Goal: Transaction & Acquisition: Purchase product/service

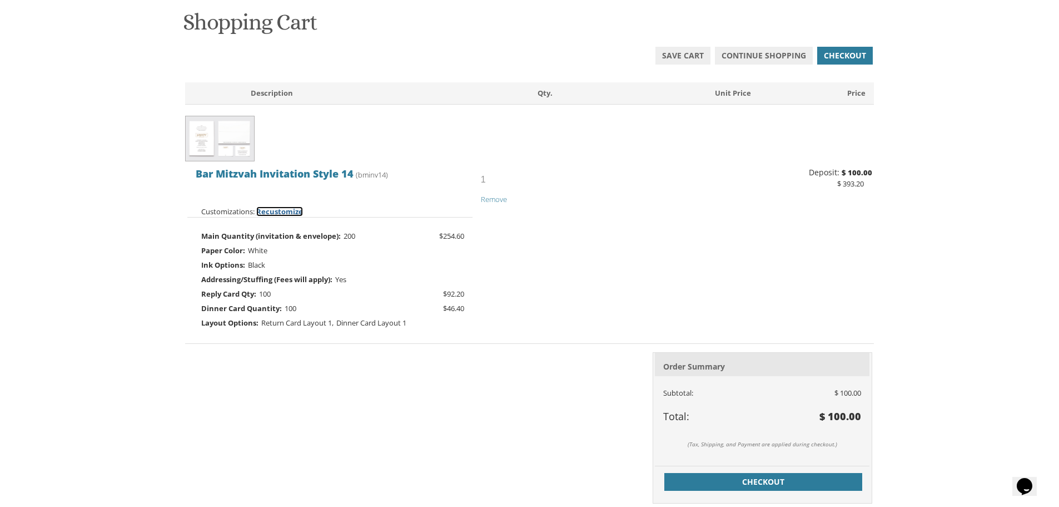
click at [284, 211] on span "Recustomize" at bounding box center [279, 211] width 47 height 10
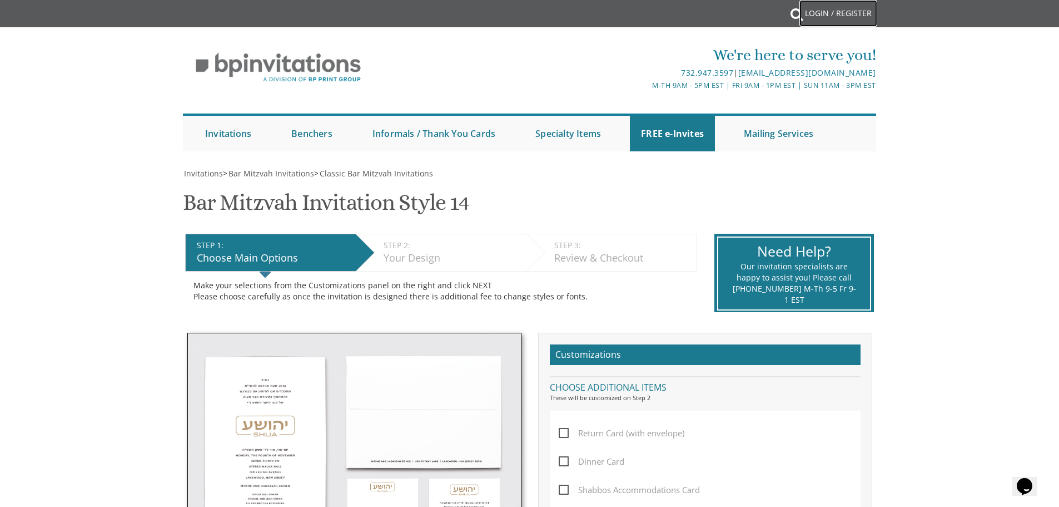
click at [820, 13] on link "Login / Register" at bounding box center [839, 13] width 78 height 27
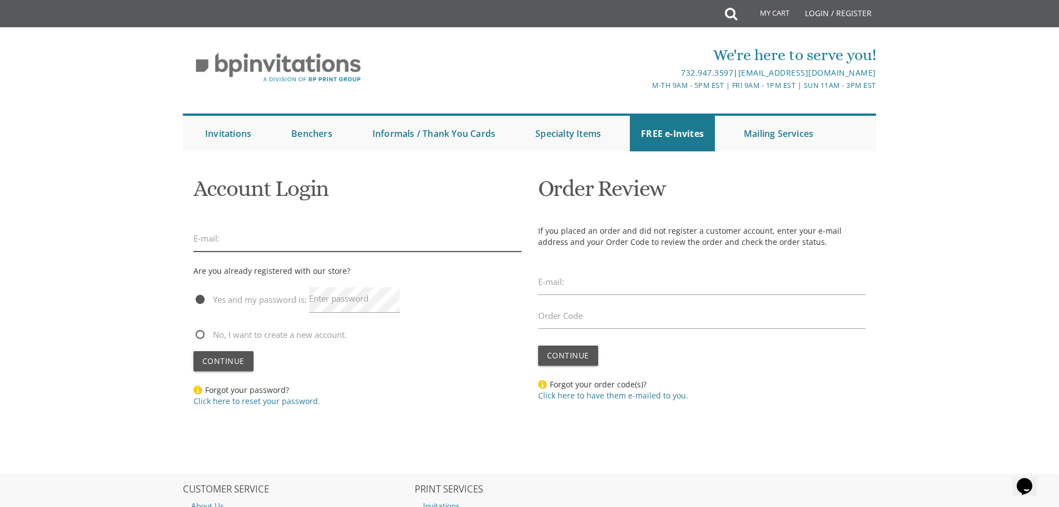
click at [255, 240] on input "email" at bounding box center [358, 239] width 328 height 26
click at [255, 239] on input "email" at bounding box center [358, 239] width 328 height 26
type input "y"
click at [238, 239] on input "joshtorah!2gmail.com" at bounding box center [358, 239] width 328 height 26
click at [231, 237] on input "joshtorah!@gmail.com" at bounding box center [358, 239] width 328 height 26
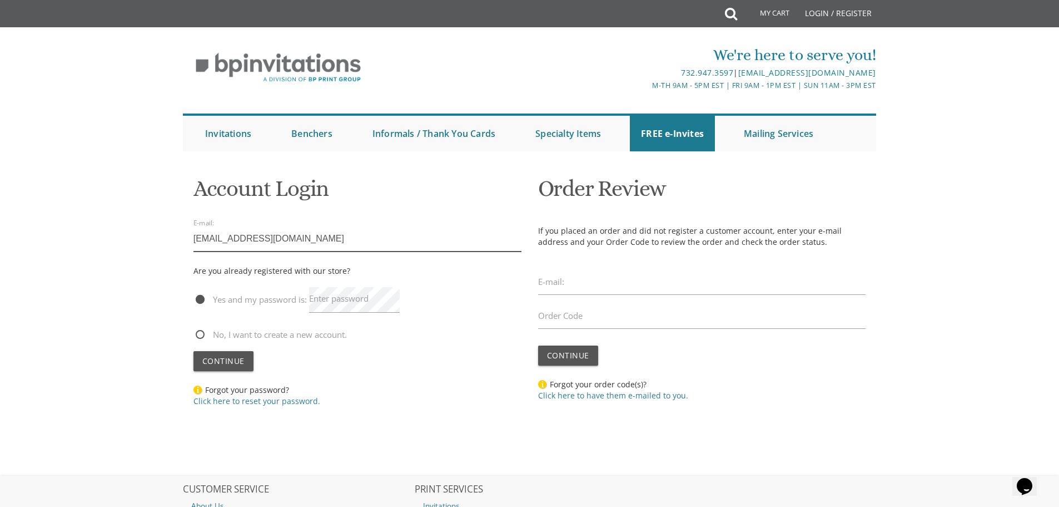
type input "joshtorah1@gmail.com"
click at [194, 351] on button "Continue" at bounding box center [224, 361] width 60 height 20
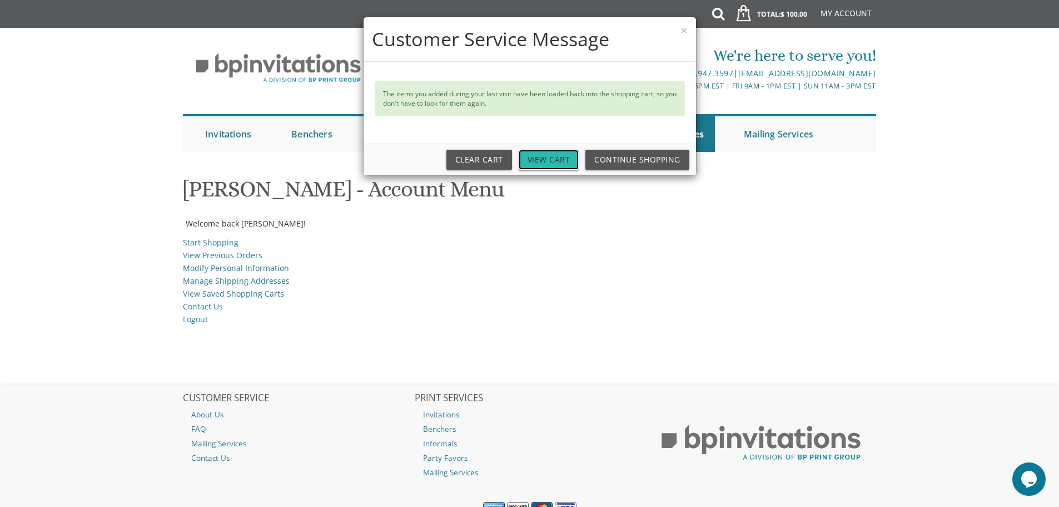
click at [556, 158] on link "View Cart" at bounding box center [549, 160] width 61 height 20
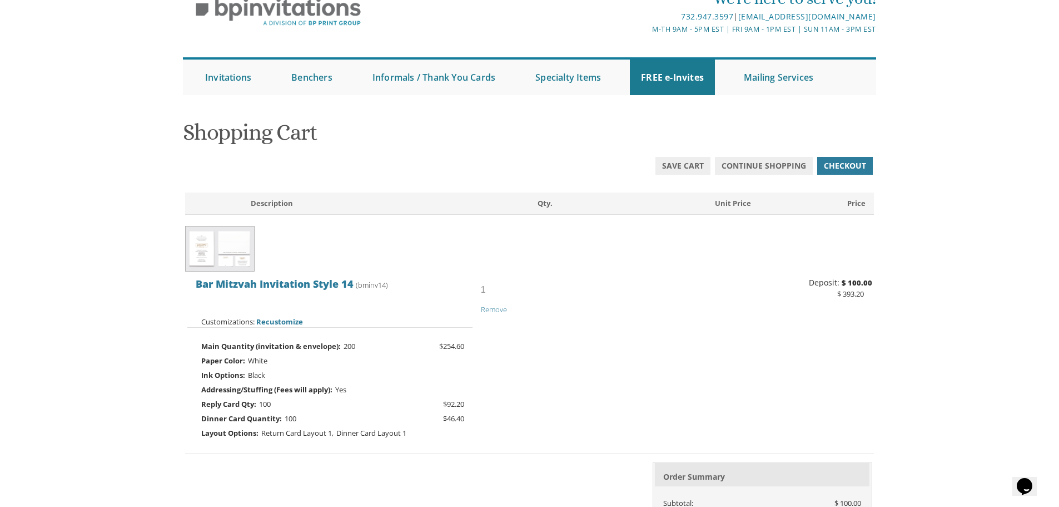
scroll to position [111, 0]
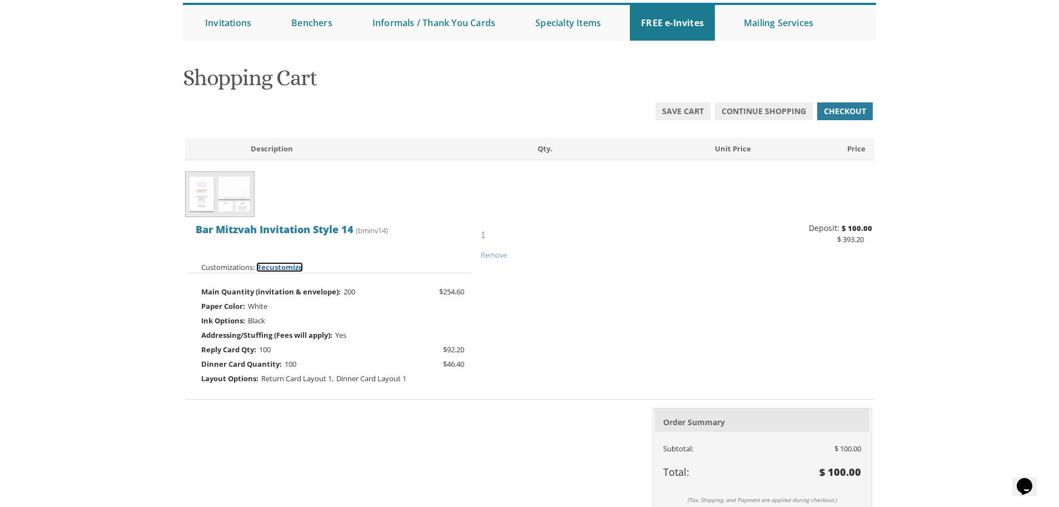
click at [276, 262] on span "Recustomize" at bounding box center [279, 267] width 47 height 10
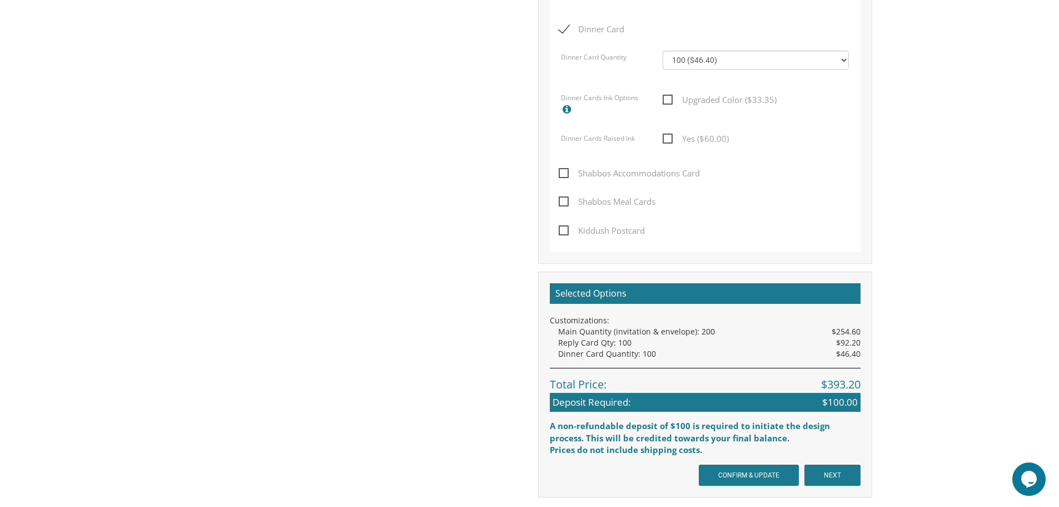
scroll to position [945, 0]
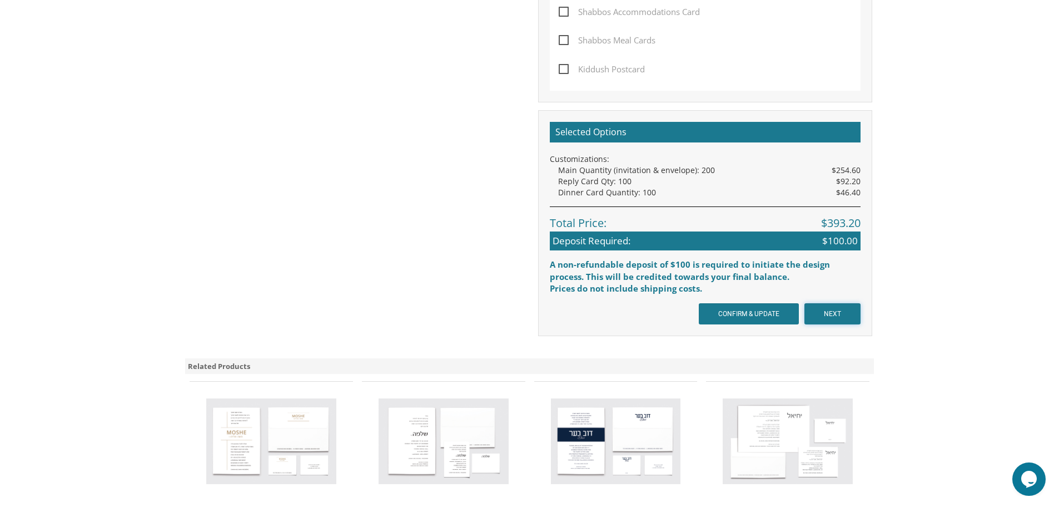
click at [843, 314] on input "NEXT" at bounding box center [833, 313] width 56 height 21
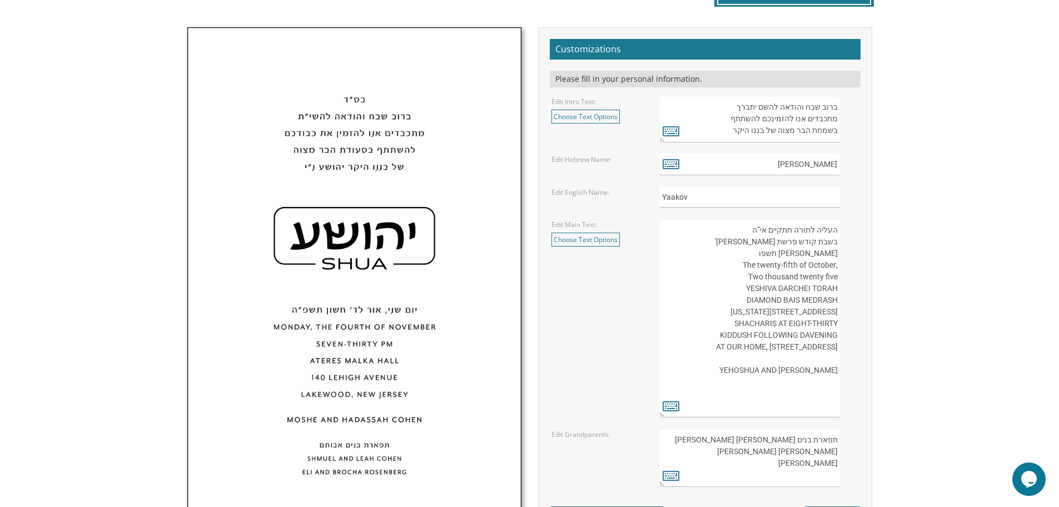
scroll to position [389, 0]
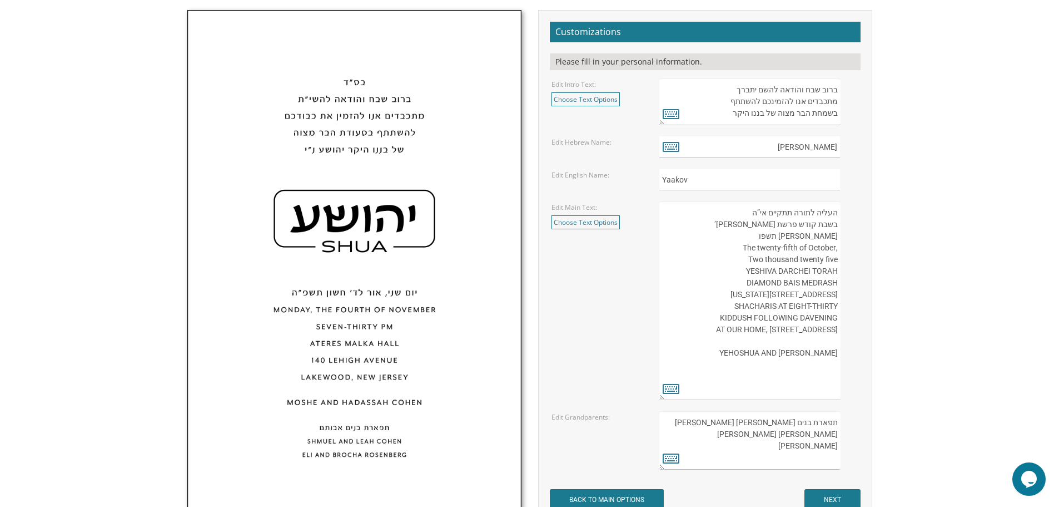
click at [797, 240] on textarea "העליה לתורה תתקיים אי”ה בשבת קודש פרשת נח ג’ חשון תשפו ,The twenty-fifth of Oct…" at bounding box center [750, 300] width 181 height 199
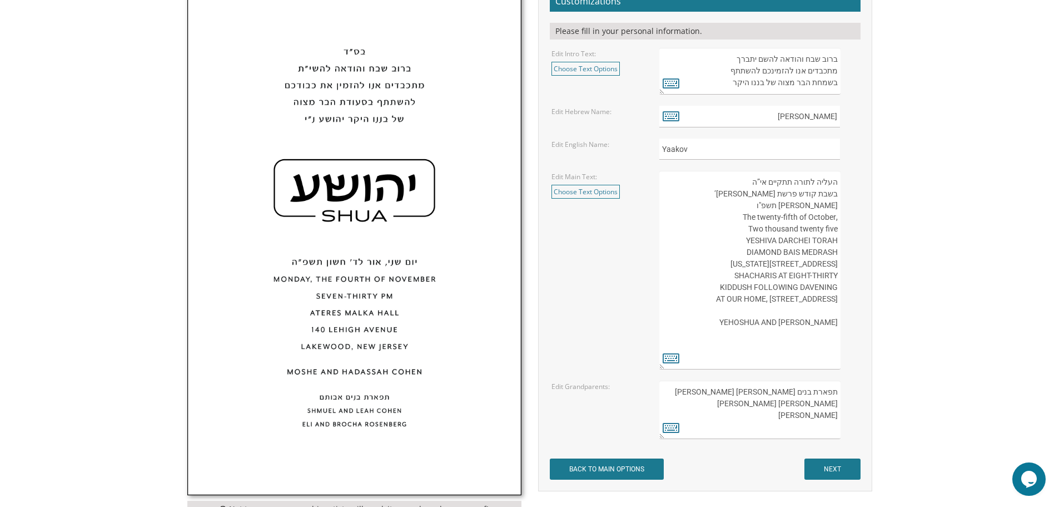
scroll to position [445, 0]
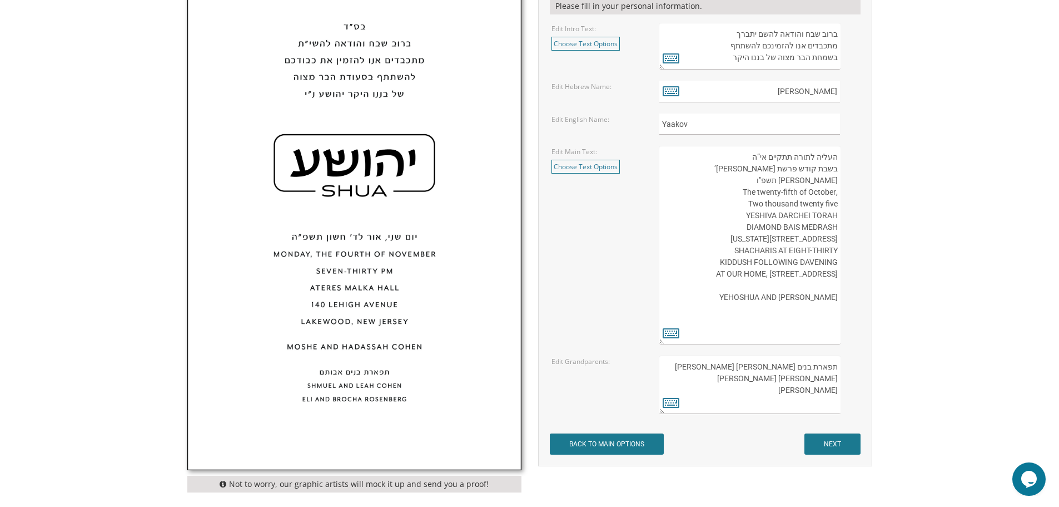
click at [831, 238] on textarea "העליה לתורה תתקיים אי”ה בשבת קודש פרשת נח ג’ חשון תשפו ,The twenty-fifth of Oct…" at bounding box center [750, 245] width 181 height 199
click at [732, 237] on textarea "העליה לתורה תתקיים אי”ה בשבת קודש פרשת נח ג’ חשון תשפו ,The twenty-fifth of Oct…" at bounding box center [750, 245] width 181 height 199
click at [836, 239] on textarea "העליה לתורה תתקיים אי”ה בשבת קודש פרשת נח ג’ חשון תשפו ,The twenty-fifth of Oct…" at bounding box center [750, 245] width 181 height 199
click at [835, 239] on textarea "העליה לתורה תתקיים אי”ה בשבת קודש פרשת נח ג’ חשון תשפו ,The twenty-fifth of Oct…" at bounding box center [750, 245] width 181 height 199
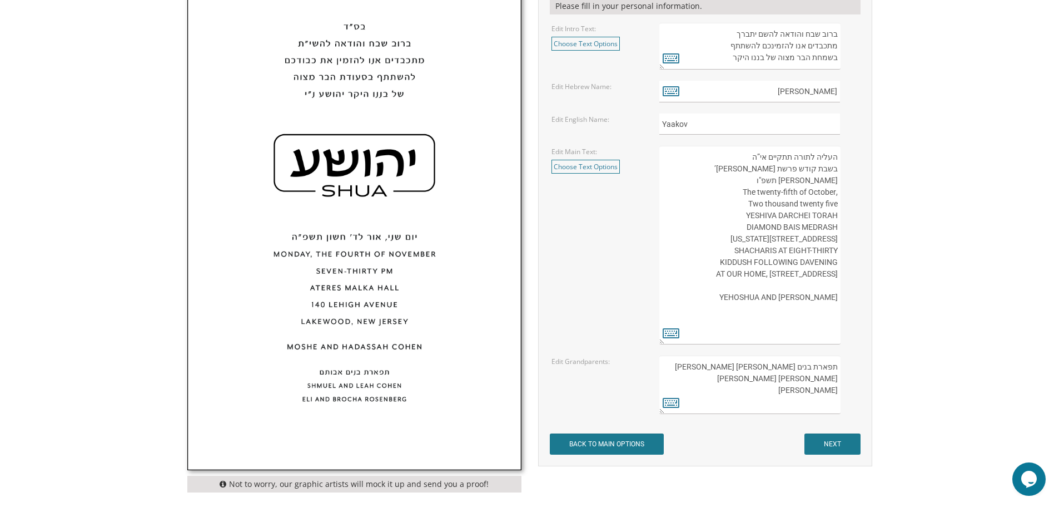
click at [835, 239] on textarea "העליה לתורה תתקיים אי”ה בשבת קודש פרשת נח ג’ חשון תשפו ,The twenty-fifth of Oct…" at bounding box center [750, 245] width 181 height 199
click at [832, 240] on textarea "העליה לתורה תתקיים אי”ה בשבת קודש פרשת נח ג’ חשון תשפו ,The twenty-fifth of Oct…" at bounding box center [750, 245] width 181 height 199
drag, startPoint x: 827, startPoint y: 239, endPoint x: 836, endPoint y: 238, distance: 9.5
click at [836, 238] on textarea "העליה לתורה תתקיים אי”ה בשבת קודש פרשת נח ג’ חשון תשפו ,The twenty-fifth of Oct…" at bounding box center [750, 245] width 181 height 199
click at [582, 165] on link "Choose Text Options" at bounding box center [586, 167] width 68 height 14
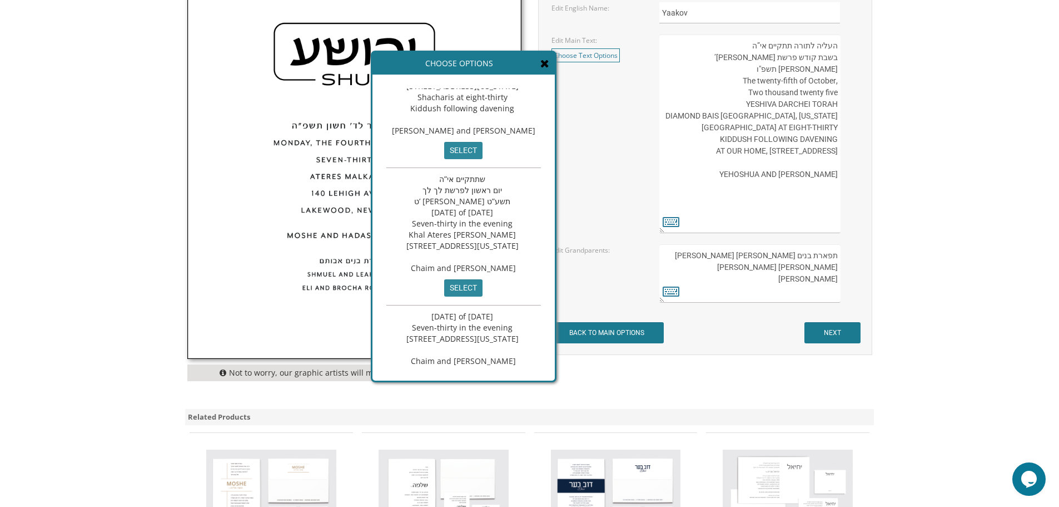
scroll to position [56, 0]
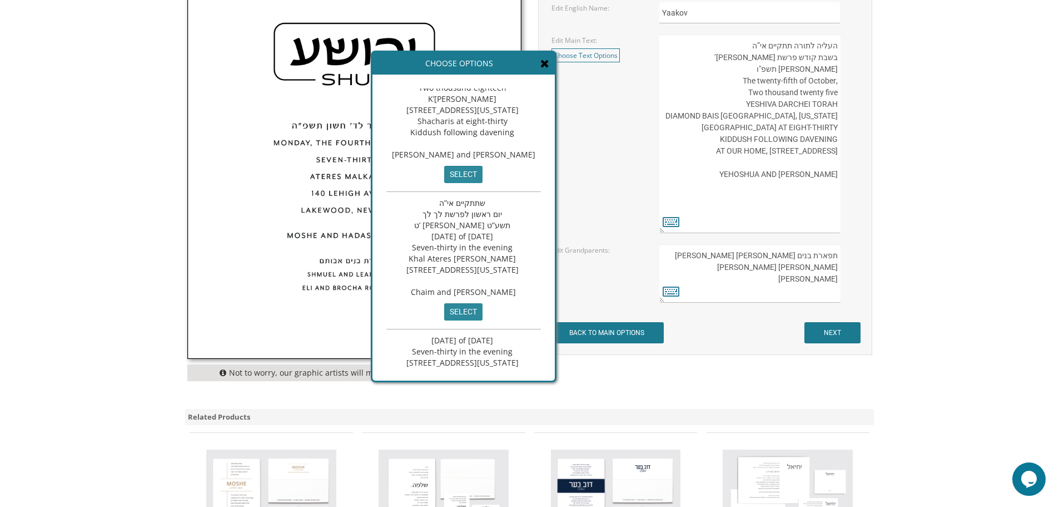
click at [549, 59] on icon at bounding box center [545, 63] width 9 height 11
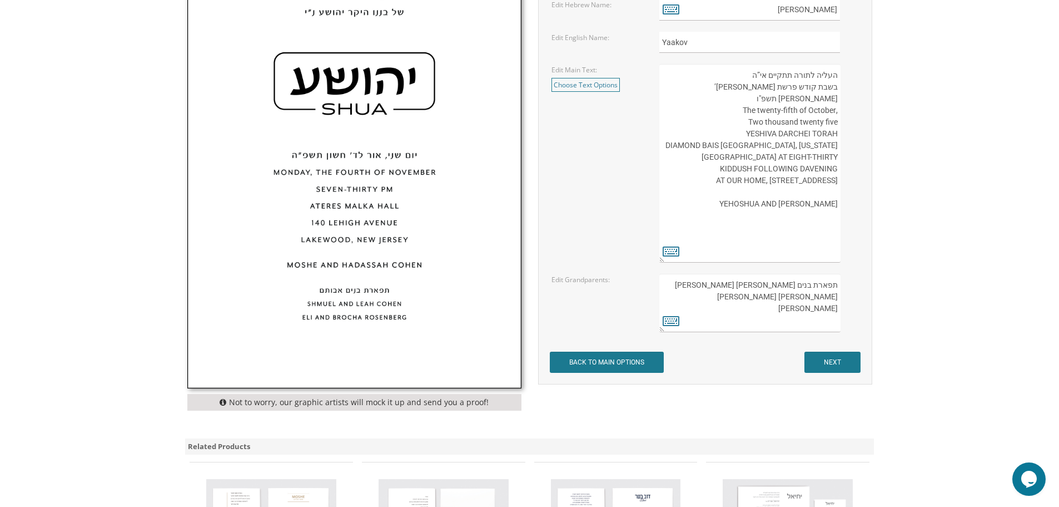
scroll to position [501, 0]
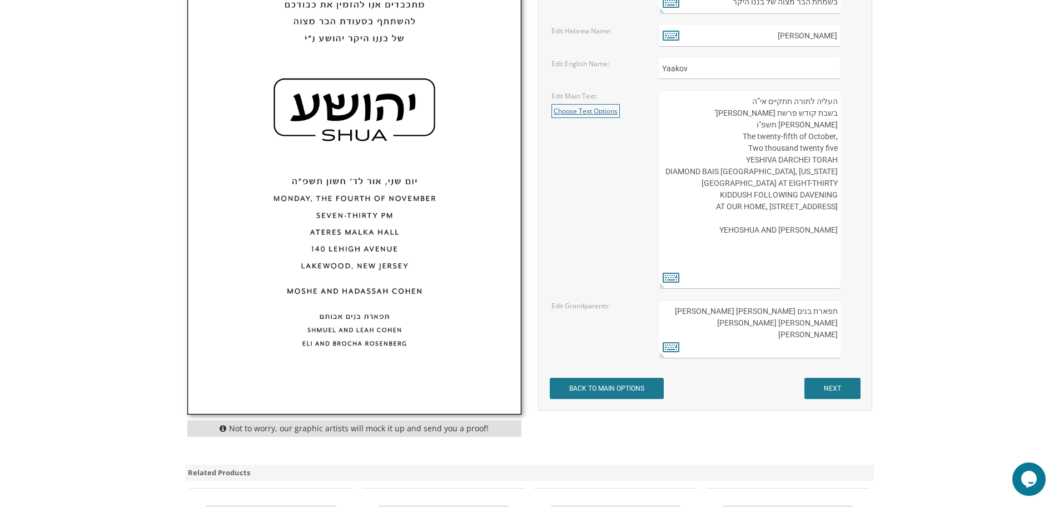
click at [597, 110] on link "Choose Text Options" at bounding box center [586, 111] width 68 height 14
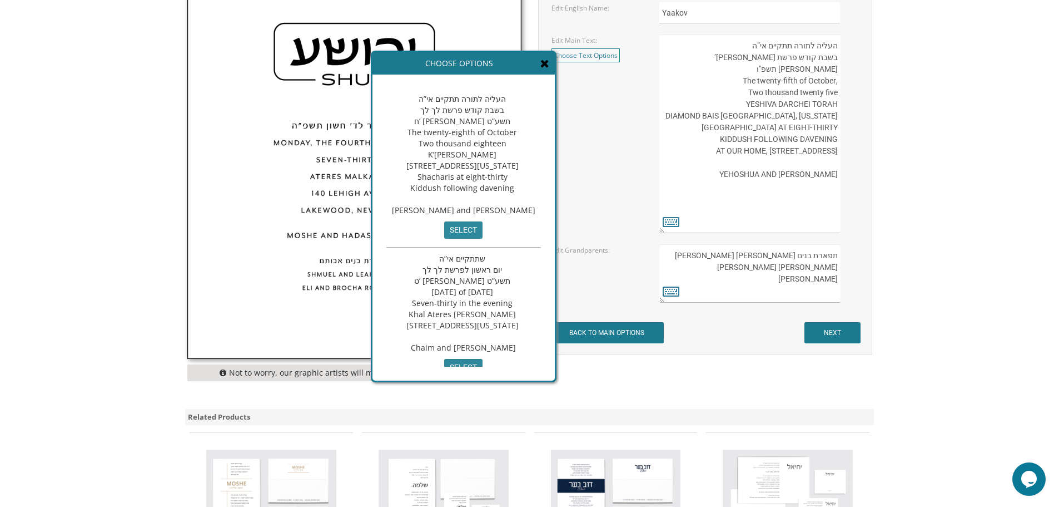
scroll to position [0, 0]
click at [549, 63] on icon at bounding box center [545, 63] width 9 height 11
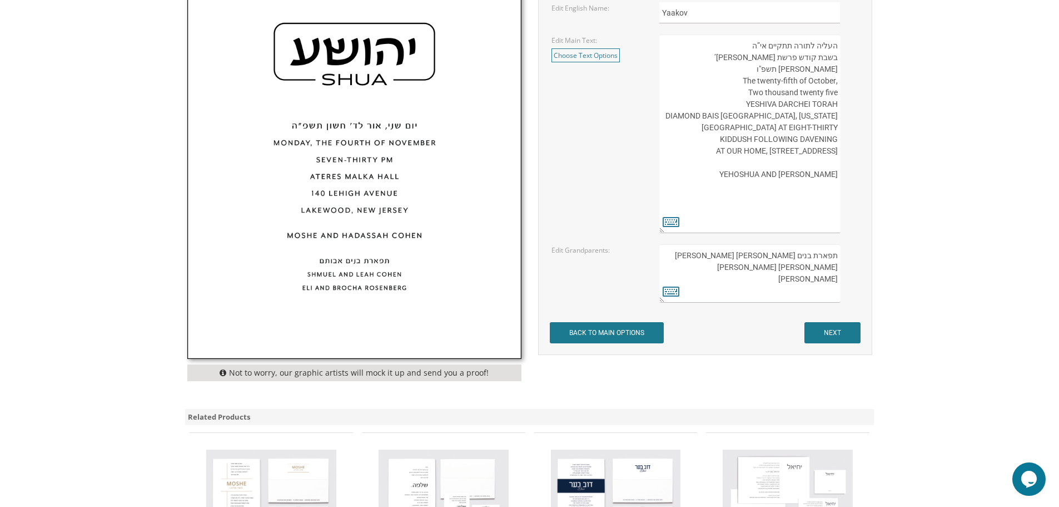
click at [734, 128] on textarea "העליה לתורה תתקיים אי”ה בשבת קודש פרשת נח ג’ חשון תשפו ,The twenty-fifth of Oct…" at bounding box center [750, 133] width 181 height 199
click at [741, 129] on textarea "העליה לתורה תתקיים אי”ה בשבת קודש פרשת נח ג’ חשון תשפו ,The twenty-fifth of Oct…" at bounding box center [750, 133] width 181 height 199
click at [734, 127] on textarea "העליה לתורה תתקיים אי”ה בשבת קודש פרשת נח ג’ חשון תשפו ,The twenty-fifth of Oct…" at bounding box center [750, 133] width 181 height 199
click at [721, 127] on textarea "העליה לתורה תתקיים אי”ה בשבת קודש פרשת נח ג’ חשון תשפו ,The twenty-fifth of Oct…" at bounding box center [750, 133] width 181 height 199
click at [833, 127] on textarea "העליה לתורה תתקיים אי”ה בשבת קודש פרשת נח ג’ חשון תשפו ,The twenty-fifth of Oct…" at bounding box center [750, 133] width 181 height 199
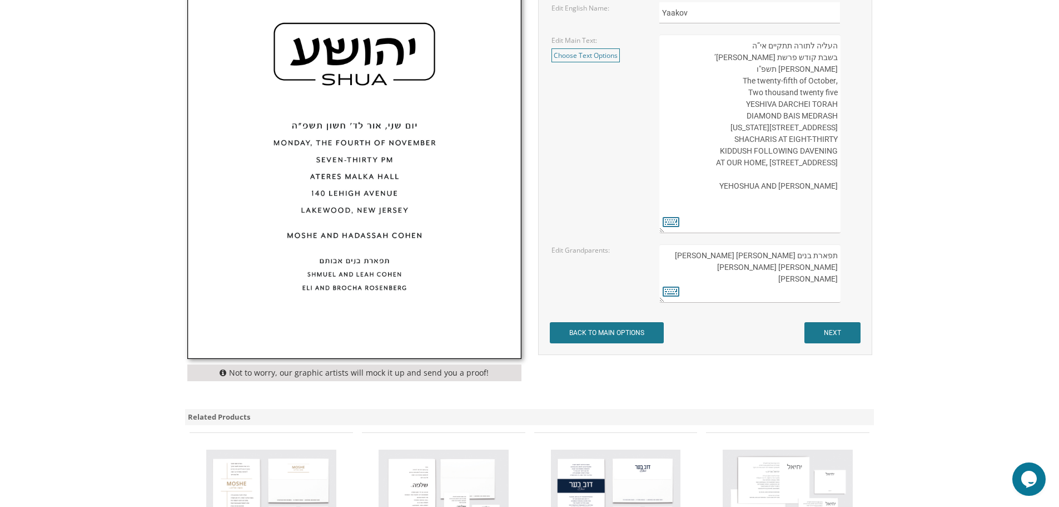
click at [833, 127] on textarea "העליה לתורה תתקיים אי”ה בשבת קודש פרשת נח ג’ חשון תשפו ,The twenty-fifth of Oct…" at bounding box center [750, 133] width 181 height 199
click at [747, 128] on textarea "העליה לתורה תתקיים אי”ה בשבת קודש פרשת נח ג’ חשון תשפו ,The twenty-fifth of Oct…" at bounding box center [750, 133] width 181 height 199
drag, startPoint x: 727, startPoint y: 130, endPoint x: 824, endPoint y: 130, distance: 96.2
click at [824, 130] on textarea "העליה לתורה תתקיים אי”ה בשבת קודש פרשת נח ג’ חשון תשפו ,The twenty-fifth of Oct…" at bounding box center [750, 133] width 181 height 199
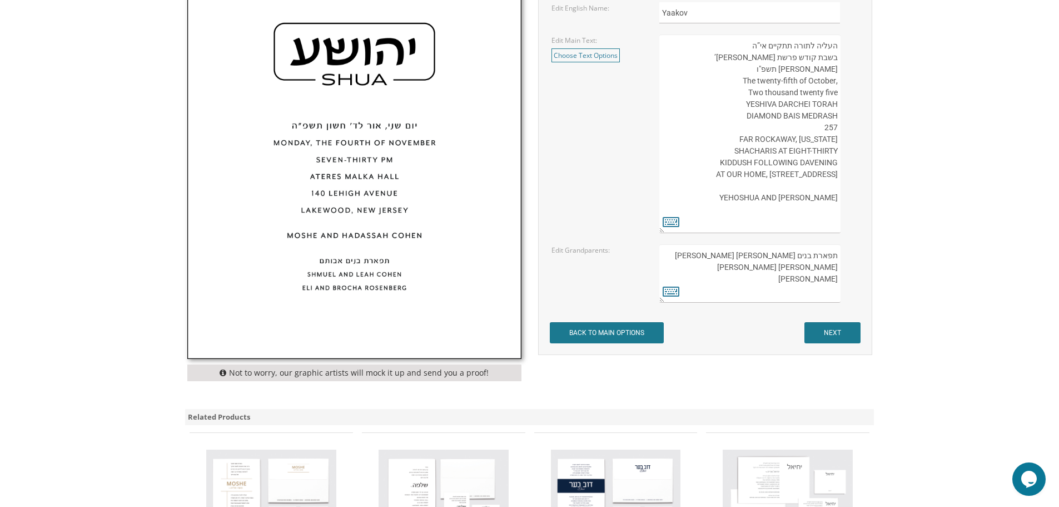
click at [832, 128] on textarea "העליה לתורה תתקיים אי”ה בשבת קודש פרשת נח ג’ חשון תשפו ,The twenty-fifth of Oct…" at bounding box center [750, 133] width 181 height 199
drag, startPoint x: 803, startPoint y: 128, endPoint x: 838, endPoint y: 128, distance: 35.0
click at [838, 128] on textarea "העליה לתורה תתקיים אי”ה בשבת קודש פרשת נח ג’ חשון תשפו ,The twenty-fifth of Oct…" at bounding box center [750, 133] width 181 height 199
click at [836, 116] on textarea "העליה לתורה תתקיים אי”ה בשבת קודש פרשת נח ג’ חשון תשפו ,The twenty-fifth of Oct…" at bounding box center [750, 133] width 181 height 199
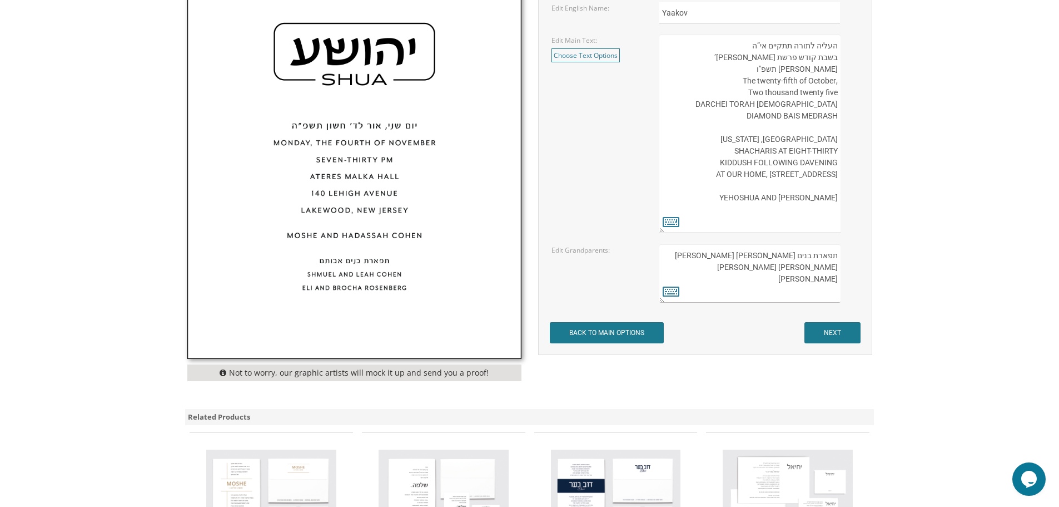
drag, startPoint x: 837, startPoint y: 48, endPoint x: 745, endPoint y: 217, distance: 192.4
click at [745, 217] on textarea "העליה לתורה תתקיים אי”ה בשבת קודש פרשת נח ג’ חשון תשפו ,The twenty-fifth of Oct…" at bounding box center [750, 133] width 181 height 199
click at [596, 52] on link "Choose Text Options" at bounding box center [586, 55] width 68 height 14
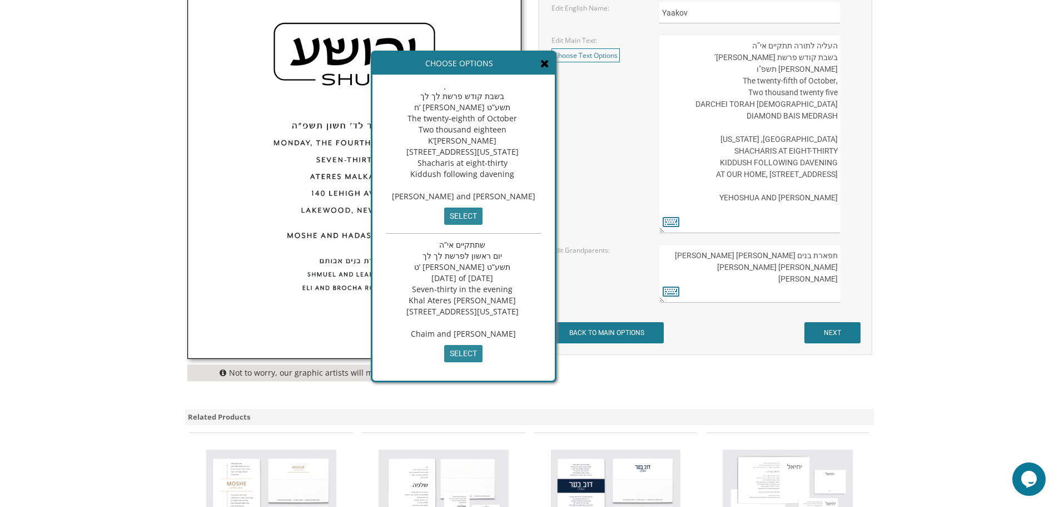
scroll to position [56, 0]
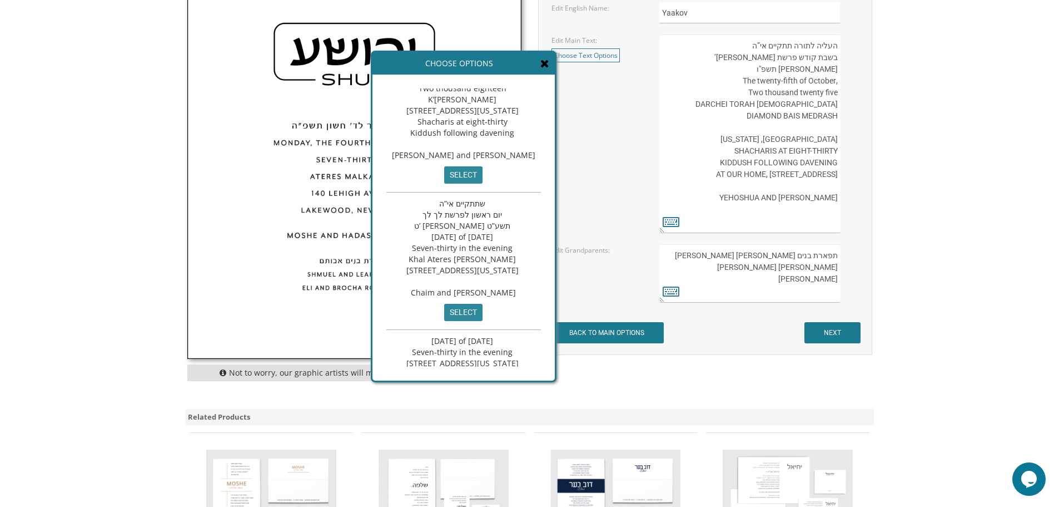
click at [687, 187] on textarea "העליה לתורה תתקיים אי”ה בשבת קודש פרשת נח ג’ חשון תשפו ,The twenty-fifth of Oct…" at bounding box center [750, 133] width 181 height 199
click at [760, 180] on textarea "העליה לתורה תתקיים אי”ה בשבת קודש פרשת נח ג’ חשון תשפו ,The twenty-fifth of Oct…" at bounding box center [750, 133] width 181 height 199
click at [549, 62] on icon at bounding box center [545, 63] width 9 height 11
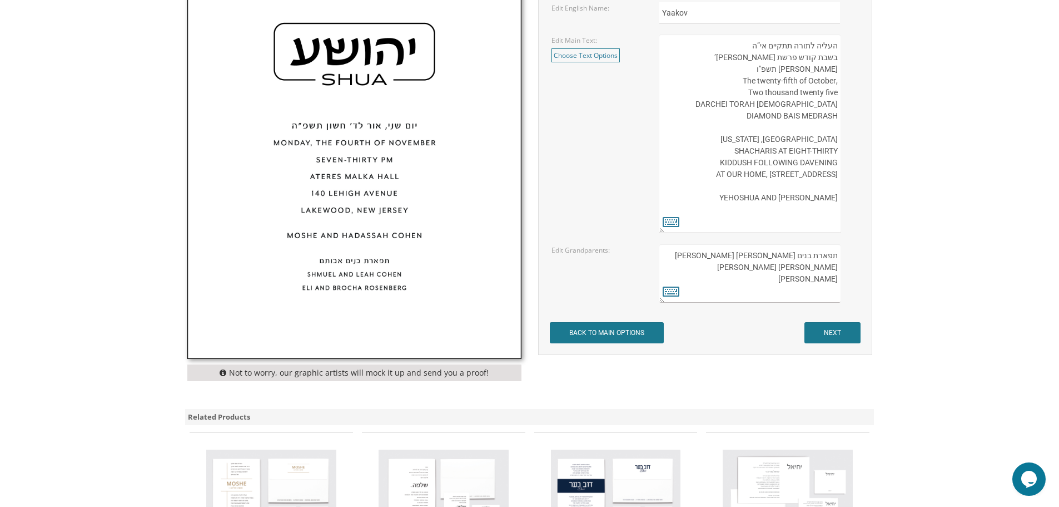
drag, startPoint x: 737, startPoint y: 127, endPoint x: 768, endPoint y: 126, distance: 31.2
click at [768, 126] on textarea "העליה לתורה תתקיים אי”ה בשבת קודש פרשת נח ג’ חשון תשפו ,The twenty-fifth of Oct…" at bounding box center [750, 133] width 181 height 199
click at [768, 123] on textarea "העליה לתורה תתקיים אי”ה בשבת קודש פרשת נח ג’ חשון תשפו ,The twenty-fifth of Oct…" at bounding box center [750, 133] width 181 height 199
drag, startPoint x: 748, startPoint y: 103, endPoint x: 845, endPoint y: 107, distance: 96.8
click at [845, 107] on div "העליה לתורה תתקיים אי”ה בשבת קודש פרשת נח ג’ חשון תשפו ,The twenty-fifth of Oct…" at bounding box center [759, 133] width 199 height 199
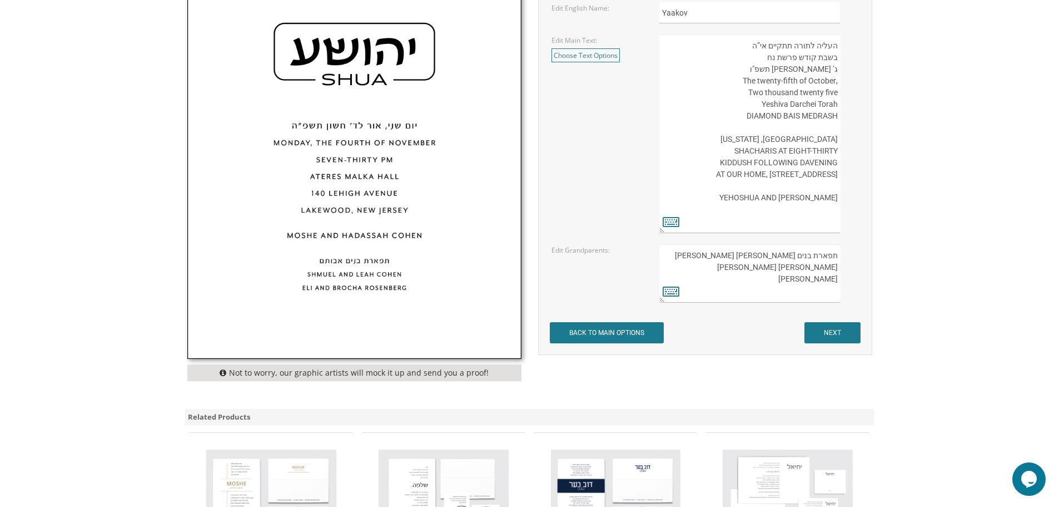
drag, startPoint x: 745, startPoint y: 116, endPoint x: 839, endPoint y: 118, distance: 94.0
click at [839, 118] on textarea "העליה לתורה תתקיים אי”ה בשבת קודש פרשת נח ג’ חשון תשפו ,The twenty-fifth of Oct…" at bounding box center [750, 133] width 181 height 199
click at [833, 128] on textarea "העליה לתורה תתקיים אי”ה בשבת קודש פרשת נח ג’ חשון תשפו ,The twenty-fifth of Oct…" at bounding box center [750, 133] width 181 height 199
click at [737, 128] on textarea "העליה לתורה תתקיים אי”ה בשבת קודש פרשת נח ג’ חשון תשפו ,The twenty-fifth of Oct…" at bounding box center [750, 133] width 181 height 199
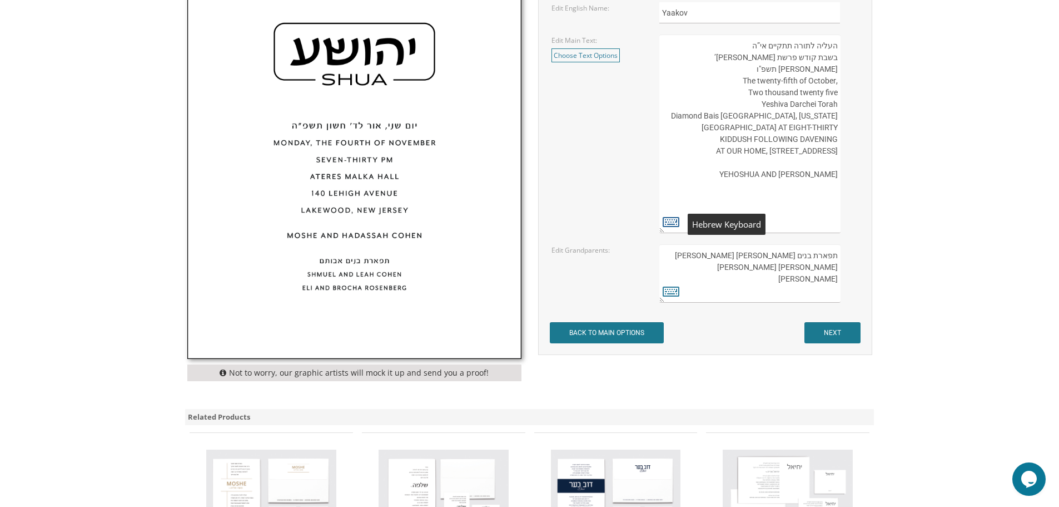
type textarea "העליה לתורה תתקיים אי”ה בשבת קודש פרשת נח ג’ חשון תשפ"ו ,The twenty-fifth of Oc…"
click at [667, 219] on icon at bounding box center [671, 222] width 17 height 16
type textarea "העליה לתורה תתקיים אי”ה בשבת קודש פרשת נח ג’ חשון תשפ"ו ,The twenty-fifth of Oc…"
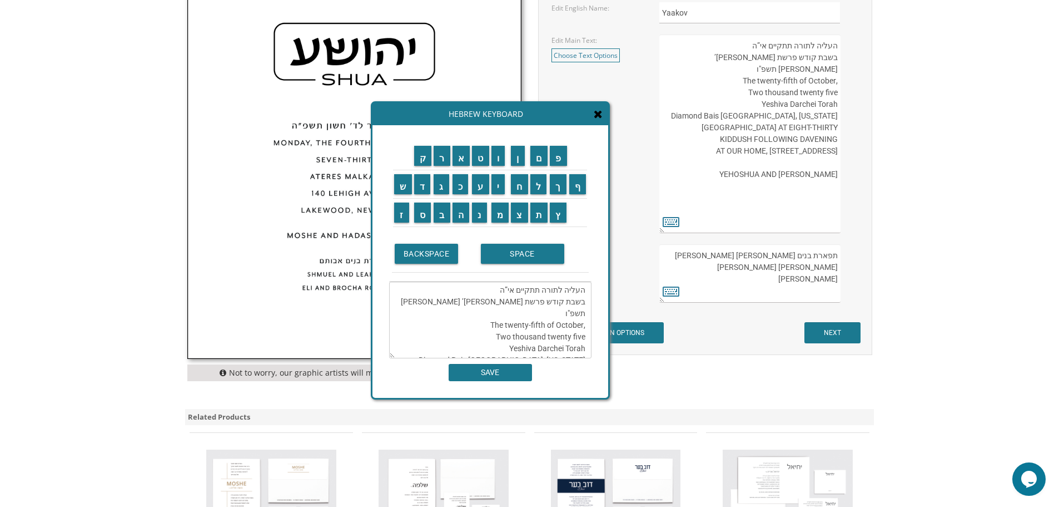
scroll to position [0, 0]
click at [603, 118] on div "Hebrew Keyboard" at bounding box center [491, 114] width 236 height 22
click at [601, 118] on icon at bounding box center [598, 113] width 9 height 11
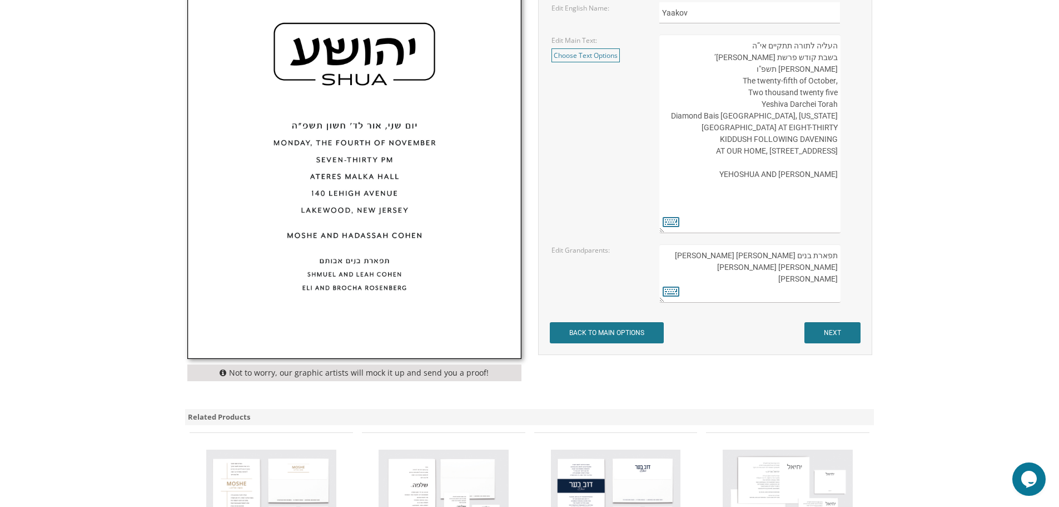
click at [749, 132] on textarea "העליה לתורה תתקיים אי”ה בשבת קודש פרשת נח ג’ חשון תשפו ,The twenty-fifth of Oct…" at bounding box center [750, 133] width 181 height 199
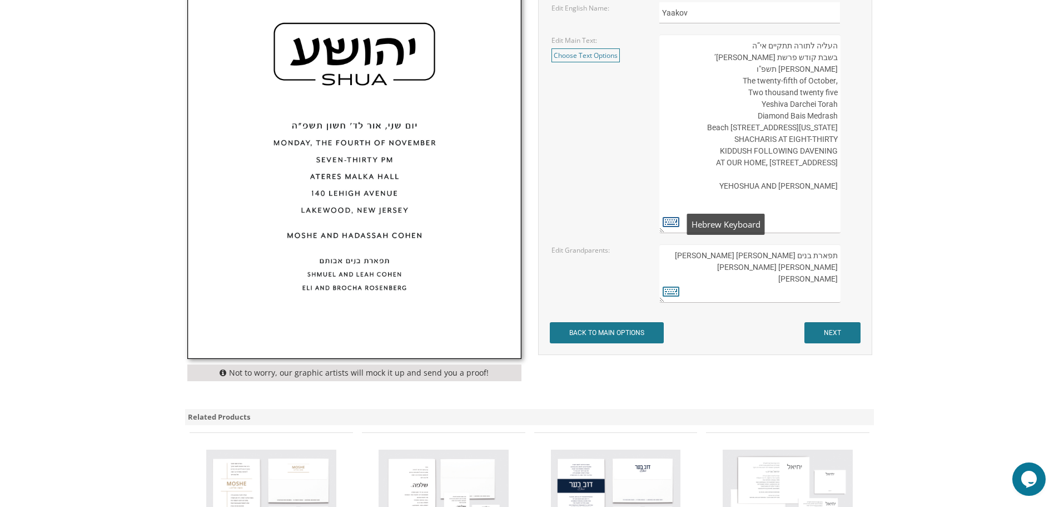
type textarea "העליה לתורה תתקיים אי”ה בשבת קודש פרשת נח ג’ חשון תשפ"ו ,The twenty-fifth of Oc…"
click at [676, 220] on icon at bounding box center [671, 222] width 17 height 16
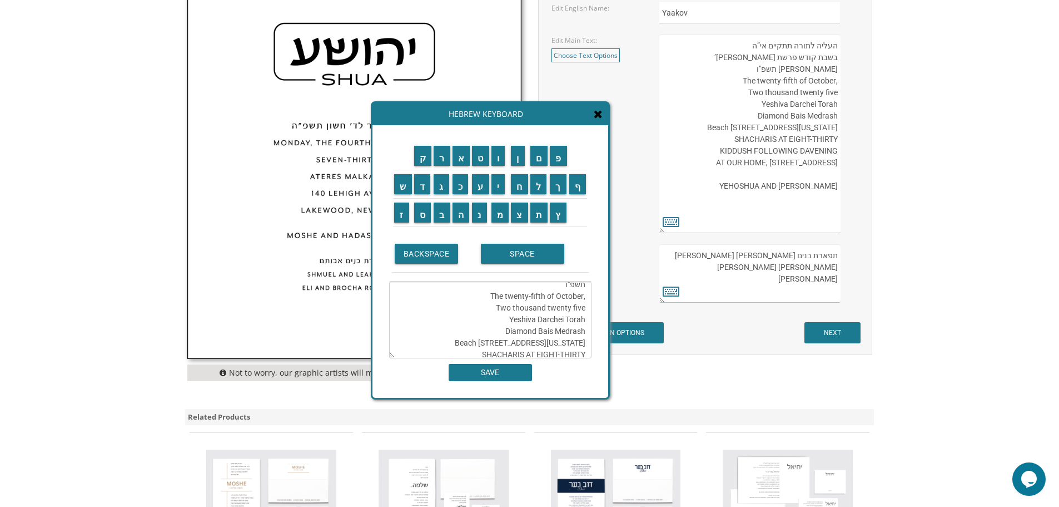
scroll to position [56, 0]
click at [581, 318] on textarea "העליה לתורה תתקיים אי”ה בשבת קודש פרשת נח ג’ חשון תשפ"ו ,The twenty-fifth of Oc…" at bounding box center [490, 319] width 202 height 77
click at [581, 316] on textarea "העליה לתורה תתקיים אי”ה בשבת קודש פרשת נח ג’ חשון תשפ"ו ,The twenty-fifth of Oc…" at bounding box center [490, 319] width 202 height 77
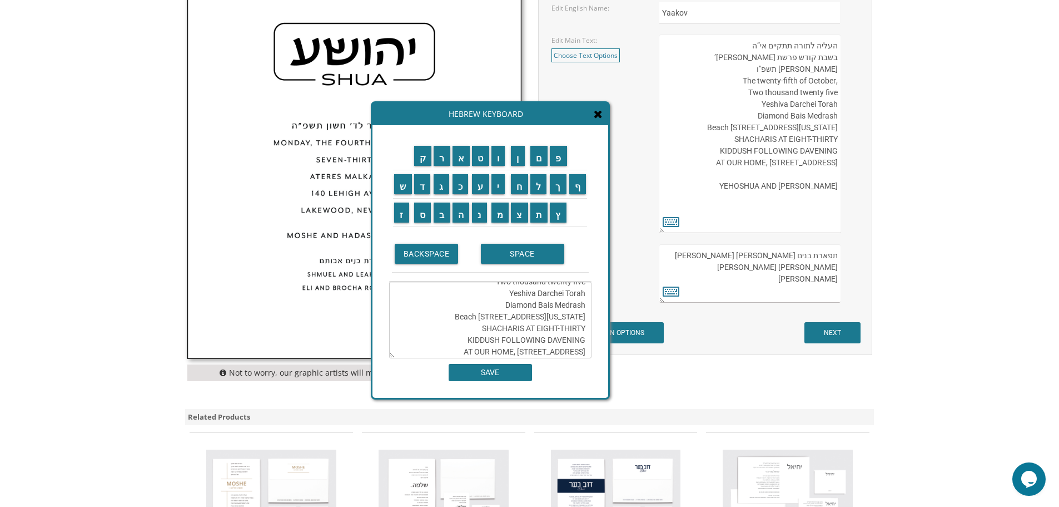
click at [581, 316] on textarea "העליה לתורה תתקיים אי”ה בשבת קודש פרשת נח ג’ חשון תשפ"ו ,The twenty-fifth of Oc…" at bounding box center [490, 319] width 202 height 77
click at [578, 320] on textarea "העליה לתורה תתקיים אי”ה בשבת קודש פרשת נח ג’ חשון תשפ"ו ,The twenty-fifth of Oc…" at bounding box center [490, 319] width 202 height 77
click at [573, 316] on textarea "העליה לתורה תתקיים אי”ה בשבת קודש פרשת נח ג’ חשון תשפ"ו ,The twenty-fifth of Oc…" at bounding box center [490, 319] width 202 height 77
type textarea "העליה לתורה תתקיים אי”ה בשבת קודש פרשת נח ג’ חשון תשפ"ו ,The twenty-fifth of Oc…"
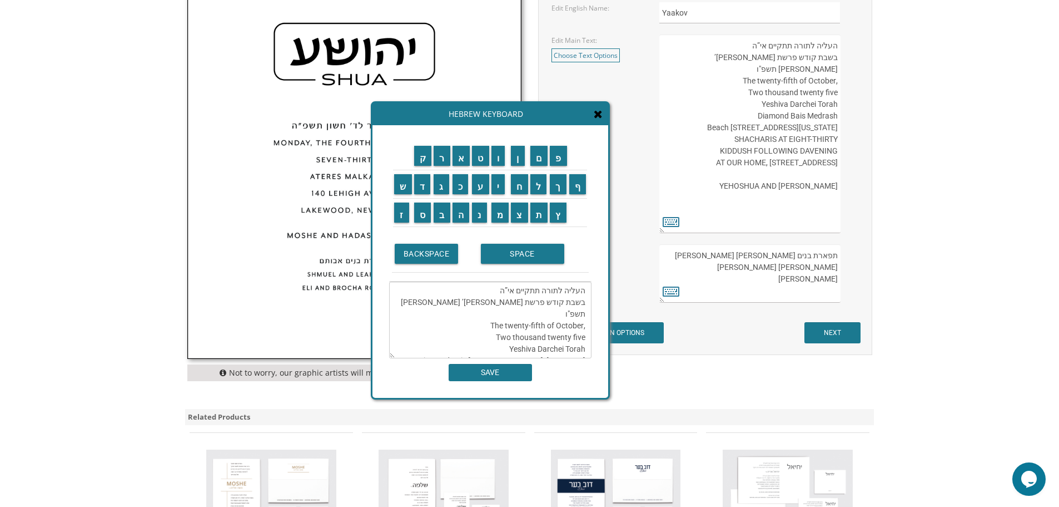
click at [603, 118] on div "Hebrew Keyboard" at bounding box center [491, 114] width 236 height 22
click at [599, 116] on icon at bounding box center [598, 113] width 9 height 11
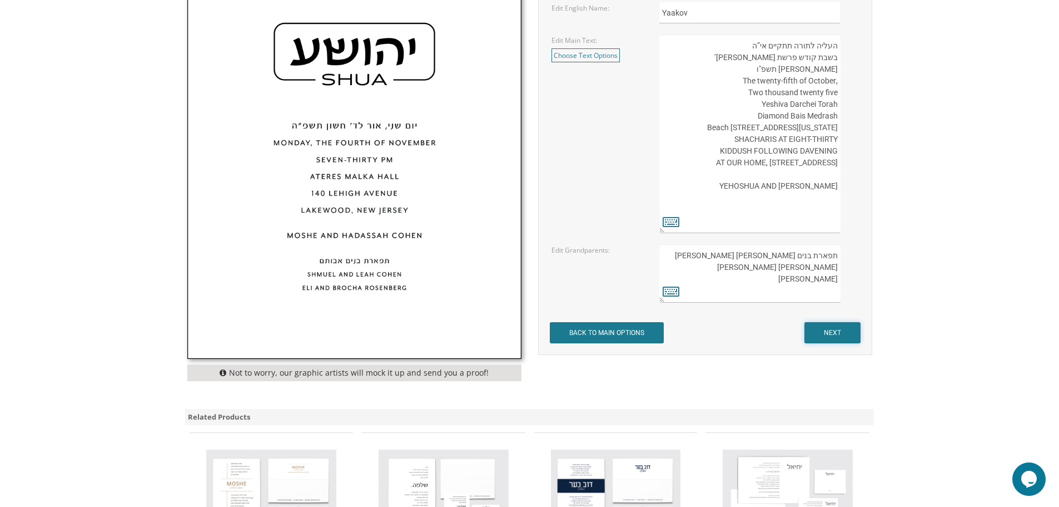
click at [833, 331] on input "NEXT" at bounding box center [833, 332] width 56 height 21
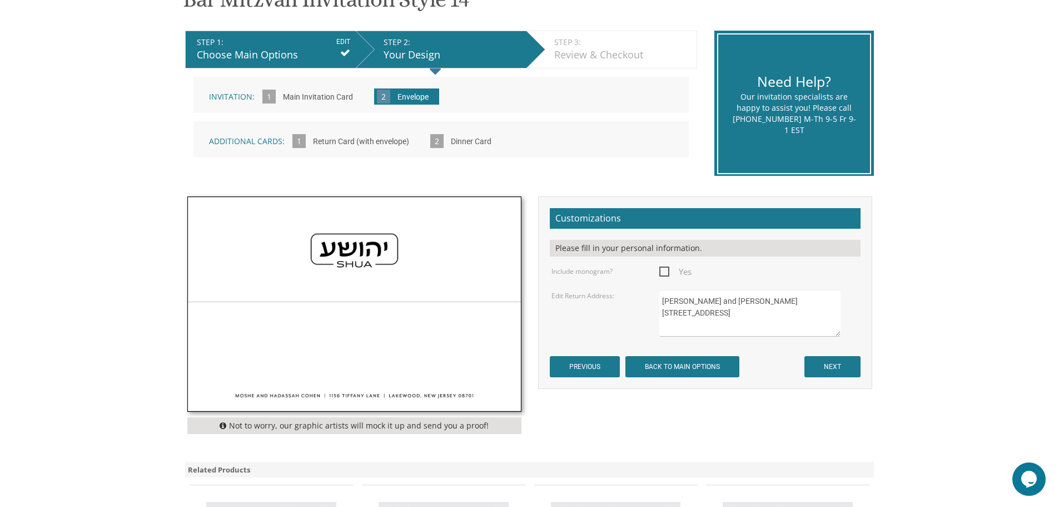
scroll to position [222, 0]
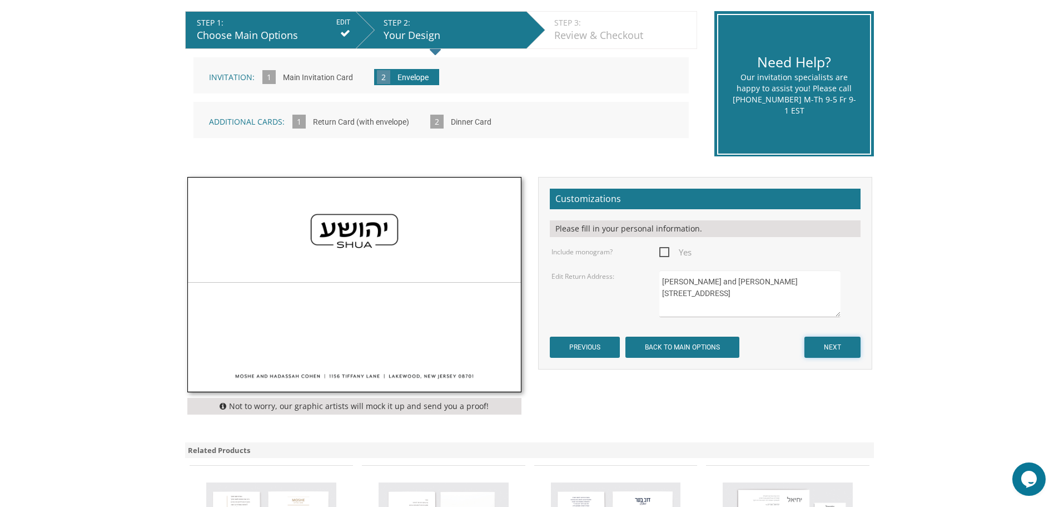
click at [841, 347] on input "NEXT" at bounding box center [833, 346] width 56 height 21
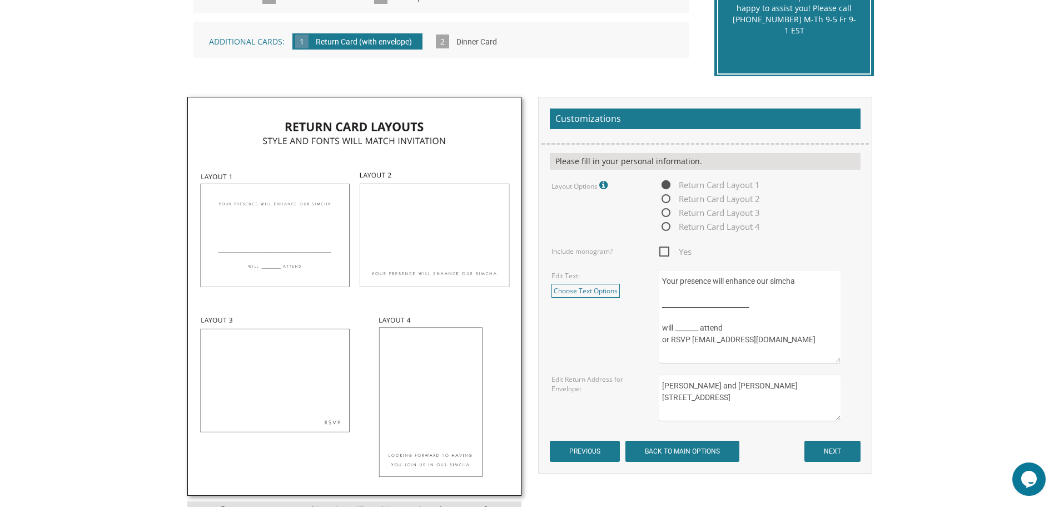
scroll to position [334, 0]
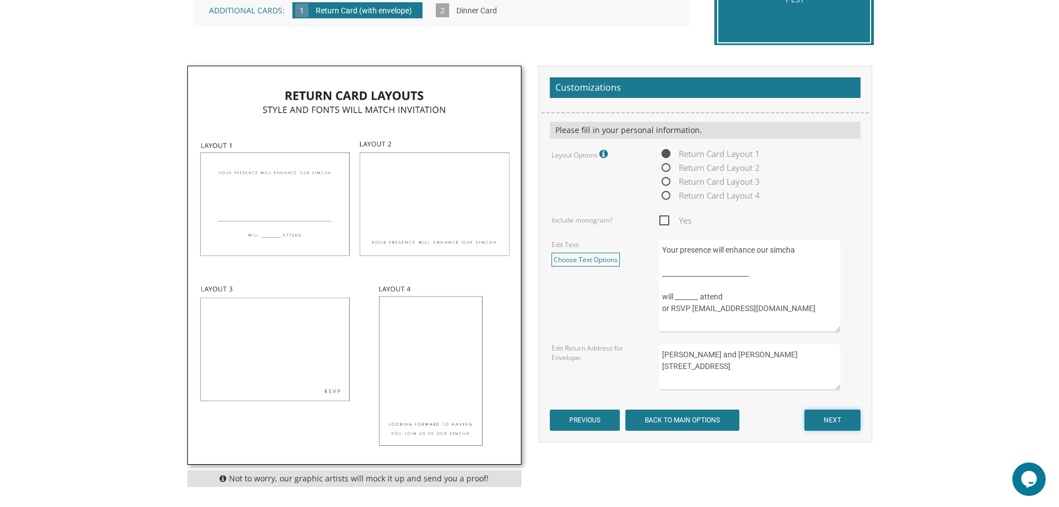
click at [842, 420] on input "NEXT" at bounding box center [833, 419] width 56 height 21
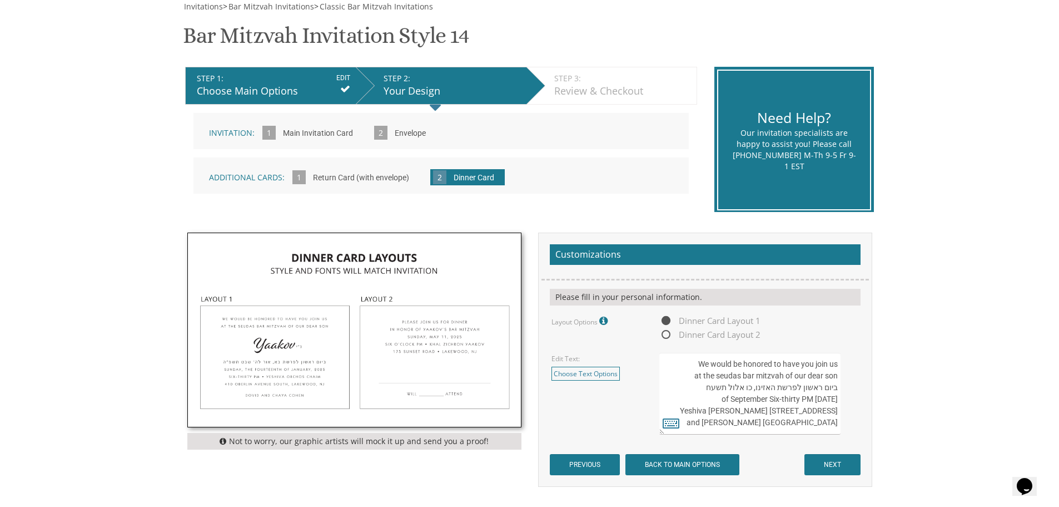
scroll to position [278, 0]
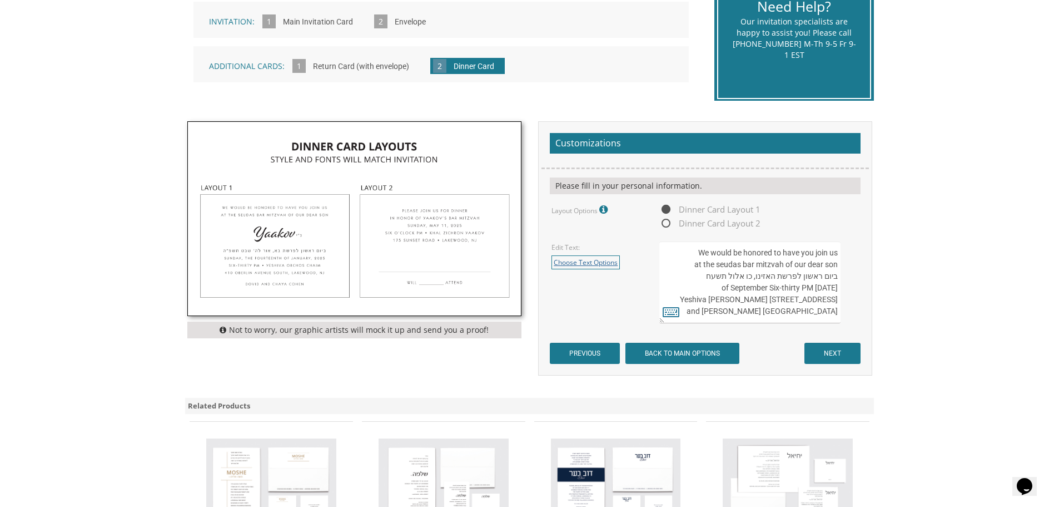
click at [590, 264] on link "Choose Text Options" at bounding box center [586, 262] width 68 height 14
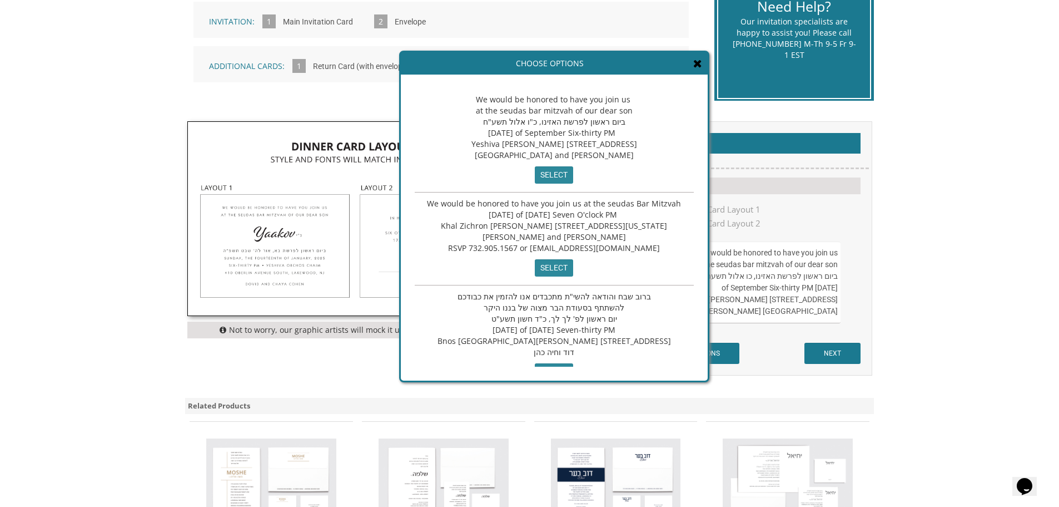
drag, startPoint x: 436, startPoint y: 247, endPoint x: 466, endPoint y: 247, distance: 30.0
click at [466, 247] on div "We would be honored to have you join us at the seudas Bar Mitzvah [DATE] of [DA…" at bounding box center [554, 238] width 279 height 93
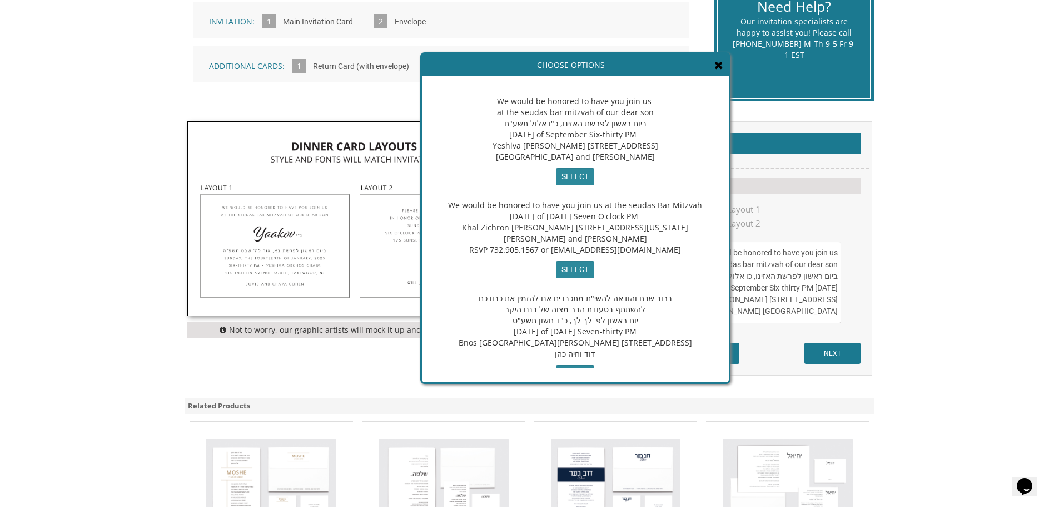
drag, startPoint x: 471, startPoint y: 247, endPoint x: 493, endPoint y: 249, distance: 21.8
click at [493, 249] on span "We would be honored to have you join us at the seudas Bar Mitzvah [DATE] of [DA…" at bounding box center [575, 227] width 254 height 55
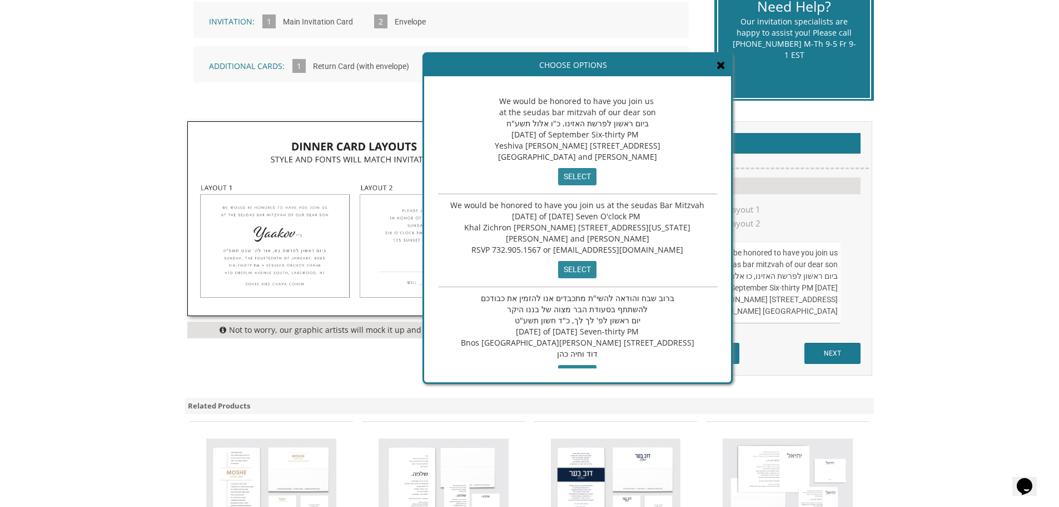
click at [623, 250] on span "We would be honored to have you join us at the seudas Bar Mitzvah [DATE] of [DA…" at bounding box center [577, 227] width 254 height 55
click at [717, 66] on icon at bounding box center [721, 65] width 9 height 11
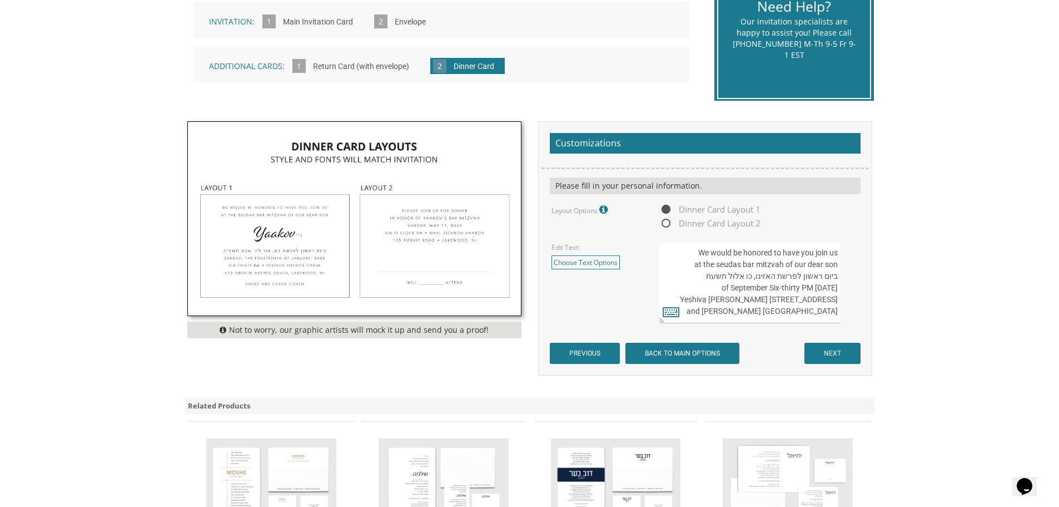
click at [836, 265] on textarea "We would be honored to have you join us at the seudas bar mitzvah of our dear s…" at bounding box center [750, 282] width 181 height 82
type textarea "We would be honored to have you join us Yaakov at the seudas bar mitzvah of our…"
click at [671, 314] on icon at bounding box center [671, 312] width 17 height 16
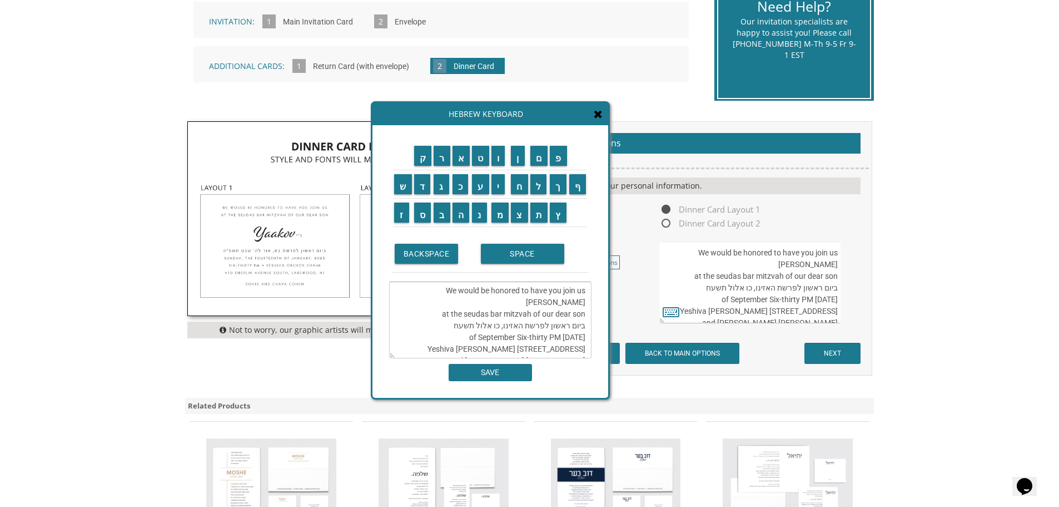
click at [586, 304] on textarea "We would be honored to have you join us Yaakov at the seudas bar mitzvah of our…" at bounding box center [490, 319] width 202 height 77
click at [483, 216] on input "נ" at bounding box center [479, 212] width 15 height 20
click at [496, 186] on input "י" at bounding box center [499, 184] width 14 height 20
type textarea "We would be honored to have you join us נ"י Yaakov at the seudas bar mitzvah of…"
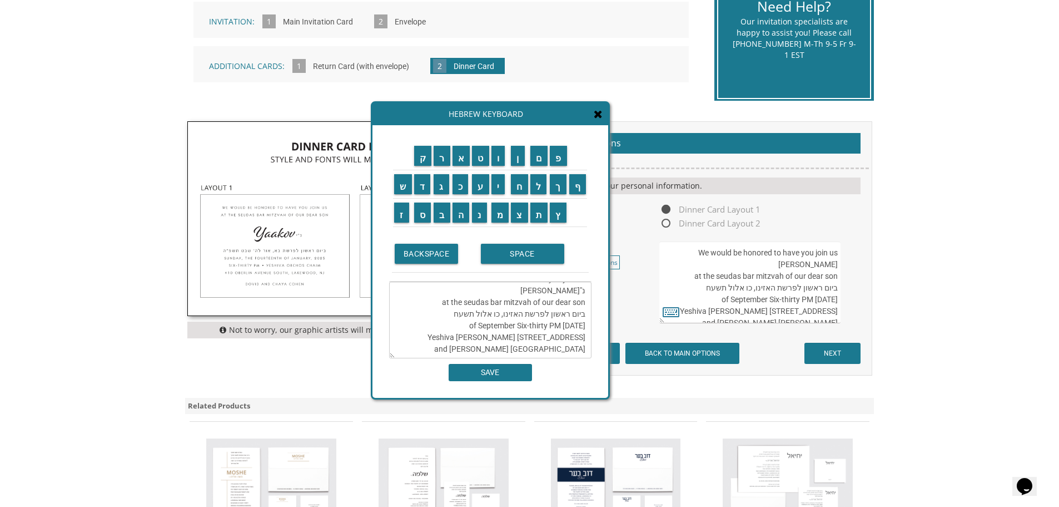
scroll to position [0, 0]
click at [504, 373] on input "SAVE" at bounding box center [490, 372] width 83 height 17
type textarea "We would be honored to have you join us נ"י Yaakov at the seudas bar mitzvah of…"
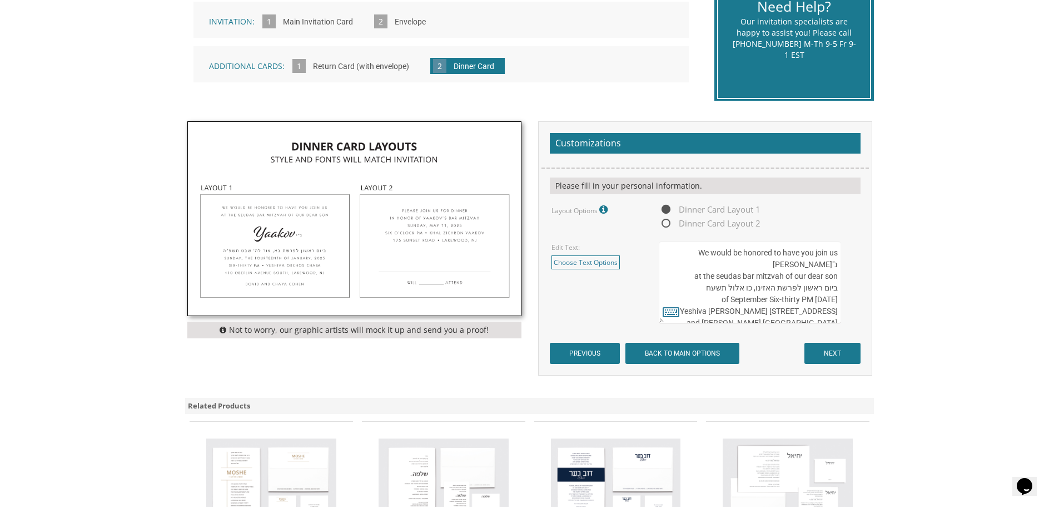
click at [816, 290] on textarea "We would be honored to have you join us at the seudas bar mitzvah of our dear s…" at bounding box center [750, 282] width 181 height 82
click at [668, 309] on icon at bounding box center [671, 312] width 17 height 16
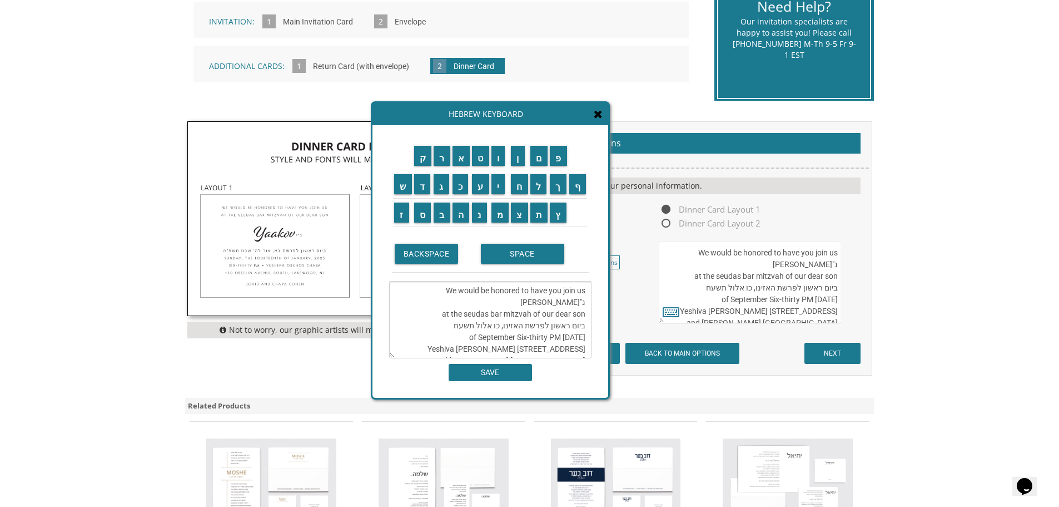
click at [559, 327] on textarea "We would be honored to have you join us נ"י Yaakov at the seudas bar mitzvah of…" at bounding box center [490, 319] width 202 height 77
click at [404, 191] on input "ש" at bounding box center [403, 184] width 18 height 20
click at [538, 182] on input "ל" at bounding box center [539, 184] width 17 height 20
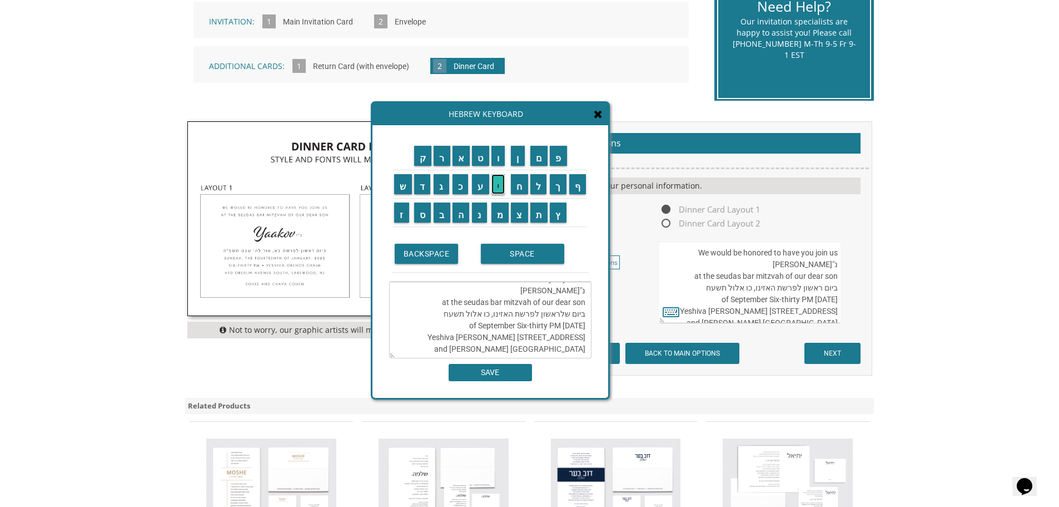
click at [496, 183] on input "י" at bounding box center [499, 184] width 14 height 20
click at [407, 187] on input "ש" at bounding box center [403, 184] width 18 height 20
click at [506, 185] on input "י" at bounding box center [499, 184] width 14 height 20
click at [536, 306] on textarea "We would be honored to have you join us נ"י Yaakov at the seudas bar mitzvah of…" at bounding box center [490, 319] width 202 height 77
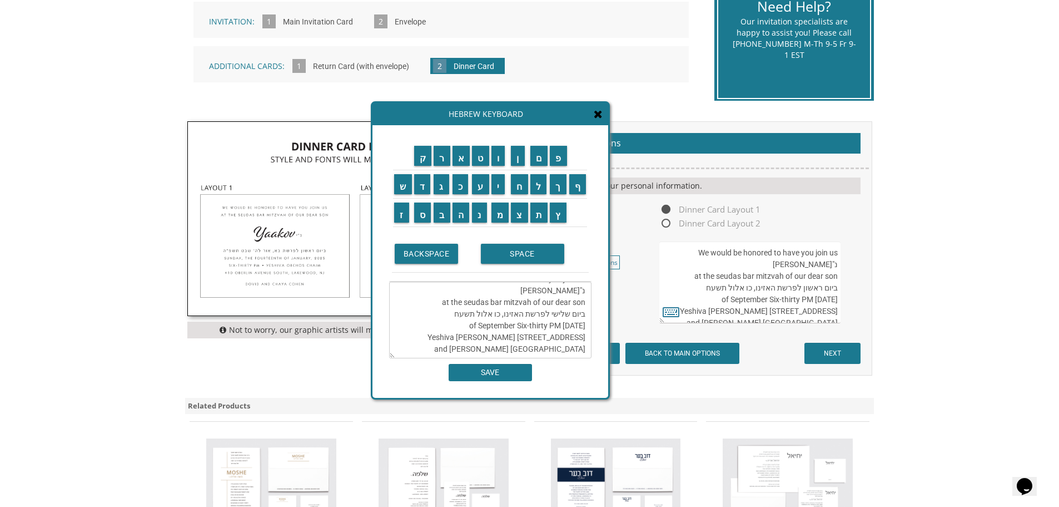
click at [511, 305] on textarea "We would be honored to have you join us נ"י Yaakov at the seudas bar mitzvah of…" at bounding box center [490, 319] width 202 height 77
click at [479, 219] on input "נ" at bounding box center [479, 212] width 15 height 20
click at [527, 181] on input "ח" at bounding box center [519, 184] width 17 height 20
click at [499, 304] on textarea "We would be honored to have you join us נ"י Yaakov at the seudas bar mitzvah of…" at bounding box center [490, 319] width 202 height 77
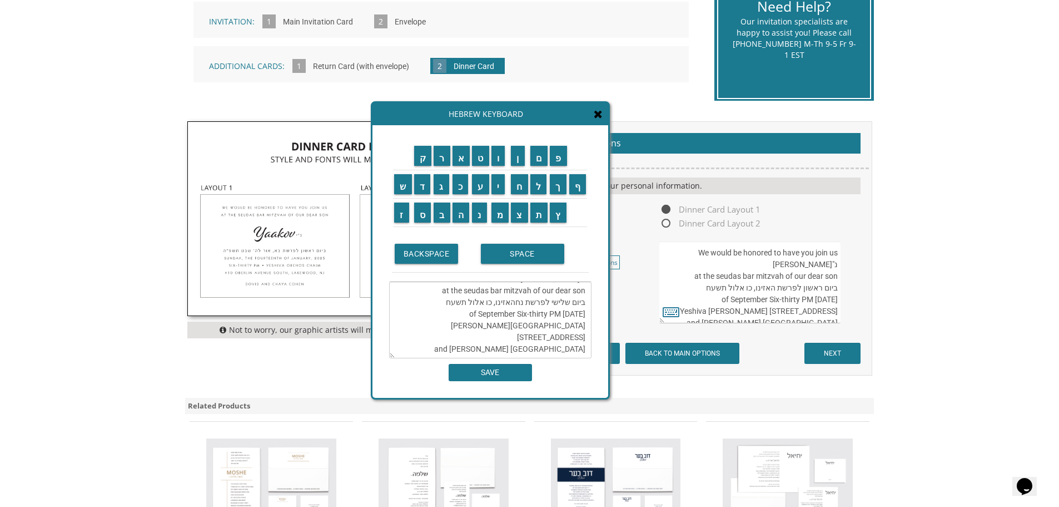
click at [499, 304] on textarea "We would be honored to have you join us נ"י Yaakov at the seudas bar mitzvah of…" at bounding box center [490, 319] width 202 height 77
click at [506, 301] on textarea "We would be honored to have you join us נ"י Yaakov at the seudas bar mitzvah of…" at bounding box center [490, 319] width 202 height 77
click at [511, 300] on textarea "We would be honored to have you join us נ"י Yaakov at the seudas bar mitzvah of…" at bounding box center [490, 319] width 202 height 77
click at [501, 303] on textarea "We would be honored to have you join us נ"י Yaakov at the seudas bar mitzvah of…" at bounding box center [490, 319] width 202 height 77
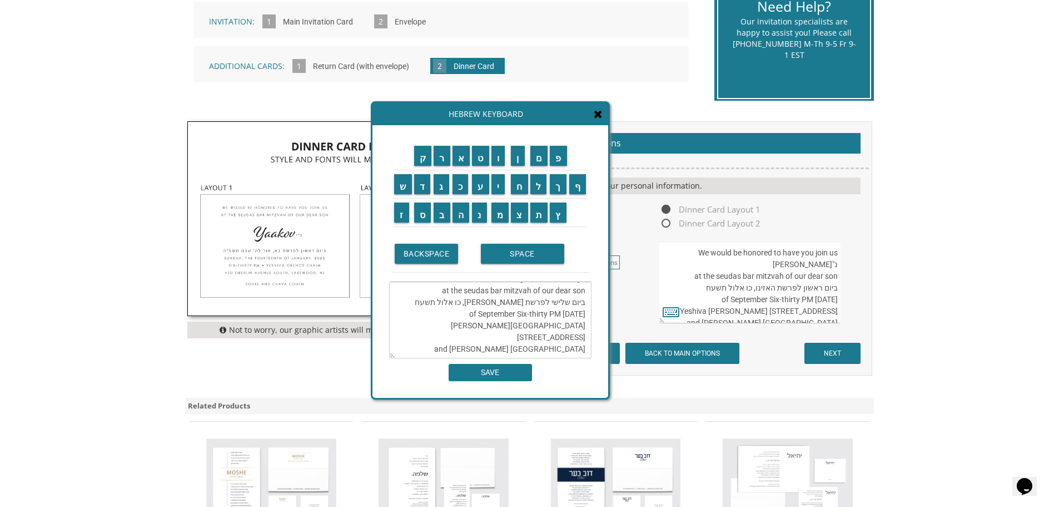
click at [501, 303] on textarea "We would be honored to have you join us נ"י Yaakov at the seudas bar mitzvah of…" at bounding box center [490, 319] width 202 height 77
click at [469, 303] on textarea "We would be honored to have you join us נ"י Yaakov at the seudas bar mitzvah of…" at bounding box center [490, 319] width 202 height 77
click at [466, 305] on textarea "We would be honored to have you join us נ"י Yaakov at the seudas bar mitzvah of…" at bounding box center [490, 319] width 202 height 77
click at [458, 303] on textarea "We would be honored to have you join us נ"י Yaakov at the seudas bar mitzvah of…" at bounding box center [490, 319] width 202 height 77
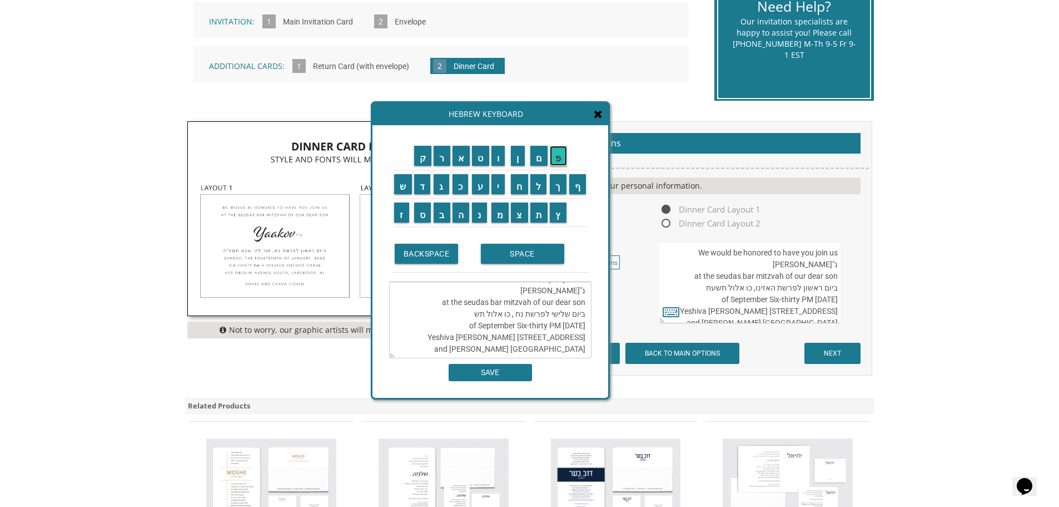
click at [562, 162] on input "פ" at bounding box center [558, 156] width 17 height 20
click at [504, 161] on input "ו" at bounding box center [499, 156] width 14 height 20
drag, startPoint x: 551, startPoint y: 303, endPoint x: 587, endPoint y: 300, distance: 35.7
click at [587, 300] on textarea "We would be honored to have you join us נ"י Yaakov at the seudas bar mitzvah of…" at bounding box center [490, 319] width 202 height 77
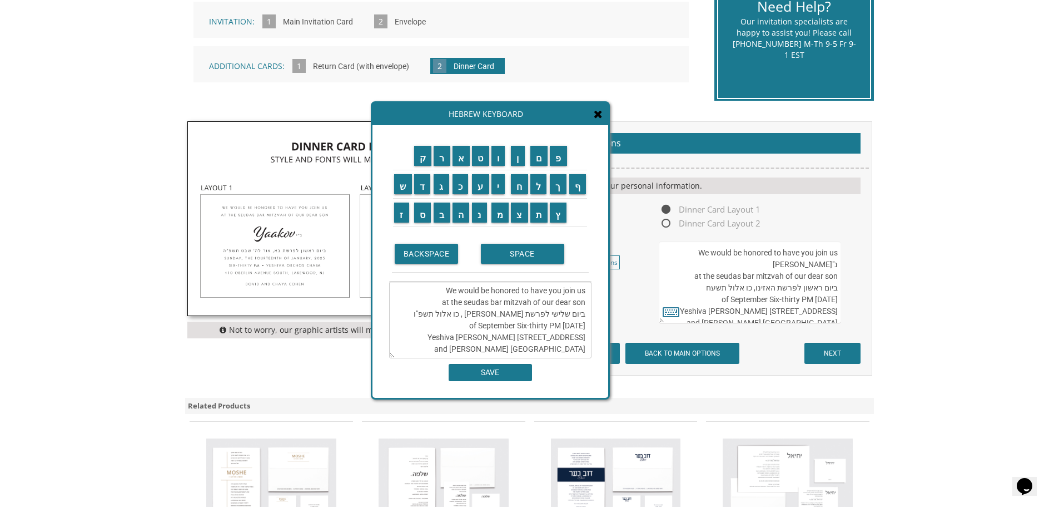
click at [440, 303] on textarea "We would be honored to have you join us at the seudas bar mitzvah of our dear s…" at bounding box center [490, 319] width 202 height 77
paste textarea "נ"י Yaakov"
type textarea "We would be honored to have you join us at the seudas bar mitzvah of our dear s…"
click at [490, 374] on input "SAVE" at bounding box center [490, 372] width 83 height 17
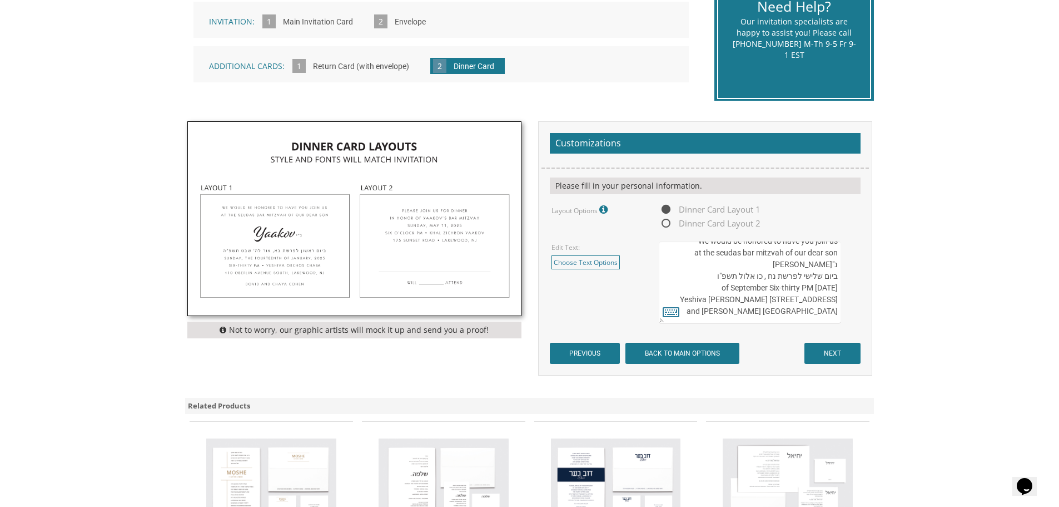
click at [838, 266] on textarea "We would be honored to have you join us at the seudas bar mitzvah of our dear s…" at bounding box center [750, 282] width 181 height 82
click at [838, 264] on textarea "We would be honored to have you join us at the seudas bar mitzvah of our dear s…" at bounding box center [750, 282] width 181 height 82
drag, startPoint x: 672, startPoint y: 264, endPoint x: 682, endPoint y: 268, distance: 11.3
click at [682, 268] on textarea "We would be honored to have you join us at the seudas bar mitzvah of our dear s…" at bounding box center [750, 282] width 181 height 82
click at [676, 264] on textarea "We would be honored to have you join us at the seudas bar mitzvah of our dear s…" at bounding box center [750, 282] width 181 height 82
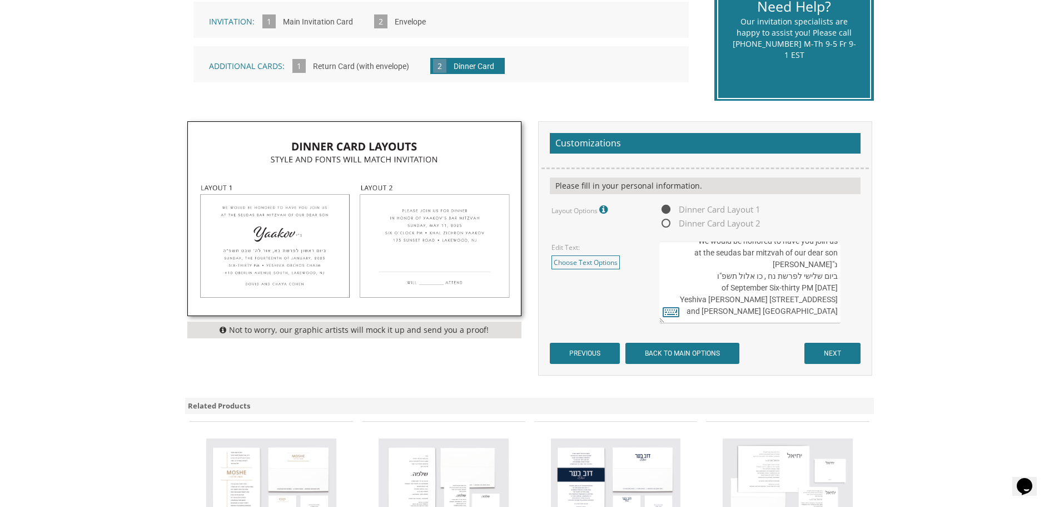
drag, startPoint x: 673, startPoint y: 264, endPoint x: 844, endPoint y: 315, distance: 178.6
click at [844, 315] on div "We would be honored to have you join us at the seudas bar mitzvah of our dear s…" at bounding box center [759, 282] width 199 height 82
click at [697, 299] on textarea "We would be honored to have you join us at the seudas bar mitzvah of our dear s…" at bounding box center [750, 282] width 181 height 82
drag, startPoint x: 740, startPoint y: 302, endPoint x: 840, endPoint y: 306, distance: 99.6
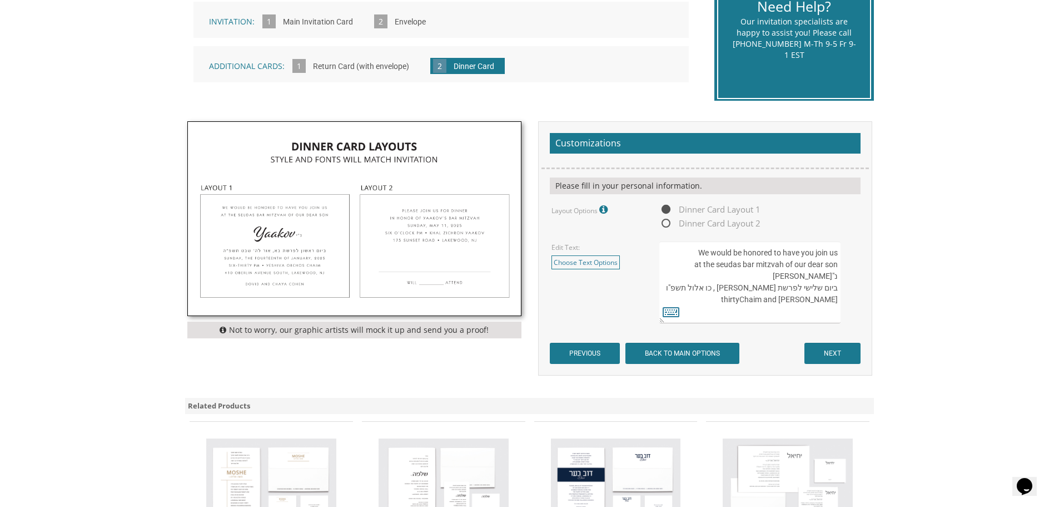
click at [840, 306] on textarea "We would be honored to have you join us at the seudas bar mitzvah of our dear s…" at bounding box center [750, 282] width 181 height 82
paste textarea "SEVEN O’CLOCK PM YESHIVA SIACH YITZCHAK 1045 BEACH NINTH STREET FAR ROCKAWAY, N…"
click at [705, 288] on textarea "We would be honored to have you join us at the seudas bar mitzvah of our dear s…" at bounding box center [750, 282] width 181 height 82
click at [837, 300] on textarea "We would be honored to have you join us at the seudas bar mitzvah of our dear s…" at bounding box center [750, 282] width 181 height 82
click at [769, 300] on textarea "We would be honored to have you join us at the seudas bar mitzvah of our dear s…" at bounding box center [750, 282] width 181 height 82
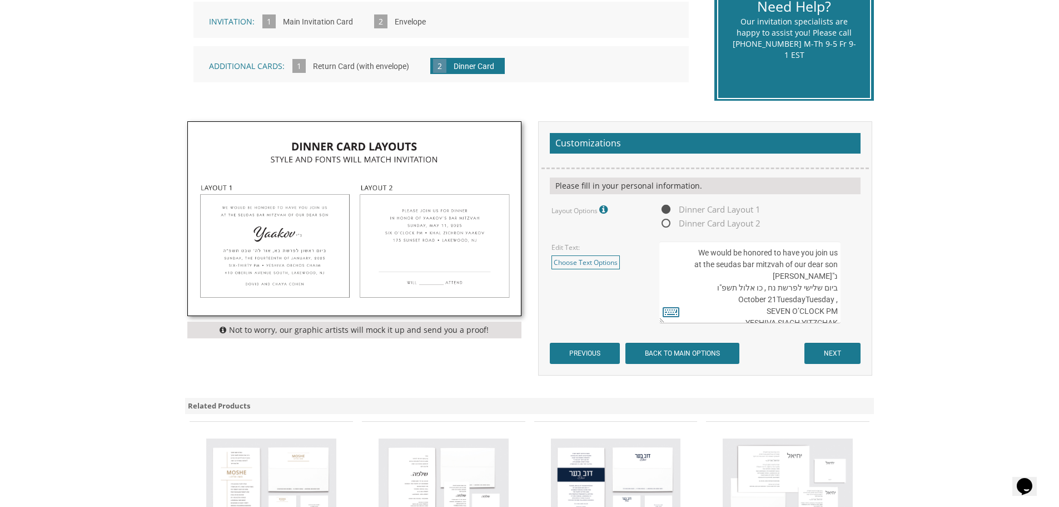
drag, startPoint x: 737, startPoint y: 299, endPoint x: 845, endPoint y: 299, distance: 107.3
click at [845, 299] on div "We would be honored to have you join us at the seudas bar mitzvah of our dear s…" at bounding box center [759, 282] width 199 height 82
click at [838, 300] on textarea "We would be honored to have you join us at the seudas bar mitzvah of our dear s…" at bounding box center [750, 282] width 181 height 82
click at [773, 302] on textarea "We would be honored to have you join us at the seudas bar mitzvah of our dear s…" at bounding box center [750, 282] width 181 height 82
click at [835, 298] on textarea "We would be honored to have you join us at the seudas bar mitzvah of our dear s…" at bounding box center [750, 282] width 181 height 82
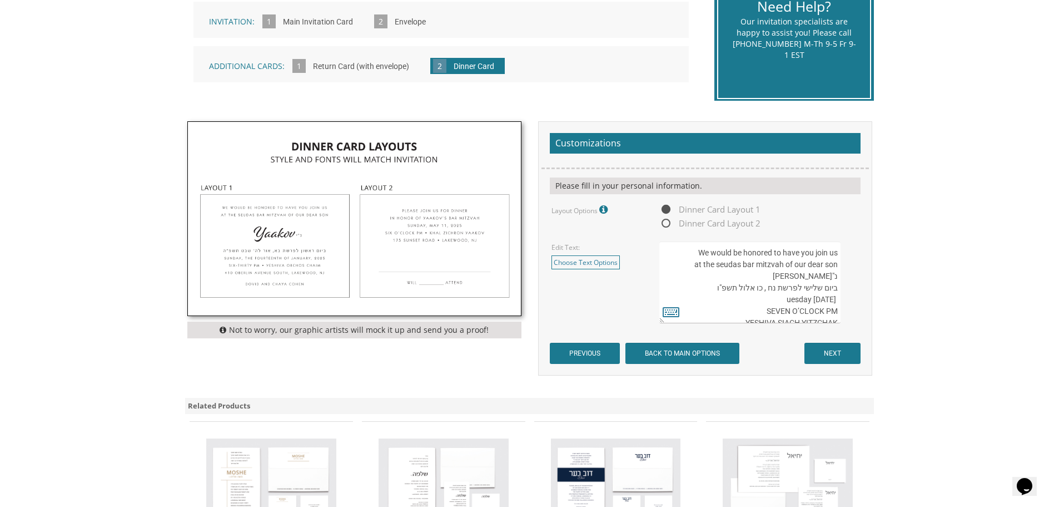
click at [838, 300] on textarea "We would be honored to have you join us at the seudas bar mitzvah of our dear s…" at bounding box center [750, 282] width 181 height 82
drag, startPoint x: 769, startPoint y: 311, endPoint x: 840, endPoint y: 309, distance: 70.7
click at [840, 309] on textarea "We would be honored to have you join us at the seudas bar mitzvah of our dear s…" at bounding box center [750, 282] width 181 height 82
click at [838, 299] on textarea "We would be honored to have you join us at the seudas bar mitzvah of our dear s…" at bounding box center [750, 282] width 181 height 82
paste textarea "SEVEN O’CLOCK PM"
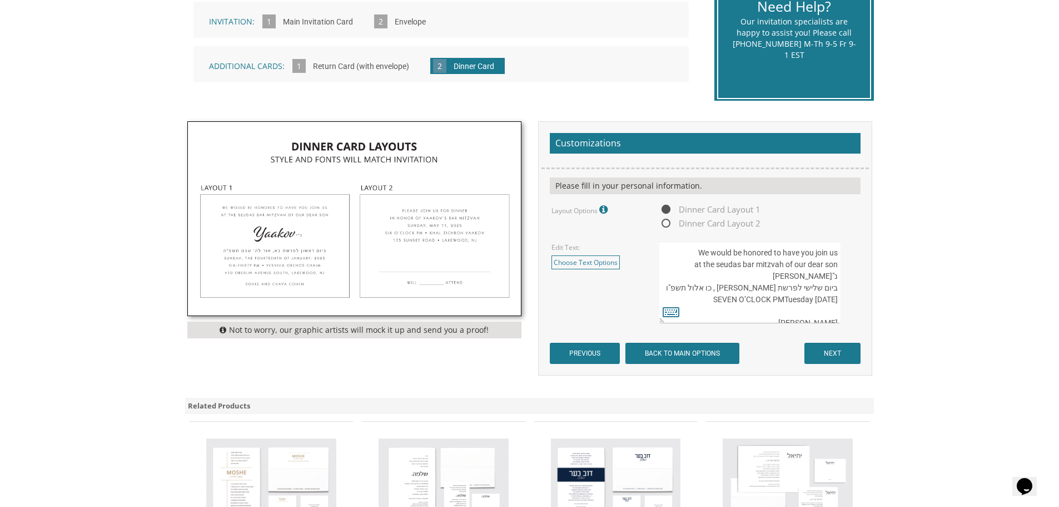
drag, startPoint x: 769, startPoint y: 300, endPoint x: 687, endPoint y: 300, distance: 81.8
click at [687, 300] on textarea "We would be honored to have you join us at the seudas bar mitzvah of our dear s…" at bounding box center [750, 282] width 181 height 82
click at [769, 298] on textarea "We would be honored to have you join us at the seudas bar mitzvah of our dear s…" at bounding box center [750, 282] width 181 height 82
paste textarea "SEVEN O’CLOCK PM"
click at [770, 301] on textarea "We would be honored to have you join us at the seudas bar mitzvah of our dear s…" at bounding box center [750, 282] width 181 height 82
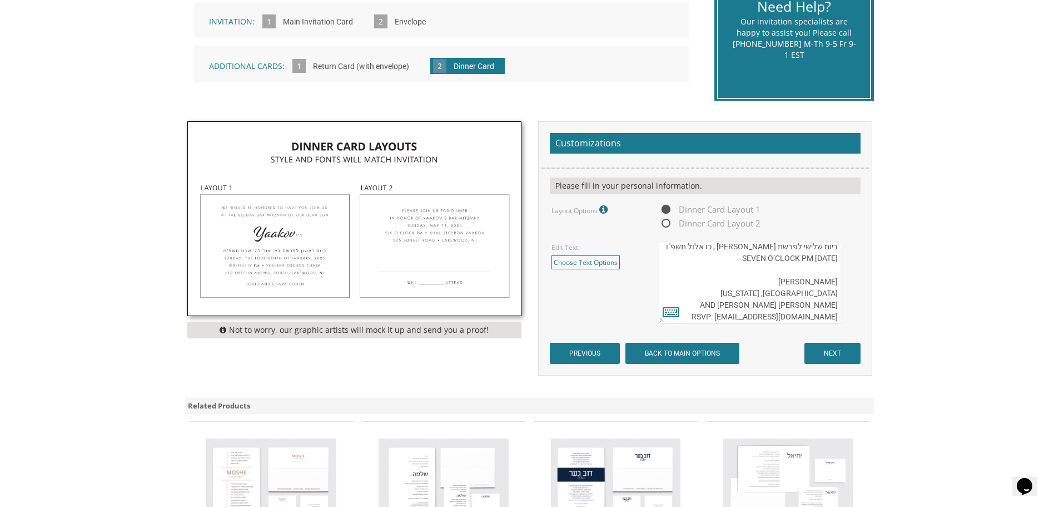
scroll to position [14, 0]
click at [769, 298] on textarea "We would be honored to have you join us at the seudas bar mitzvah of our dear s…" at bounding box center [750, 282] width 181 height 82
click at [836, 288] on textarea "We would be honored to have you join us at the seudas bar mitzvah of our dear s…" at bounding box center [750, 282] width 181 height 82
click at [721, 288] on textarea "We would be honored to have you join us at the seudas bar mitzvah of our dear s…" at bounding box center [750, 282] width 181 height 82
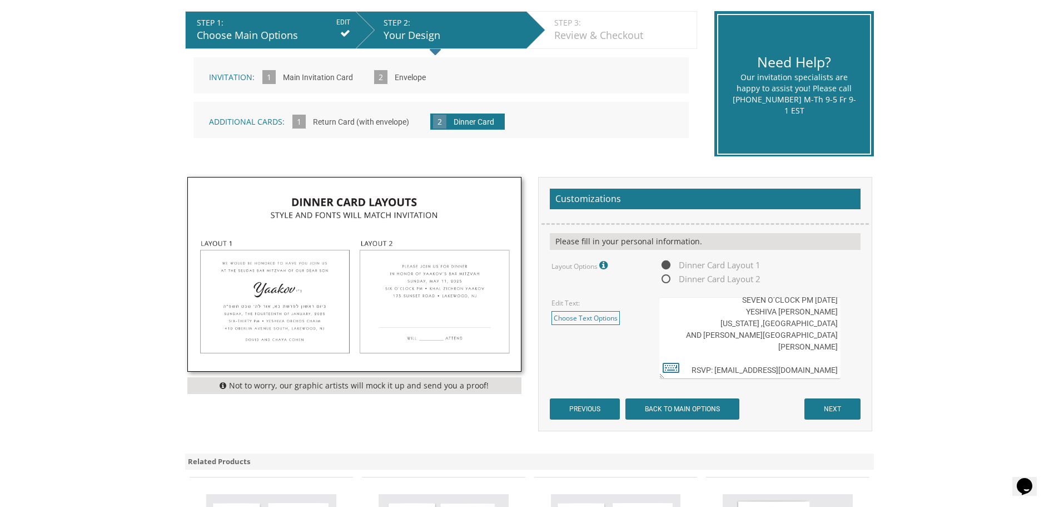
scroll to position [70, 0]
type textarea "We would be honored to have you join us at the seudas bar mitzvah of our dear s…"
click at [839, 405] on input "NEXT" at bounding box center [833, 408] width 56 height 21
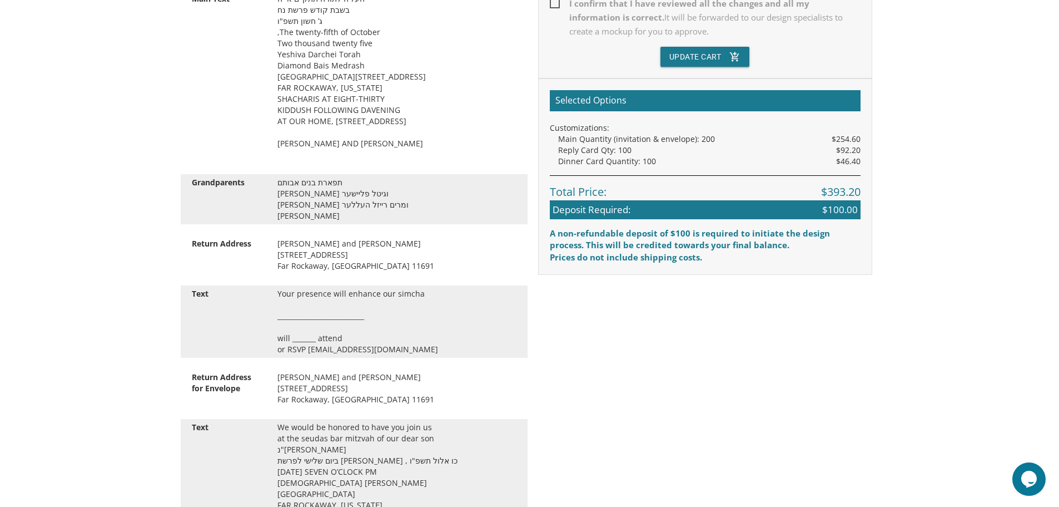
scroll to position [612, 0]
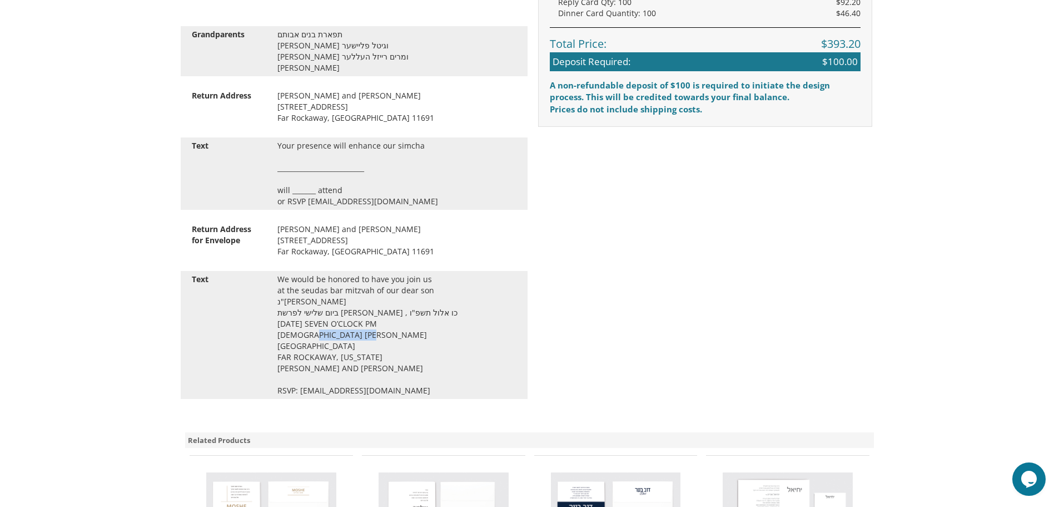
drag, startPoint x: 311, startPoint y: 339, endPoint x: 368, endPoint y: 340, distance: 56.7
click at [368, 340] on div "We would be honored to have you join us at the seudas bar mitzvah of our dear s…" at bounding box center [397, 335] width 256 height 122
click at [327, 256] on div "[PERSON_NAME] and [PERSON_NAME] [STREET_ADDRESS]" at bounding box center [397, 240] width 256 height 33
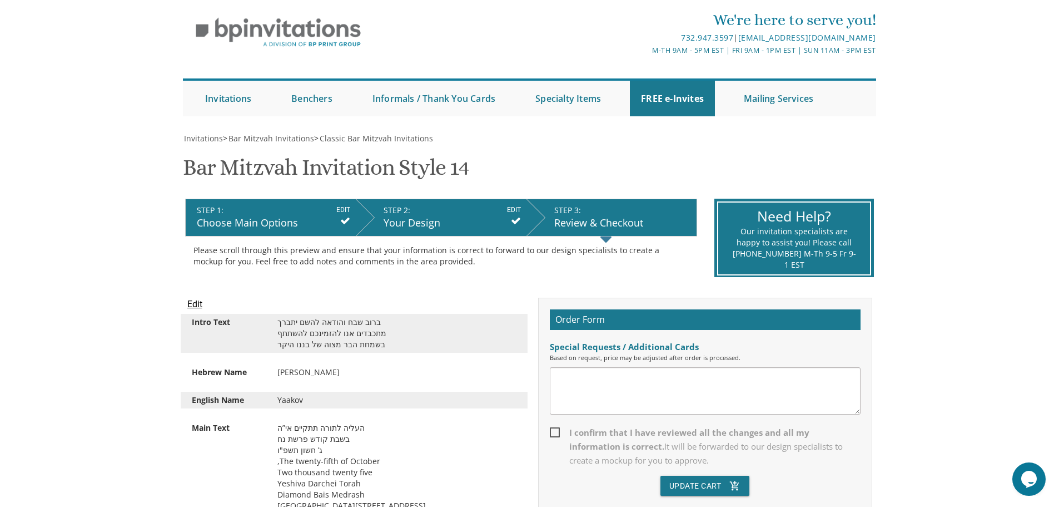
scroll to position [0, 0]
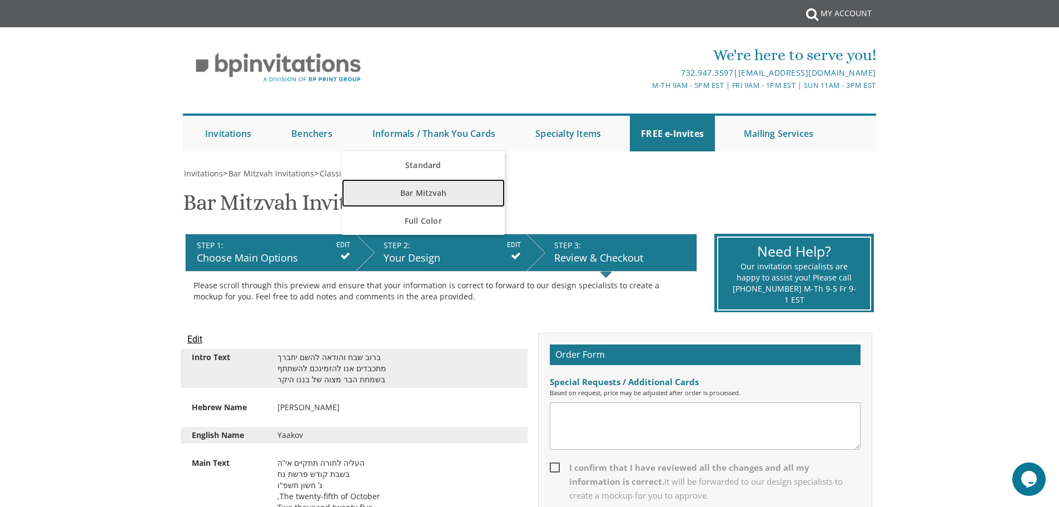
click at [432, 189] on link "Bar Mitzvah" at bounding box center [423, 193] width 163 height 28
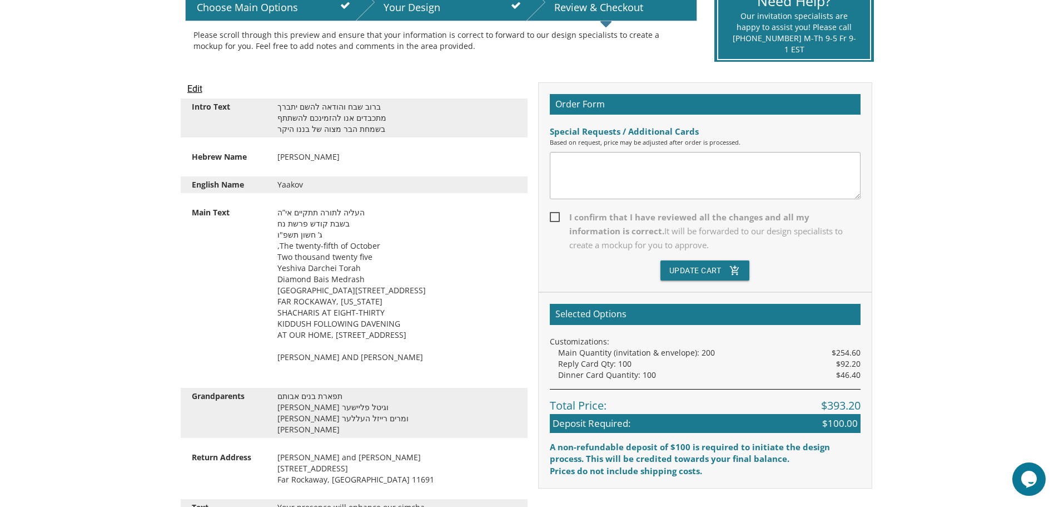
scroll to position [111, 0]
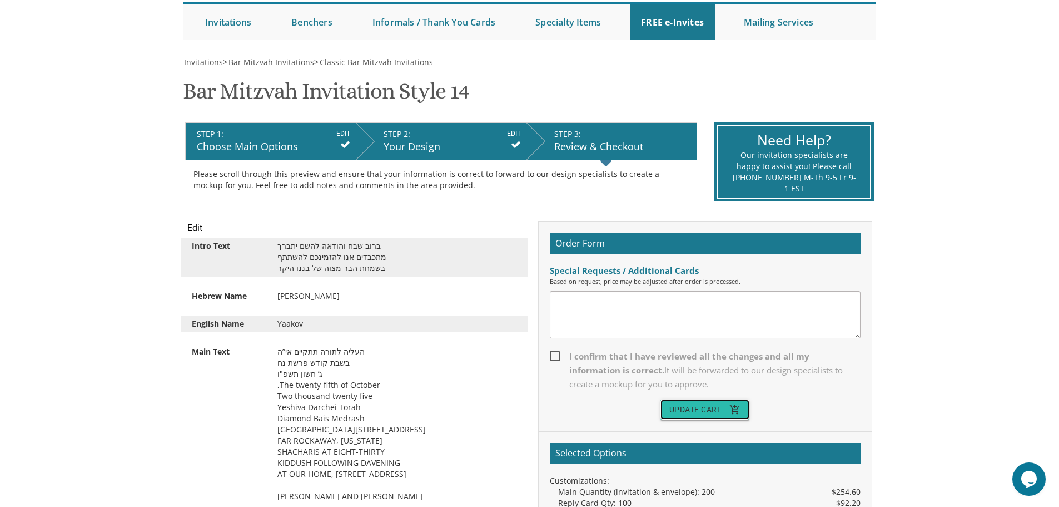
click at [706, 411] on button "Update Cart add_shopping_cart" at bounding box center [706, 409] width 90 height 20
click at [701, 412] on button "Update Cart add_shopping_cart" at bounding box center [706, 409] width 90 height 20
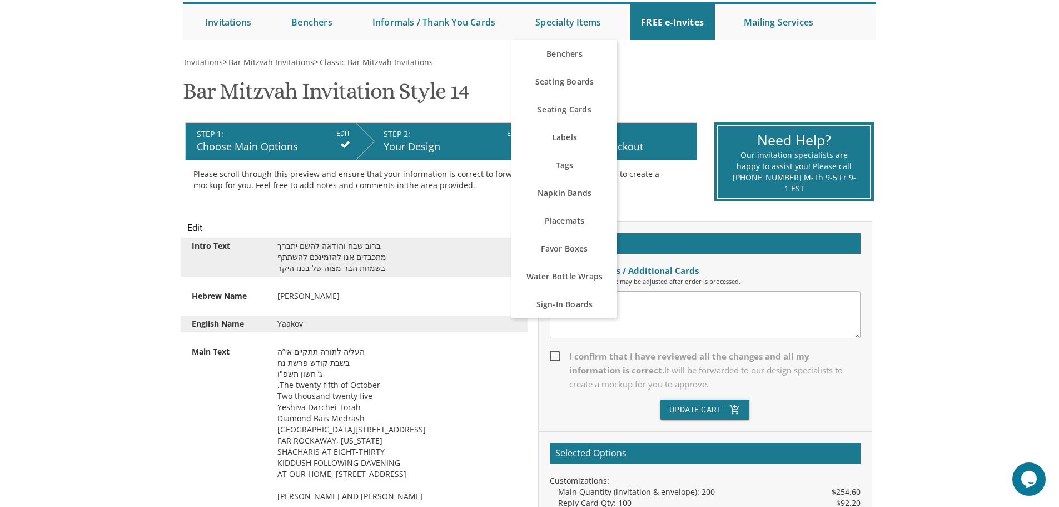
click at [616, 37] on li "Specialty Items Benchers Seating Boards Seating Cards Labels Tags Napkin Bands …" at bounding box center [577, 22] width 106 height 36
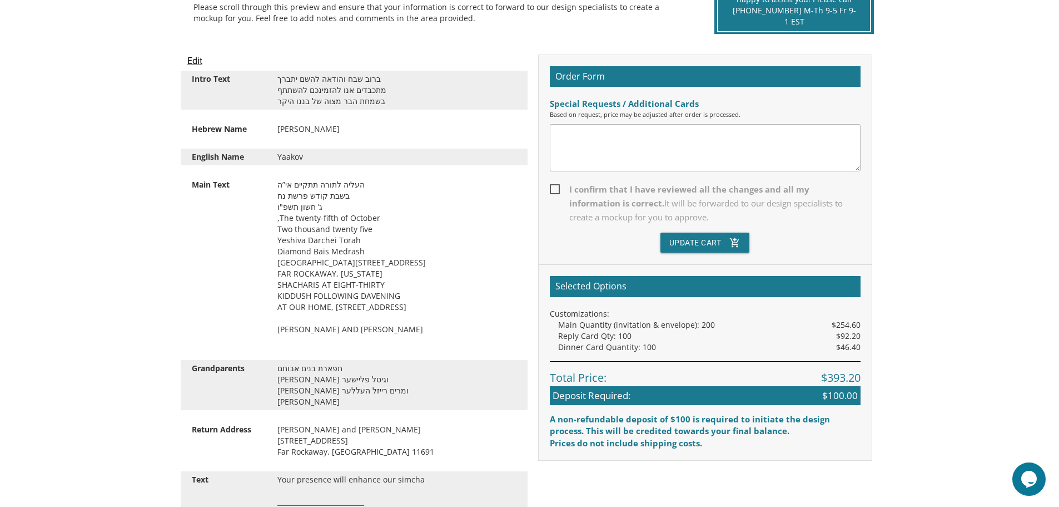
scroll to position [0, 0]
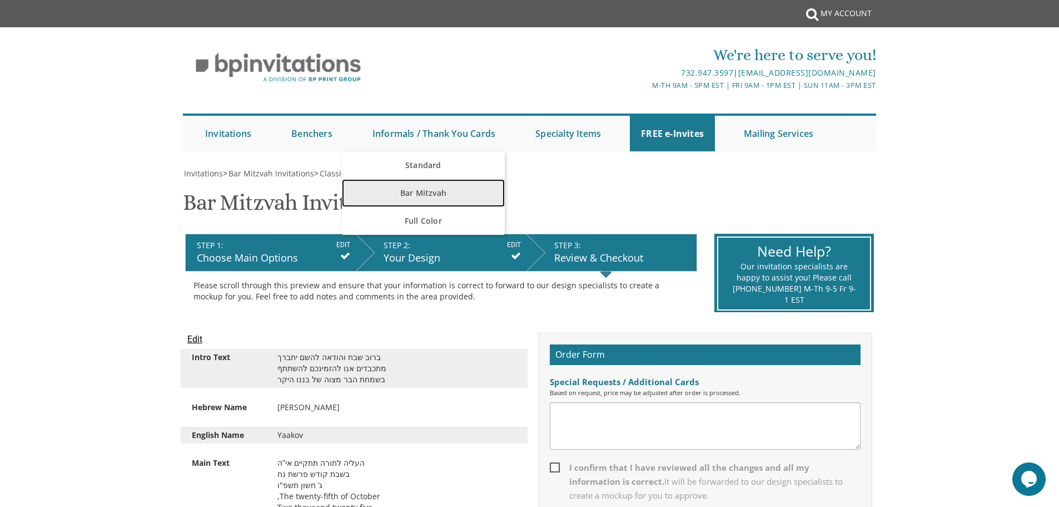
click at [437, 192] on link "Bar Mitzvah" at bounding box center [423, 193] width 163 height 28
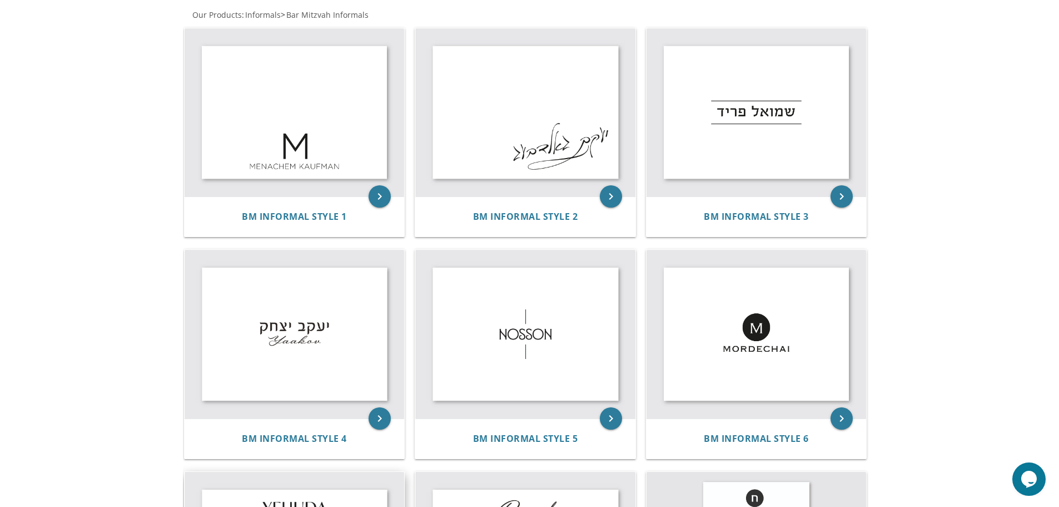
scroll to position [222, 0]
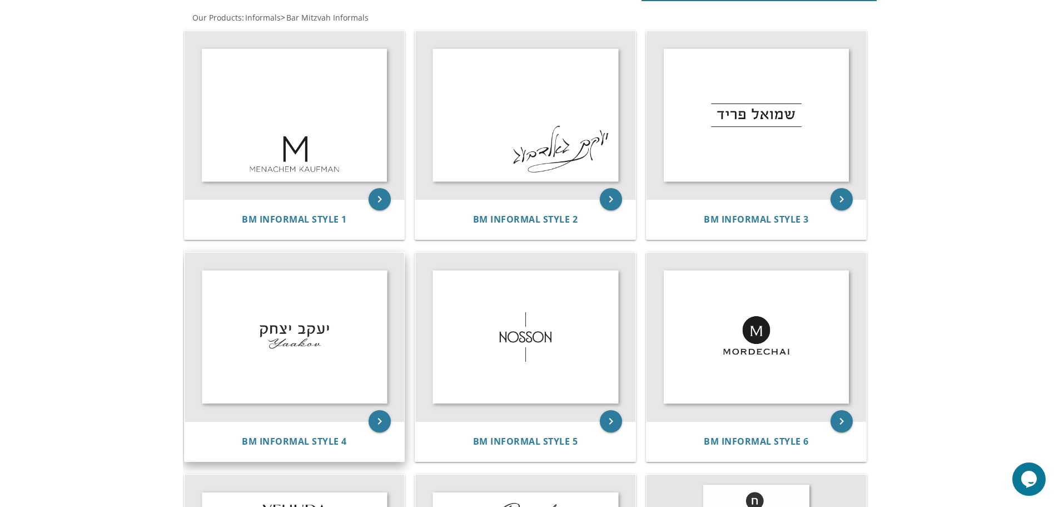
click at [315, 325] on img at bounding box center [295, 336] width 220 height 169
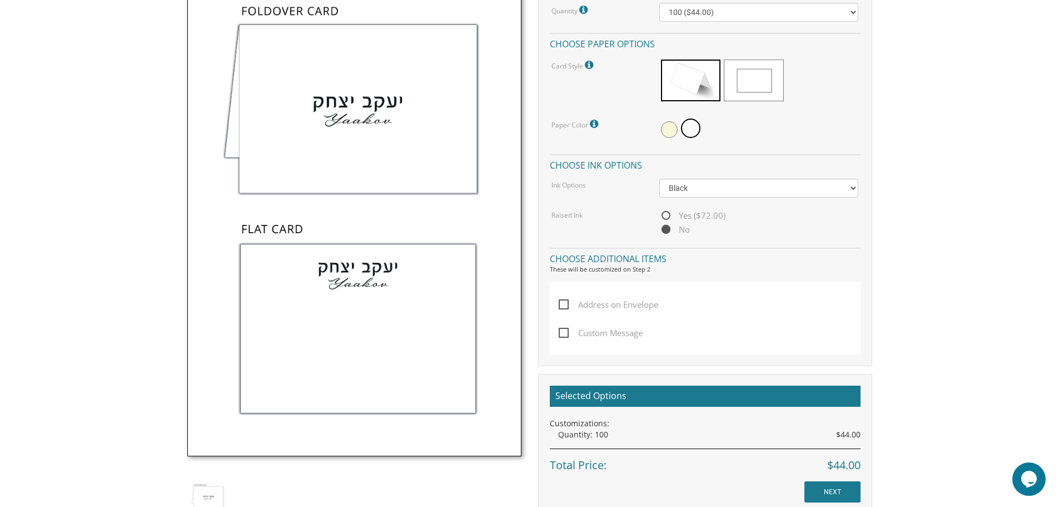
scroll to position [445, 0]
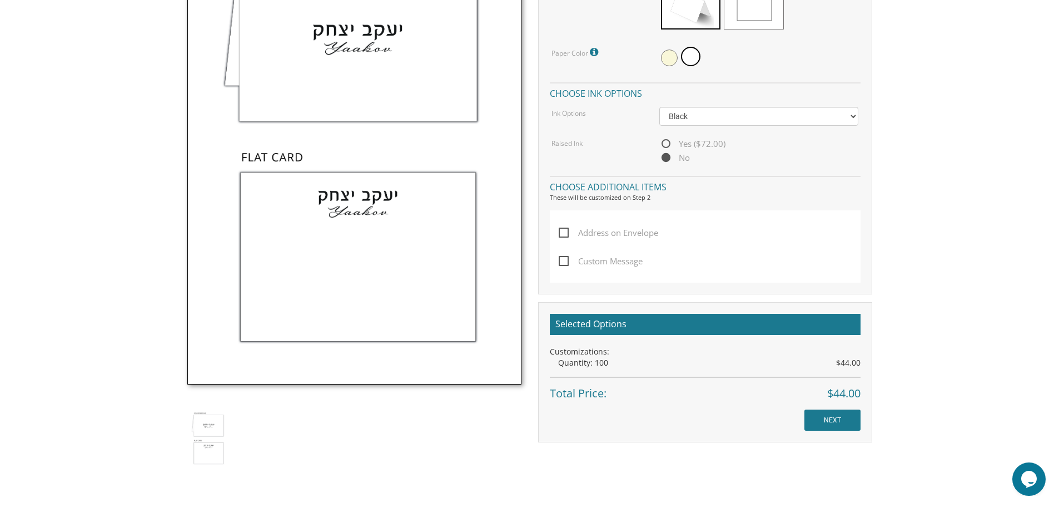
click at [564, 233] on span "Address on Envelope" at bounding box center [609, 233] width 100 height 14
click at [564, 233] on input "Address on Envelope" at bounding box center [562, 231] width 7 height 7
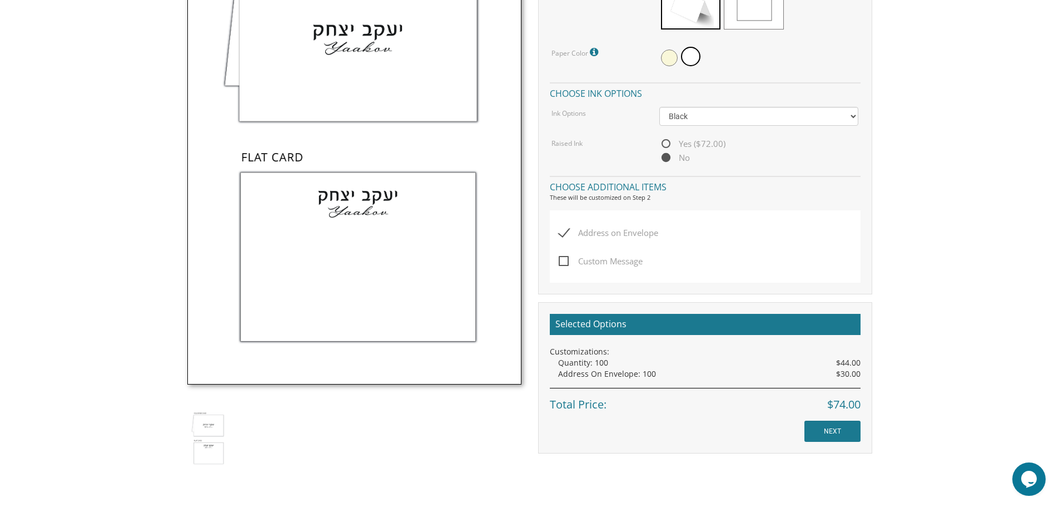
click at [563, 231] on span "Address on Envelope" at bounding box center [609, 233] width 100 height 14
click at [563, 231] on input "Address on Envelope" at bounding box center [562, 231] width 7 height 7
checkbox input "false"
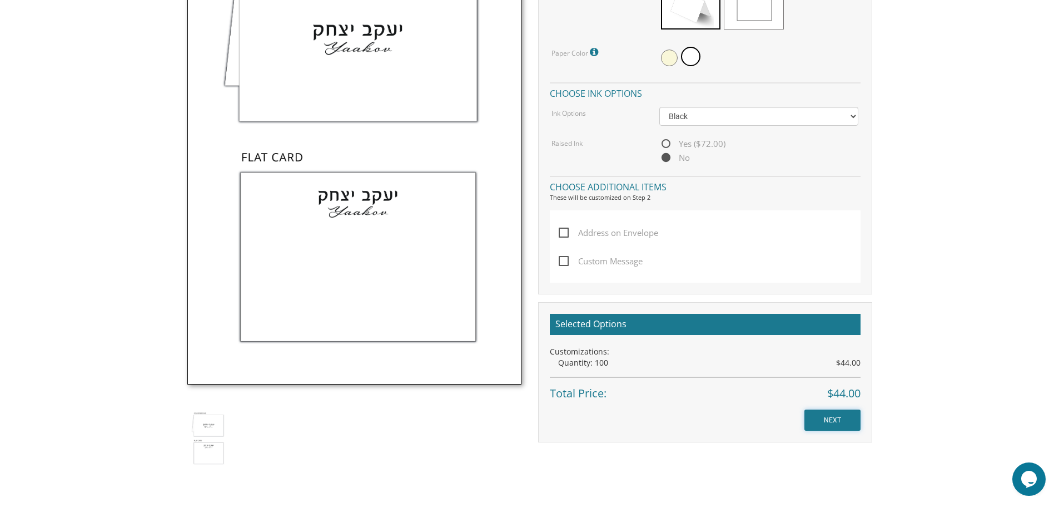
click at [841, 417] on input "NEXT" at bounding box center [833, 419] width 56 height 21
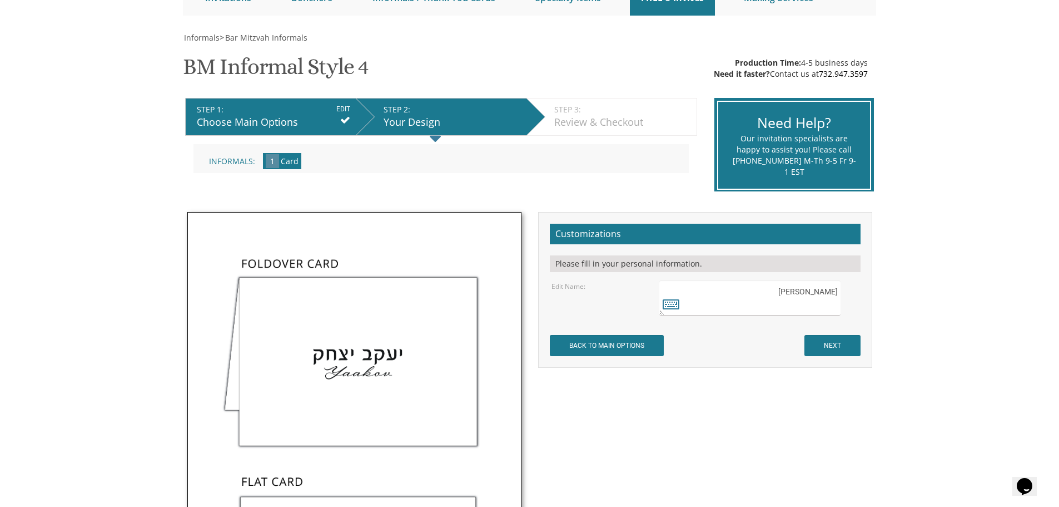
scroll to position [167, 0]
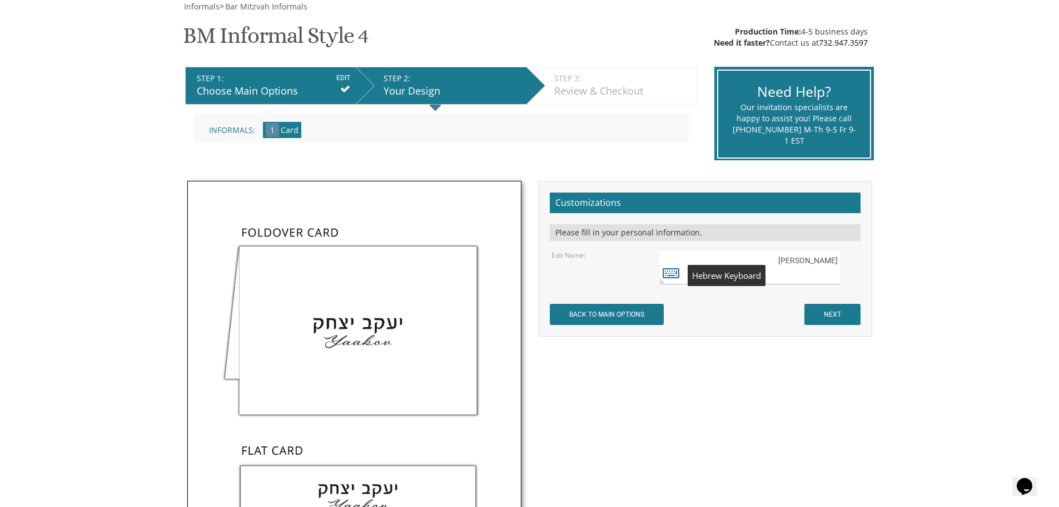
click at [676, 271] on icon at bounding box center [671, 273] width 17 height 16
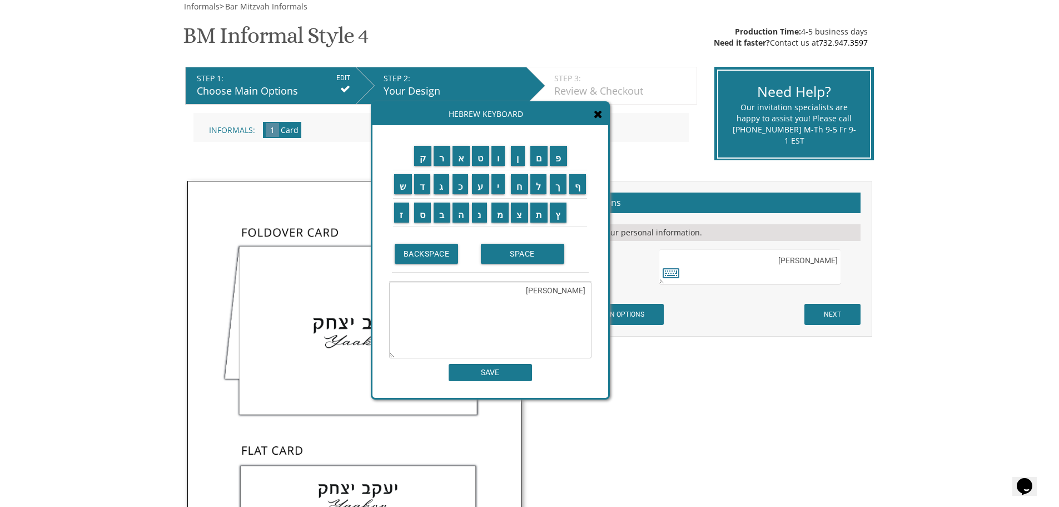
click at [549, 291] on textarea "[PERSON_NAME]" at bounding box center [490, 319] width 202 height 77
click at [500, 162] on input "ו" at bounding box center [499, 156] width 14 height 20
click at [424, 215] on input "ס" at bounding box center [422, 212] width 17 height 20
click at [584, 181] on input "ף" at bounding box center [577, 184] width 17 height 20
type textarea "[PERSON_NAME]"
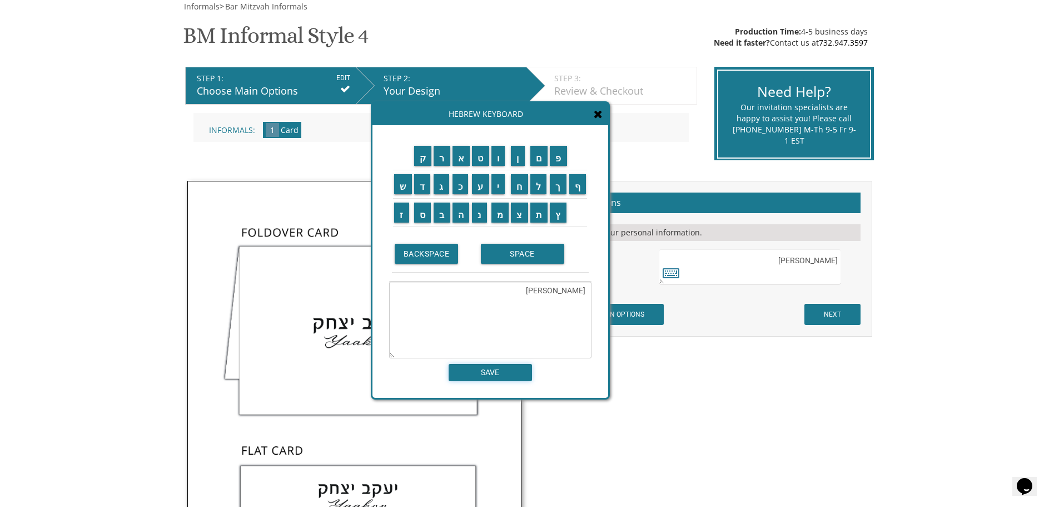
click at [502, 371] on input "SAVE" at bounding box center [490, 372] width 83 height 17
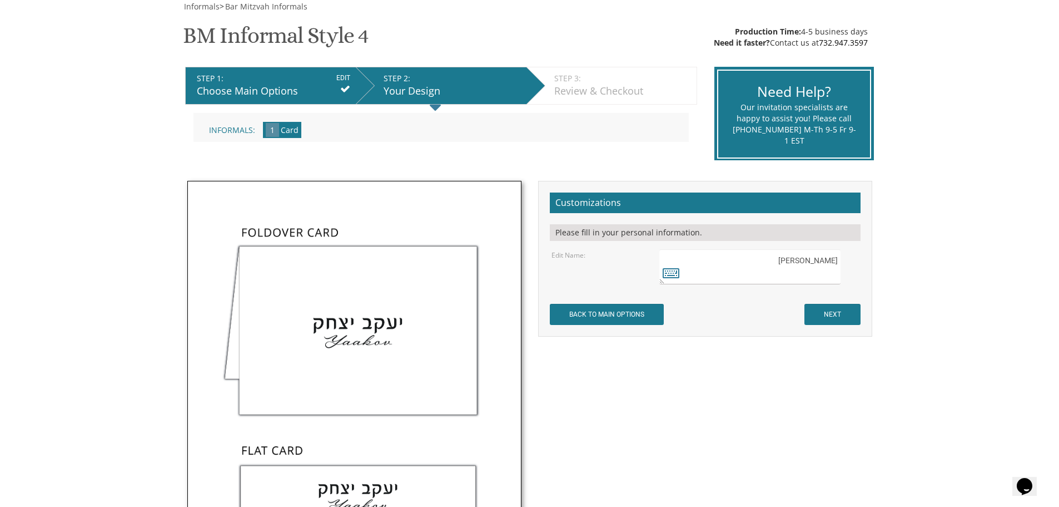
type textarea "[PERSON_NAME]"
click at [839, 311] on input "NEXT" at bounding box center [833, 314] width 56 height 21
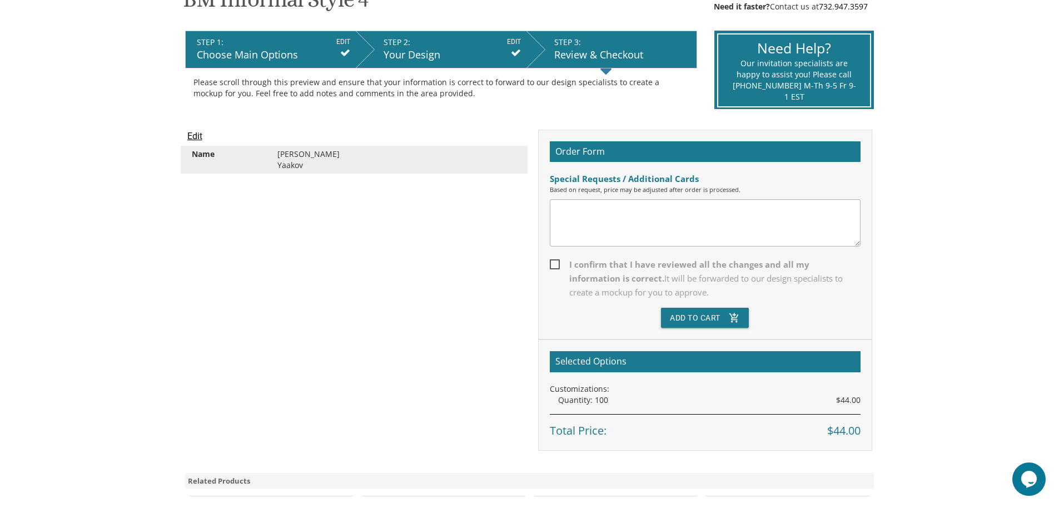
scroll to position [222, 0]
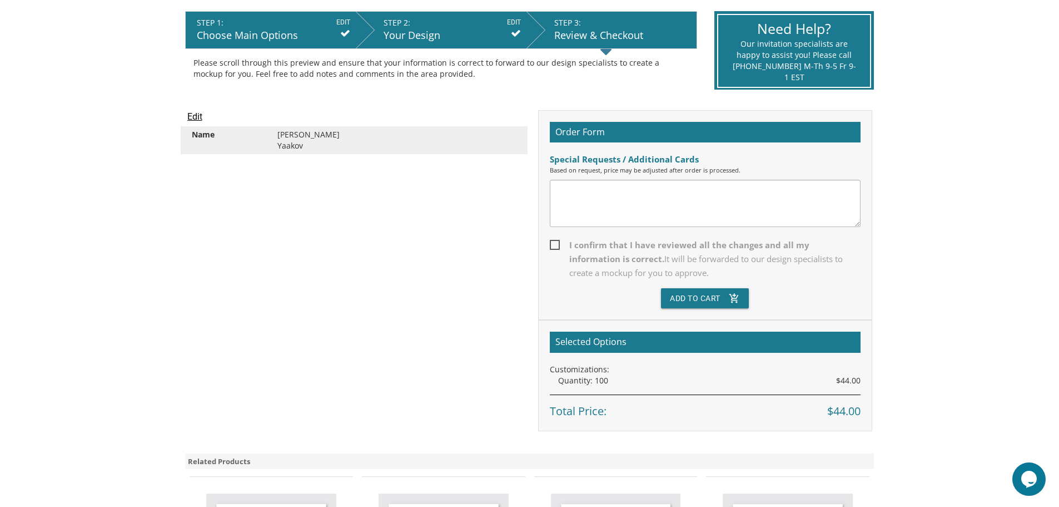
click at [651, 256] on span "It will be forwarded to our design specialists to create a mockup for you to ap…" at bounding box center [706, 265] width 274 height 25
click at [557, 247] on input "I confirm that I have reviewed all the changes and all my information is correc…" at bounding box center [553, 243] width 7 height 7
checkbox input "true"
click at [686, 295] on button "Add To Cart add_shopping_cart" at bounding box center [705, 298] width 88 height 20
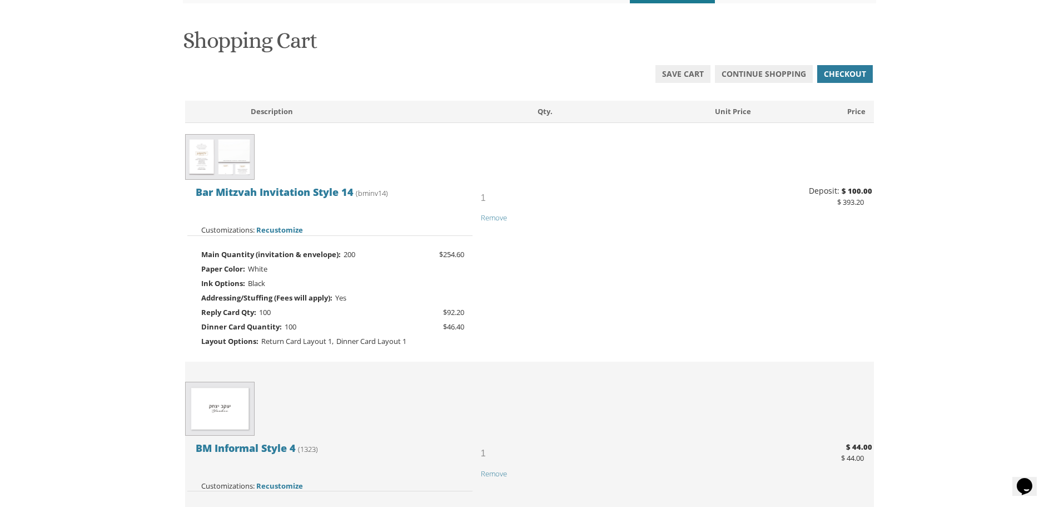
scroll to position [111, 0]
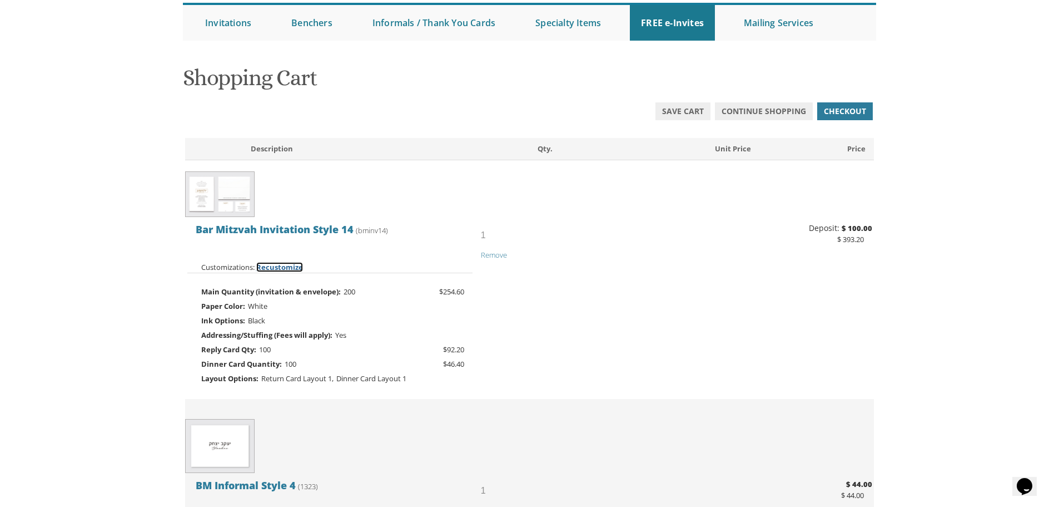
click at [272, 266] on span "Recustomize" at bounding box center [279, 267] width 47 height 10
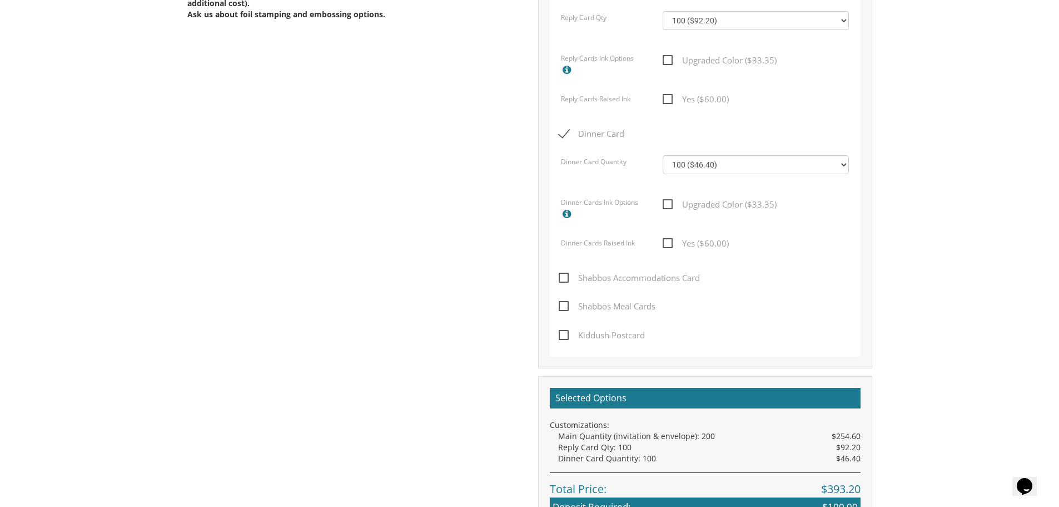
scroll to position [834, 0]
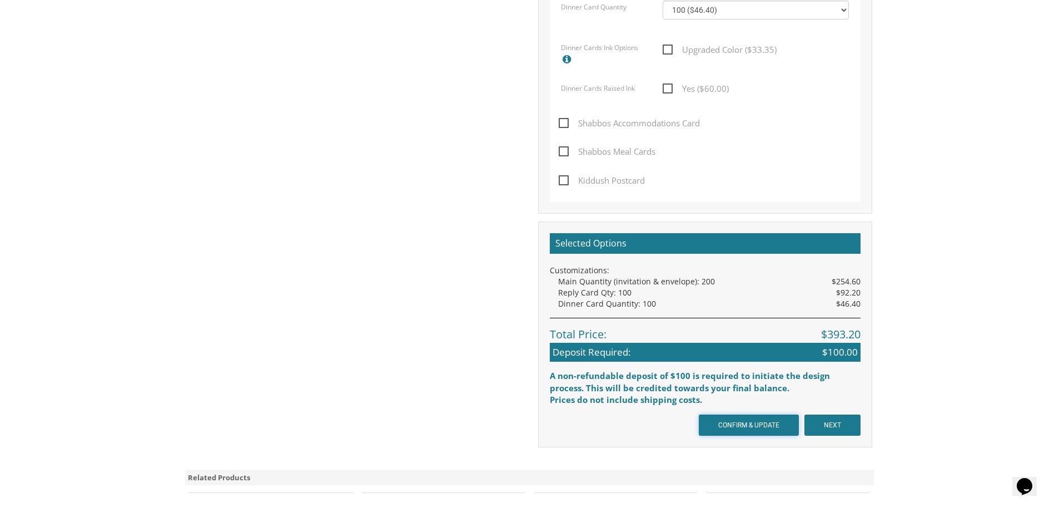
click at [764, 428] on input "CONFIRM & UPDATE" at bounding box center [749, 424] width 100 height 21
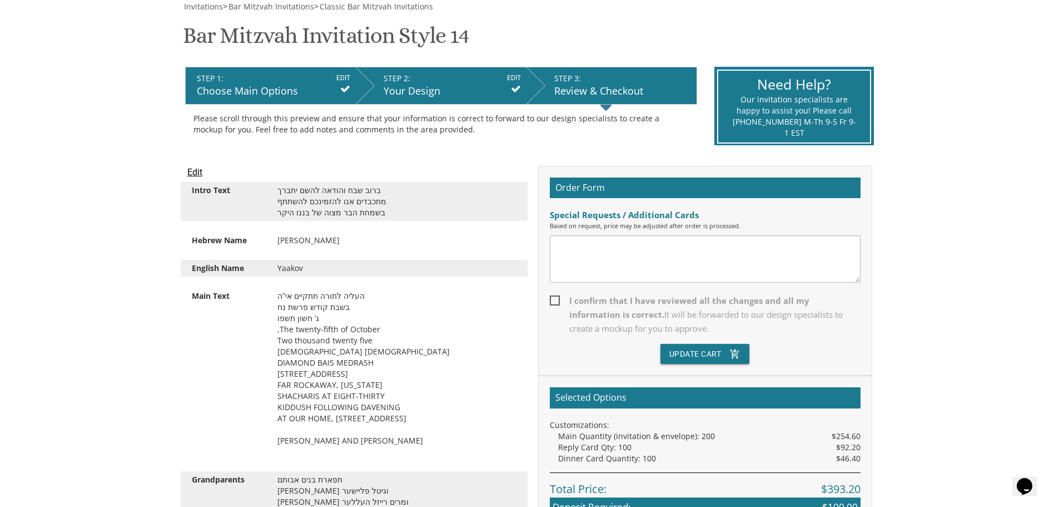
scroll to position [334, 0]
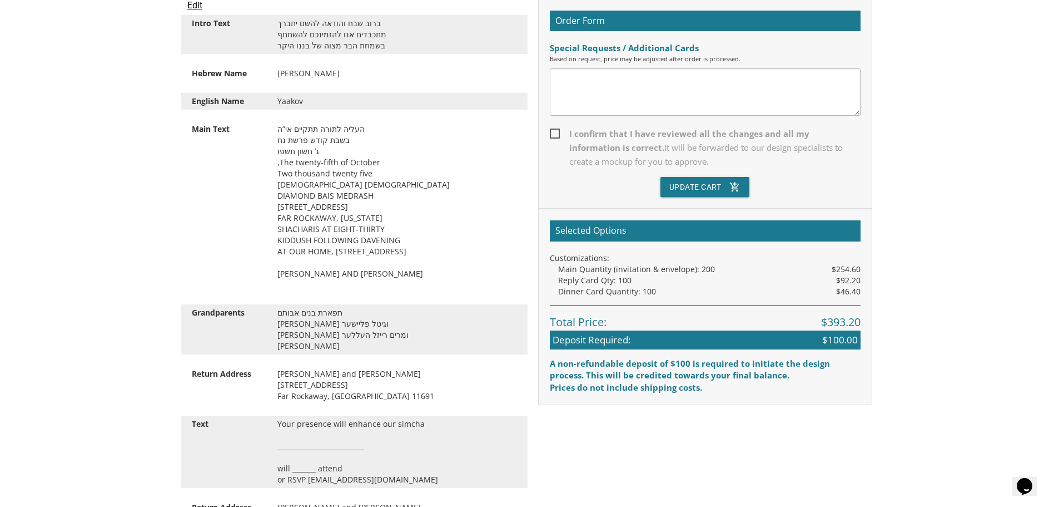
click at [651, 85] on textarea at bounding box center [705, 91] width 311 height 47
type textarea "It looks like some commas/numbers moved to wrong places in the text, but I can'…"
click at [685, 175] on label "I confirm that I have reviewed all the changes and all my information is correc…" at bounding box center [705, 152] width 311 height 50
click at [557, 136] on input "I confirm that I have reviewed all the changes and all my information is correc…" at bounding box center [553, 132] width 7 height 7
checkbox input "true"
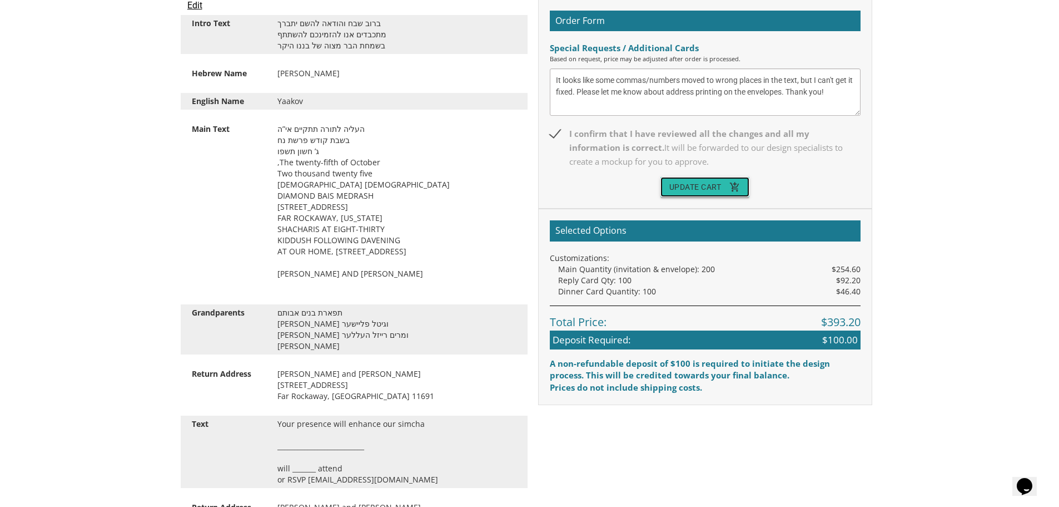
click at [692, 187] on button "Update Cart add_shopping_cart" at bounding box center [706, 187] width 90 height 20
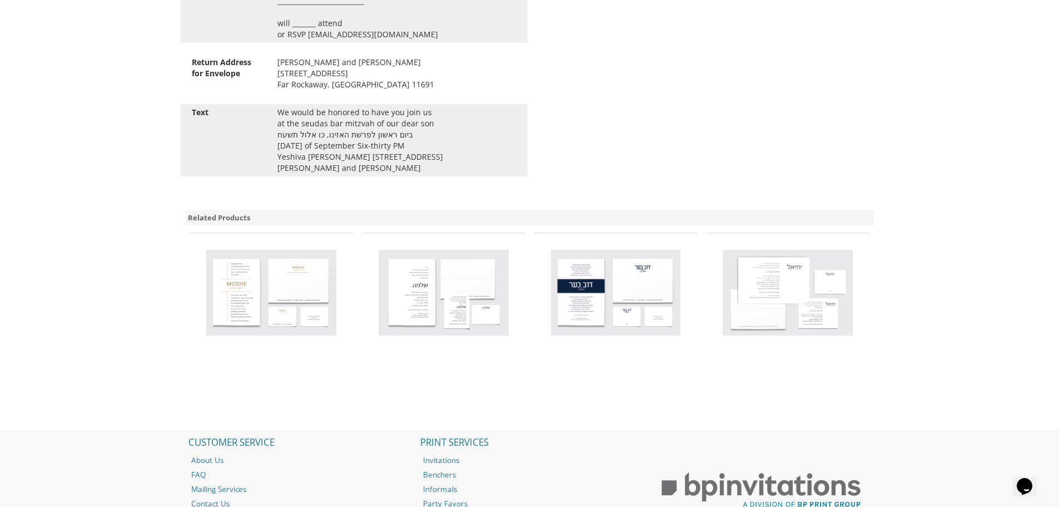
scroll to position [806, 0]
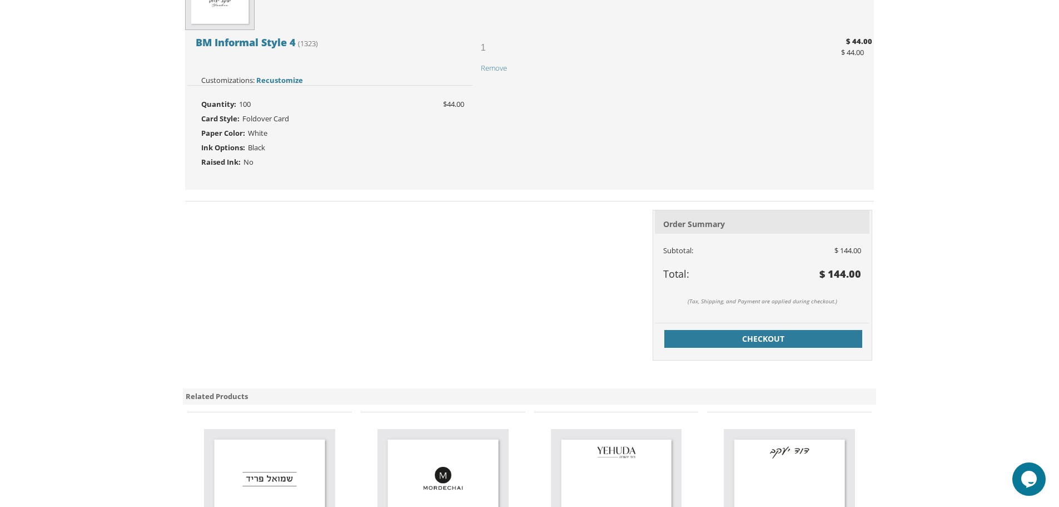
scroll to position [667, 0]
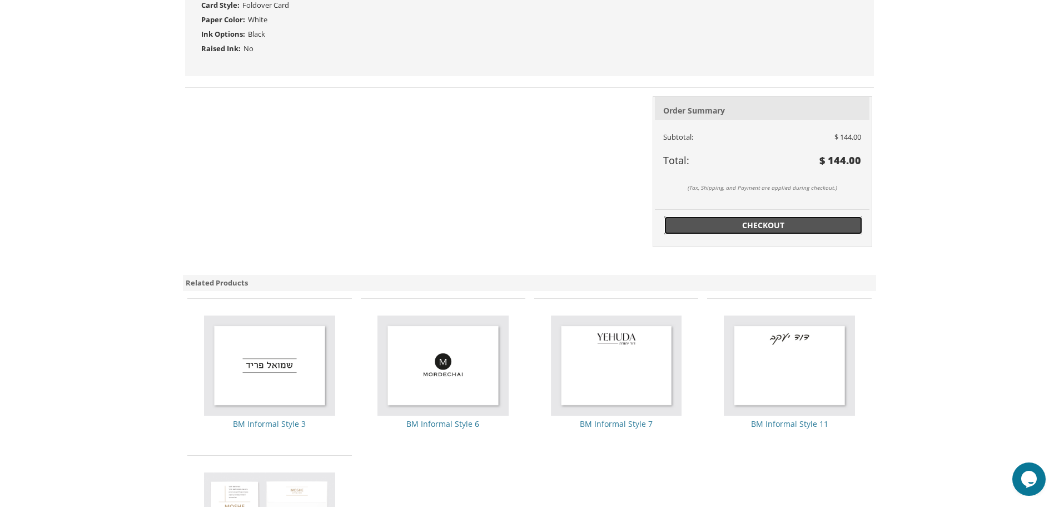
click at [745, 227] on span "Checkout" at bounding box center [763, 225] width 185 height 11
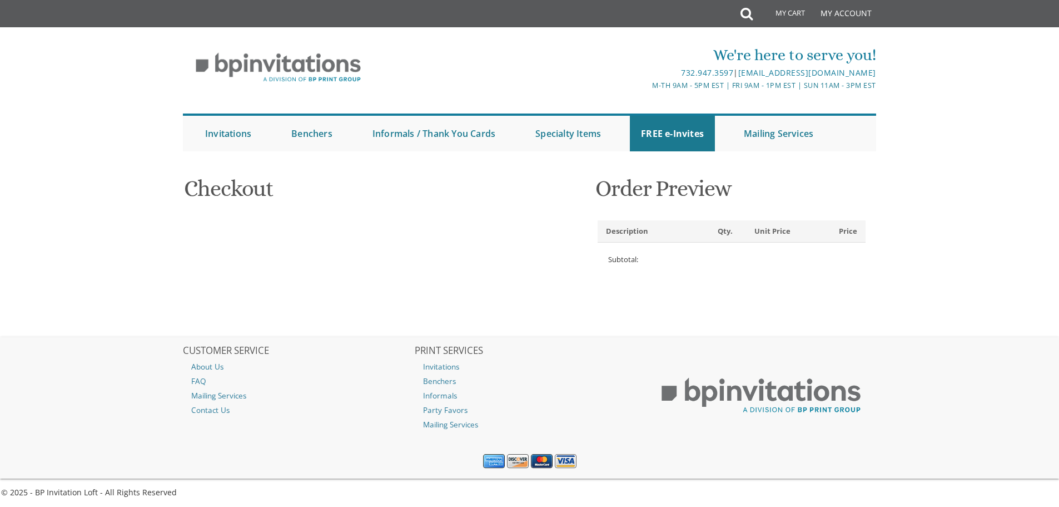
select select
type input "[PERSON_NAME]"
type input "25 [GEOGRAPHIC_DATA]"
type input "FAR ROCKAWAY"
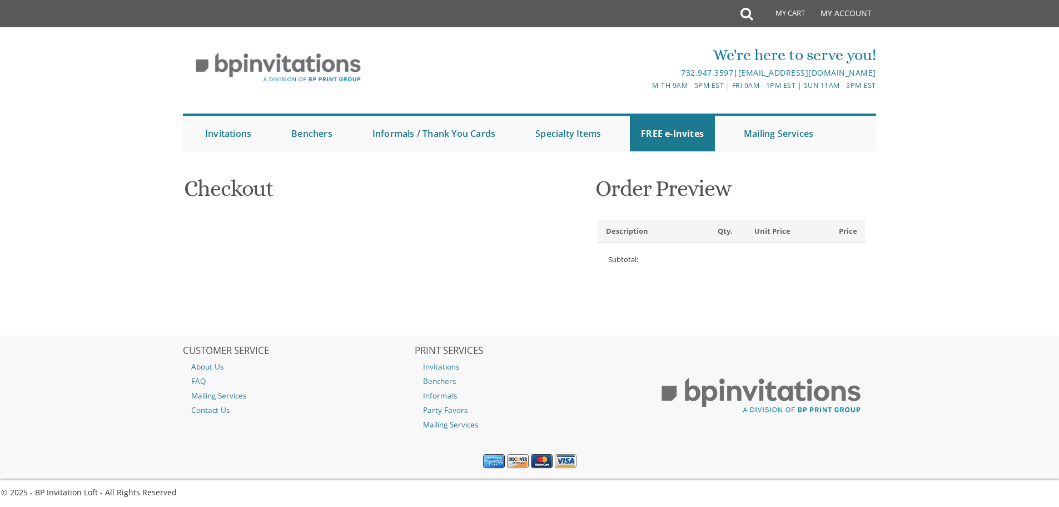
type input "11691"
select select "US"
select select "NY"
type input "3476197537"
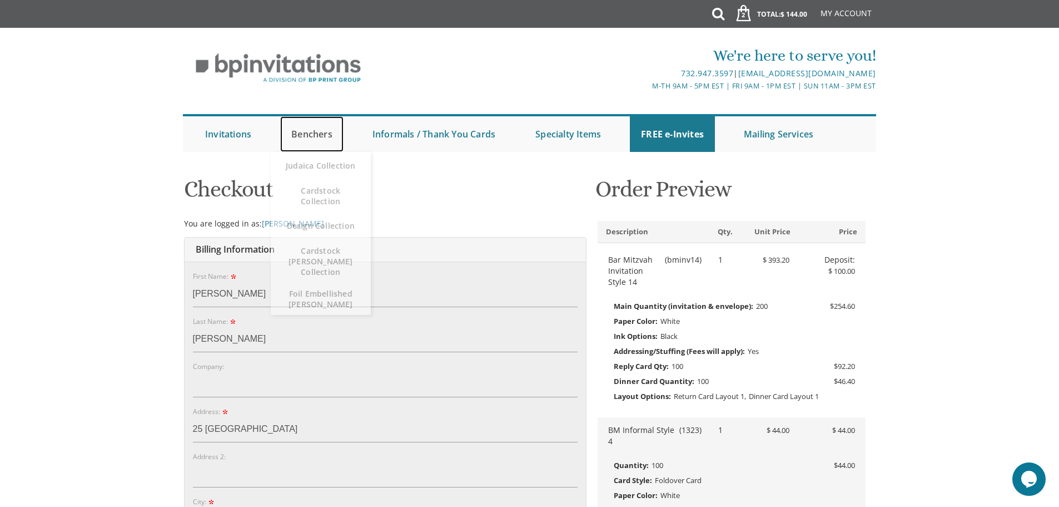
click at [317, 131] on link "Benchers" at bounding box center [311, 134] width 63 height 36
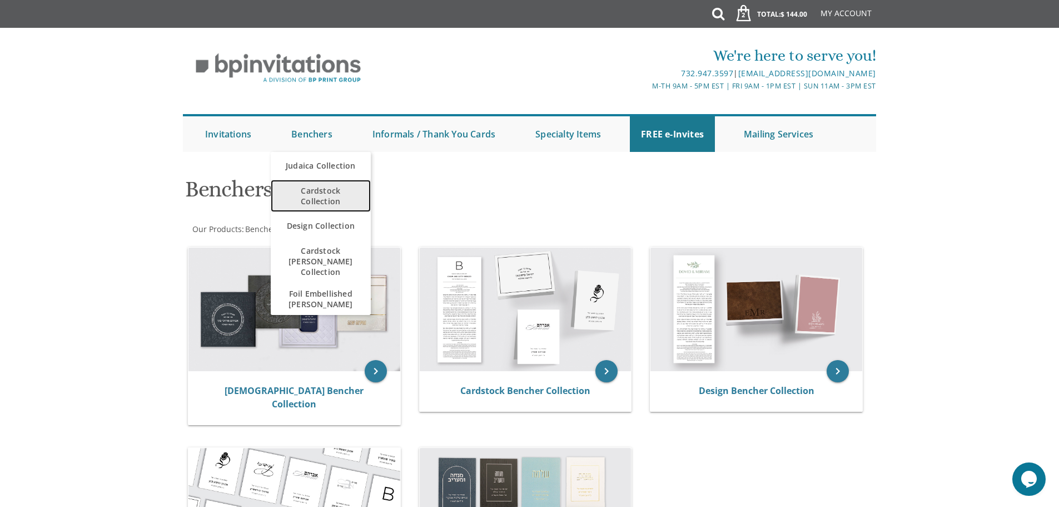
click at [330, 197] on span "Cardstock Collection" at bounding box center [321, 196] width 78 height 32
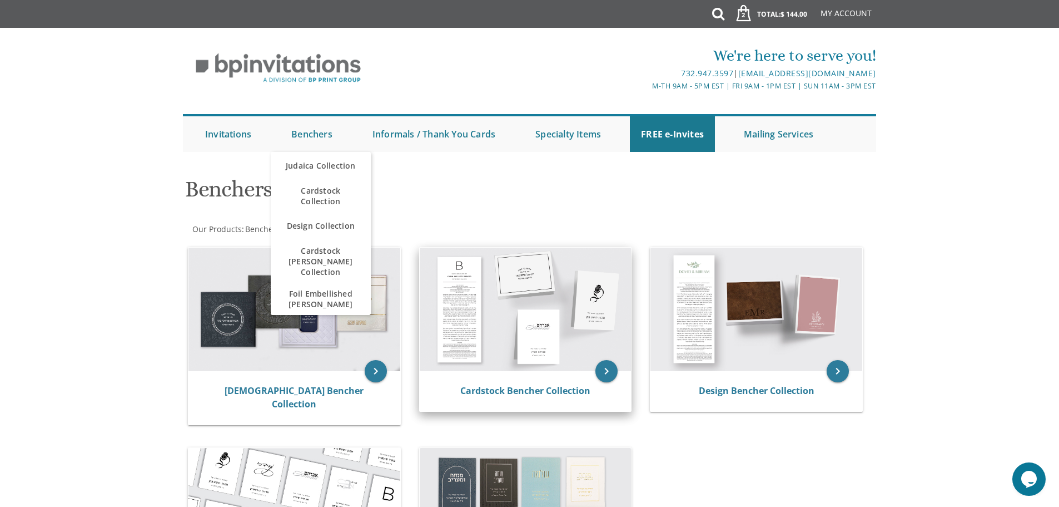
click at [565, 313] on img at bounding box center [526, 308] width 212 height 123
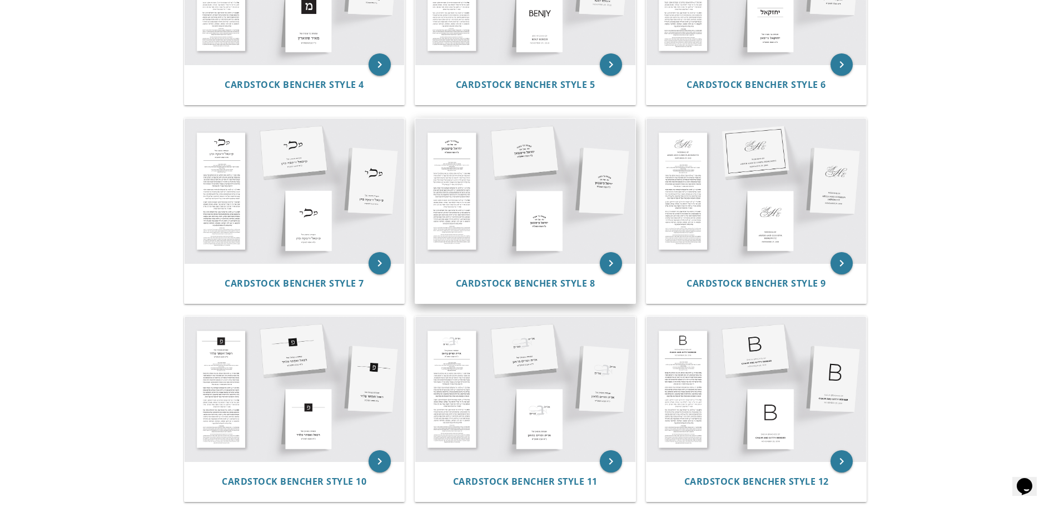
scroll to position [556, 0]
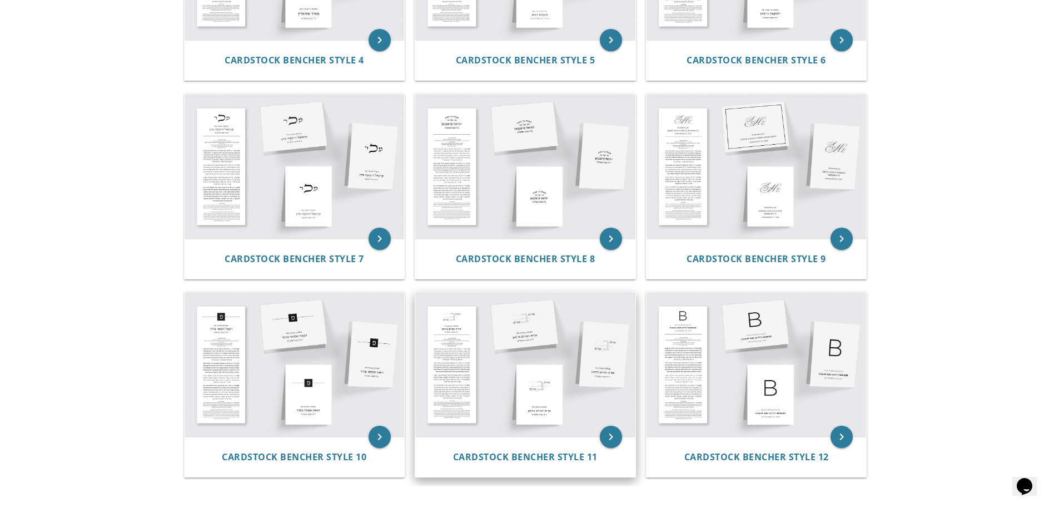
click at [497, 340] on img at bounding box center [525, 364] width 220 height 145
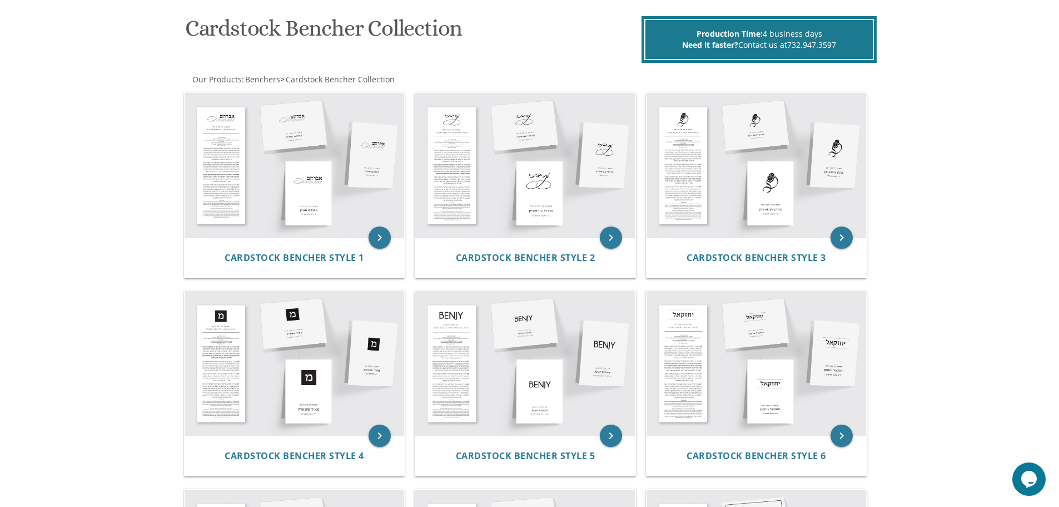
scroll to position [223, 0]
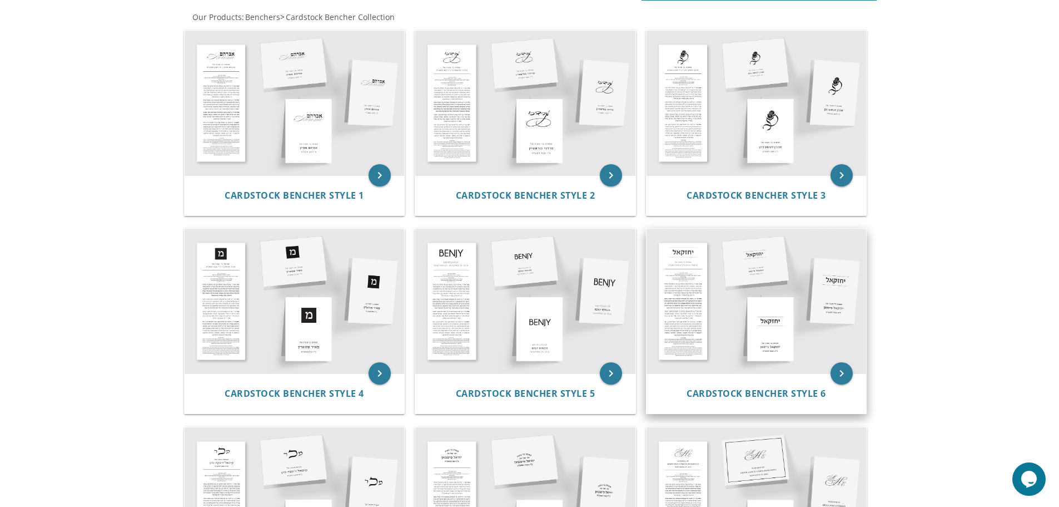
click at [761, 302] on img at bounding box center [757, 301] width 220 height 145
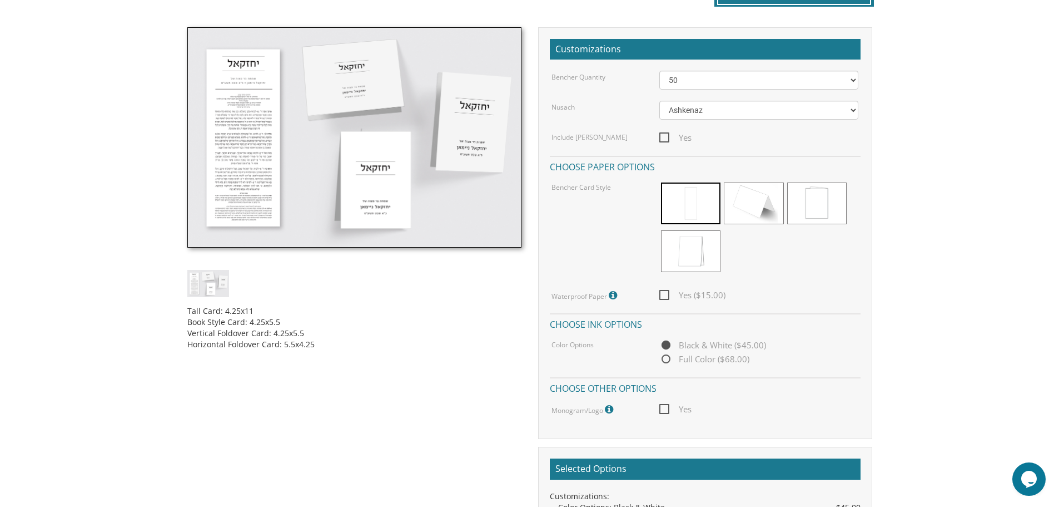
scroll to position [278, 0]
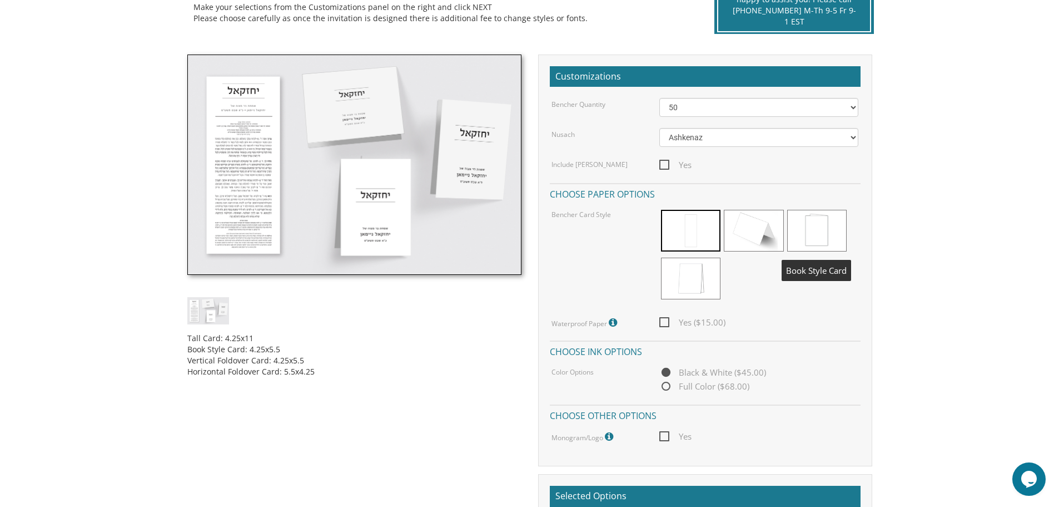
click at [819, 226] on span at bounding box center [817, 231] width 60 height 42
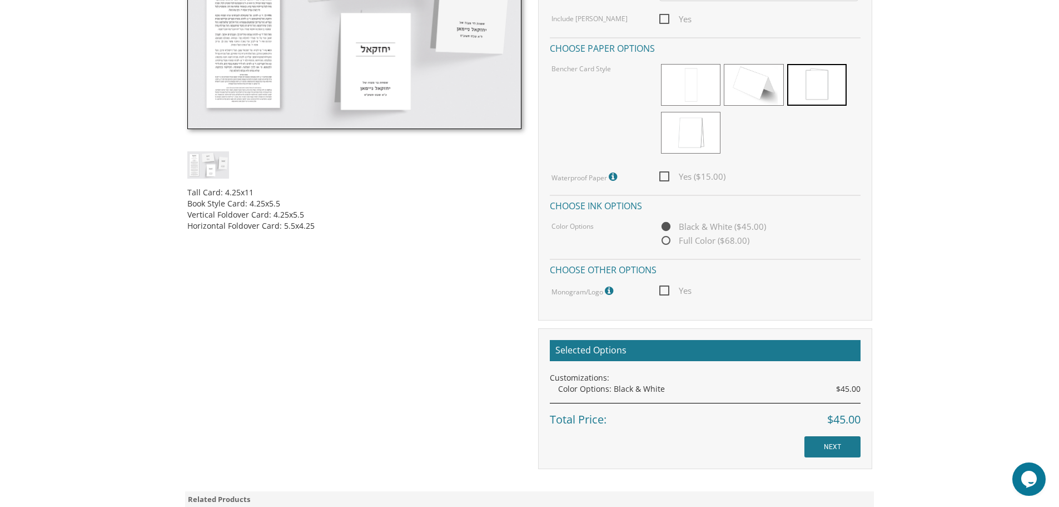
scroll to position [556, 0]
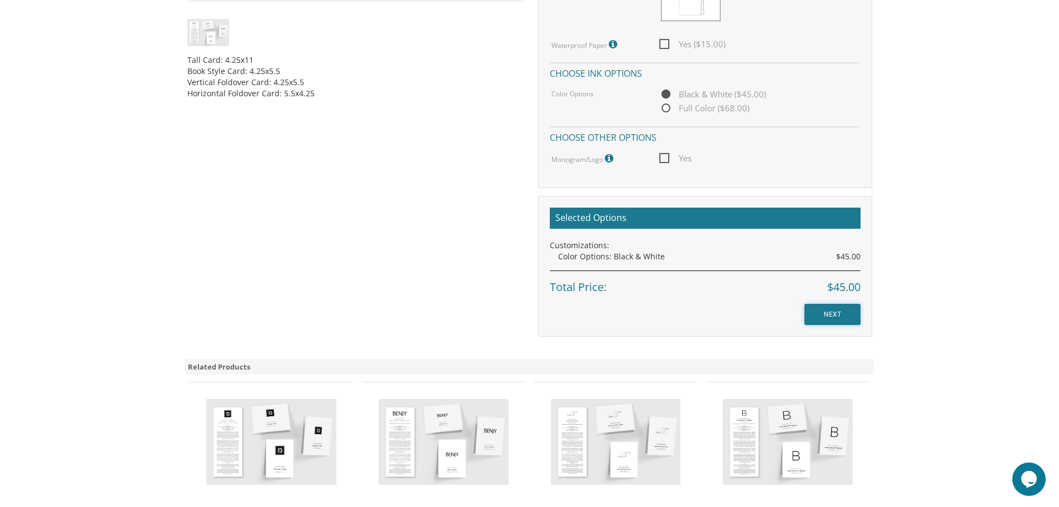
click at [829, 315] on input "NEXT" at bounding box center [833, 314] width 56 height 21
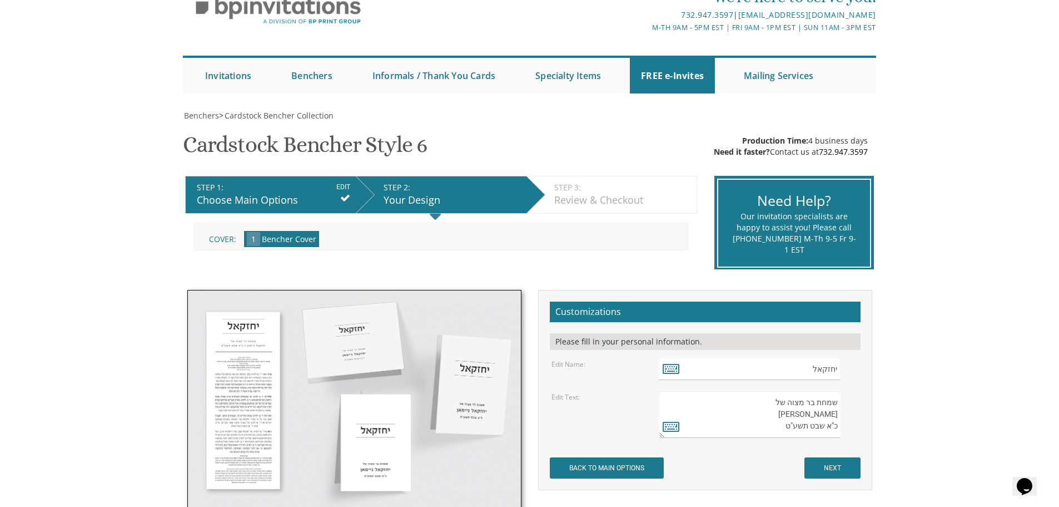
scroll to position [222, 0]
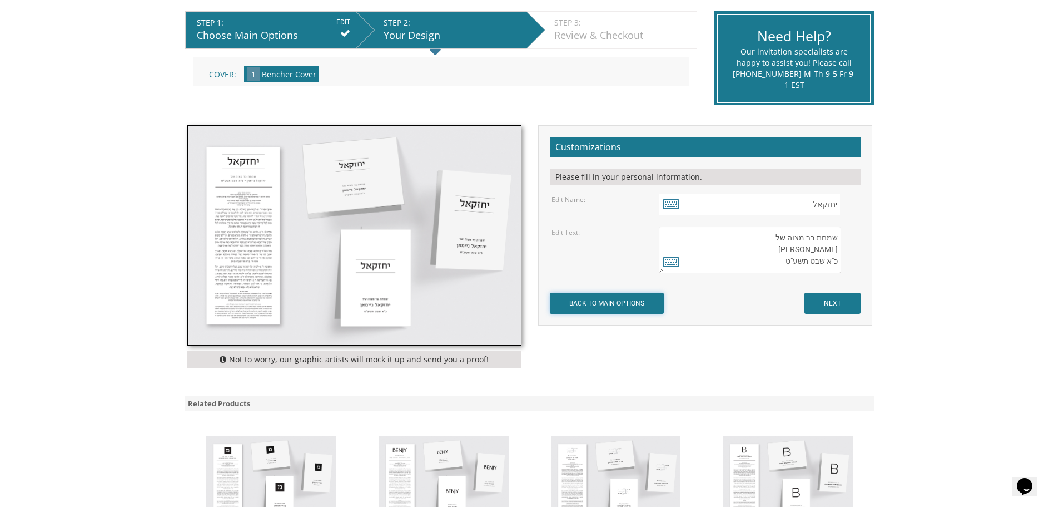
click at [631, 305] on input "BACK TO MAIN OPTIONS" at bounding box center [607, 303] width 114 height 21
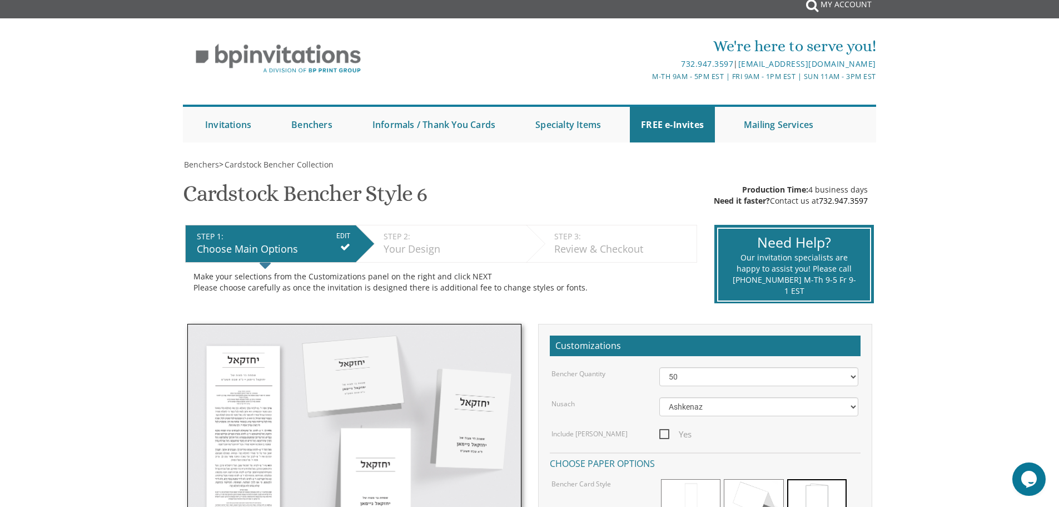
scroll to position [222, 0]
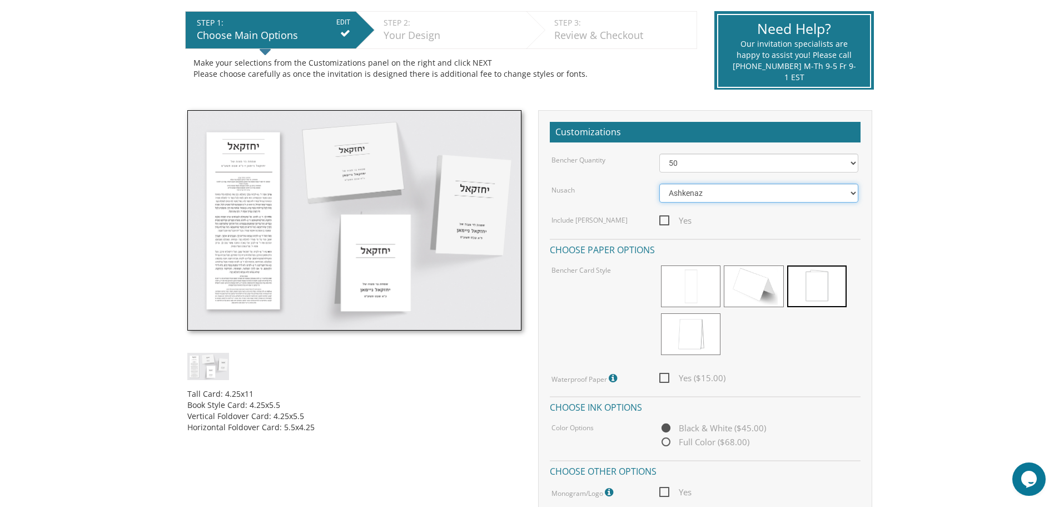
click at [700, 191] on select "Ashkenaz Edut Mizrach" at bounding box center [759, 193] width 199 height 19
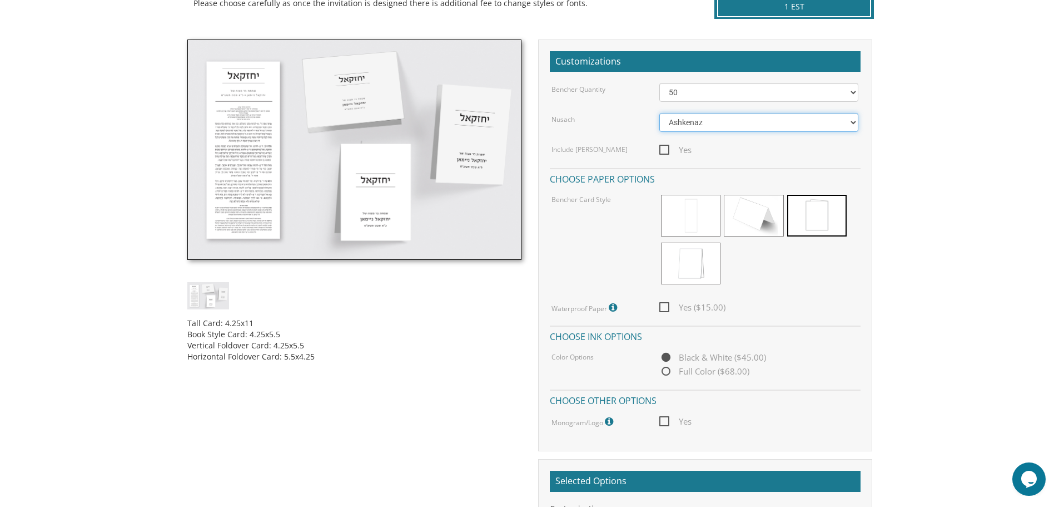
scroll to position [278, 0]
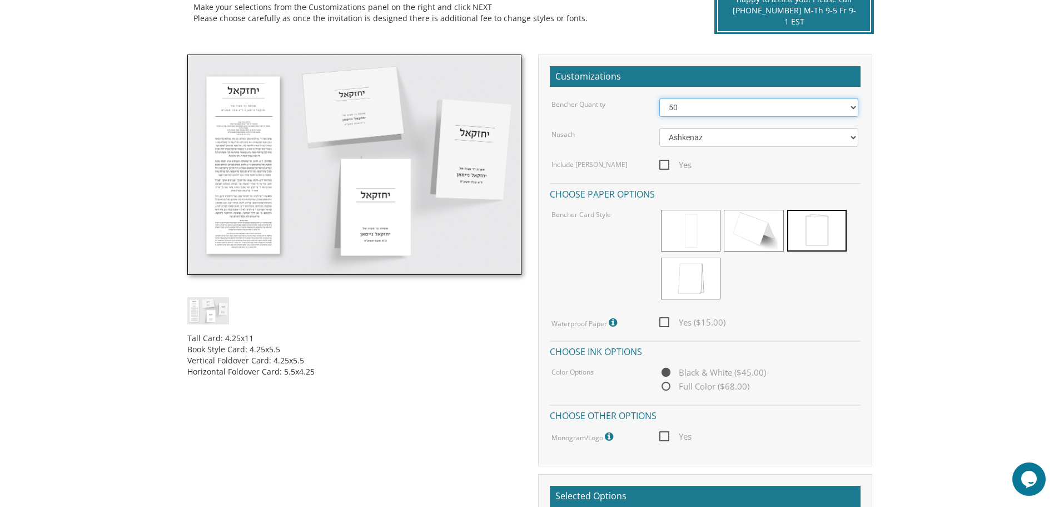
click at [705, 106] on select "50 60 70 80 90 100 125 150 175 200 225 250 275 300 325 350 375 400 425 450 475 …" at bounding box center [759, 107] width 199 height 19
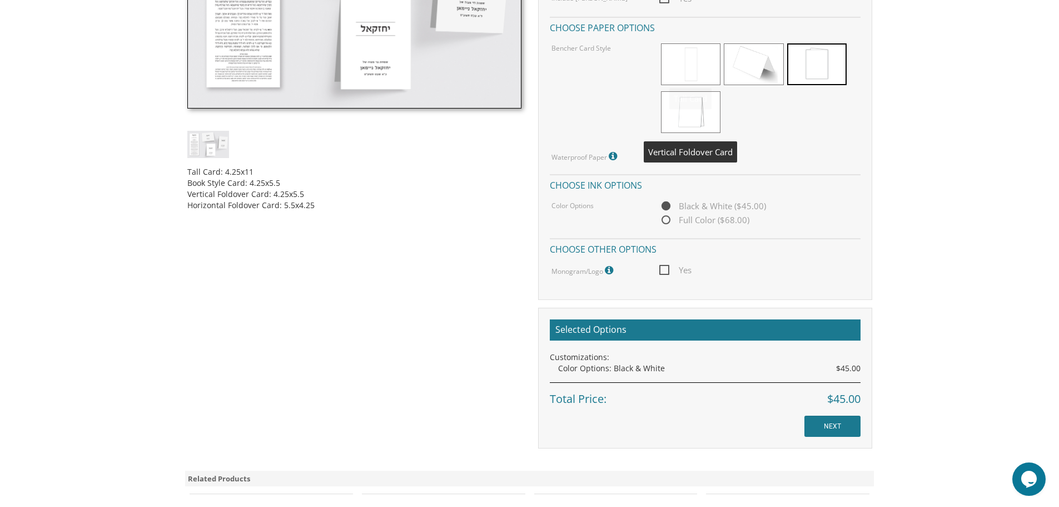
scroll to position [445, 0]
click at [839, 423] on input "NEXT" at bounding box center [833, 425] width 56 height 21
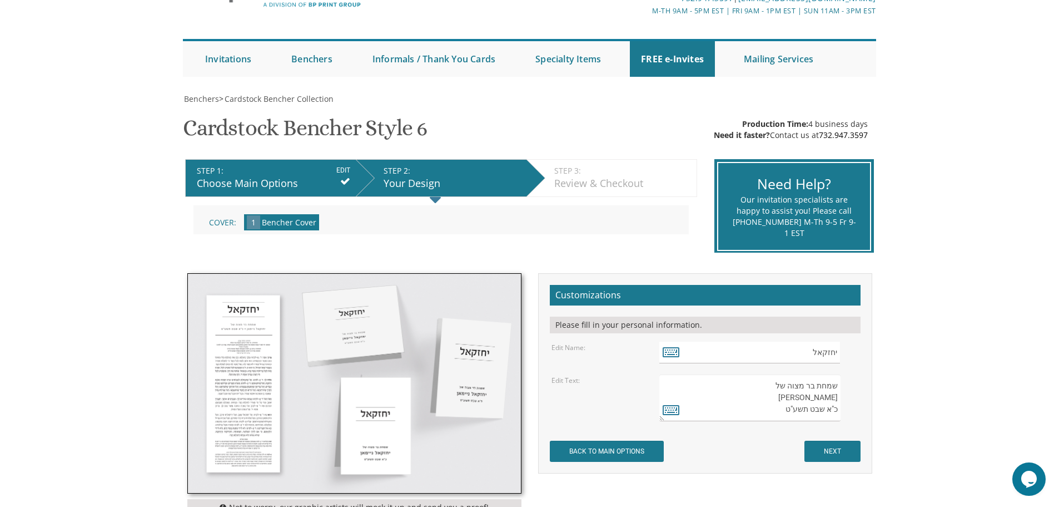
scroll to position [222, 0]
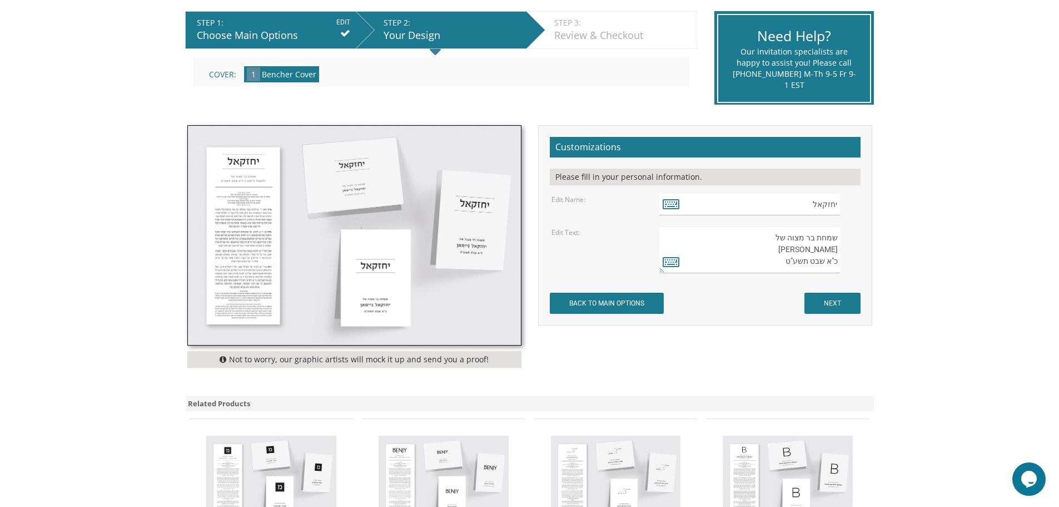
drag, startPoint x: 838, startPoint y: 249, endPoint x: 790, endPoint y: 252, distance: 48.5
click at [790, 252] on textarea "שמחת בר מצוה של יחזקאל ניימאן כ"א שבט תשע"ט" at bounding box center [750, 249] width 181 height 47
click at [666, 265] on icon at bounding box center [671, 262] width 17 height 16
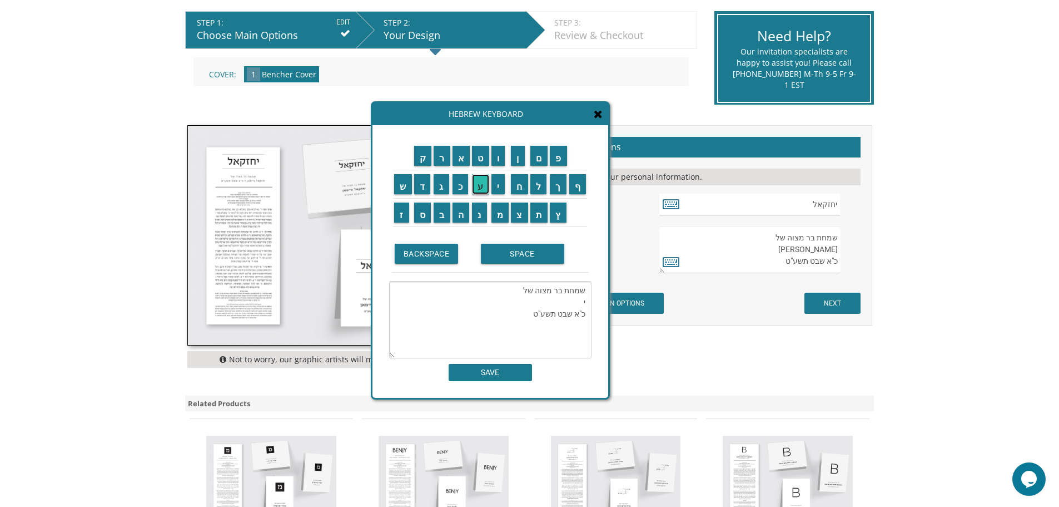
click at [481, 186] on input "ע" at bounding box center [480, 184] width 17 height 20
click at [417, 158] on input "ק" at bounding box center [423, 156] width 18 height 20
click at [444, 217] on input "ב" at bounding box center [442, 212] width 17 height 20
click at [503, 254] on input "SPACE" at bounding box center [522, 254] width 83 height 20
click at [501, 186] on input "י" at bounding box center [499, 184] width 14 height 20
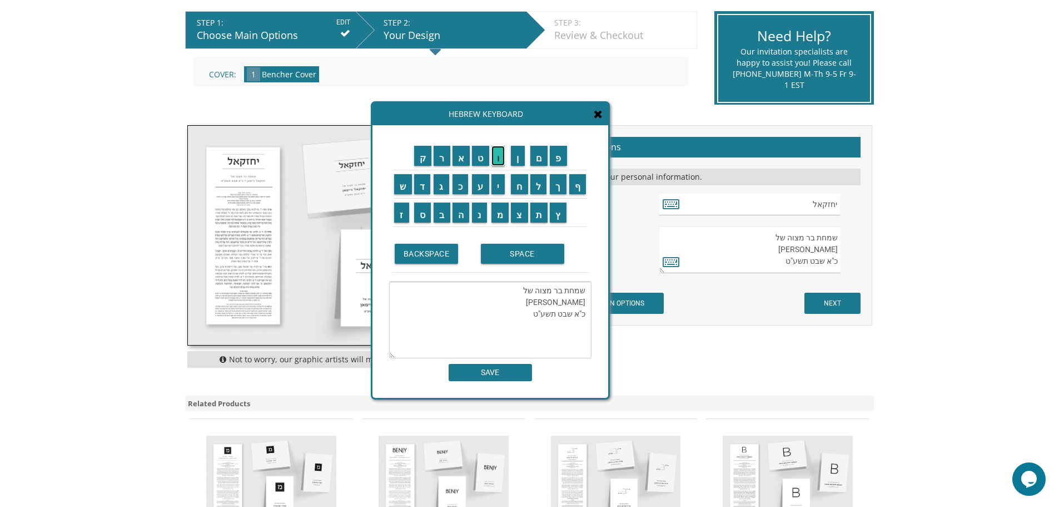
click at [496, 160] on input "ו" at bounding box center [499, 156] width 14 height 20
click at [424, 213] on input "ס" at bounding box center [422, 212] width 17 height 20
click at [577, 180] on input "ף" at bounding box center [577, 184] width 17 height 20
click at [512, 254] on input "SPACE" at bounding box center [522, 254] width 83 height 20
click at [559, 157] on input "פ" at bounding box center [558, 156] width 17 height 20
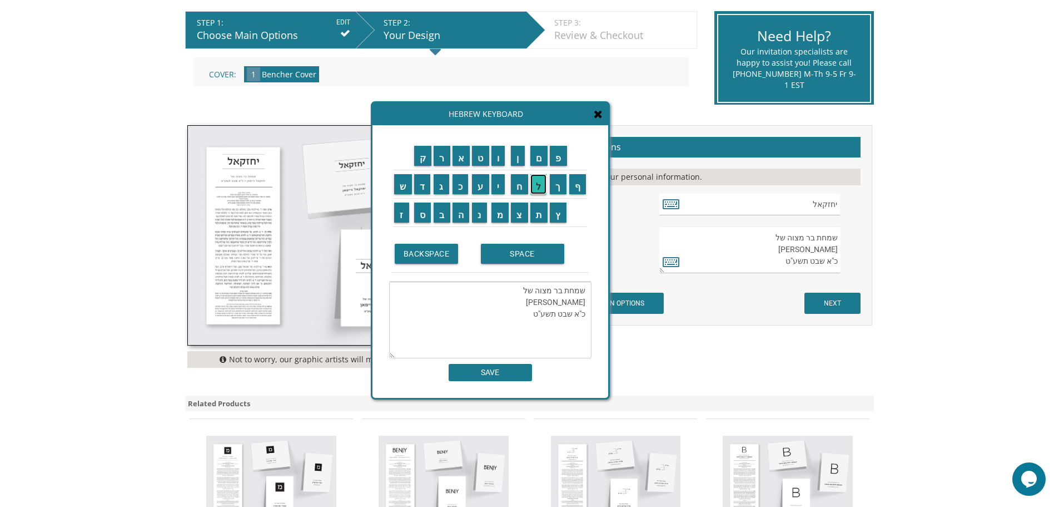
click at [538, 185] on input "ל" at bounding box center [539, 184] width 17 height 20
click at [499, 187] on input "י" at bounding box center [499, 184] width 14 height 20
click at [405, 187] on input "ש" at bounding box center [403, 184] width 18 height 20
click at [482, 188] on input "ע" at bounding box center [480, 184] width 17 height 20
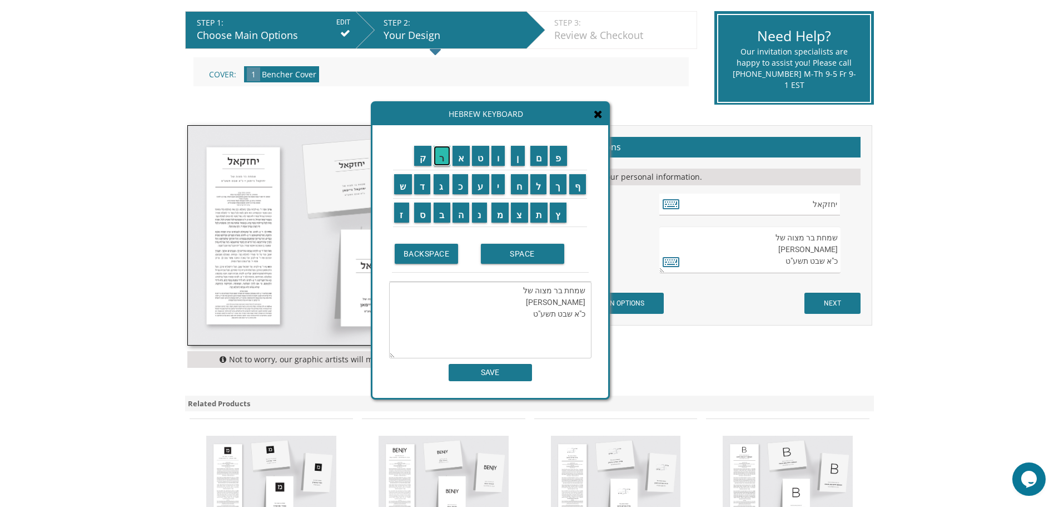
click at [443, 157] on input "ר" at bounding box center [442, 156] width 17 height 20
drag, startPoint x: 528, startPoint y: 314, endPoint x: 580, endPoint y: 314, distance: 51.2
click at [580, 314] on textarea "שמחת בר מצוה של יעקב יוסף פליישער כ"א שבט תשע"ט" at bounding box center [490, 319] width 202 height 77
click at [538, 187] on input "ל" at bounding box center [539, 184] width 17 height 20
click at [405, 186] on input "ש" at bounding box center [403, 184] width 18 height 20
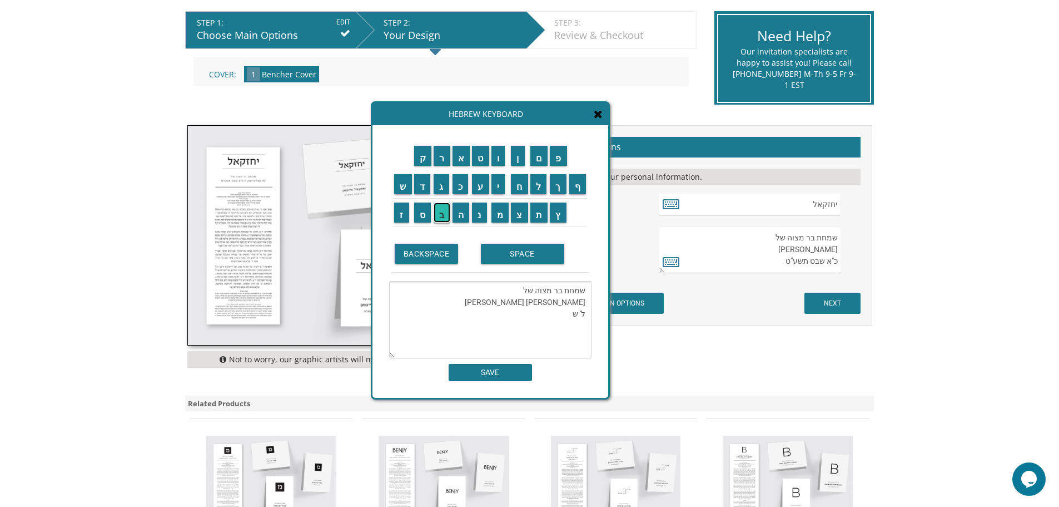
click at [443, 219] on input "ב" at bounding box center [442, 212] width 17 height 20
click at [487, 161] on input "ט" at bounding box center [480, 156] width 17 height 20
click at [539, 211] on input "ת" at bounding box center [540, 212] width 18 height 20
click at [400, 182] on input "ש" at bounding box center [403, 184] width 18 height 20
click at [558, 157] on input "פ" at bounding box center [558, 156] width 17 height 20
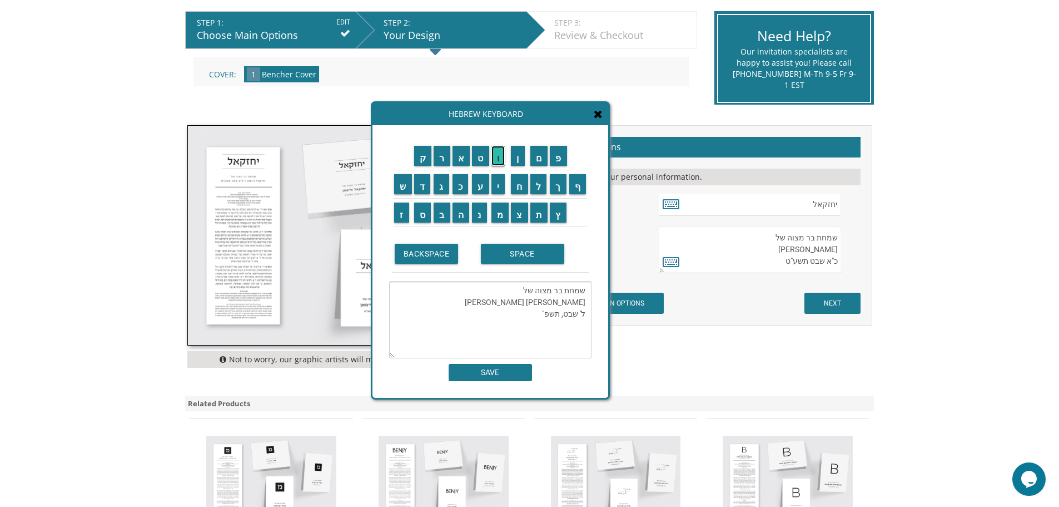
click at [501, 157] on input "ו" at bounding box center [499, 156] width 14 height 20
type textarea "שמחת בר מצוה של יעקב יוסף פליישער ל' שבט, תשפ"ו"
click at [504, 376] on input "SAVE" at bounding box center [490, 372] width 83 height 17
type textarea "שמחת בר מצוה של יעקב יוסף פליישער ל' שבט, תשפ"ו"
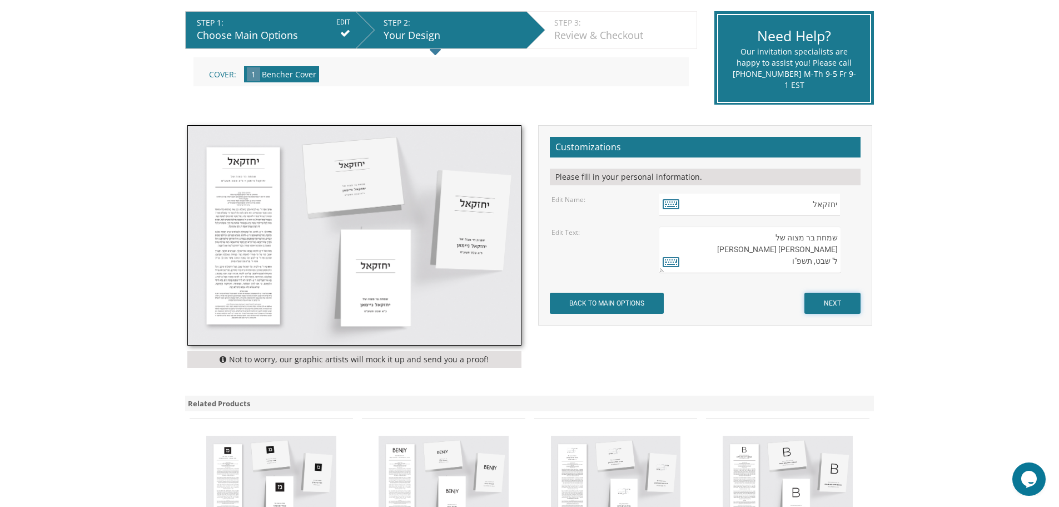
click at [821, 302] on input "NEXT" at bounding box center [833, 303] width 56 height 21
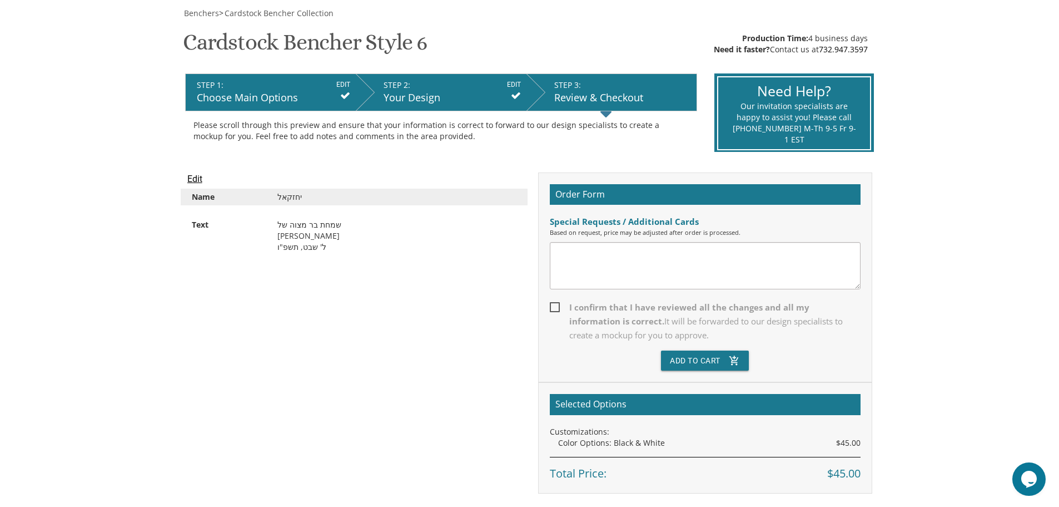
scroll to position [167, 0]
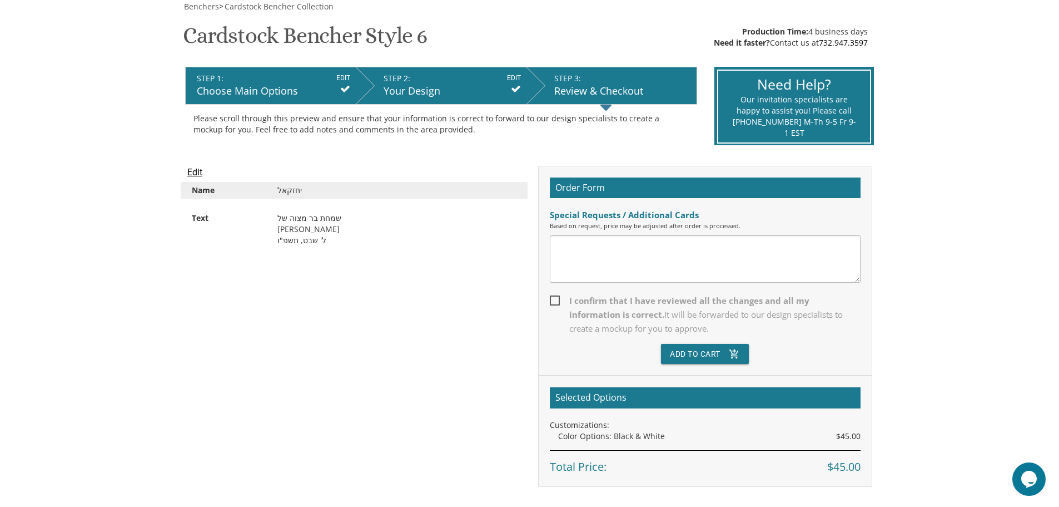
click at [556, 299] on span "I confirm that I have reviewed all the changes and all my information is correc…" at bounding box center [705, 315] width 311 height 42
click at [556, 299] on input "I confirm that I have reviewed all the changes and all my information is correc…" at bounding box center [553, 299] width 7 height 7
checkbox input "true"
click at [705, 349] on button "Add To Cart add_shopping_cart" at bounding box center [705, 354] width 88 height 20
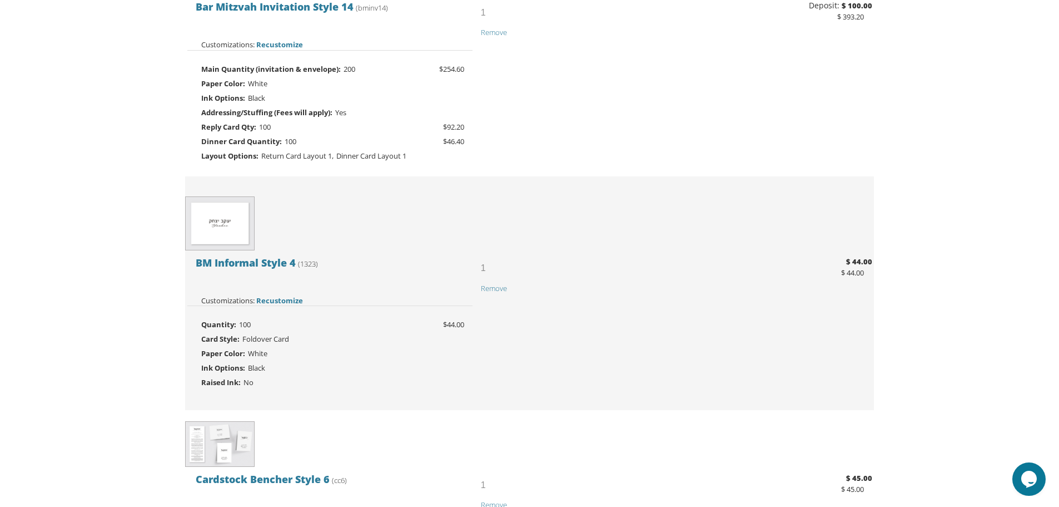
scroll to position [111, 0]
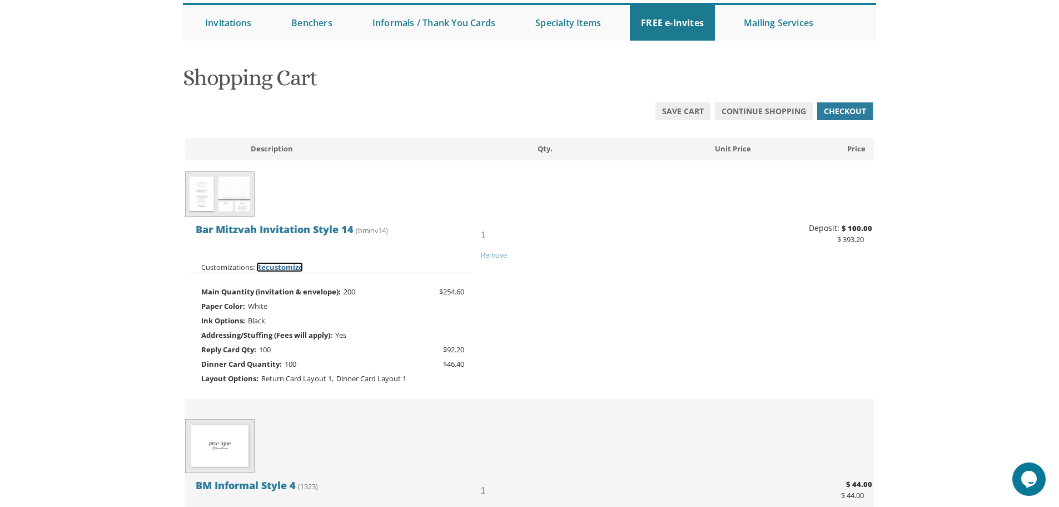
click at [262, 269] on span "Recustomize" at bounding box center [279, 267] width 47 height 10
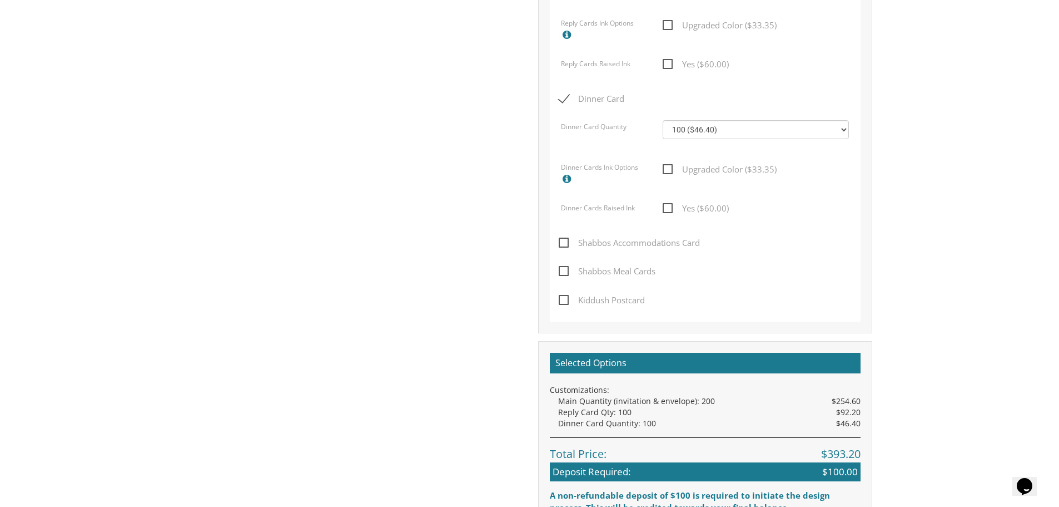
scroll to position [834, 0]
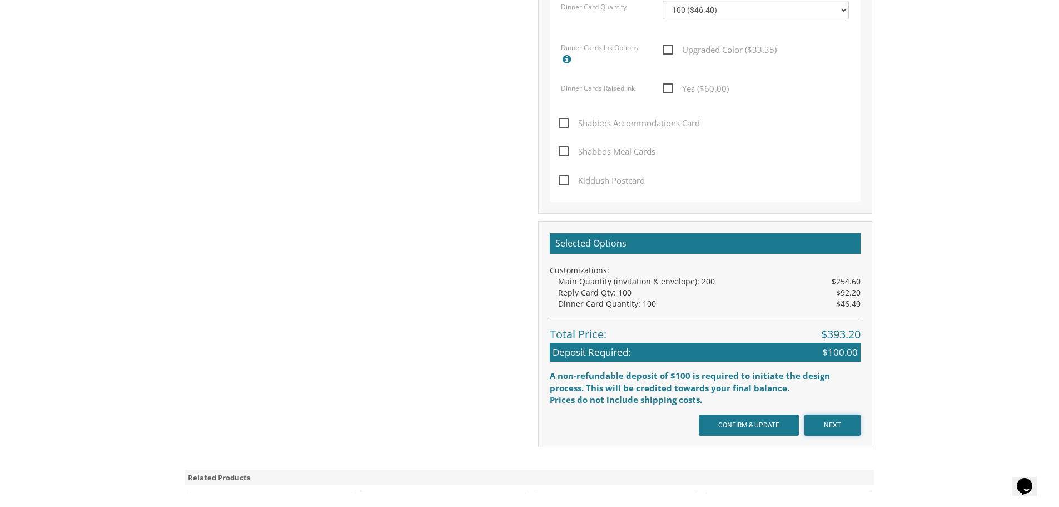
click at [843, 425] on input "NEXT" at bounding box center [833, 424] width 56 height 21
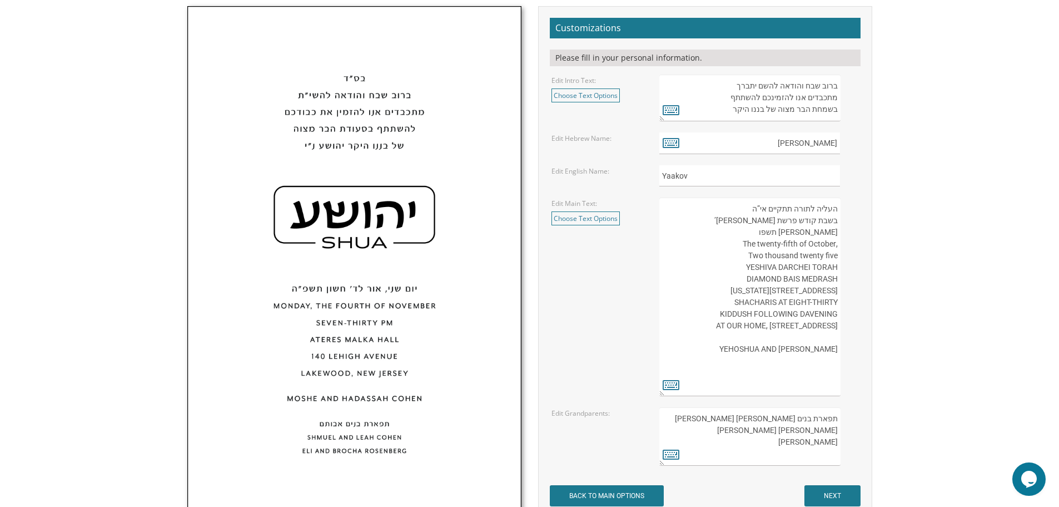
scroll to position [445, 0]
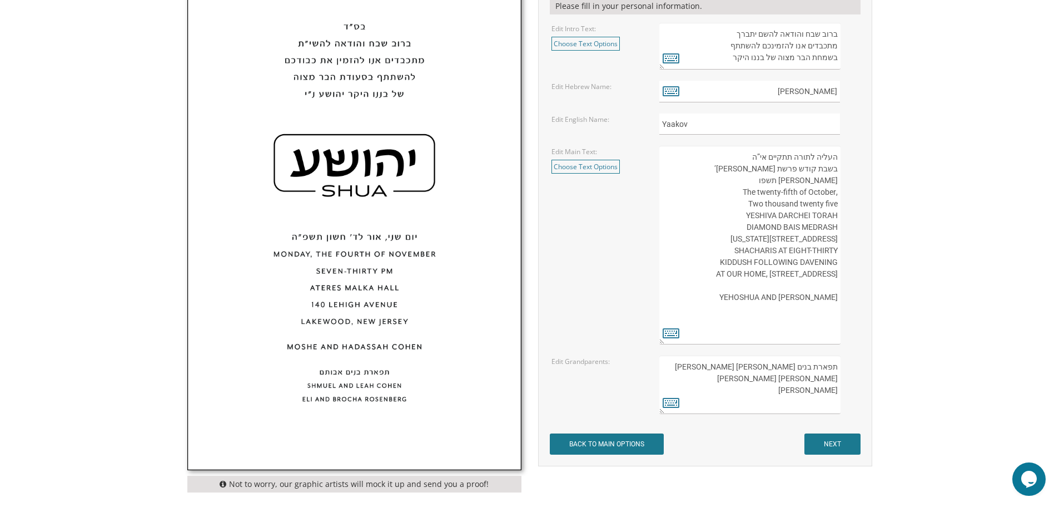
click at [796, 181] on textarea "העליה לתורה תתקיים אי”ה בשבת קודש פרשת [PERSON_NAME]’ [PERSON_NAME] תשפו ,The t…" at bounding box center [750, 245] width 181 height 199
type textarea "העליה לתורה תתקיים אי”ה בשבת קודש פרשת [PERSON_NAME]’ [PERSON_NAME] תשפ"ו ,The …"
click at [829, 446] on input "NEXT" at bounding box center [833, 443] width 56 height 21
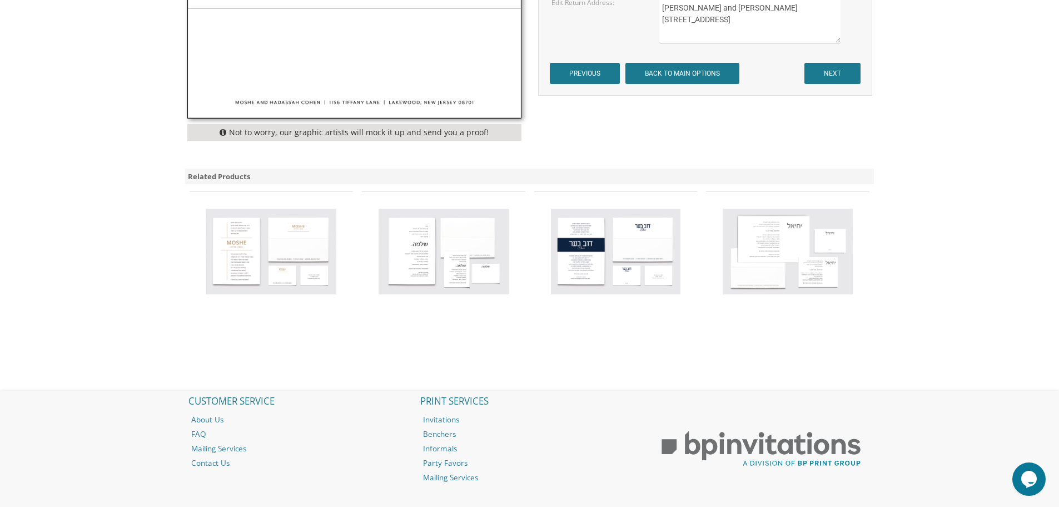
scroll to position [501, 0]
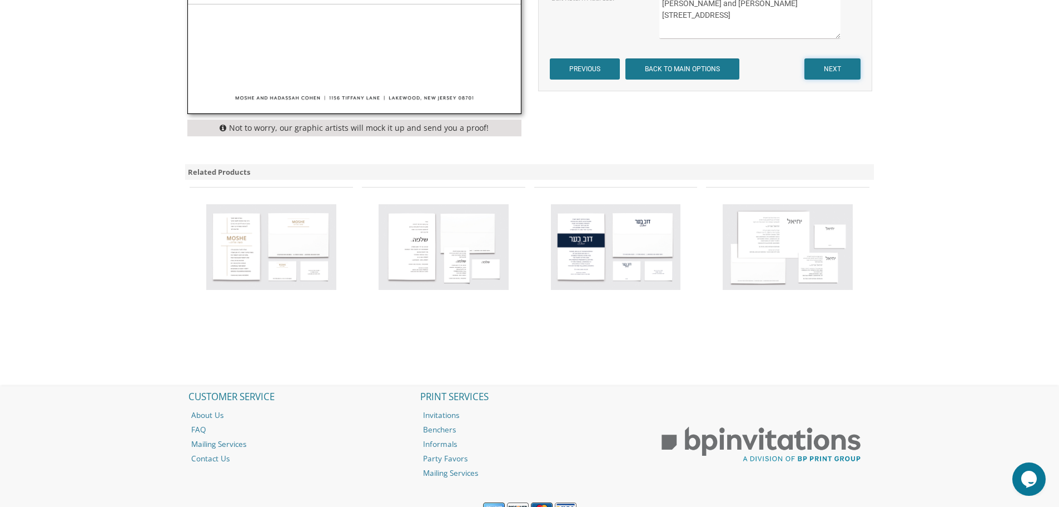
click at [844, 61] on input "NEXT" at bounding box center [833, 68] width 56 height 21
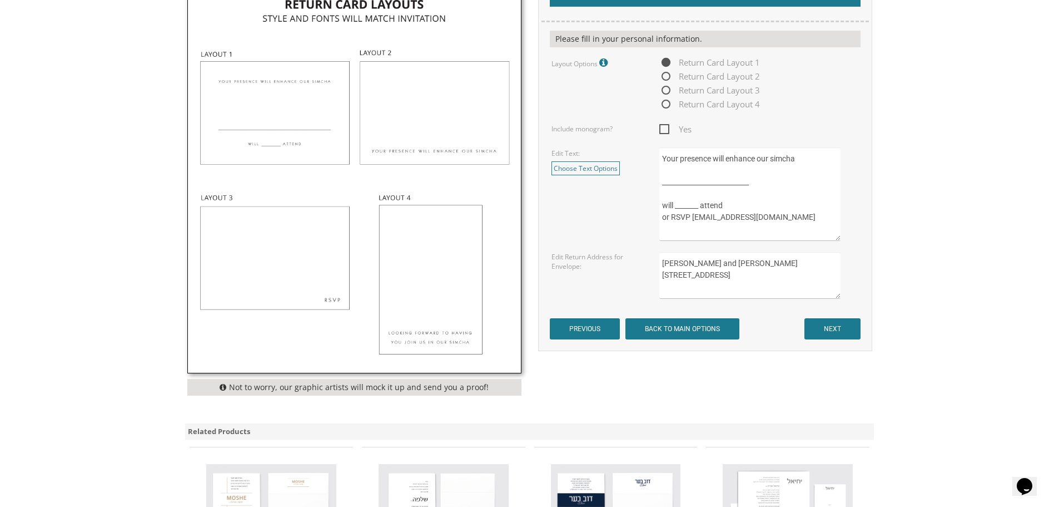
scroll to position [501, 0]
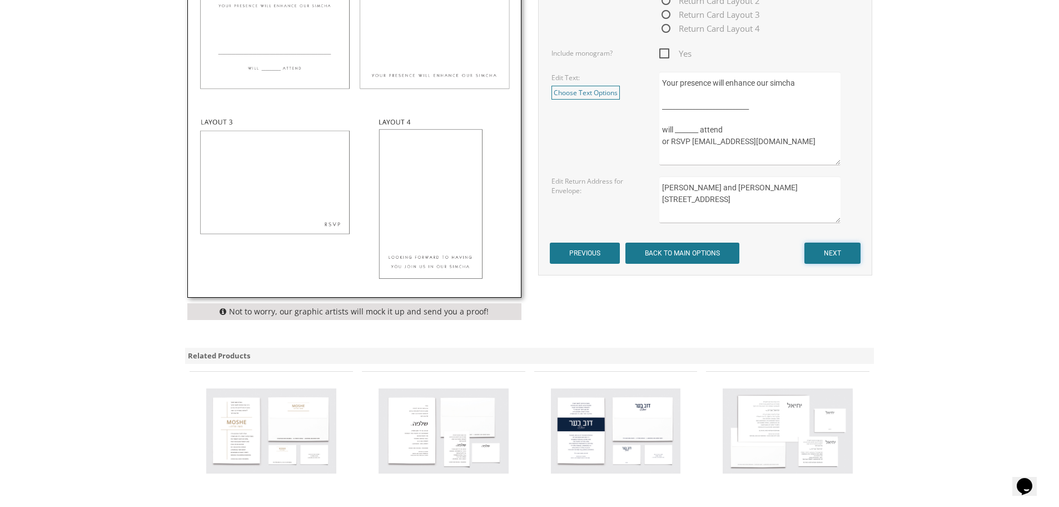
click at [845, 250] on input "NEXT" at bounding box center [833, 252] width 56 height 21
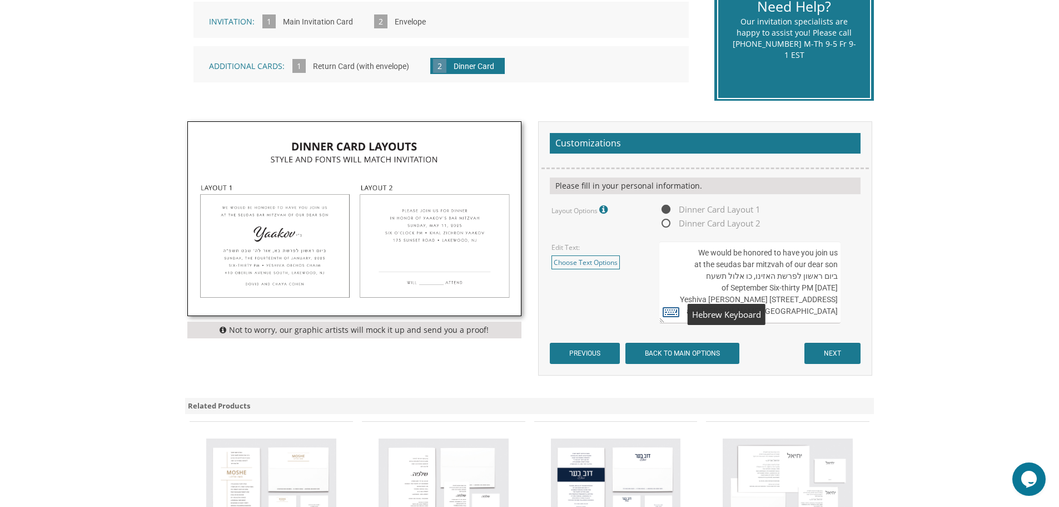
click at [675, 310] on icon at bounding box center [671, 312] width 17 height 16
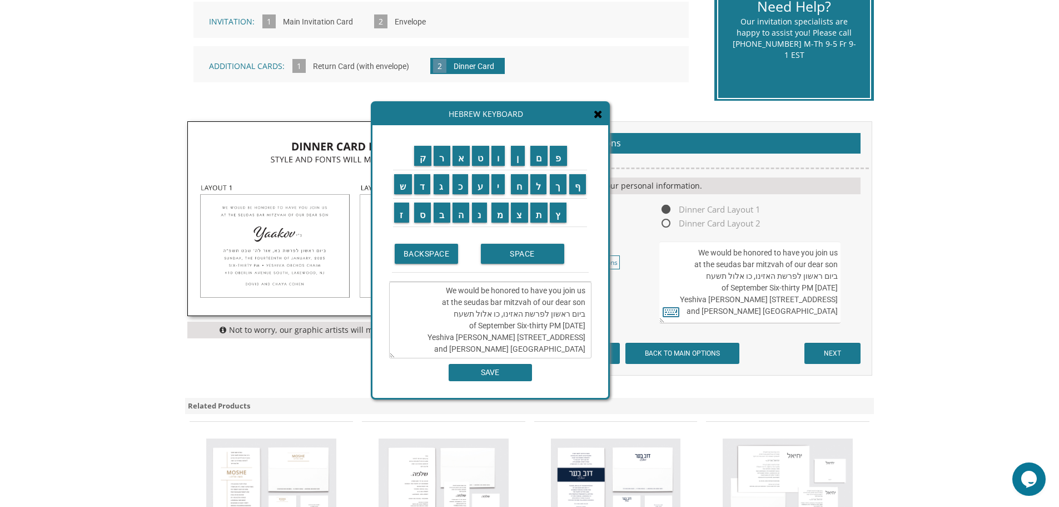
drag, startPoint x: 449, startPoint y: 314, endPoint x: 459, endPoint y: 314, distance: 10.6
click at [459, 314] on textarea "We would be honored to have you join us at the seudas bar mitzvah of our dear s…" at bounding box center [490, 319] width 202 height 77
click at [586, 314] on textarea "We would be honored to have you join us at the seudas bar mitzvah of our dear s…" at bounding box center [490, 319] width 202 height 77
click at [462, 162] on input "א" at bounding box center [462, 156] width 18 height 20
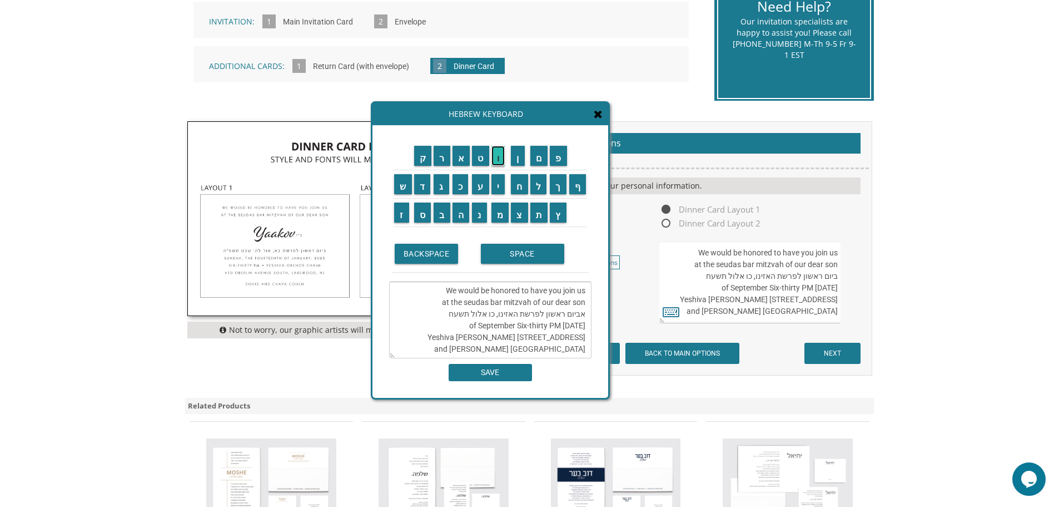
click at [501, 155] on input "ו" at bounding box center [499, 156] width 14 height 20
click at [445, 161] on input "ר" at bounding box center [442, 156] width 17 height 20
click at [537, 182] on input "ל" at bounding box center [539, 184] width 17 height 20
click at [547, 308] on textarea "We would be honored to have you join us at the seudas bar mitzvah of our dear s…" at bounding box center [490, 319] width 202 height 77
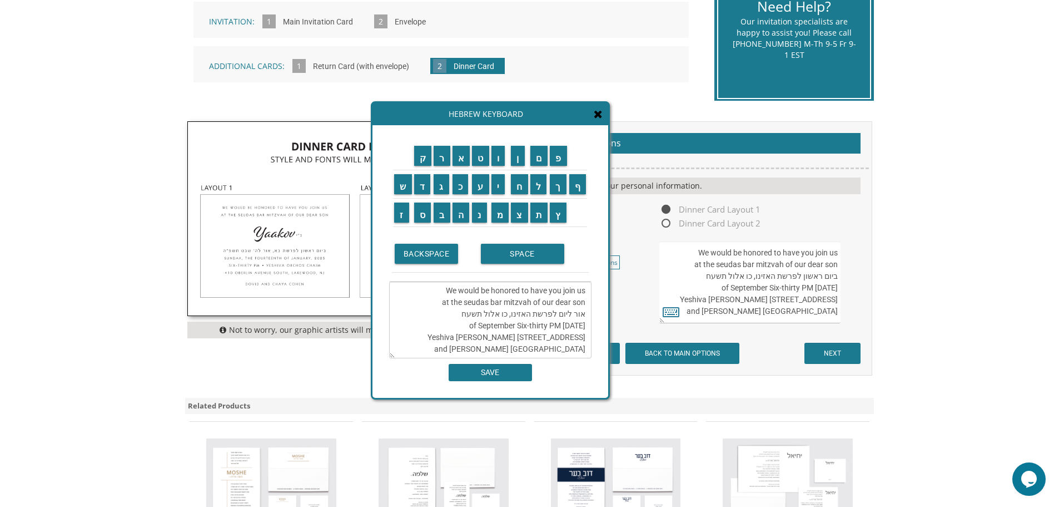
scroll to position [0, 0]
click at [407, 187] on input "ש" at bounding box center [403, 184] width 18 height 20
click at [538, 184] on input "ל" at bounding box center [539, 184] width 17 height 20
click at [499, 184] on input "י" at bounding box center [499, 184] width 14 height 20
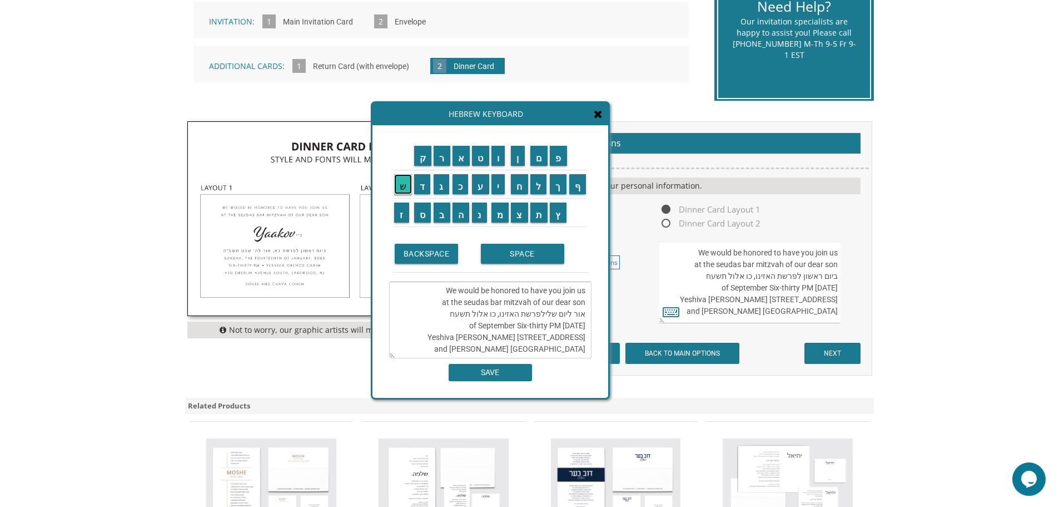
click at [402, 185] on input "ש" at bounding box center [403, 184] width 18 height 20
click at [504, 183] on input "י" at bounding box center [499, 184] width 14 height 20
click at [501, 314] on textarea "We would be honored to have you join us at the seudas bar mitzvah of our dear s…" at bounding box center [490, 319] width 202 height 77
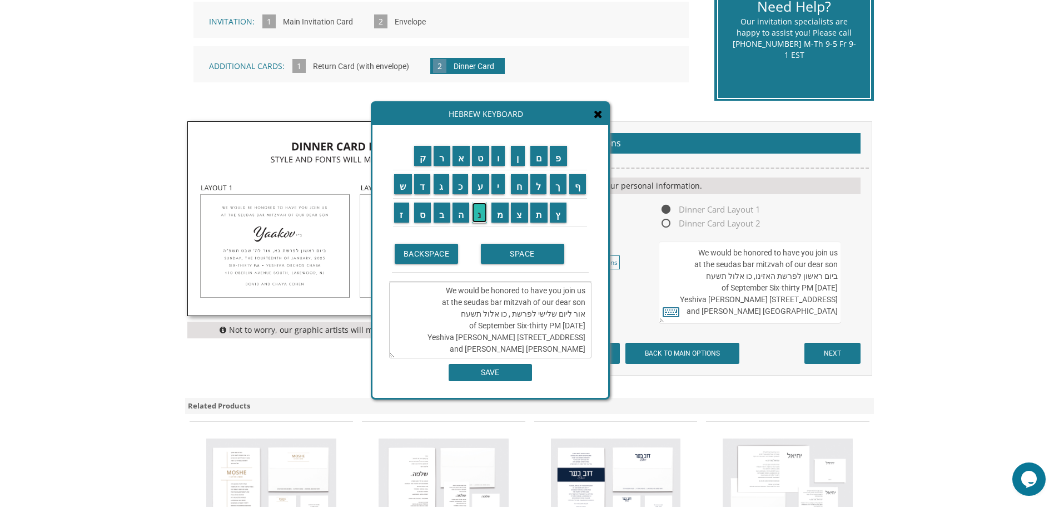
click at [482, 216] on input "נ" at bounding box center [479, 212] width 15 height 20
click at [519, 183] on input "ח" at bounding box center [519, 184] width 17 height 20
click at [578, 307] on textarea "We would be honored to have you join us at the seudas bar mitzvah of our dear s…" at bounding box center [490, 319] width 202 height 77
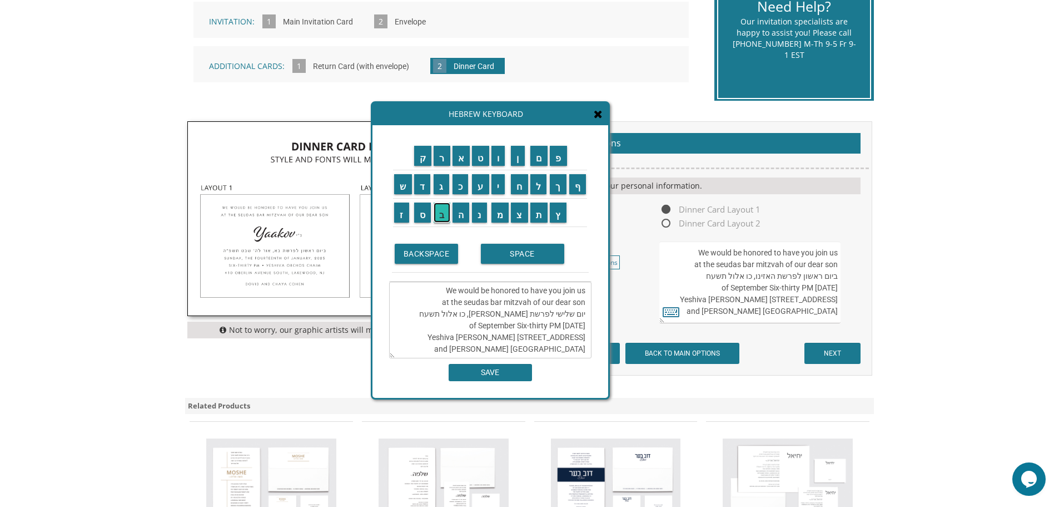
click at [445, 210] on input "ב" at bounding box center [442, 212] width 17 height 20
drag, startPoint x: 507, startPoint y: 305, endPoint x: 500, endPoint y: 305, distance: 6.7
click at [500, 305] on textarea "We would be honored to have you join us at the seudas bar mitzvah of our dear s…" at bounding box center [490, 319] width 202 height 77
click at [536, 187] on input "ל" at bounding box center [539, 184] width 17 height 20
click at [493, 305] on textarea "We would be honored to have you join us at the seudas bar mitzvah of our dear s…" at bounding box center [490, 319] width 202 height 77
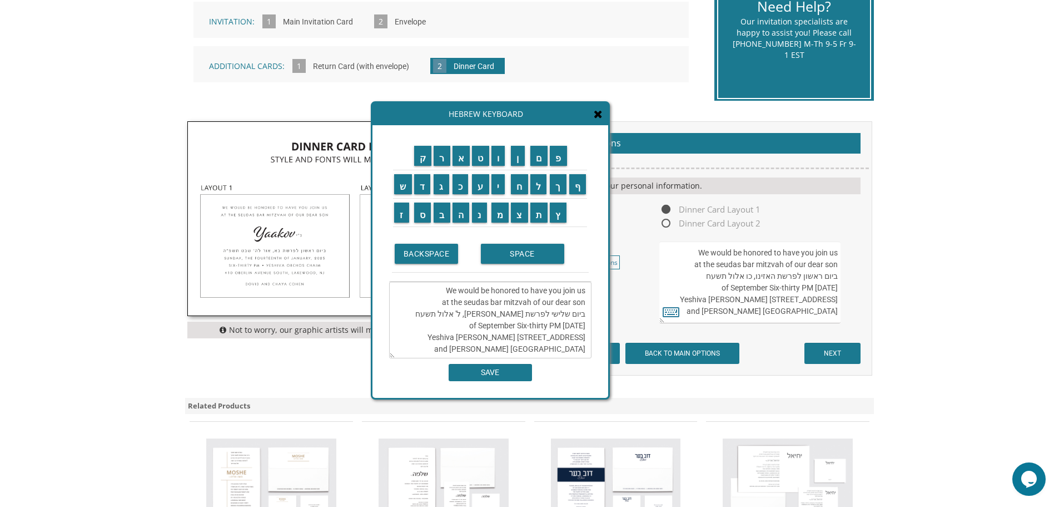
click at [493, 305] on textarea "We would be honored to have you join us at the seudas bar mitzvah of our dear s…" at bounding box center [490, 319] width 202 height 77
drag, startPoint x: 460, startPoint y: 304, endPoint x: 497, endPoint y: 305, distance: 36.7
click at [497, 305] on textarea "We would be honored to have you join us at the seudas bar mitzvah of our dear s…" at bounding box center [490, 319] width 202 height 77
click at [542, 215] on input "ת" at bounding box center [540, 212] width 18 height 20
click at [401, 190] on input "ש" at bounding box center [403, 184] width 18 height 20
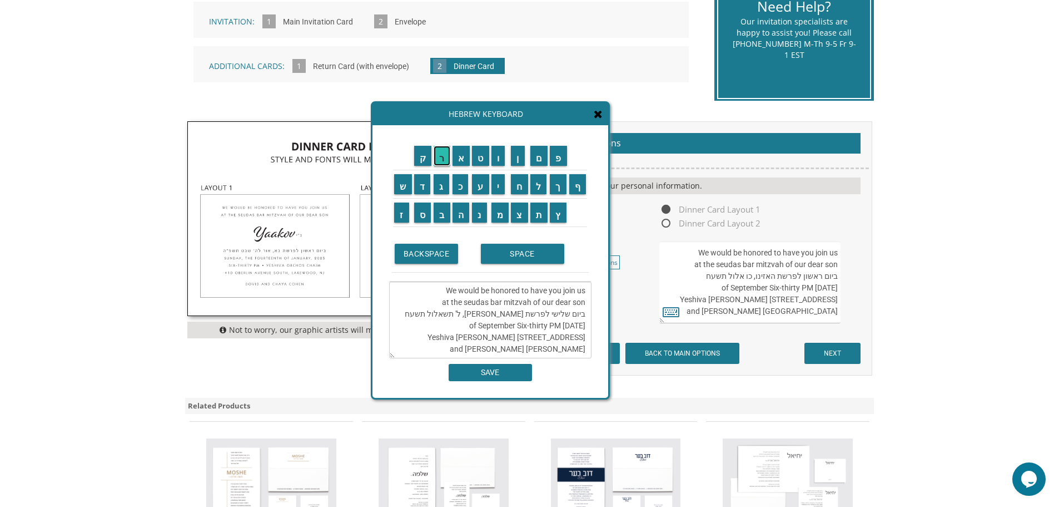
click at [437, 160] on input "ר" at bounding box center [442, 156] width 17 height 20
click at [498, 184] on input "י" at bounding box center [499, 184] width 14 height 20
click at [543, 213] on input "ת" at bounding box center [540, 212] width 18 height 20
click at [404, 183] on input "ש" at bounding box center [403, 184] width 18 height 20
click at [561, 162] on input "פ" at bounding box center [558, 156] width 17 height 20
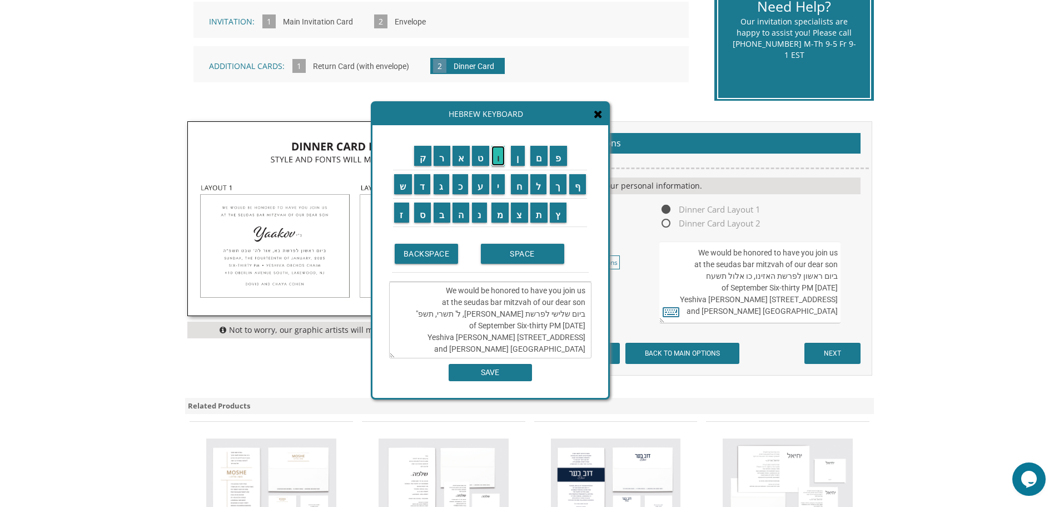
click at [499, 160] on input "ו" at bounding box center [499, 156] width 14 height 20
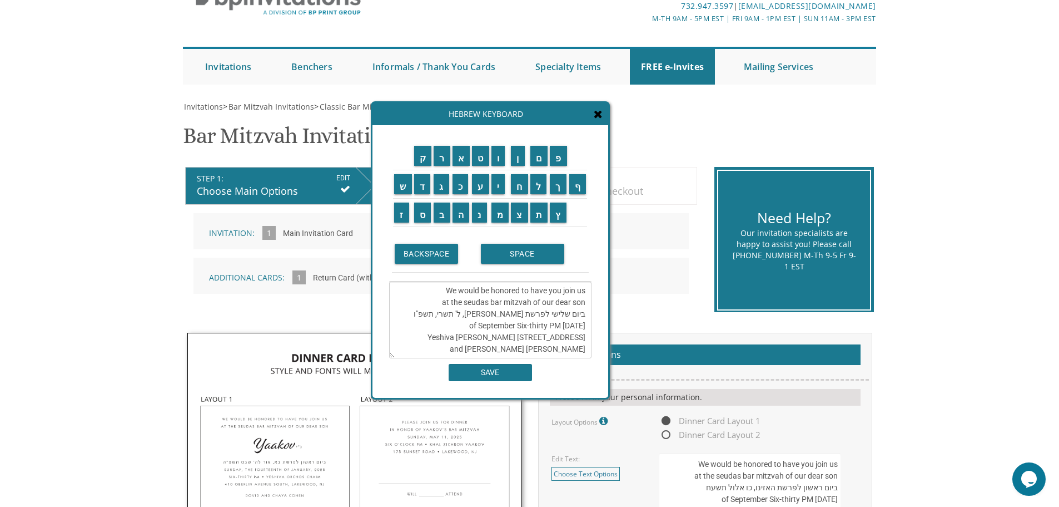
scroll to position [56, 0]
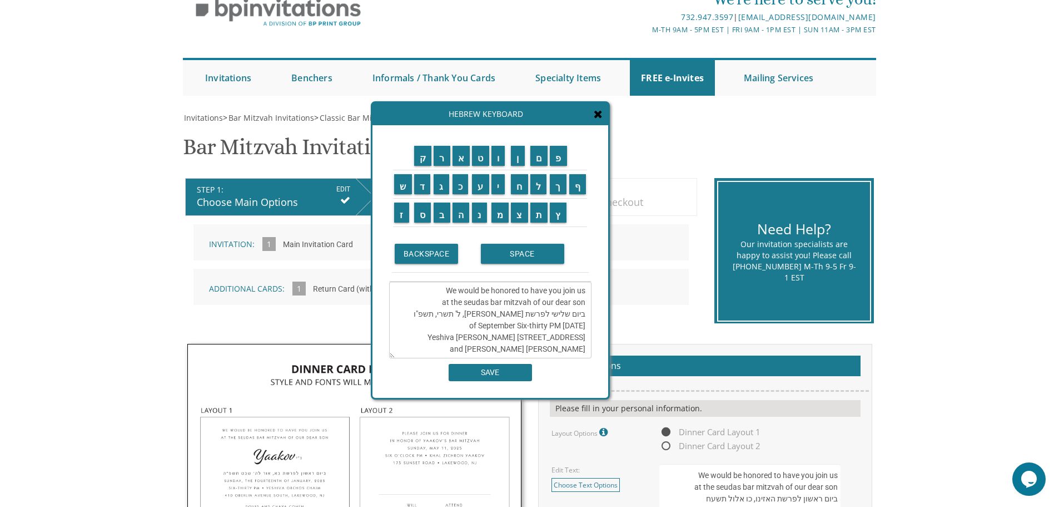
click at [586, 304] on textarea "We would be honored to have you join us at the seudas bar mitzvah of our dear s…" at bounding box center [490, 319] width 202 height 77
click at [443, 303] on textarea "We would be honored to have you join us at the seudas bar mitzvah of our dear s…" at bounding box center [490, 319] width 202 height 77
drag, startPoint x: 408, startPoint y: 339, endPoint x: 584, endPoint y: 340, distance: 176.3
click at [584, 340] on textarea "We would be honored to have you join us at the seudas bar mitzvah of our dear s…" at bounding box center [490, 319] width 202 height 77
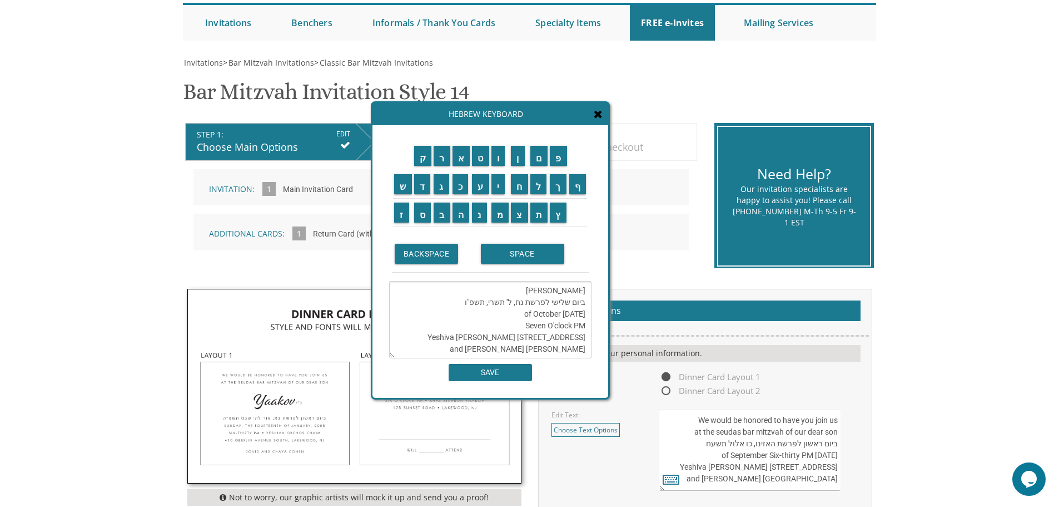
scroll to position [111, 0]
click at [558, 329] on textarea "We would be honored to have you join us at the seudas bar mitzvah of our dear s…" at bounding box center [490, 319] width 202 height 77
drag, startPoint x: 443, startPoint y: 339, endPoint x: 582, endPoint y: 335, distance: 139.6
click at [582, 335] on textarea "We would be honored to have you join us at the seudas bar mitzvah of our dear s…" at bounding box center [490, 319] width 202 height 77
click at [504, 337] on textarea "We would be honored to have you join us at the seudas bar mitzvah of our dear s…" at bounding box center [490, 319] width 202 height 77
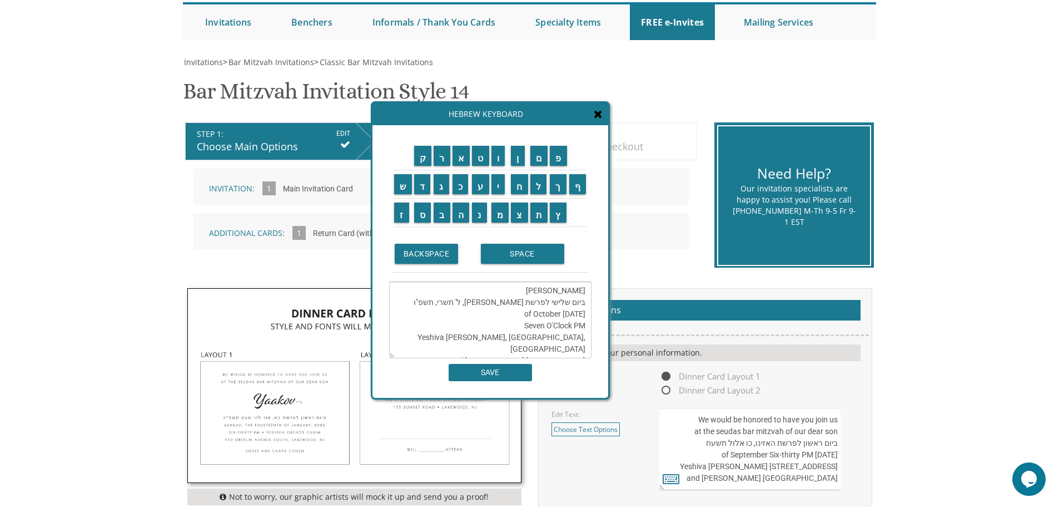
click at [541, 338] on textarea "We would be honored to have you join us at the seudas bar mitzvah of our dear s…" at bounding box center [490, 319] width 202 height 77
click at [537, 336] on textarea "We would be honored to have you join us at the seudas bar mitzvah of our dear s…" at bounding box center [490, 319] width 202 height 77
click at [550, 336] on textarea "We would be honored to have you join us at the seudas bar mitzvah of our dear s…" at bounding box center [490, 319] width 202 height 77
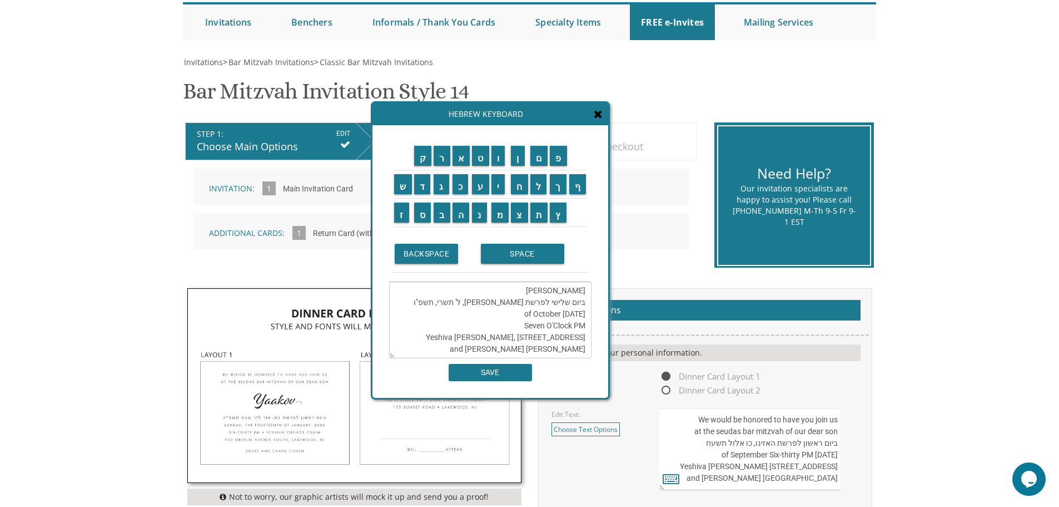
click at [576, 325] on textarea "We would be honored to have you join us at the seudas bar mitzvah of our dear s…" at bounding box center [490, 319] width 202 height 77
click at [582, 338] on textarea "We would be honored to have you join us at the seudas bar mitzvah of our dear s…" at bounding box center [490, 319] width 202 height 77
click at [580, 338] on textarea "We would be honored to have you join us at the seudas bar mitzvah of our dear s…" at bounding box center [490, 319] width 202 height 77
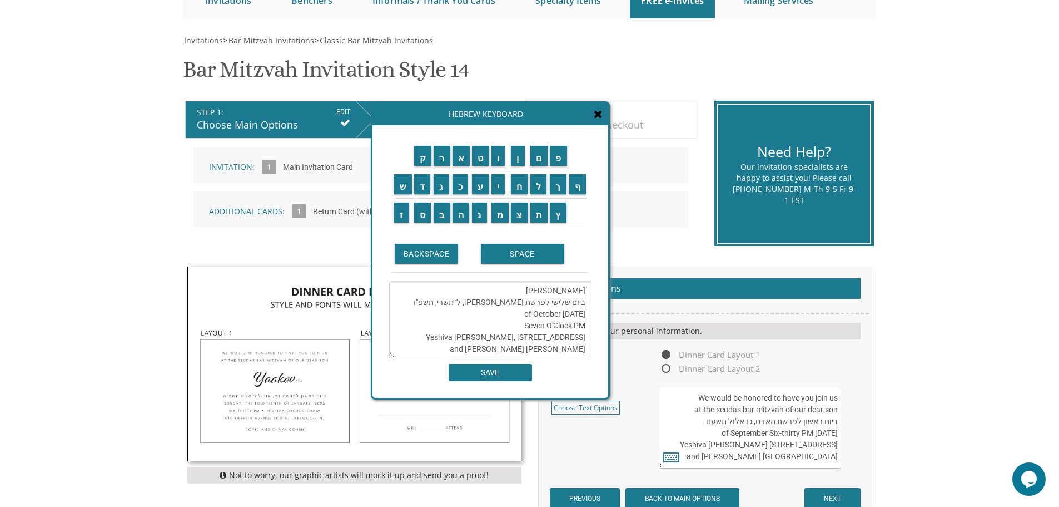
scroll to position [167, 0]
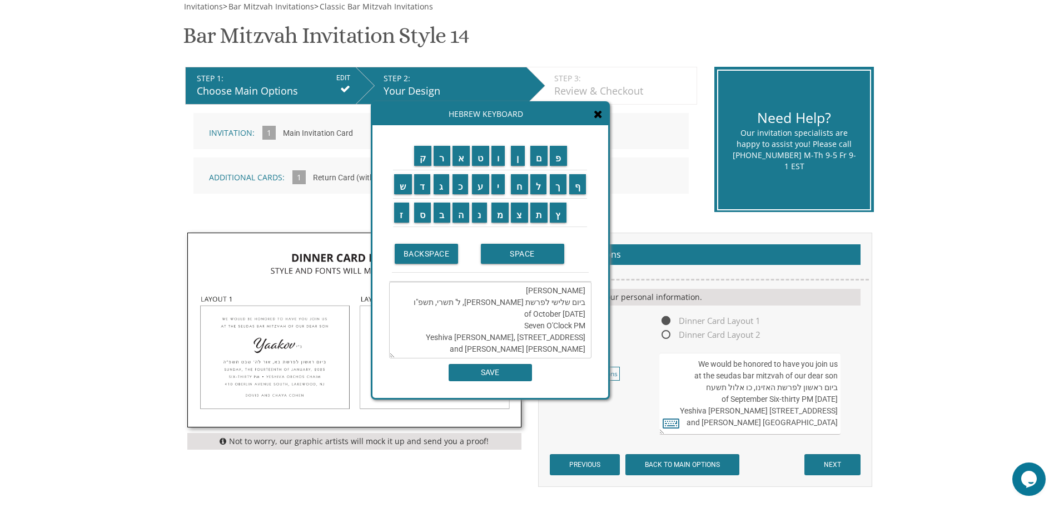
drag, startPoint x: 508, startPoint y: 346, endPoint x: 596, endPoint y: 354, distance: 87.7
click at [596, 354] on div "ק ר א ט ו ן ם פ ש ד ג כ ע י ח ל" at bounding box center [491, 261] width 236 height 273
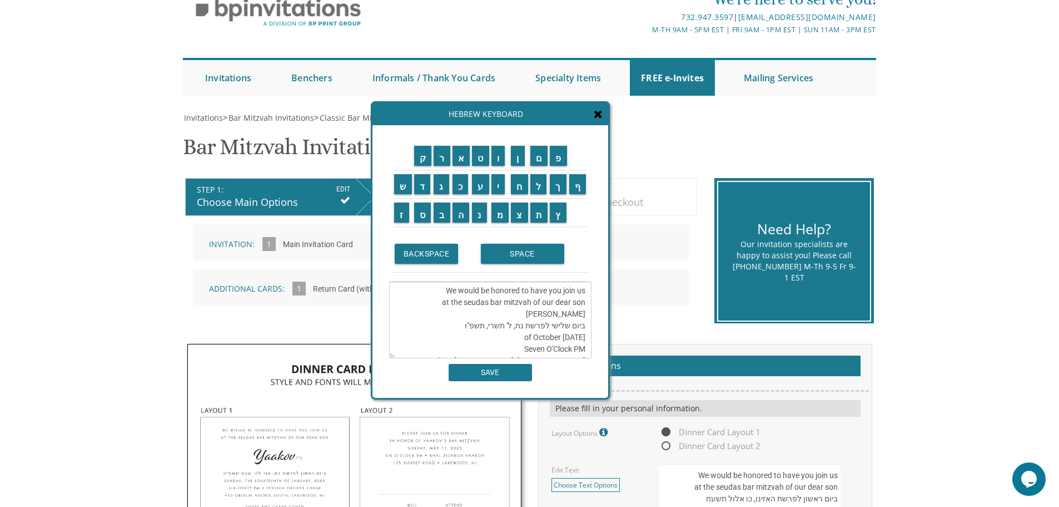
scroll to position [47, 0]
type textarea "We would be honored to have you join us at the seudas bar mitzvah of our dear s…"
click at [495, 374] on input "SAVE" at bounding box center [490, 372] width 83 height 17
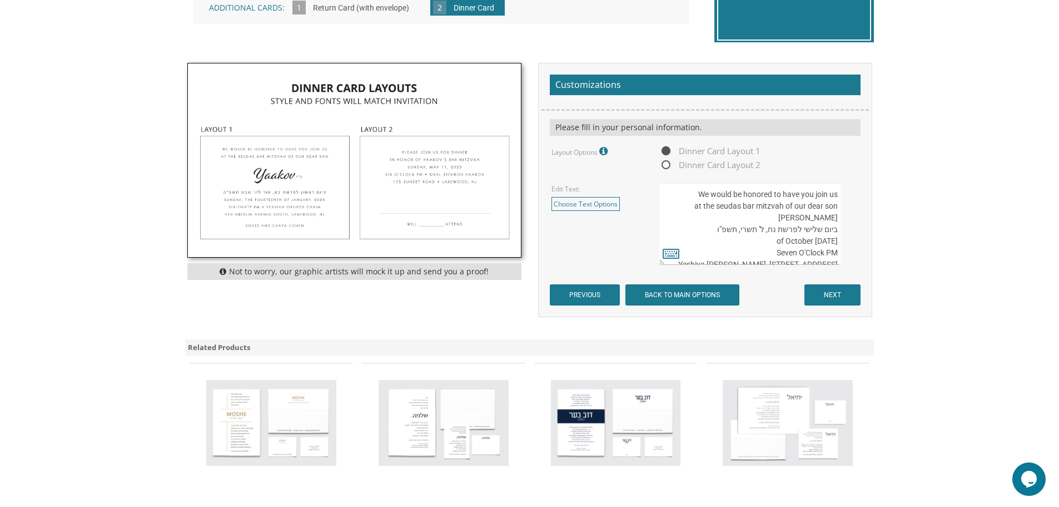
scroll to position [392, 0]
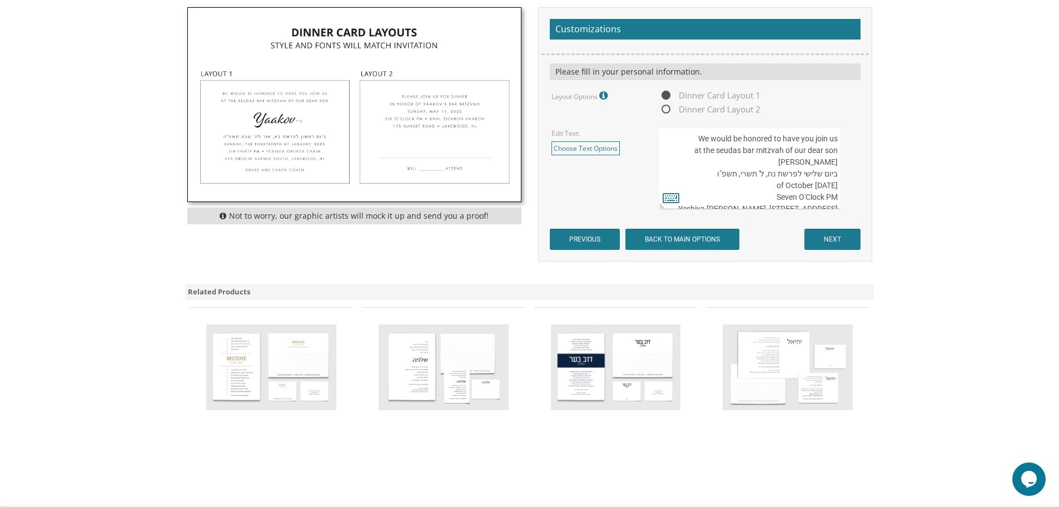
click at [432, 115] on img at bounding box center [354, 105] width 333 height 194
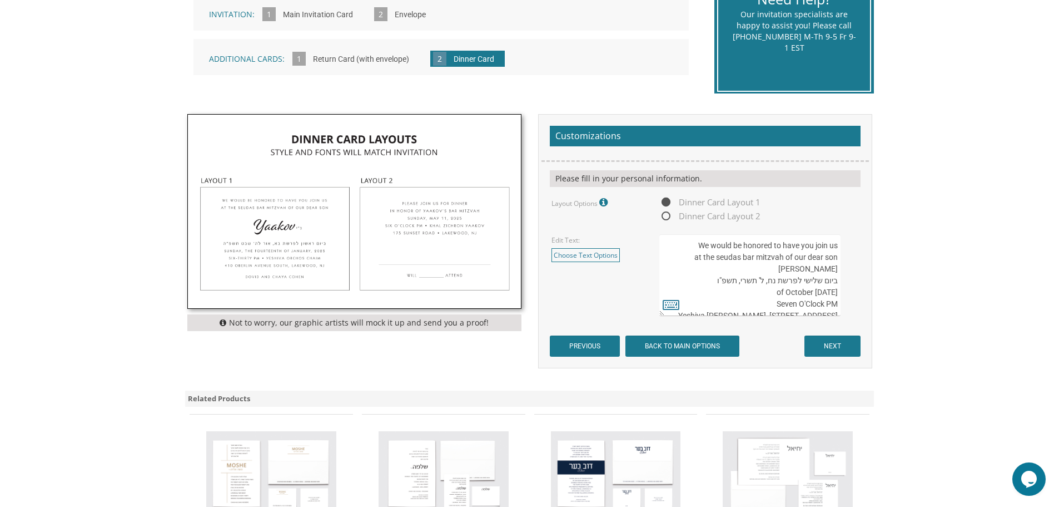
scroll to position [281, 0]
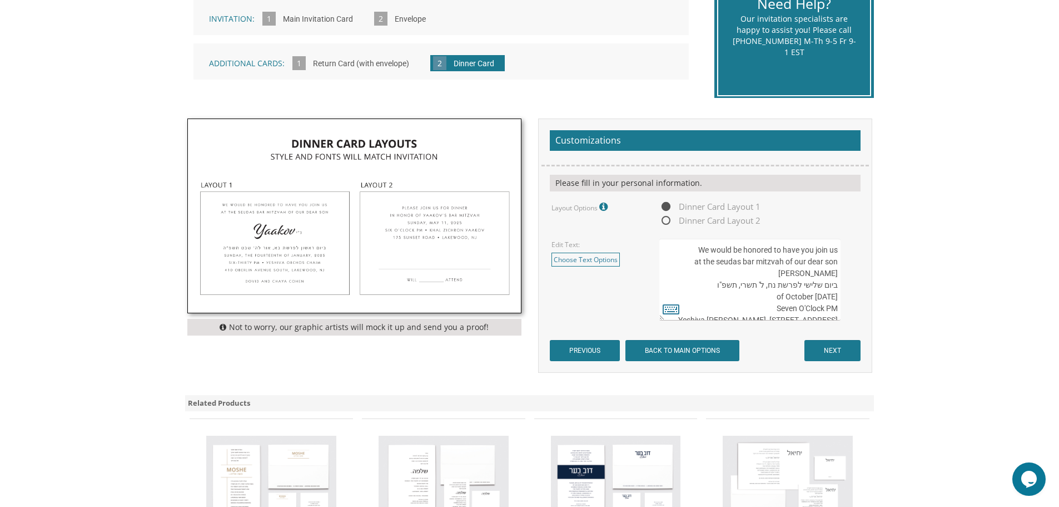
click at [456, 239] on img at bounding box center [354, 216] width 333 height 194
click at [271, 242] on img at bounding box center [354, 216] width 333 height 194
click at [447, 235] on img at bounding box center [354, 216] width 333 height 194
click at [587, 257] on link "Choose Text Options" at bounding box center [586, 259] width 68 height 14
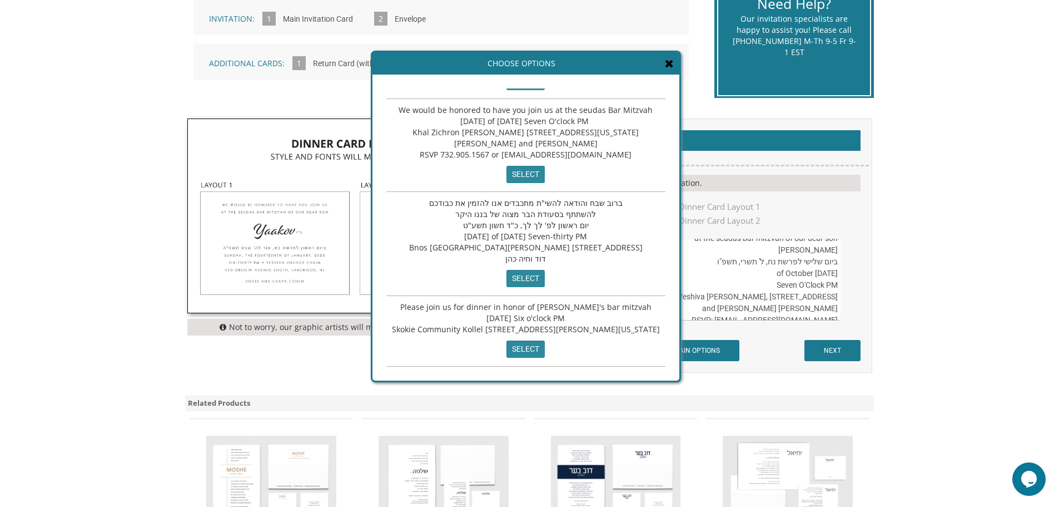
scroll to position [47, 0]
drag, startPoint x: 711, startPoint y: 296, endPoint x: 814, endPoint y: 311, distance: 104.1
click at [814, 311] on textarea "We would be honored to have you join us at the seudas bar mitzvah of our dear s…" at bounding box center [750, 280] width 181 height 82
click at [522, 348] on input "select" at bounding box center [526, 348] width 38 height 17
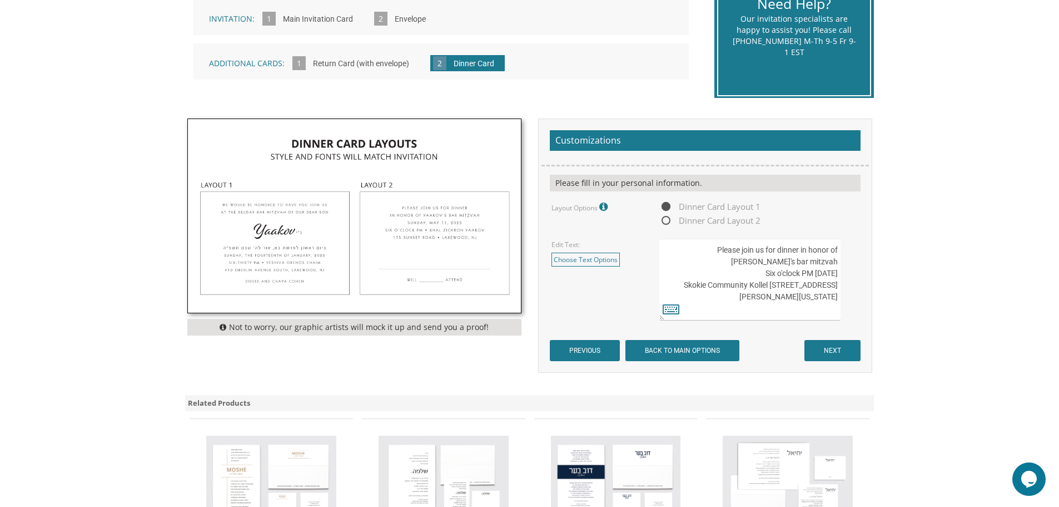
click at [429, 245] on img at bounding box center [354, 216] width 333 height 194
drag, startPoint x: 711, startPoint y: 274, endPoint x: 836, endPoint y: 275, distance: 124.6
click at [836, 275] on textarea "We would be honored to have you join us at the seudas bar mitzvah of our dear s…" at bounding box center [750, 280] width 181 height 82
paste textarea "Seven O'Clock PM Yeshiva Siach Yitzchak, 1045 Beach 9th Street Far Rockaway, NY…"
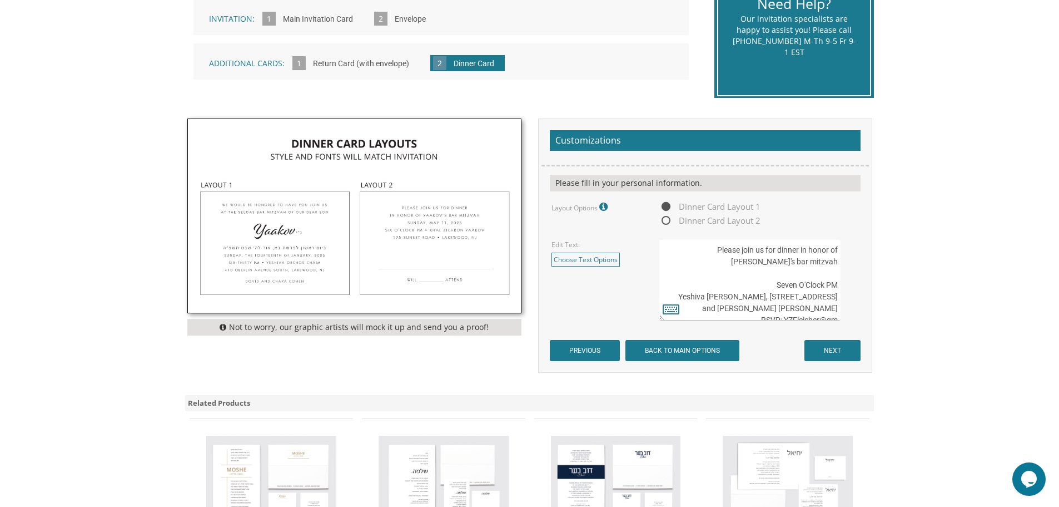
drag, startPoint x: 775, startPoint y: 284, endPoint x: 846, endPoint y: 285, distance: 70.6
click at [846, 285] on div "We would be honored to have you join us at the seudas bar mitzvah of our dear s…" at bounding box center [759, 280] width 199 height 82
click at [836, 251] on textarea "We would be honored to have you join us at the seudas bar mitzvah of our dear s…" at bounding box center [750, 280] width 181 height 82
click at [838, 250] on textarea "We would be honored to have you join us at the seudas bar mitzvah of our dear s…" at bounding box center [750, 280] width 181 height 82
click at [837, 263] on textarea "We would be honored to have you join us at the seudas bar mitzvah of our dear s…" at bounding box center [750, 280] width 181 height 82
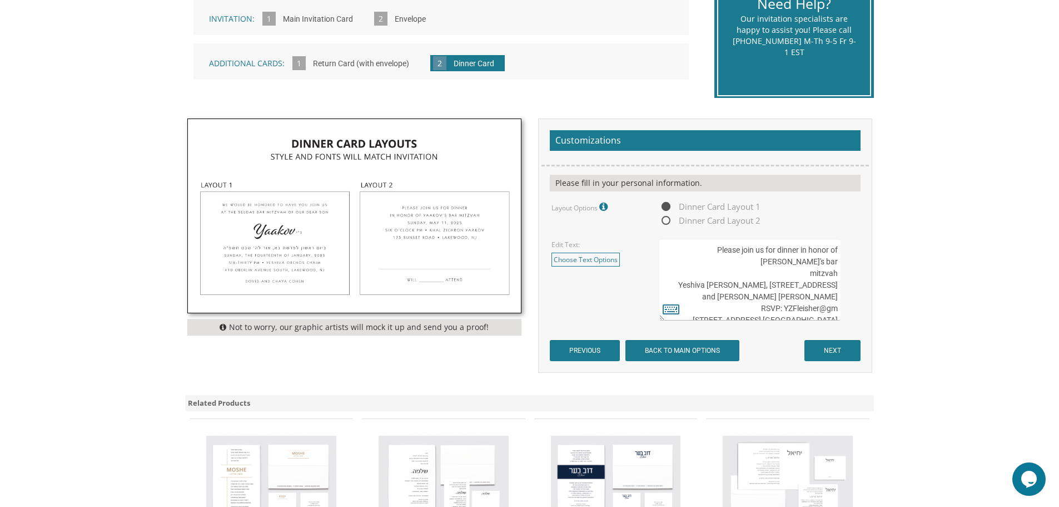
click at [811, 263] on textarea "We would be honored to have you join us at the seudas bar mitzvah of our dear s…" at bounding box center [750, 280] width 181 height 82
click at [678, 293] on textarea "We would be honored to have you join us at the seudas bar mitzvah of our dear s…" at bounding box center [750, 280] width 181 height 82
drag, startPoint x: 839, startPoint y: 308, endPoint x: 780, endPoint y: 310, distance: 59.0
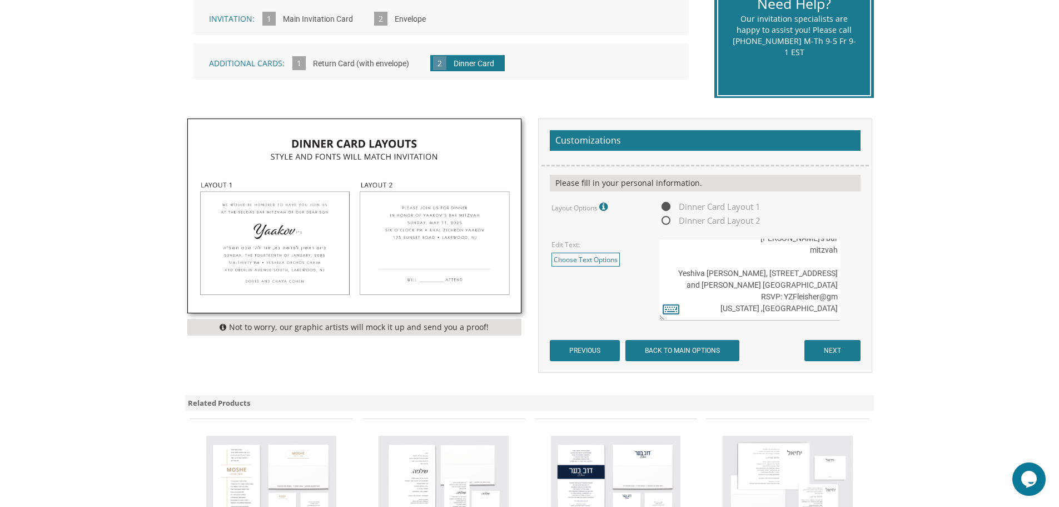
click at [780, 310] on textarea "We would be honored to have you join us at the seudas bar mitzvah of our dear s…" at bounding box center [750, 280] width 181 height 82
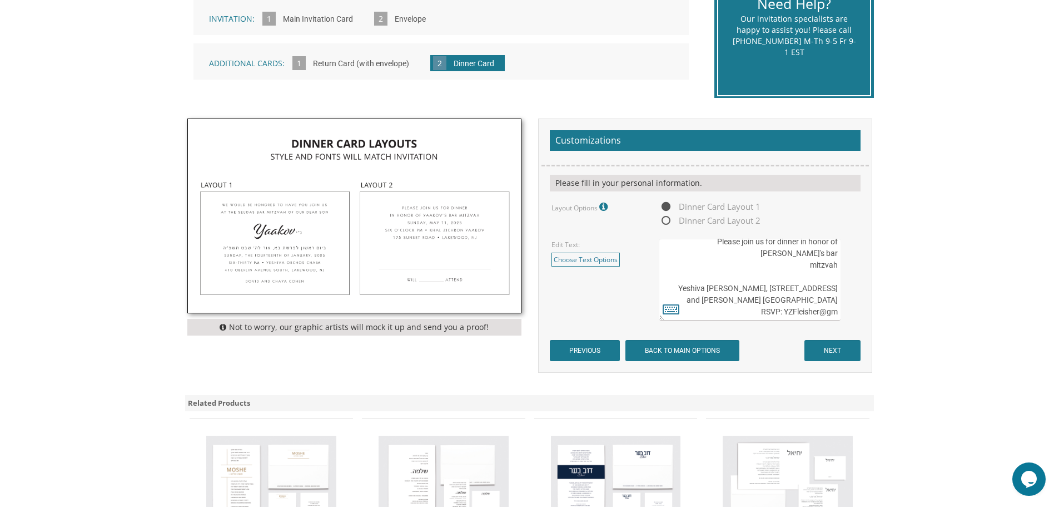
scroll to position [0, 0]
click at [774, 269] on textarea "We would be honored to have you join us at the seudas bar mitzvah of our dear s…" at bounding box center [750, 280] width 181 height 82
type textarea "Please join us for dinner in honor of Yaakov's bar mitzvah Yeshiva Siach Yitzch…"
click at [675, 309] on icon at bounding box center [671, 309] width 17 height 16
type textarea "Please join us for dinner in honor of Yaakov's bar mitzvah Yeshiva Siach Yitzch…"
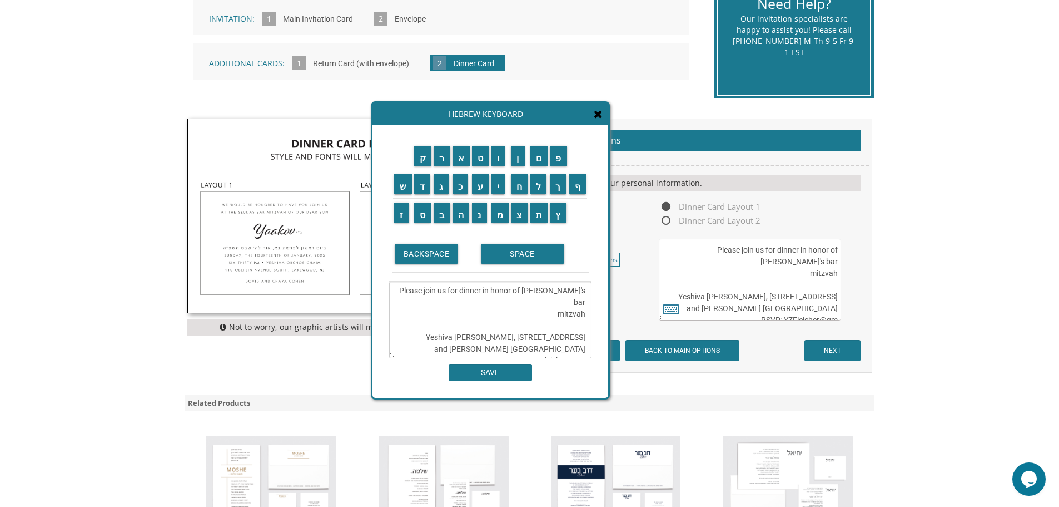
click at [600, 115] on icon at bounding box center [598, 113] width 9 height 11
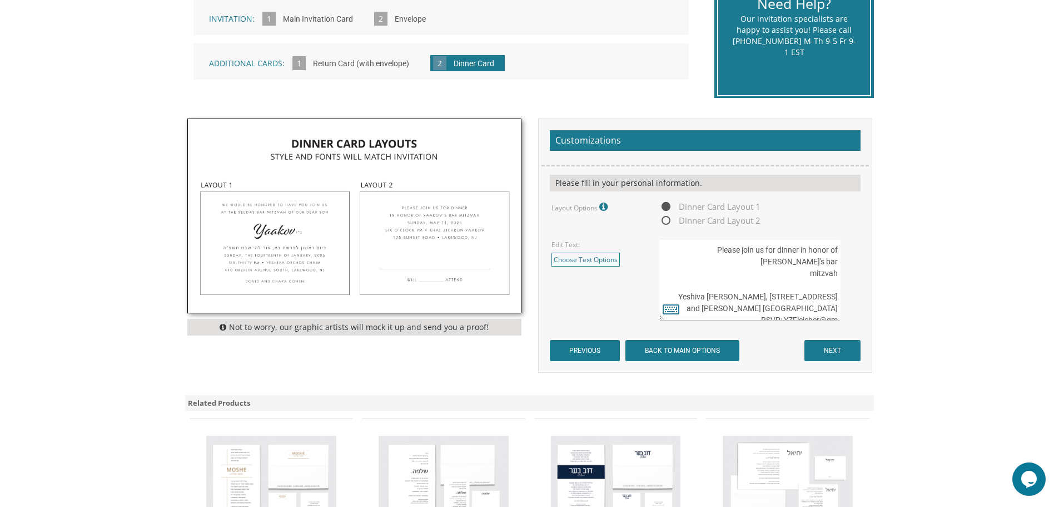
click at [815, 274] on textarea "We would be honored to have you join us at the seudas bar mitzvah of our dear s…" at bounding box center [750, 280] width 181 height 82
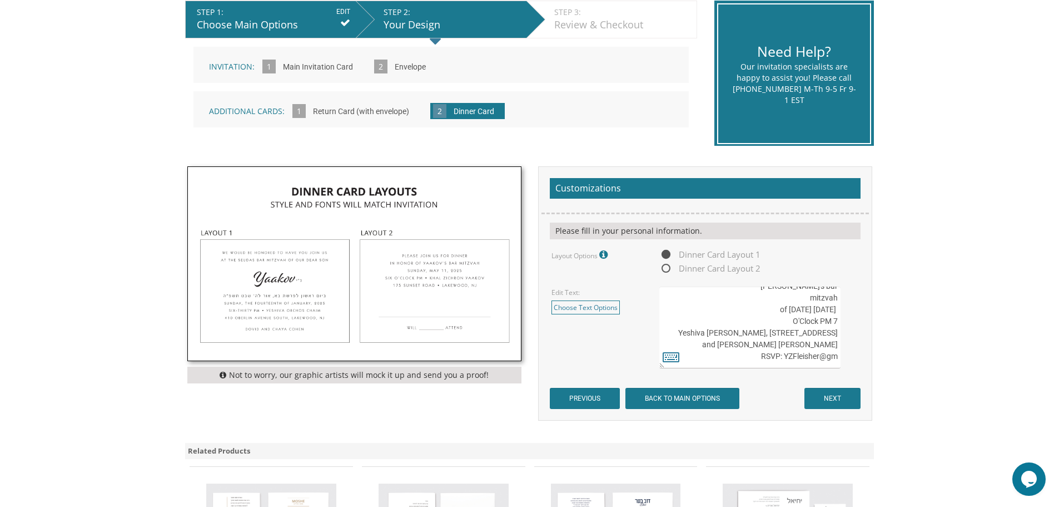
scroll to position [170, 0]
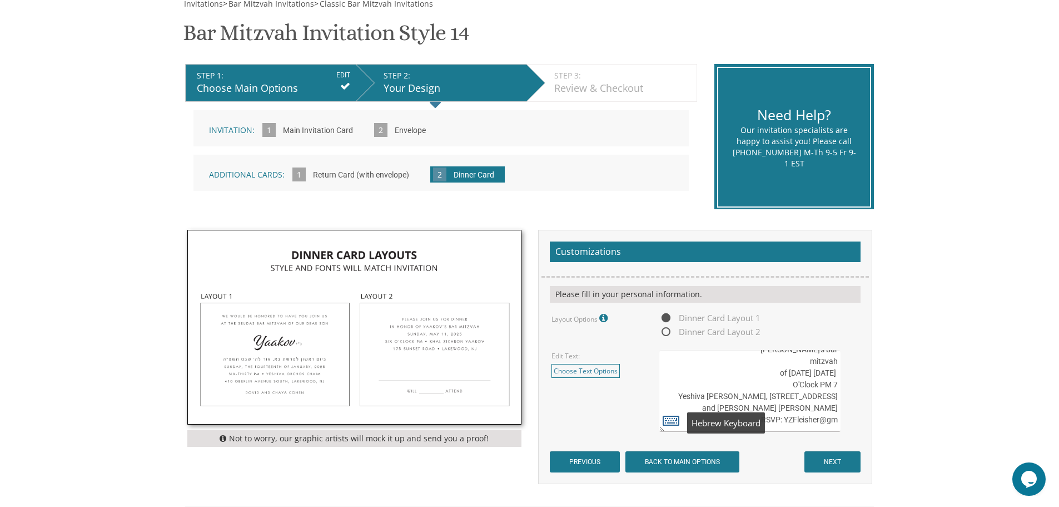
type textarea "Please join us for dinner in honor of [PERSON_NAME]'s bar mitzvah [DATE] of [DA…"
click at [673, 419] on icon at bounding box center [671, 420] width 17 height 16
type textarea "Please join us for dinner in honor of [PERSON_NAME]'s bar mitzvah [DATE] of [DA…"
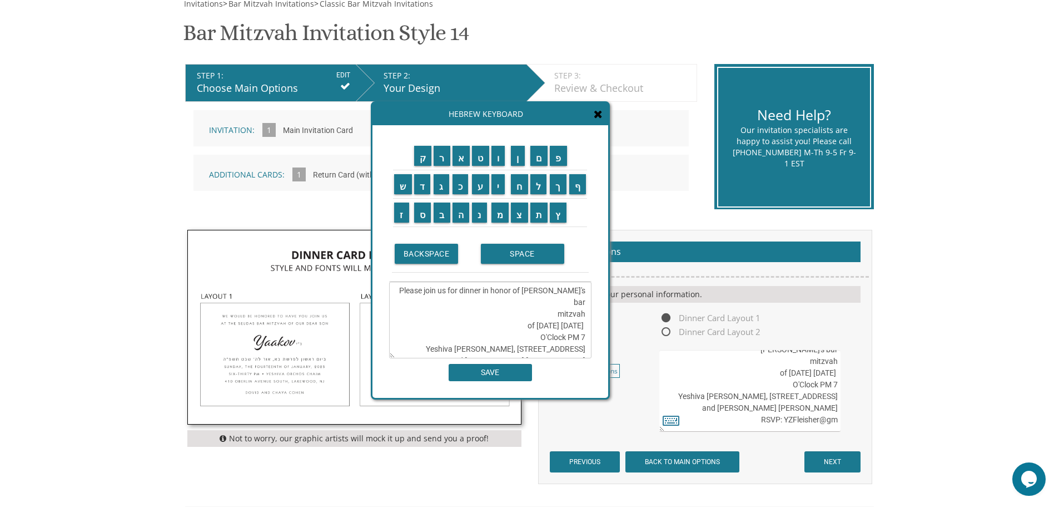
scroll to position [114, 0]
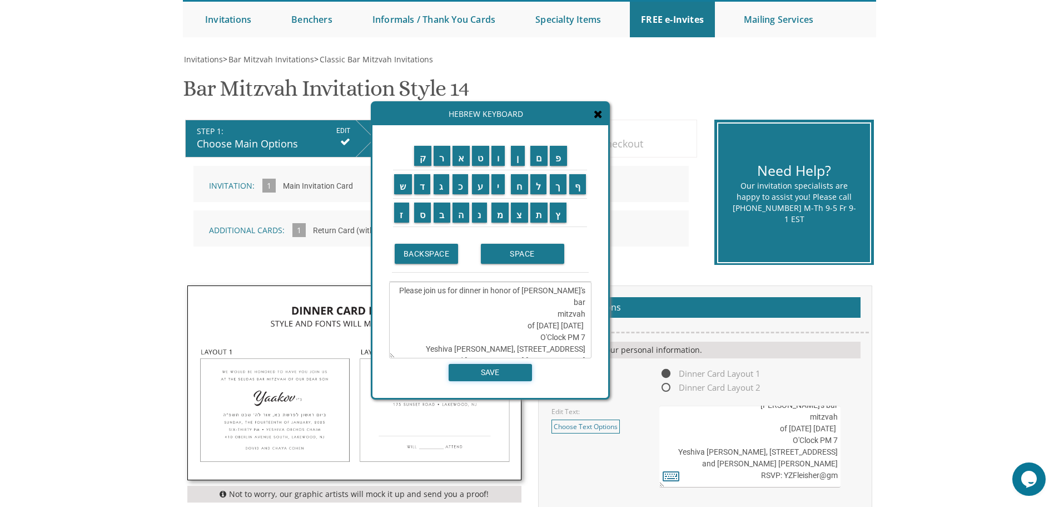
click at [508, 375] on input "SAVE" at bounding box center [490, 372] width 83 height 17
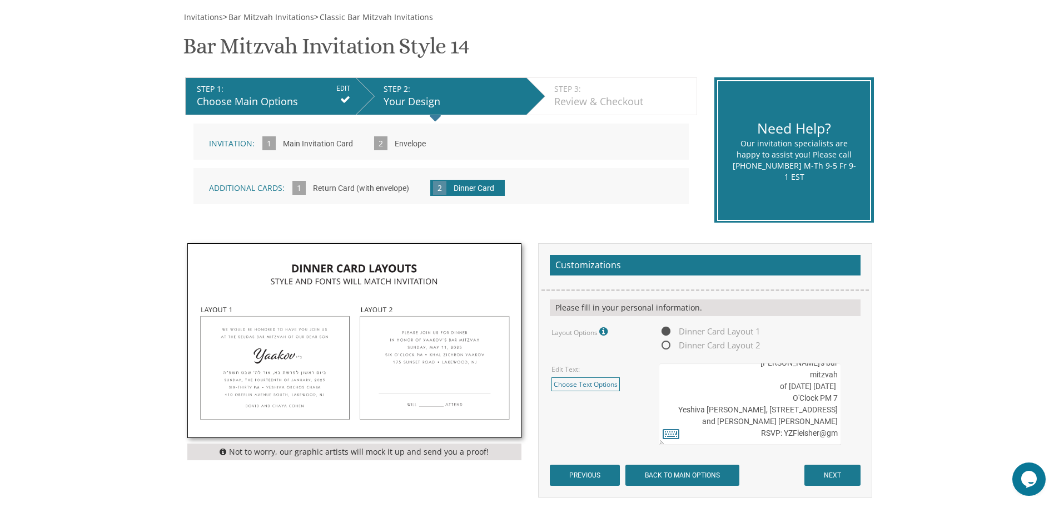
scroll to position [281, 0]
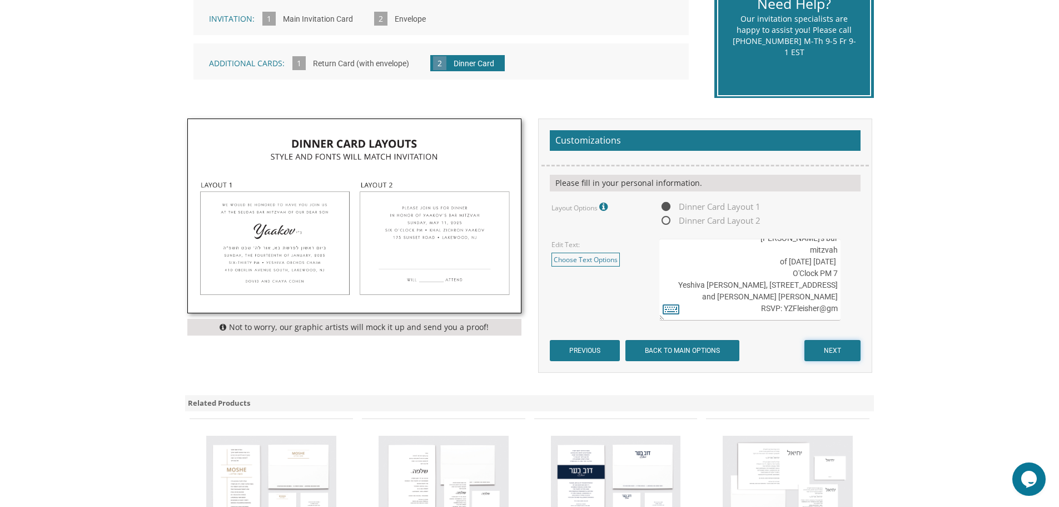
click at [841, 351] on input "NEXT" at bounding box center [833, 350] width 56 height 21
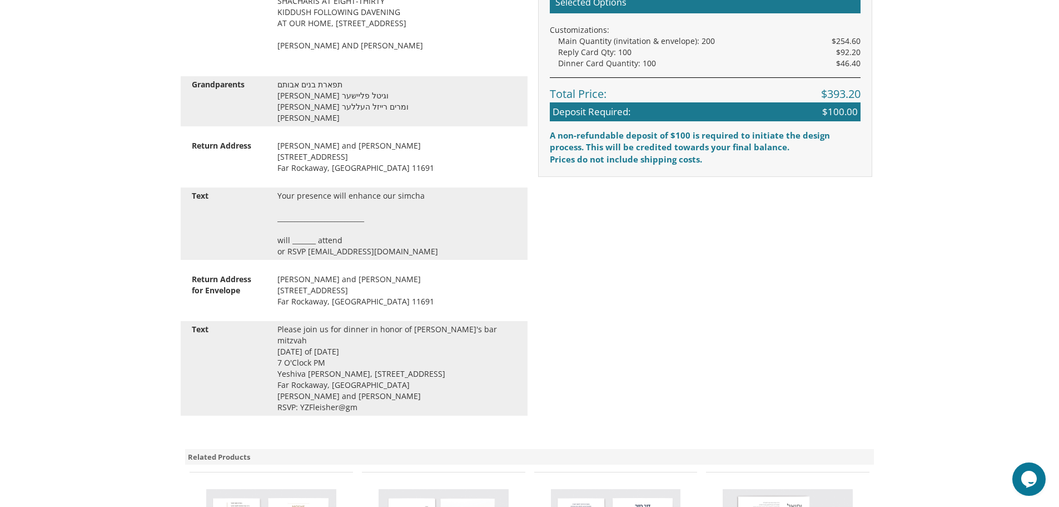
scroll to position [612, 0]
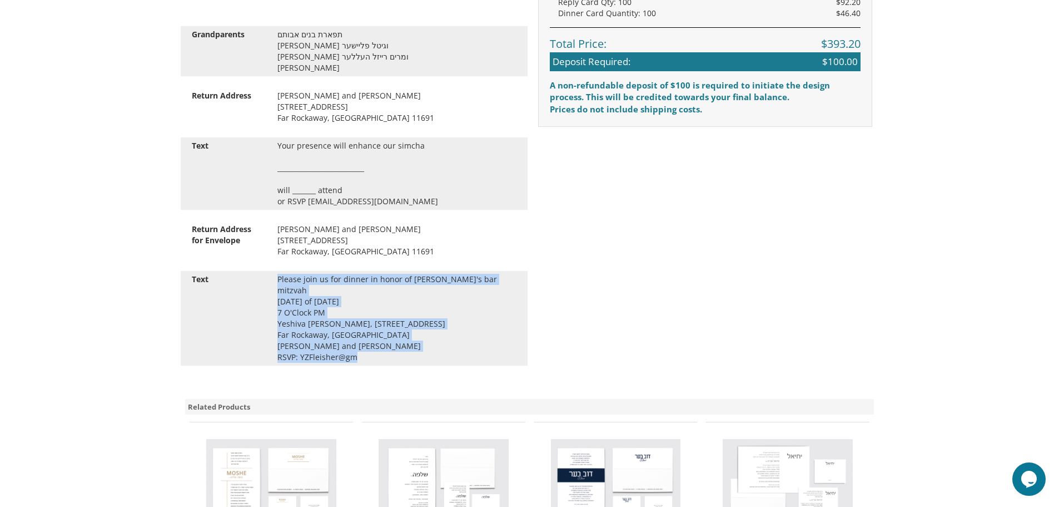
drag, startPoint x: 355, startPoint y: 356, endPoint x: 275, endPoint y: 275, distance: 114.0
click at [275, 275] on div "Please join us for dinner in honor of [PERSON_NAME]'s bar mitzvah [DATE] of [DA…" at bounding box center [397, 318] width 256 height 89
copy div "Please join us for dinner in honor of [PERSON_NAME]'s bar mitzvah [DATE] of [DA…"
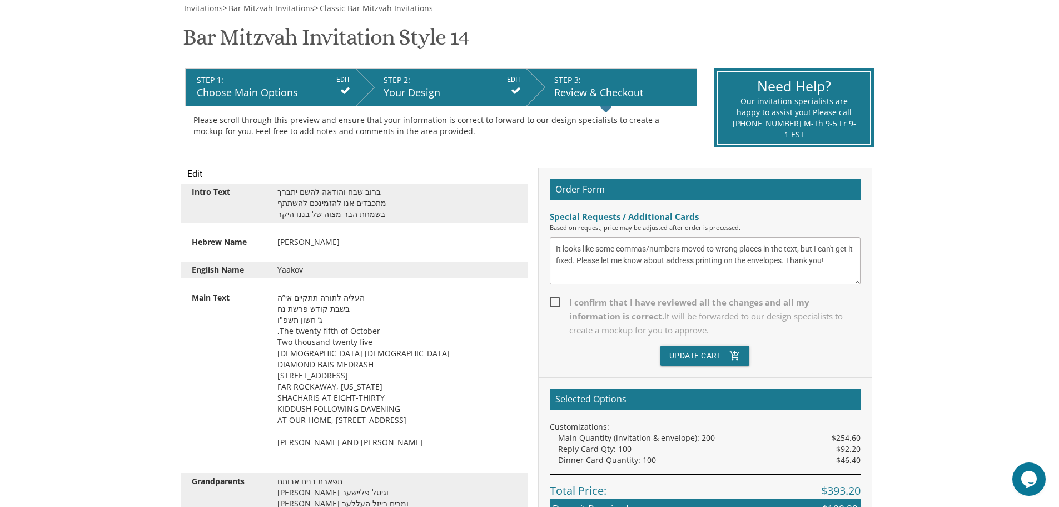
scroll to position [56, 0]
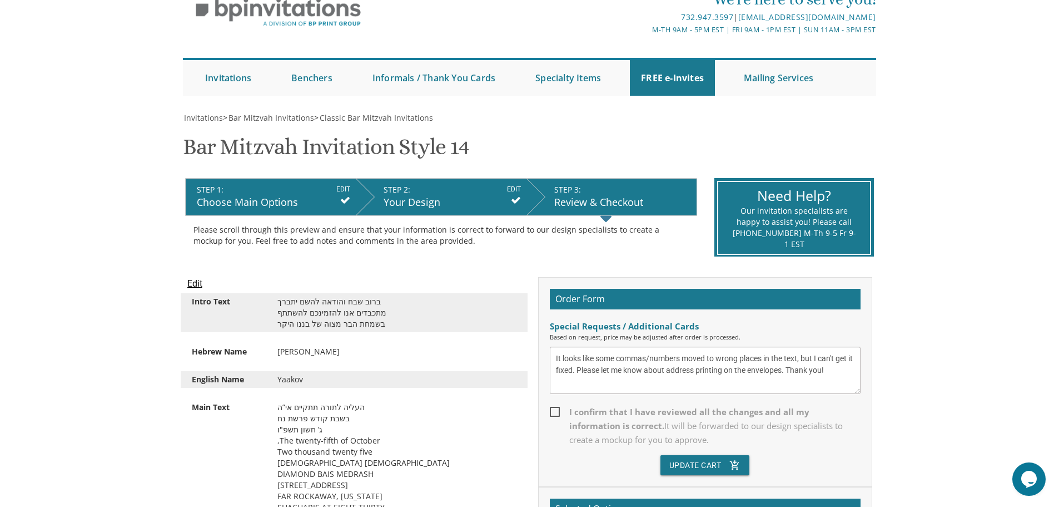
click at [200, 283] on input "Edit" at bounding box center [194, 283] width 15 height 13
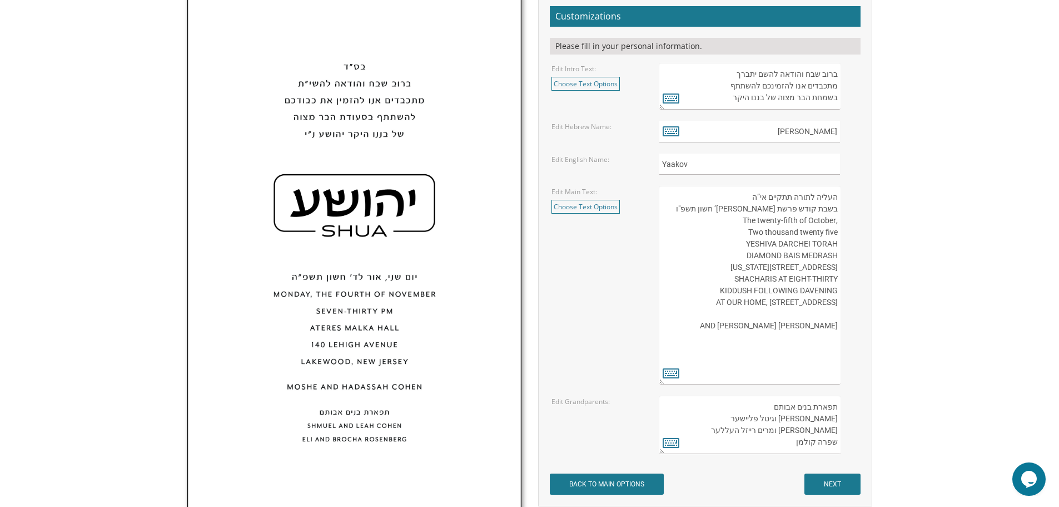
scroll to position [556, 0]
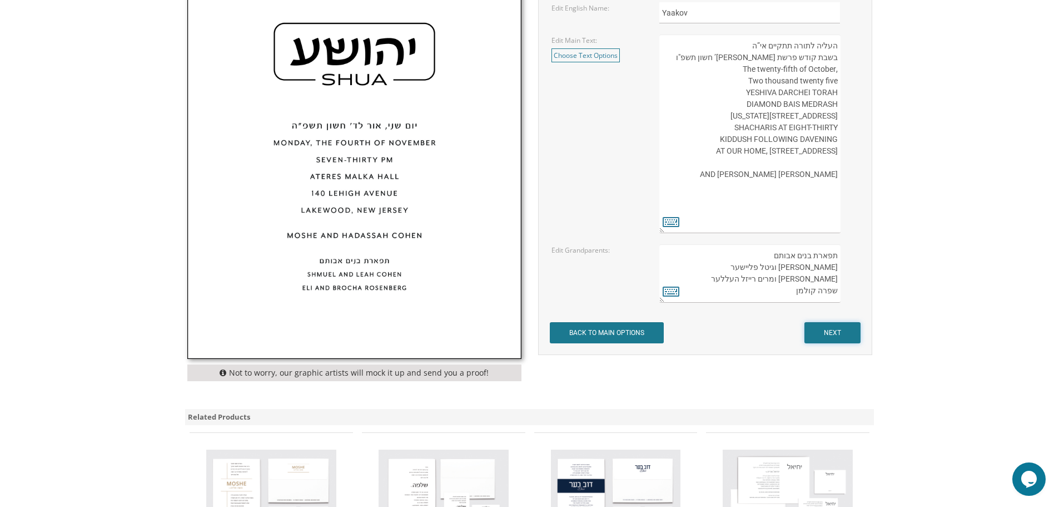
click at [837, 330] on input "NEXT" at bounding box center [833, 332] width 56 height 21
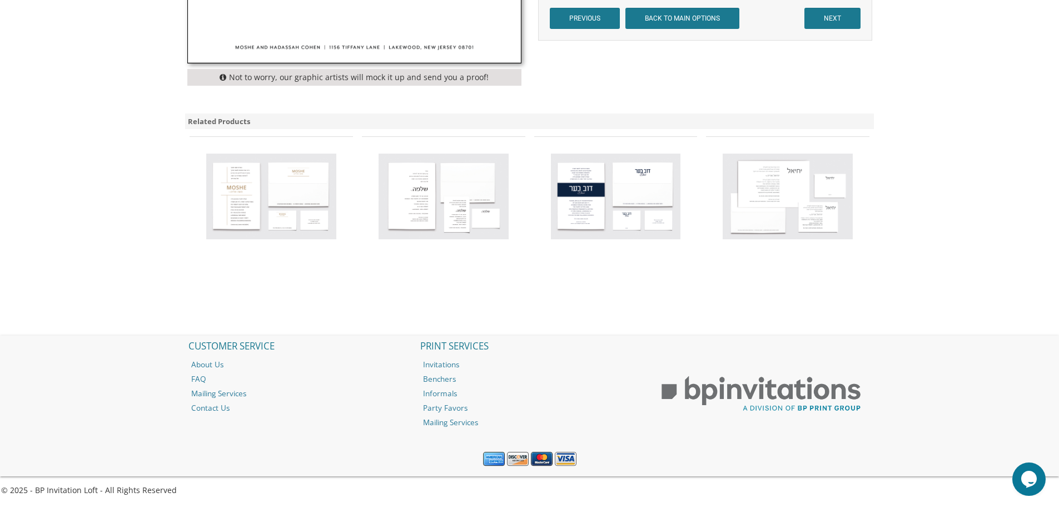
scroll to position [384, 0]
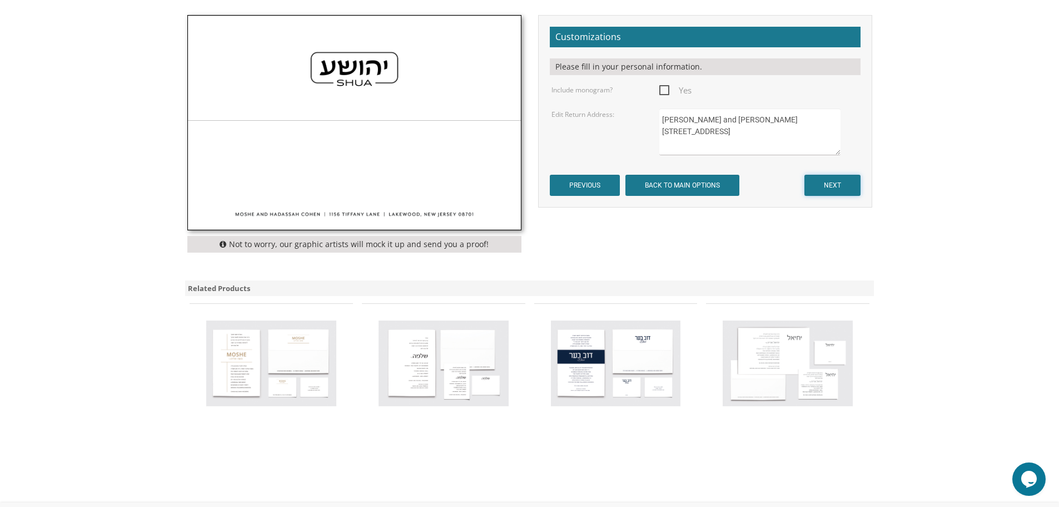
click at [838, 185] on input "NEXT" at bounding box center [833, 185] width 56 height 21
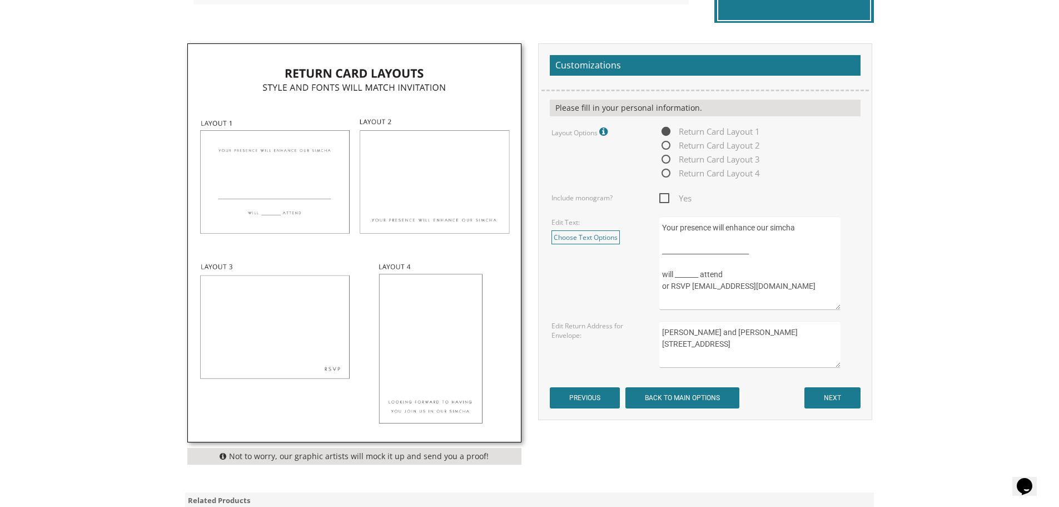
scroll to position [501, 0]
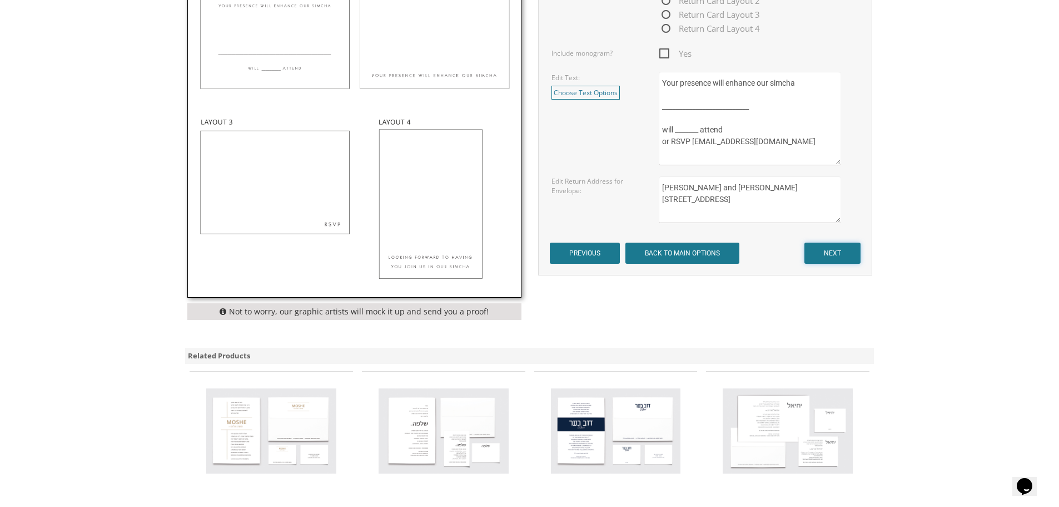
click at [824, 258] on input "NEXT" at bounding box center [833, 252] width 56 height 21
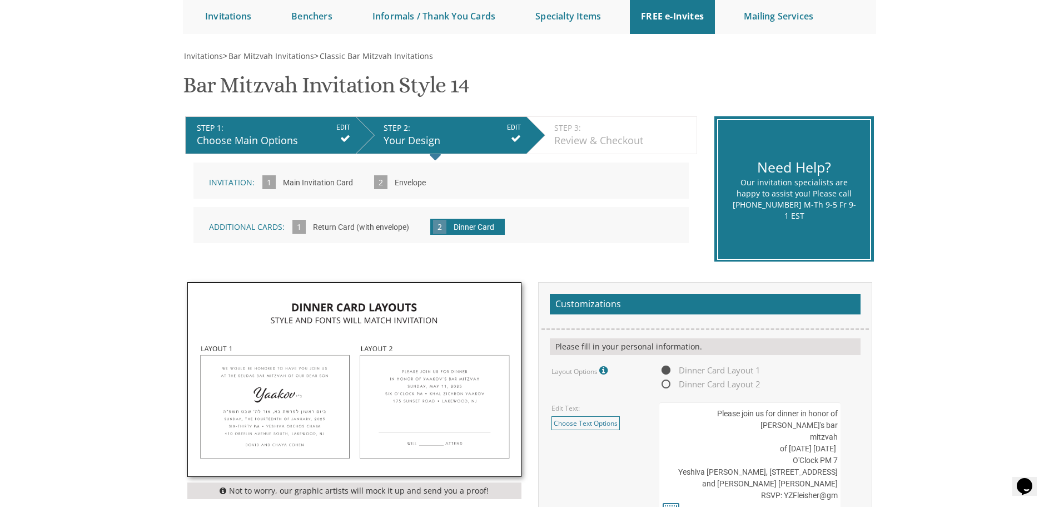
scroll to position [278, 0]
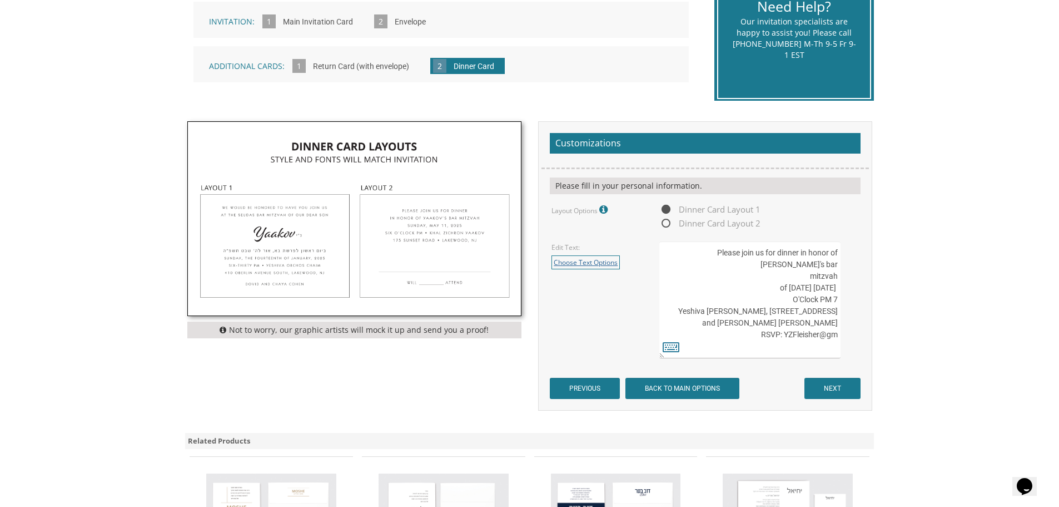
click at [589, 257] on link "Choose Text Options" at bounding box center [586, 262] width 68 height 14
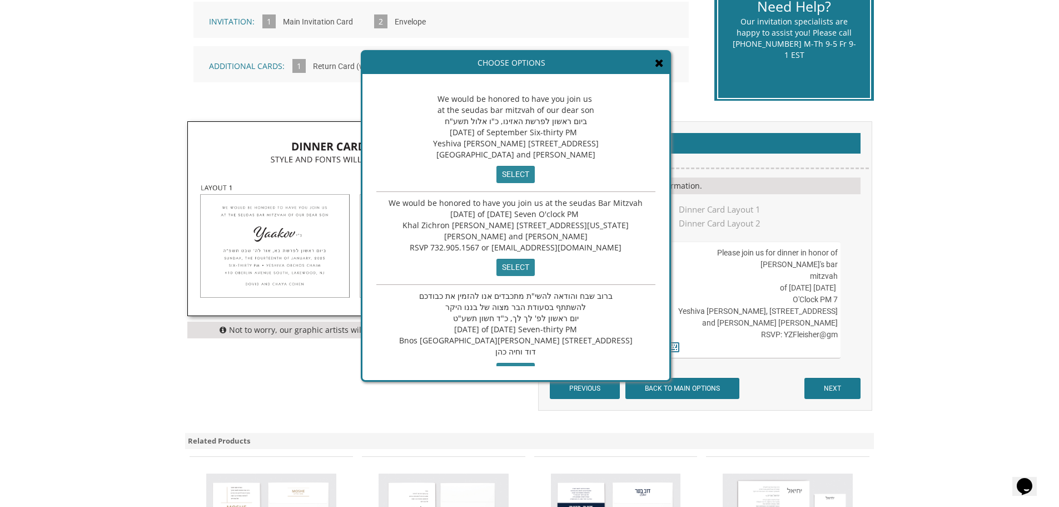
drag, startPoint x: 579, startPoint y: 121, endPoint x: 566, endPoint y: 121, distance: 12.8
click at [566, 121] on span "We would be honored to have you join us at the seudas bar mitzvah of our dear s…" at bounding box center [516, 126] width 166 height 66
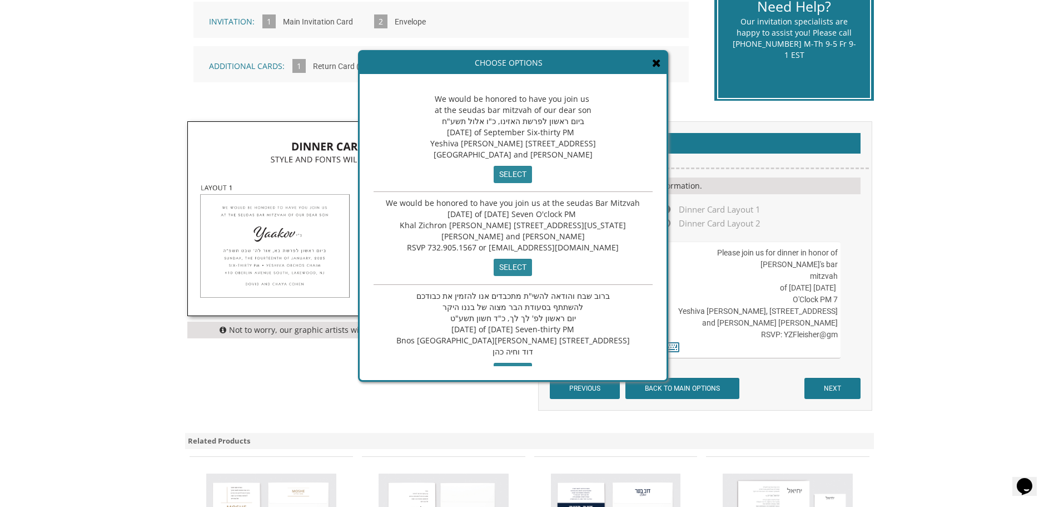
click at [652, 62] on icon at bounding box center [656, 62] width 9 height 11
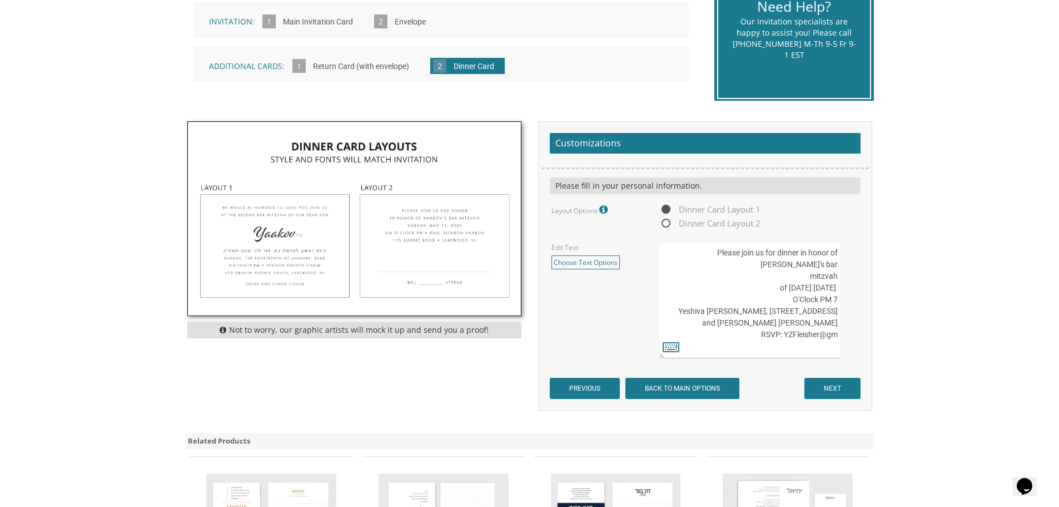
click at [681, 253] on textarea "Please join us for dinner in honor of Yaakov's bar mitzvah Tuesday, The Twenty-…" at bounding box center [750, 299] width 181 height 117
click at [681, 252] on textarea "Please join us for dinner in honor of Yaakov's bar mitzvah Tuesday, The Twenty-…" at bounding box center [750, 299] width 181 height 117
click at [831, 254] on textarea "Please join us for dinner in honor of Yaakov's bar mitzvah Tuesday, The Twenty-…" at bounding box center [750, 299] width 181 height 117
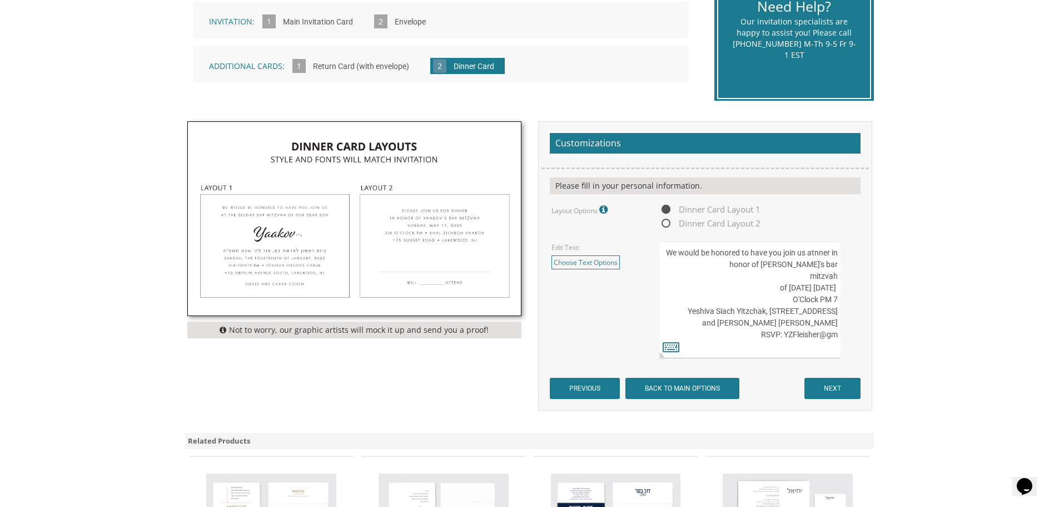
click at [831, 254] on textarea "Please join us for dinner in honor of Yaakov's bar mitzvah Tuesday, The Twenty-…" at bounding box center [750, 299] width 181 height 117
click at [828, 254] on textarea "Please join us for dinner in honor of Yaakov's bar mitzvah Tuesday, The Twenty-…" at bounding box center [750, 299] width 181 height 117
click at [831, 277] on textarea "Please join us for dinner in honor of Yaakov's bar mitzvah Tuesday, The Twenty-…" at bounding box center [750, 299] width 181 height 117
click at [826, 281] on textarea "Please join us for dinner in honor of Yaakov's bar mitzvah Tuesday, The Twenty-…" at bounding box center [750, 299] width 181 height 117
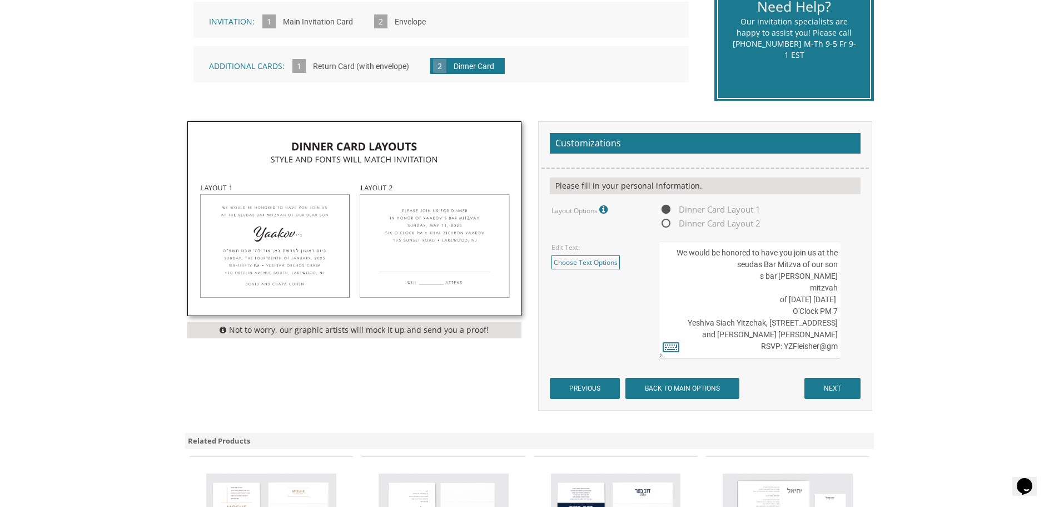
click at [827, 279] on textarea "Please join us for dinner in honor of Yaakov's bar mitzvah Tuesday, The Twenty-…" at bounding box center [750, 299] width 181 height 117
click at [815, 294] on textarea "Please join us for dinner in honor of Yaakov's bar mitzvah Tuesday, The Twenty-…" at bounding box center [750, 299] width 181 height 117
click at [814, 291] on textarea "Please join us for dinner in honor of Yaakov's bar mitzvah Tuesday, The Twenty-…" at bounding box center [750, 299] width 181 height 117
type textarea "We would be honored to have you join us at the seudas Bar Mitzva of our son Yaa…"
click at [669, 344] on icon at bounding box center [671, 347] width 17 height 16
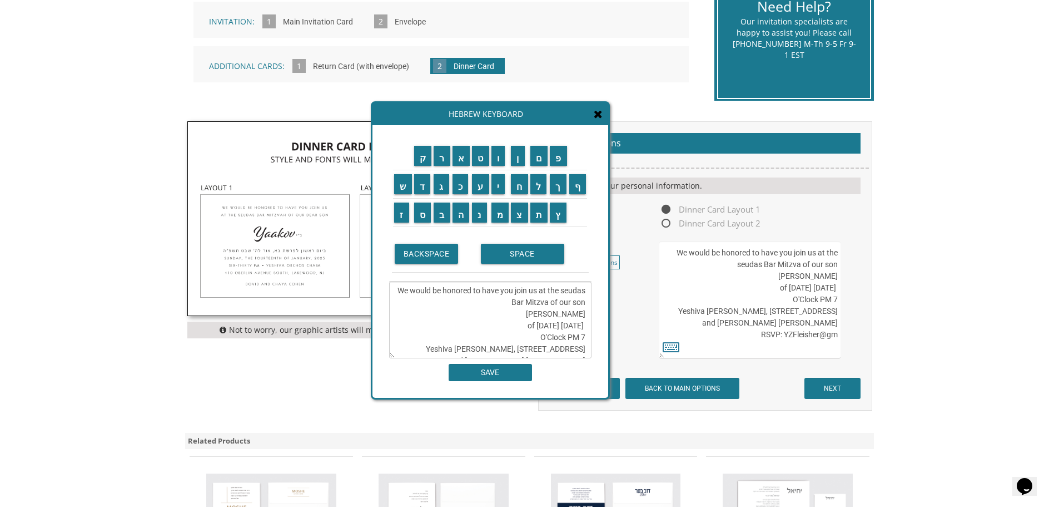
click at [587, 314] on textarea "We would be honored to have you join us at the seudas Bar Mitzva of our son Yaa…" at bounding box center [490, 319] width 202 height 77
click at [480, 210] on input "נ" at bounding box center [479, 212] width 15 height 20
click at [502, 184] on input "י" at bounding box center [499, 184] width 14 height 20
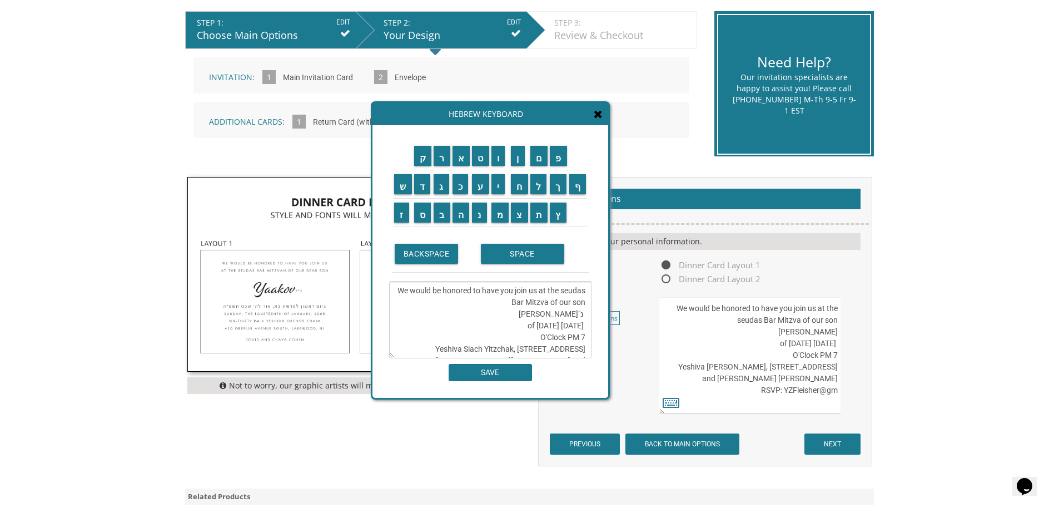
click at [583, 316] on textarea "We would be honored to have you join us at the seudas Bar Mitzva of our son נ"י…" at bounding box center [490, 319] width 202 height 77
click at [548, 316] on textarea "We would be honored to have you join us at the seudas Bar Mitzva of our son נ"י…" at bounding box center [490, 319] width 202 height 77
click at [441, 215] on input "ב" at bounding box center [442, 212] width 17 height 20
click at [497, 189] on input "י" at bounding box center [499, 184] width 14 height 20
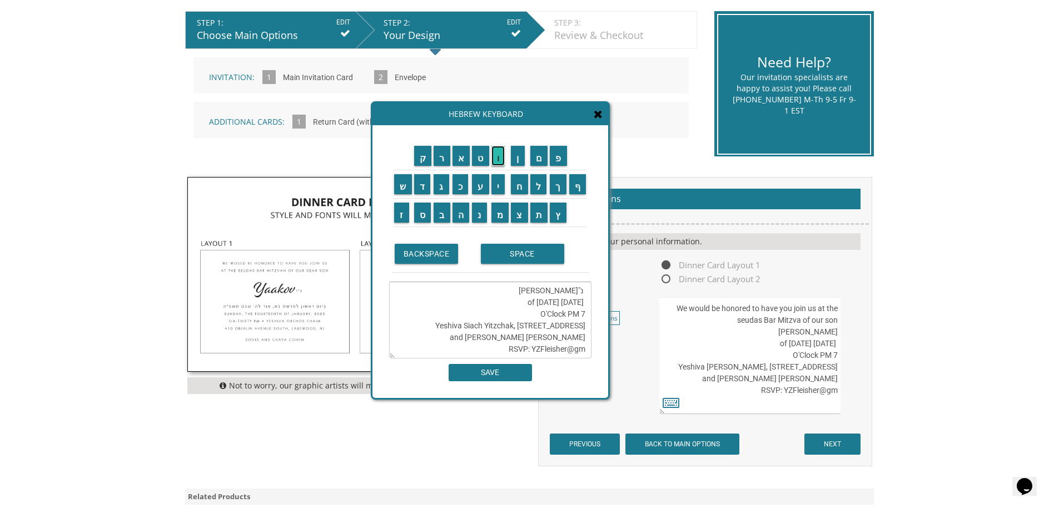
click at [500, 160] on input "ו" at bounding box center [499, 156] width 14 height 20
click at [543, 157] on input "ם" at bounding box center [540, 156] width 18 height 20
click at [523, 260] on input "SPACE" at bounding box center [522, 254] width 83 height 20
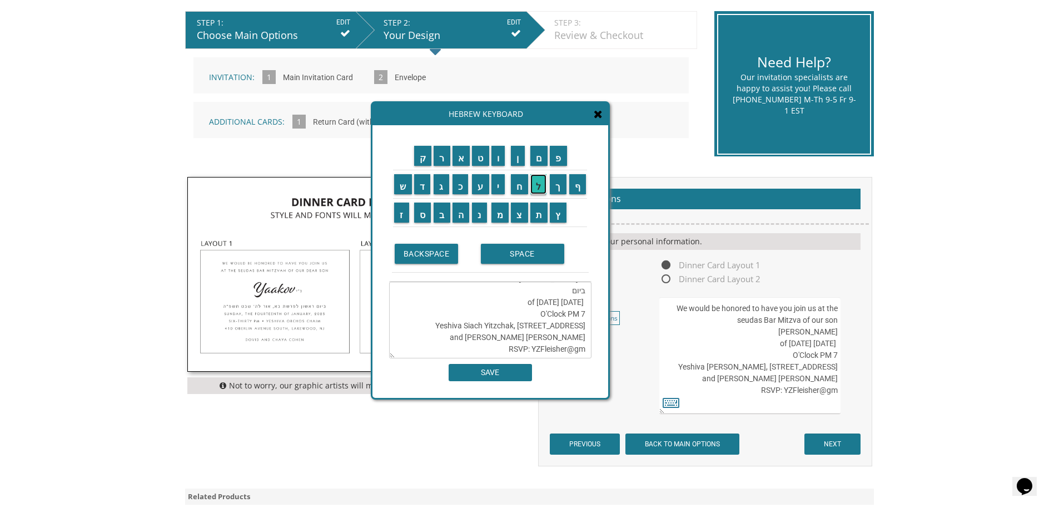
click at [538, 186] on input "ל" at bounding box center [539, 184] width 17 height 20
click at [561, 153] on input "פ" at bounding box center [558, 156] width 17 height 20
click at [444, 156] on input "ר" at bounding box center [442, 156] width 17 height 20
click at [401, 188] on input "ש" at bounding box center [403, 184] width 18 height 20
click at [537, 212] on input "ת" at bounding box center [540, 212] width 18 height 20
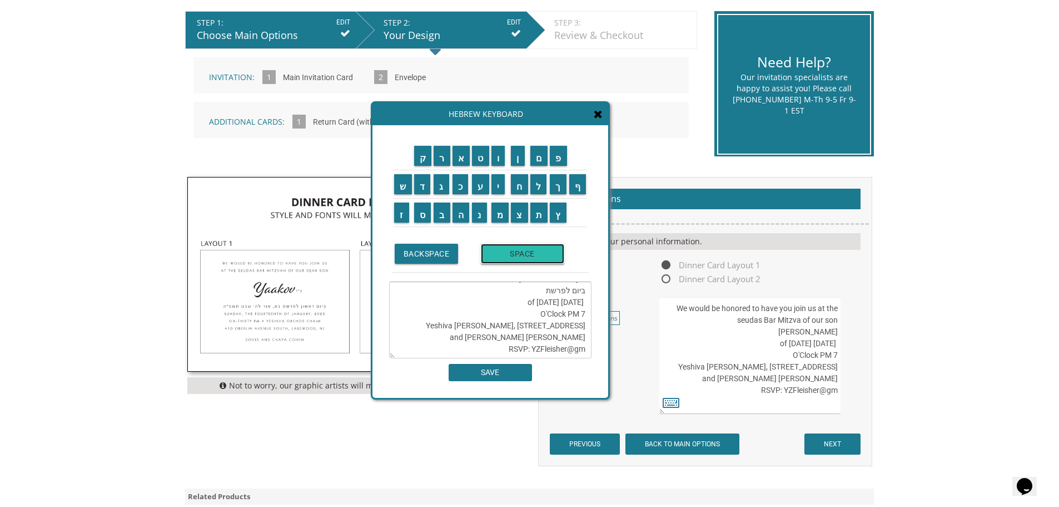
click at [535, 257] on input "SPACE" at bounding box center [522, 254] width 83 height 20
click at [479, 215] on input "נ" at bounding box center [479, 212] width 15 height 20
click at [519, 187] on input "ח" at bounding box center [519, 184] width 17 height 20
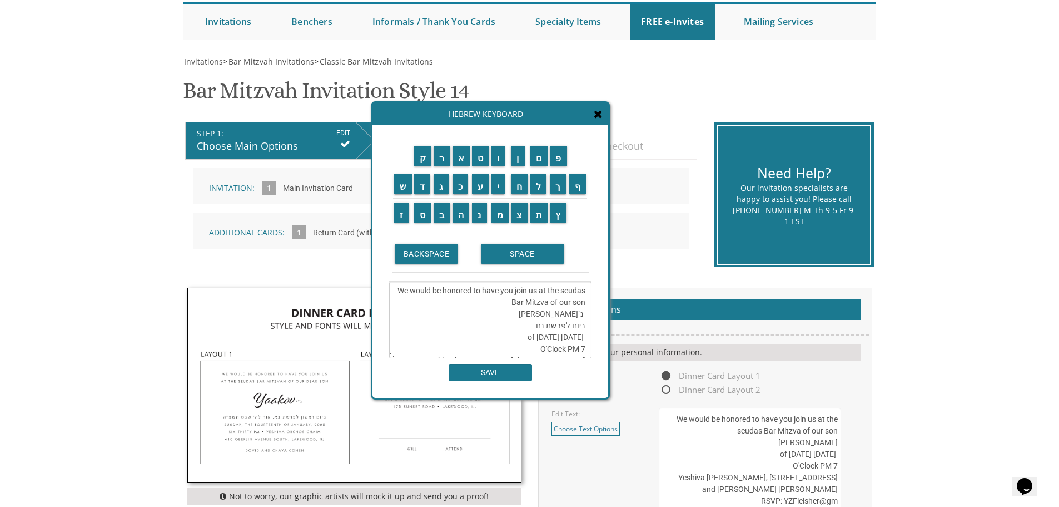
scroll to position [111, 0]
click at [571, 328] on textarea "We would be honored to have you join us at the seudas Bar Mitzva of our son נ"י…" at bounding box center [490, 319] width 202 height 77
click at [400, 187] on input "ש" at bounding box center [403, 184] width 18 height 20
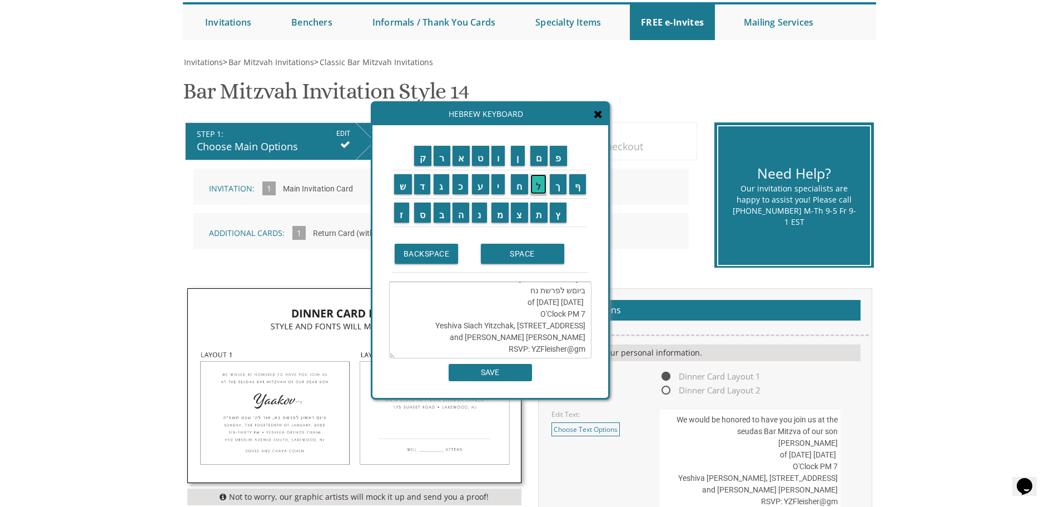
click at [541, 187] on input "ל" at bounding box center [539, 184] width 17 height 20
click at [498, 182] on input "י" at bounding box center [499, 184] width 14 height 20
click at [397, 189] on input "ש" at bounding box center [403, 184] width 18 height 20
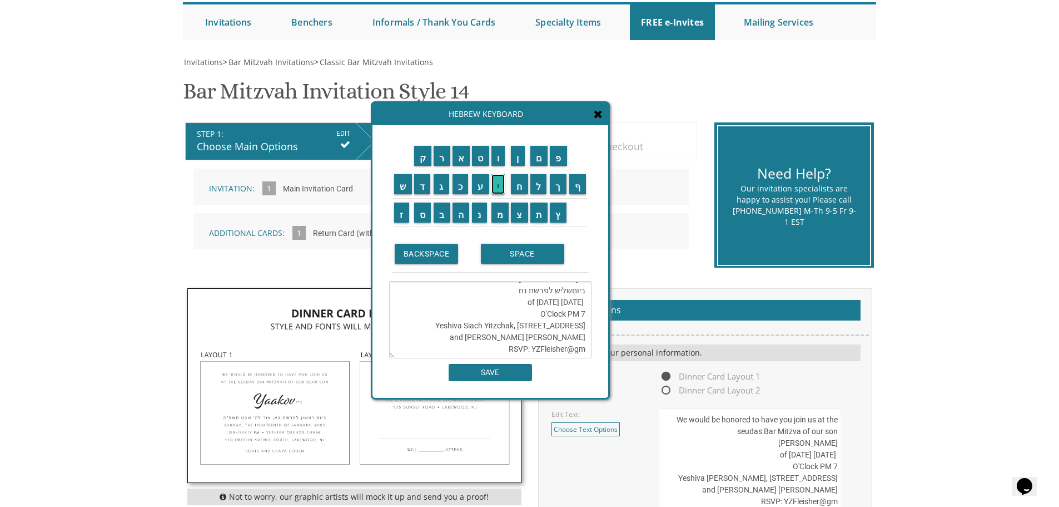
click at [496, 181] on input "י" at bounding box center [499, 184] width 14 height 20
click at [571, 328] on textarea "We would be honored to have you join us at the seudas Bar Mitzva of our son נ"י…" at bounding box center [490, 319] width 202 height 77
click at [511, 326] on textarea "We would be honored to have you join us at the seudas Bar Mitzva of our son נ"י…" at bounding box center [490, 319] width 202 height 77
click at [536, 183] on input "ל" at bounding box center [539, 184] width 17 height 20
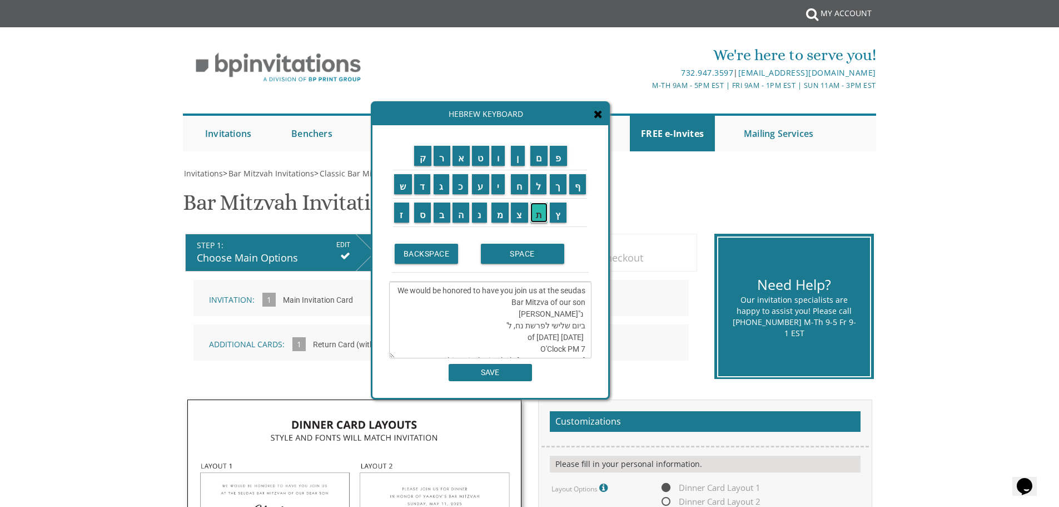
click at [546, 209] on input "ת" at bounding box center [540, 212] width 18 height 20
click at [405, 191] on input "ש" at bounding box center [403, 184] width 18 height 20
click at [442, 157] on input "ר" at bounding box center [442, 156] width 17 height 20
click at [500, 187] on input "י" at bounding box center [499, 184] width 14 height 20
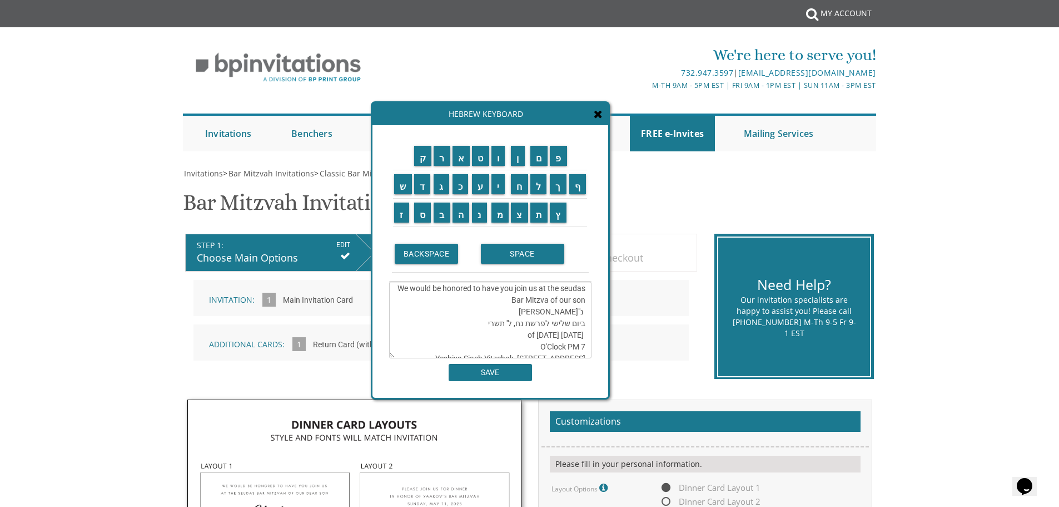
scroll to position [0, 0]
click at [538, 211] on input "ת" at bounding box center [540, 212] width 18 height 20
click at [473, 325] on textarea "We would be honored to have you join us at the seudas Bar Mitzva of our son נ"י…" at bounding box center [490, 319] width 202 height 77
click at [404, 191] on input "ש" at bounding box center [403, 184] width 18 height 20
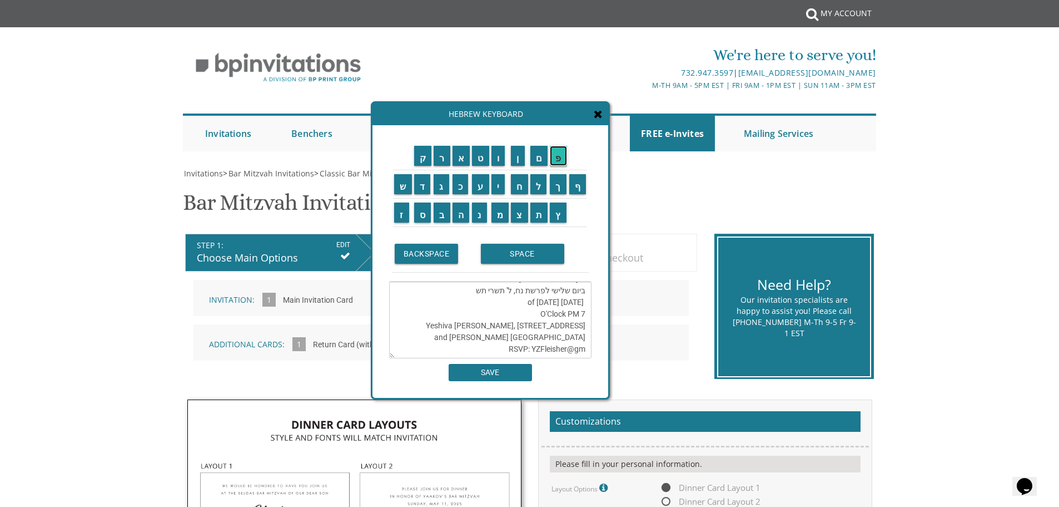
click at [555, 161] on input "פ" at bounding box center [558, 156] width 17 height 20
click at [501, 162] on input "ו" at bounding box center [499, 156] width 14 height 20
click at [585, 338] on textarea "We would be honored to have you join us at the seudas Bar Mitzva of our son נ"י…" at bounding box center [490, 319] width 202 height 77
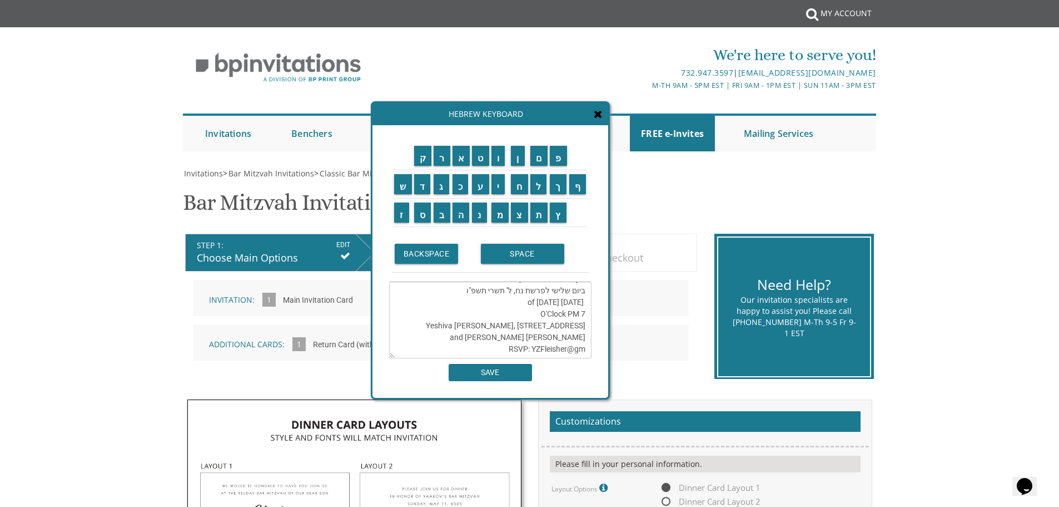
click at [506, 338] on textarea "We would be honored to have you join us at the seudas Bar Mitzva of our son נ"י…" at bounding box center [490, 319] width 202 height 77
type textarea "We would be honored to have you join us at the seudas Bar Mitzva of our son נ"י…"
click at [513, 370] on input "SAVE" at bounding box center [490, 372] width 83 height 17
type textarea "We would be honored to have you join us at the seudas Bar Mitzva of our son נ"י…"
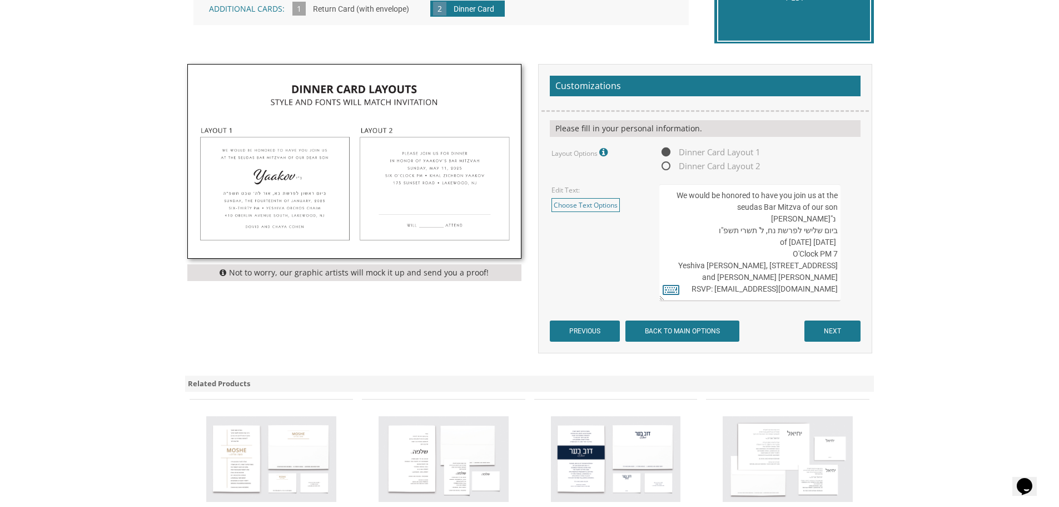
scroll to position [316, 0]
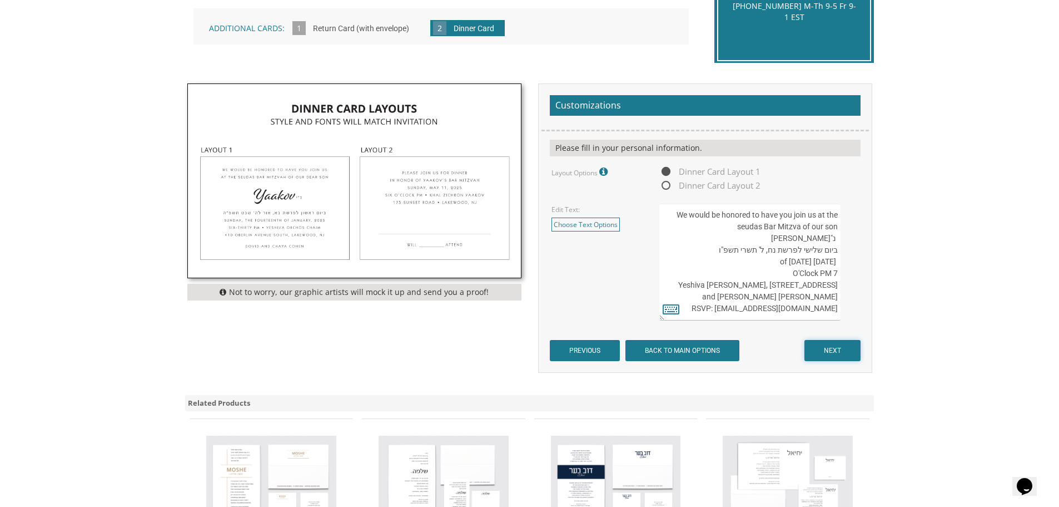
click at [831, 349] on input "NEXT" at bounding box center [833, 350] width 56 height 21
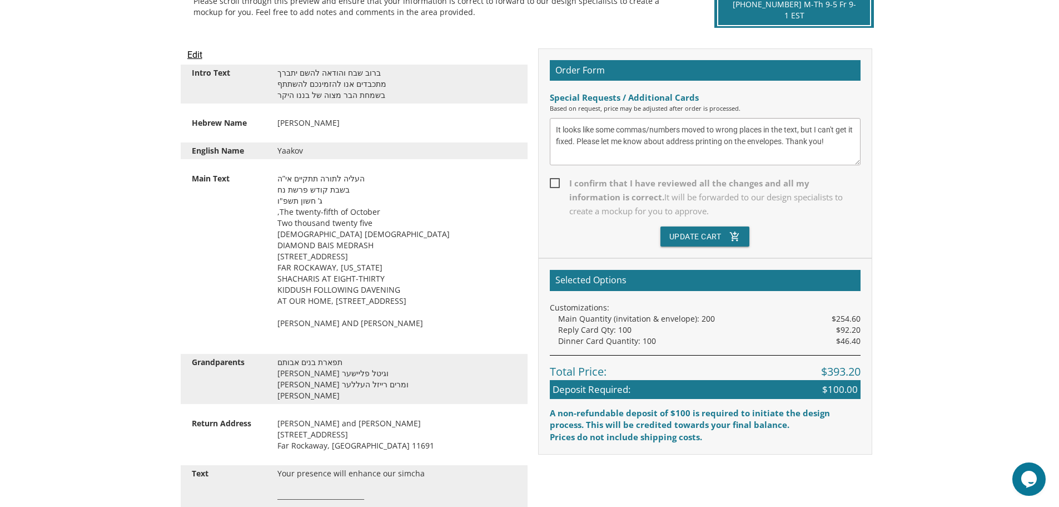
scroll to position [278, 0]
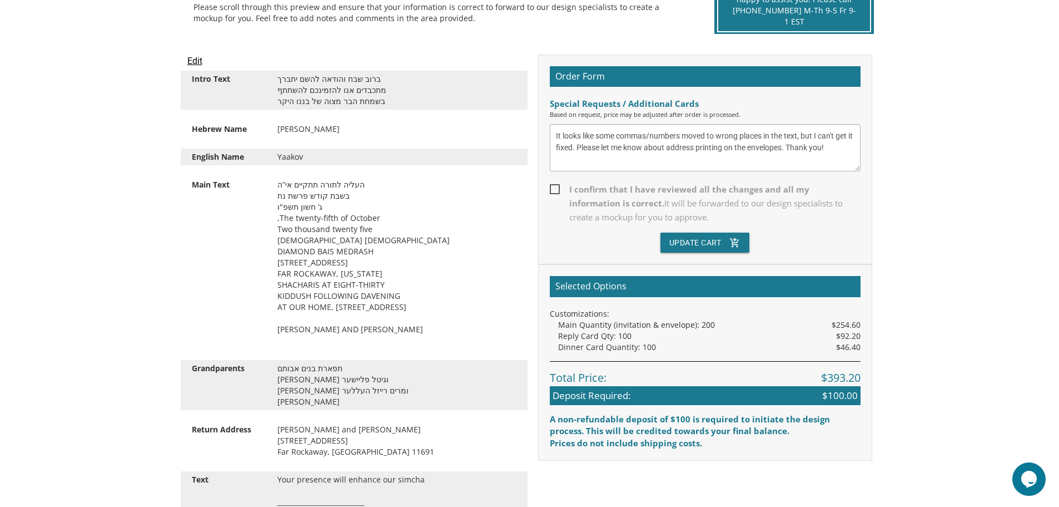
click at [558, 189] on span "I confirm that I have reviewed all the changes and all my information is correc…" at bounding box center [705, 203] width 311 height 42
click at [557, 189] on input "I confirm that I have reviewed all the changes and all my information is correc…" at bounding box center [553, 188] width 7 height 7
click at [692, 232] on label "I confirm that I have reviewed all the changes and all my information is correc…" at bounding box center [705, 207] width 311 height 50
click at [557, 192] on input "I confirm that I have reviewed all the changes and all my information is correc…" at bounding box center [553, 188] width 7 height 7
click at [554, 189] on span "I confirm that I have reviewed all the changes and all my information is correc…" at bounding box center [705, 203] width 311 height 42
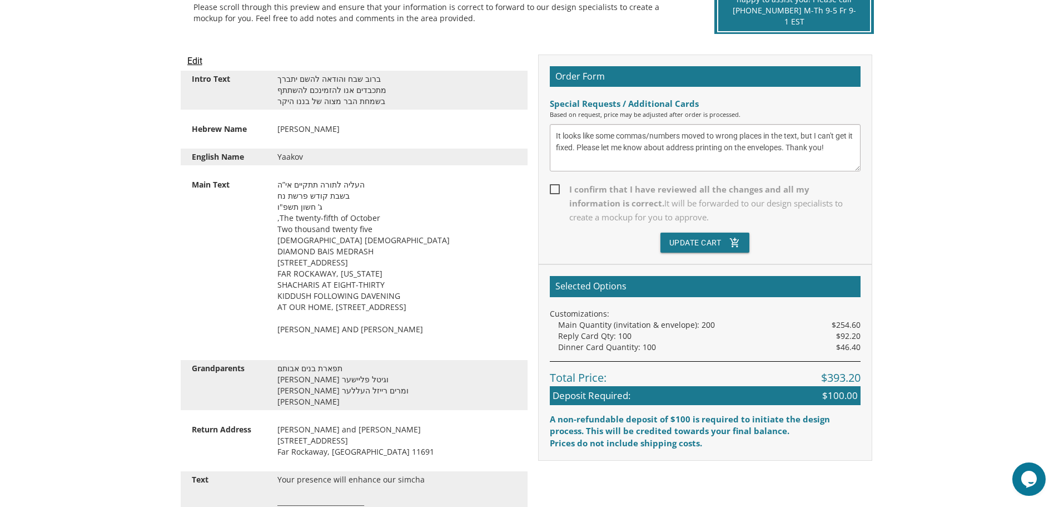
click at [554, 189] on input "I confirm that I have reviewed all the changes and all my information is correc…" at bounding box center [553, 188] width 7 height 7
checkbox input "true"
click at [700, 239] on button "Update Cart add_shopping_cart" at bounding box center [706, 242] width 90 height 20
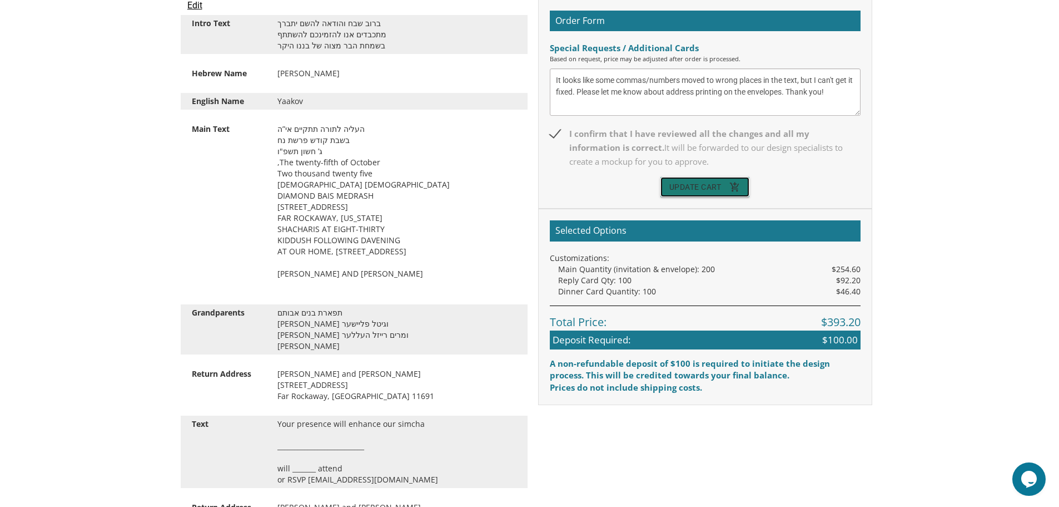
scroll to position [551, 0]
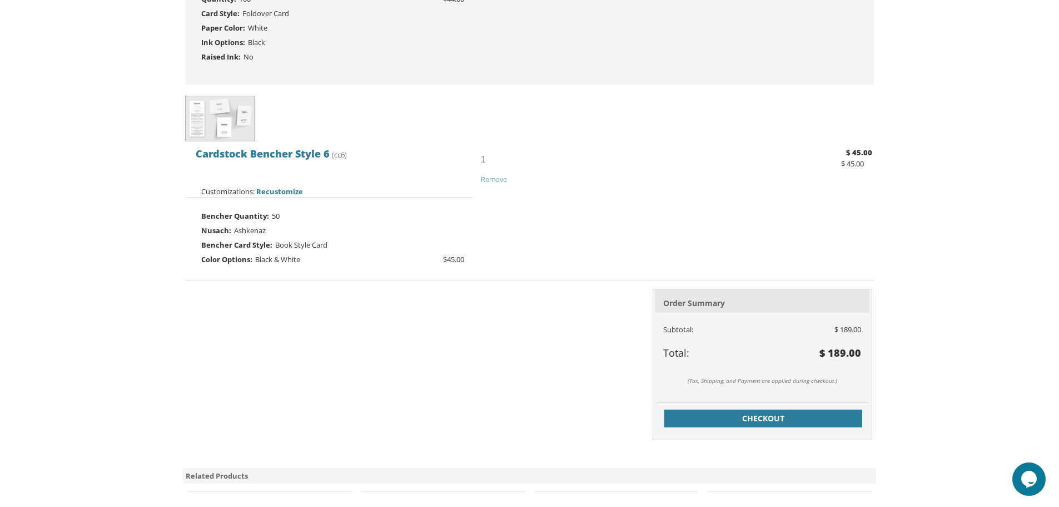
scroll to position [667, 0]
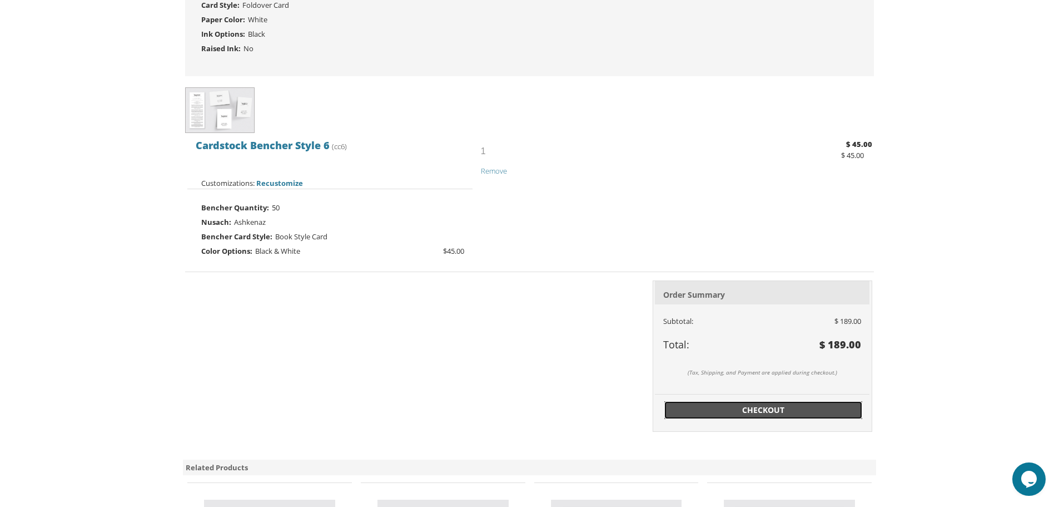
click at [750, 409] on span "Checkout" at bounding box center [763, 409] width 185 height 11
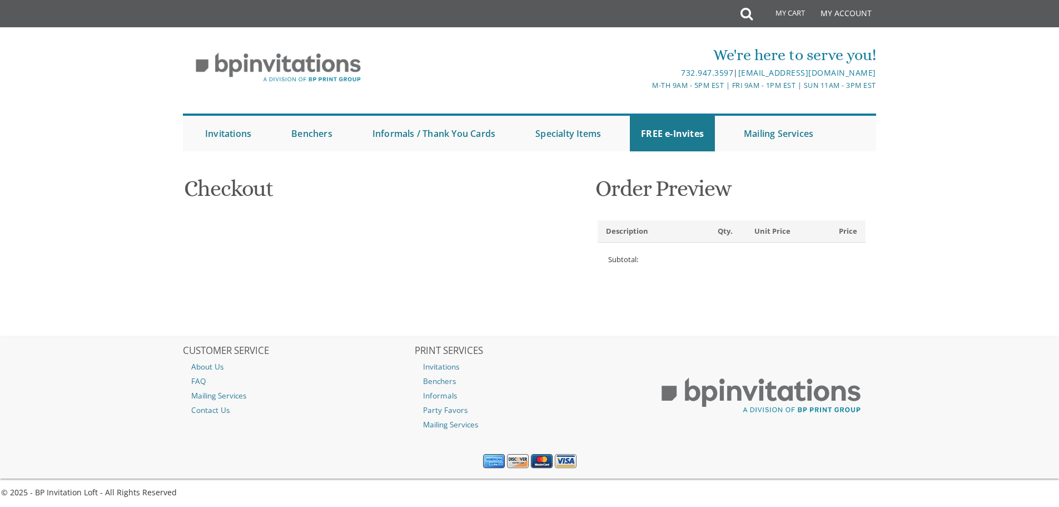
select select
type input "Yehoshua"
type input "Fleisher"
type input "25 [GEOGRAPHIC_DATA]"
type input "FAR ROCKAWAY"
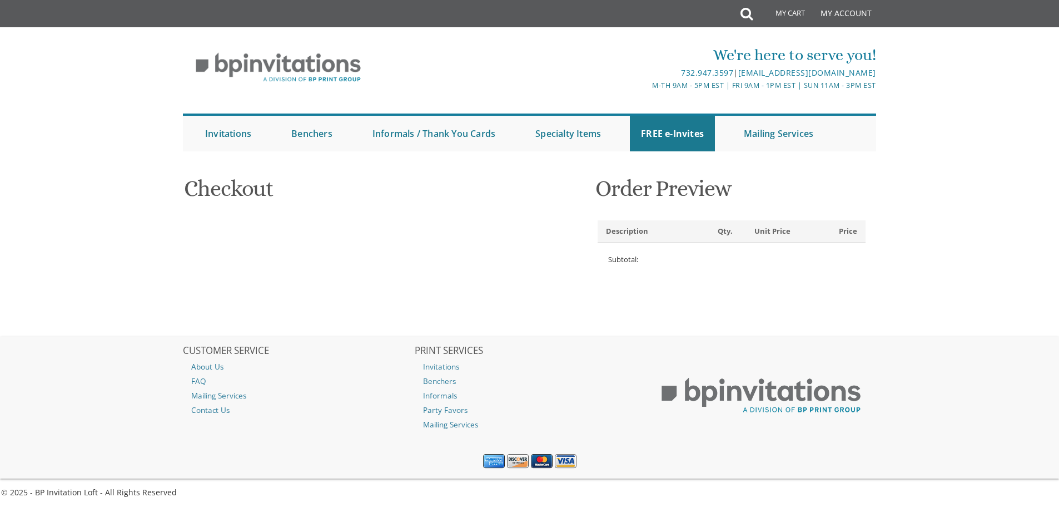
type input "11691"
select select "US"
select select "NY"
type input "3476197537"
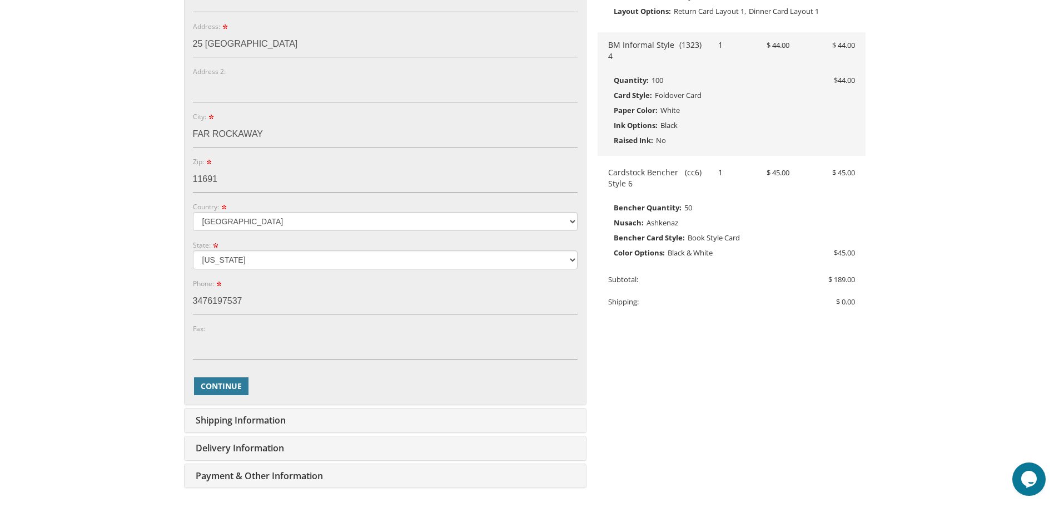
scroll to position [389, 0]
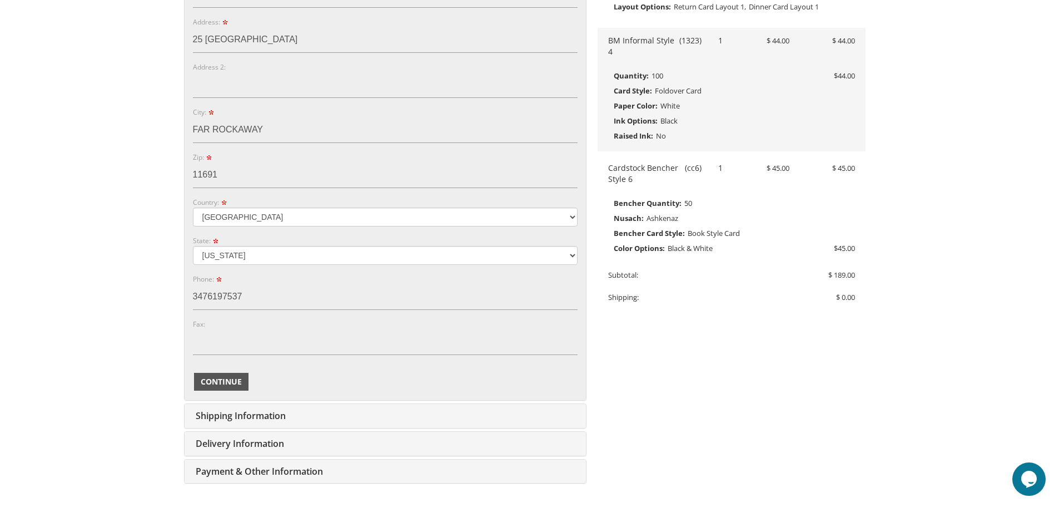
click at [234, 386] on span "Continue" at bounding box center [221, 381] width 41 height 11
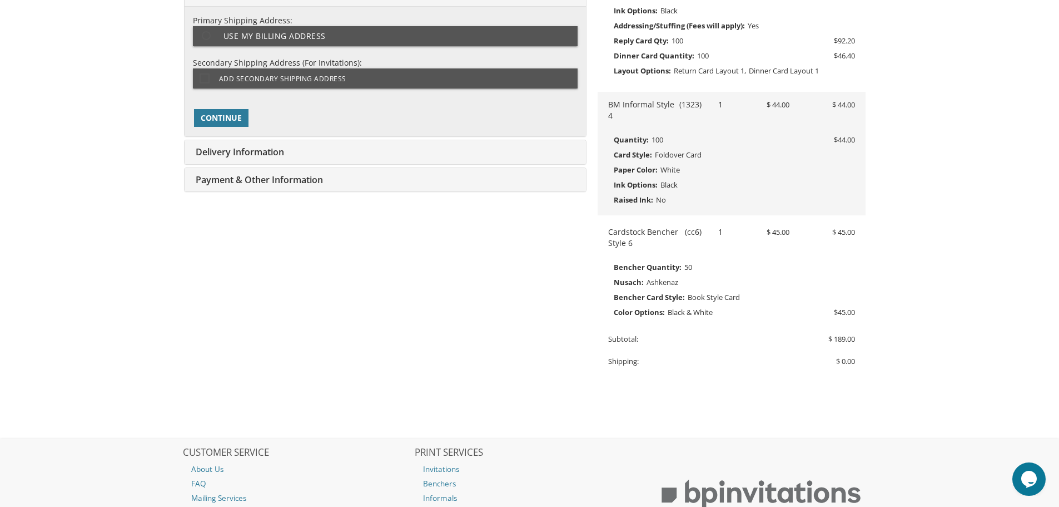
type input "[EMAIL_ADDRESS][DOMAIN_NAME]"
type input "25 [GEOGRAPHIC_DATA]"
type input "FAR ROCKAWAY"
type input "11691"
select select "US"
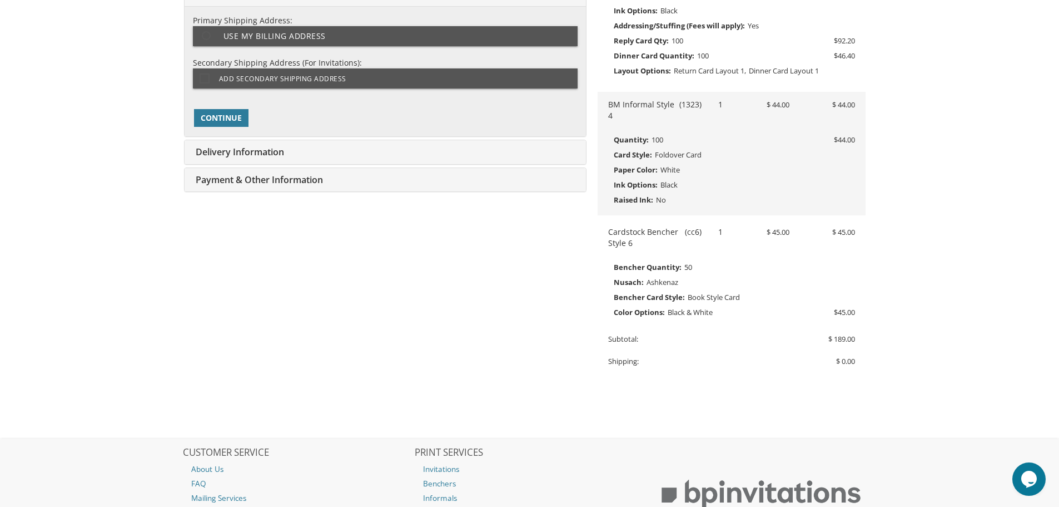
type input "3476197537"
select select "NY"
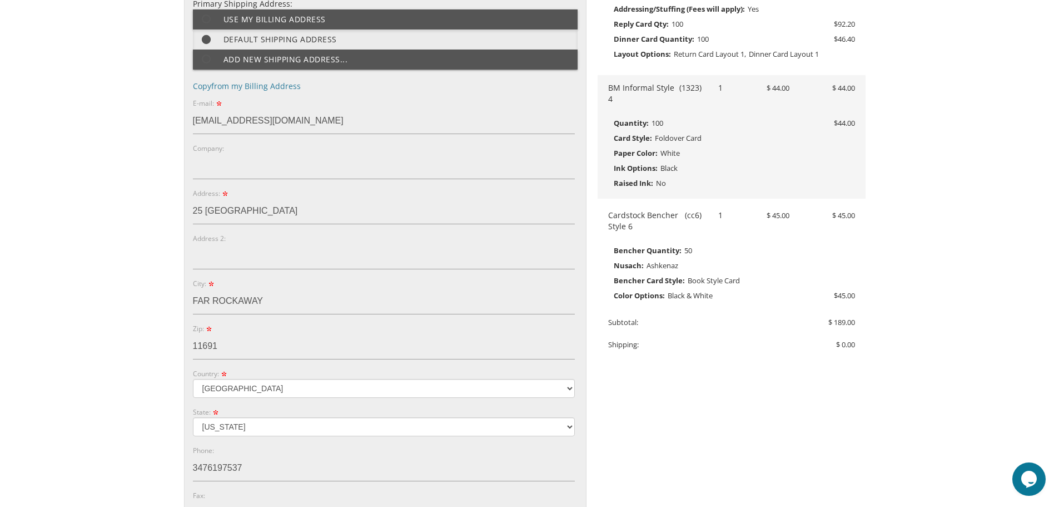
scroll to position [343, 0]
click at [269, 86] on link "Copy from my Billing Address" at bounding box center [247, 85] width 108 height 11
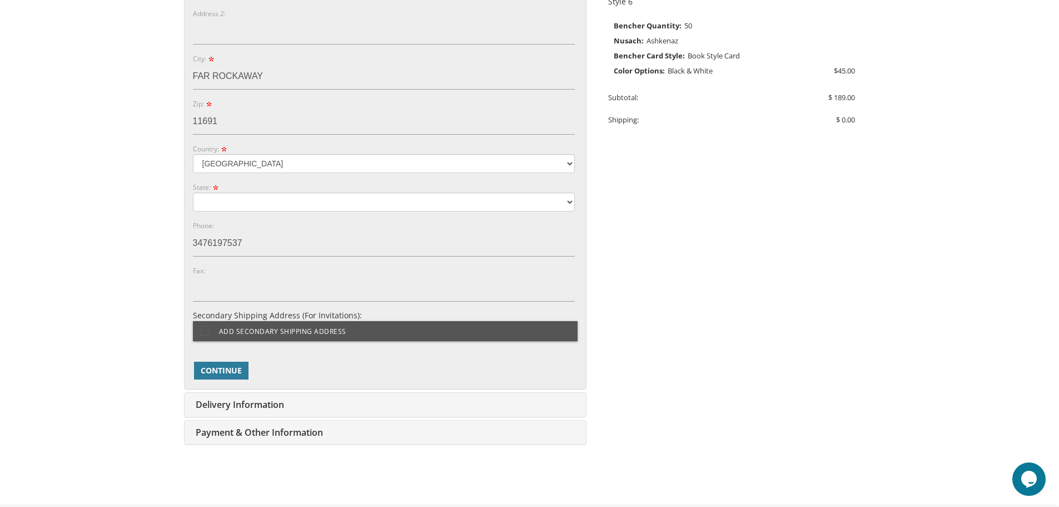
scroll to position [676, 0]
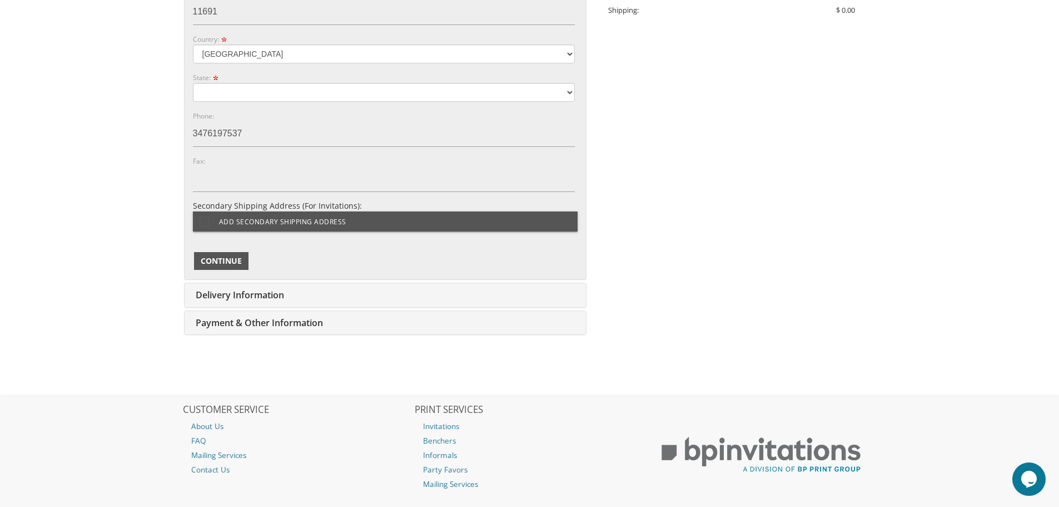
click at [224, 260] on span "Continue" at bounding box center [221, 260] width 41 height 11
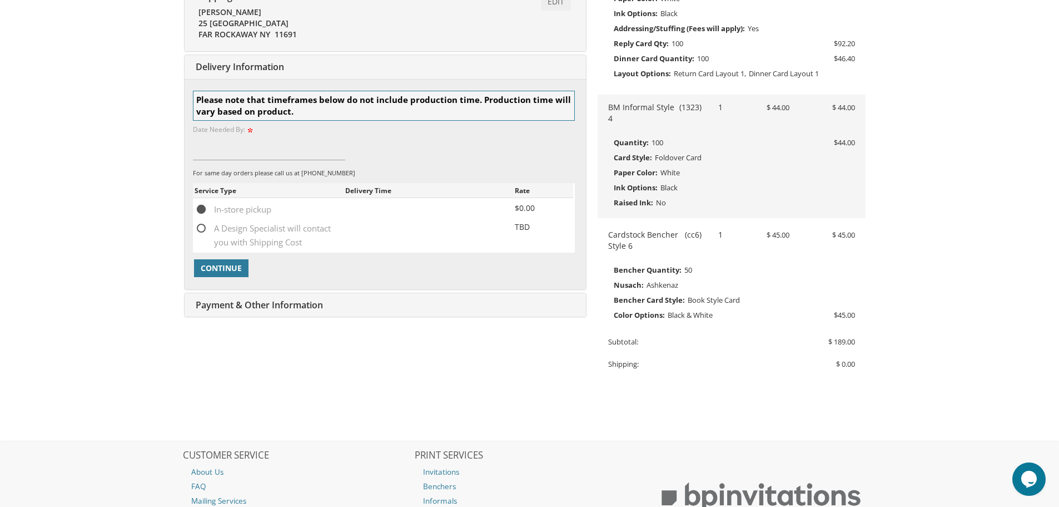
scroll to position [246, 0]
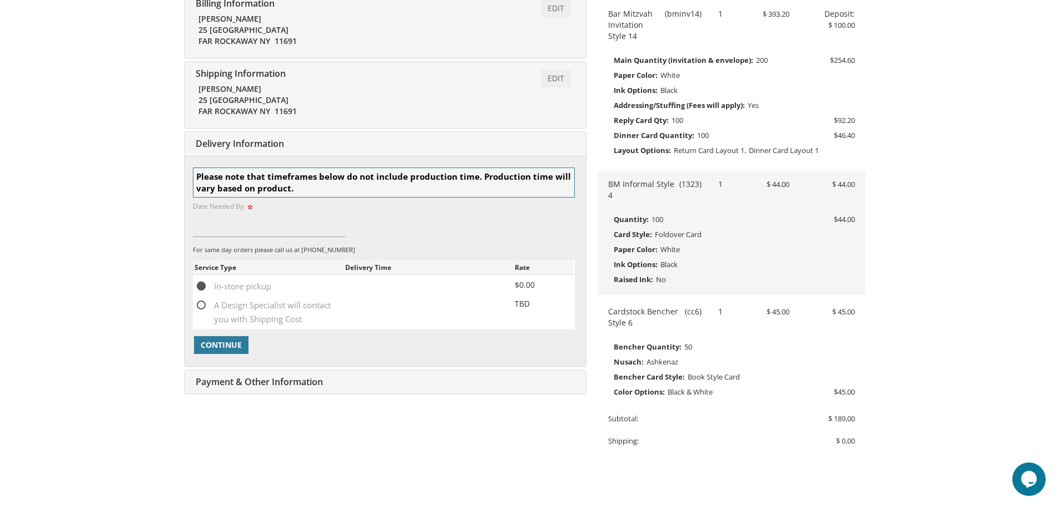
click at [201, 306] on span "A Design Specialist will contact you with Shipping Cost" at bounding box center [270, 305] width 151 height 14
click at [201, 306] on input "A Design Specialist will contact you with Shipping Cost" at bounding box center [198, 303] width 7 height 7
radio input "true"
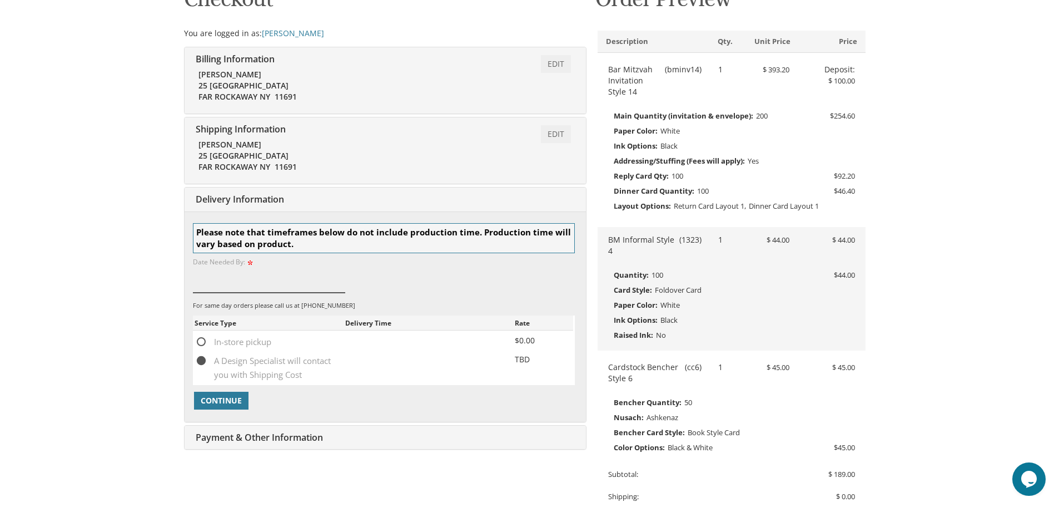
click at [238, 284] on input at bounding box center [269, 280] width 153 height 26
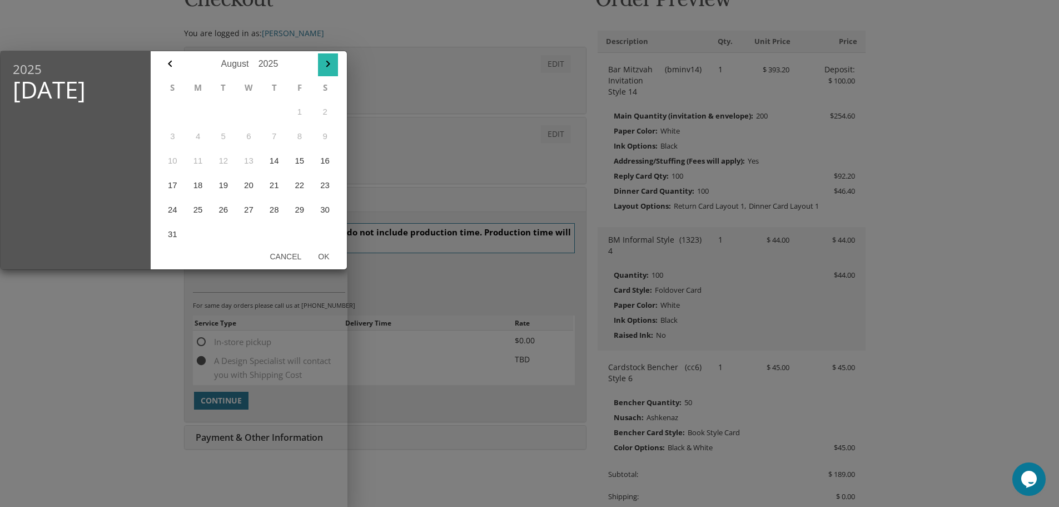
click at [328, 65] on icon "button" at bounding box center [328, 64] width 4 height 7
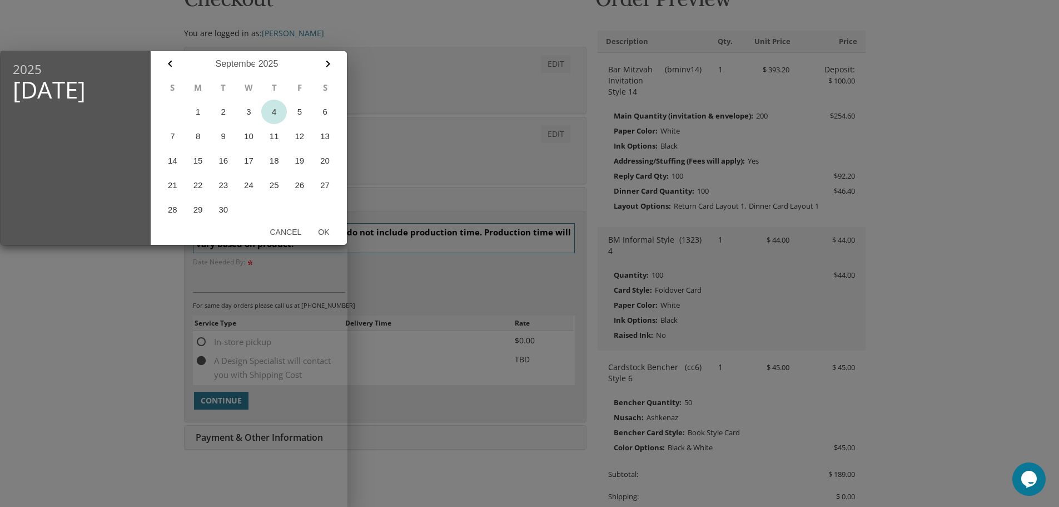
click at [272, 113] on button "4" at bounding box center [274, 112] width 26 height 24
click at [329, 230] on button "Ok" at bounding box center [324, 232] width 28 height 20
type input "Sep 04, 2025"
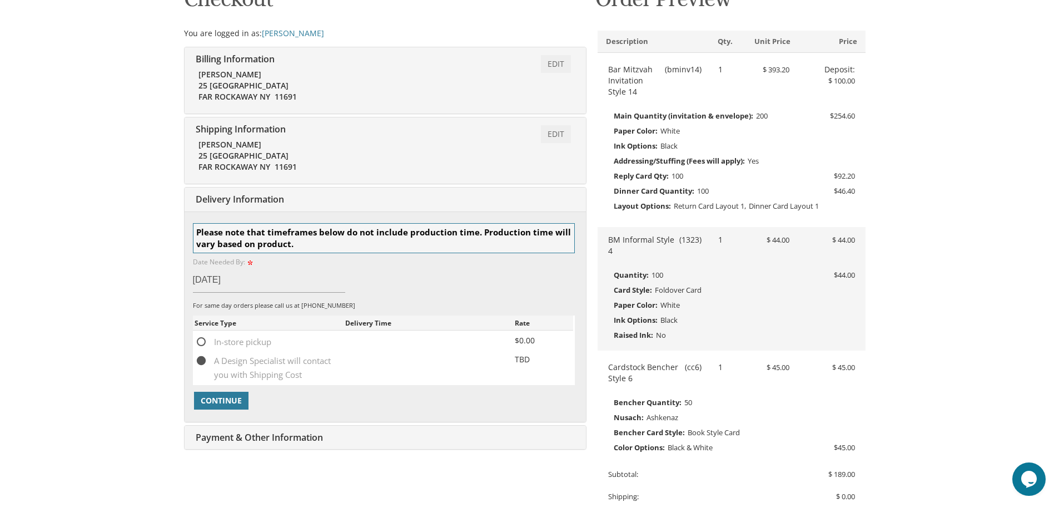
scroll to position [246, 0]
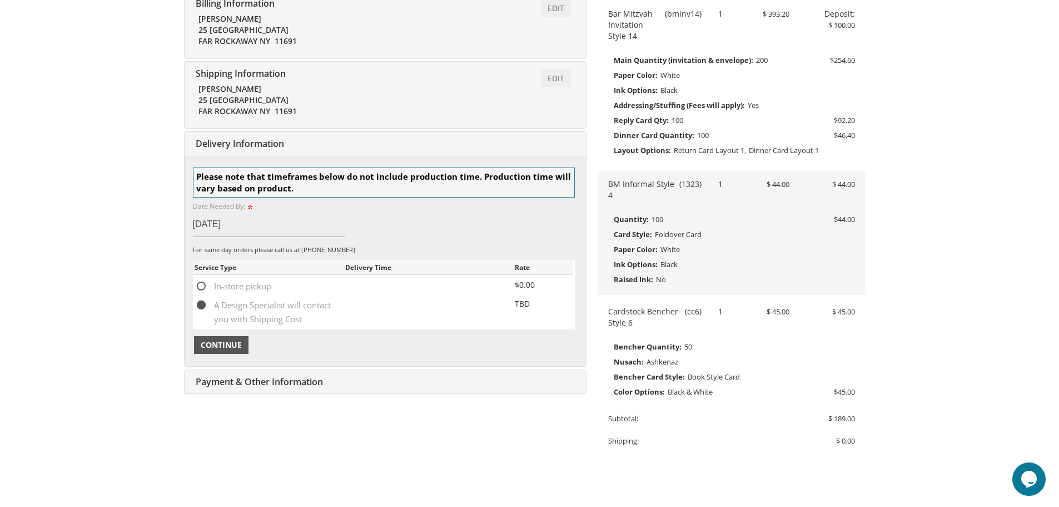
click at [238, 342] on span "Continue" at bounding box center [221, 344] width 41 height 11
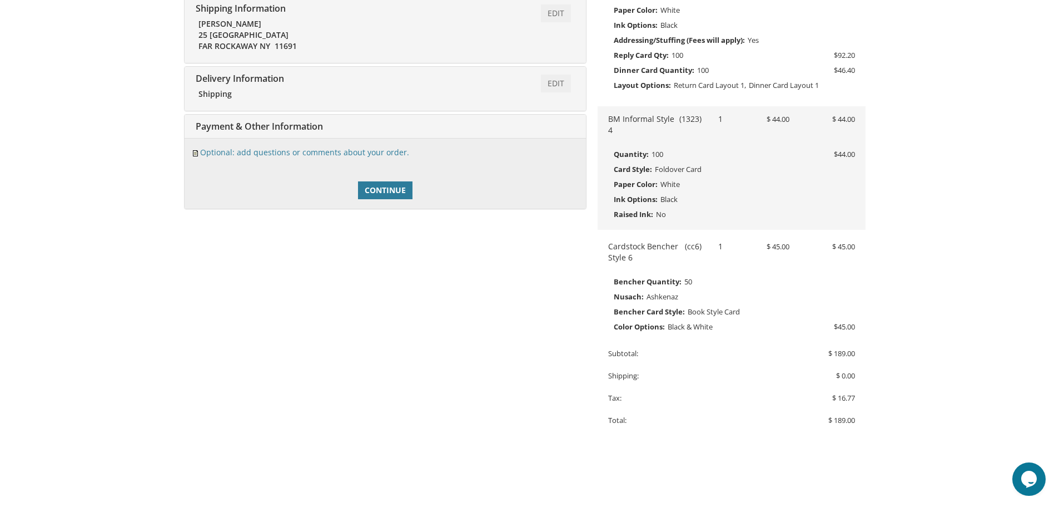
scroll to position [126, 0]
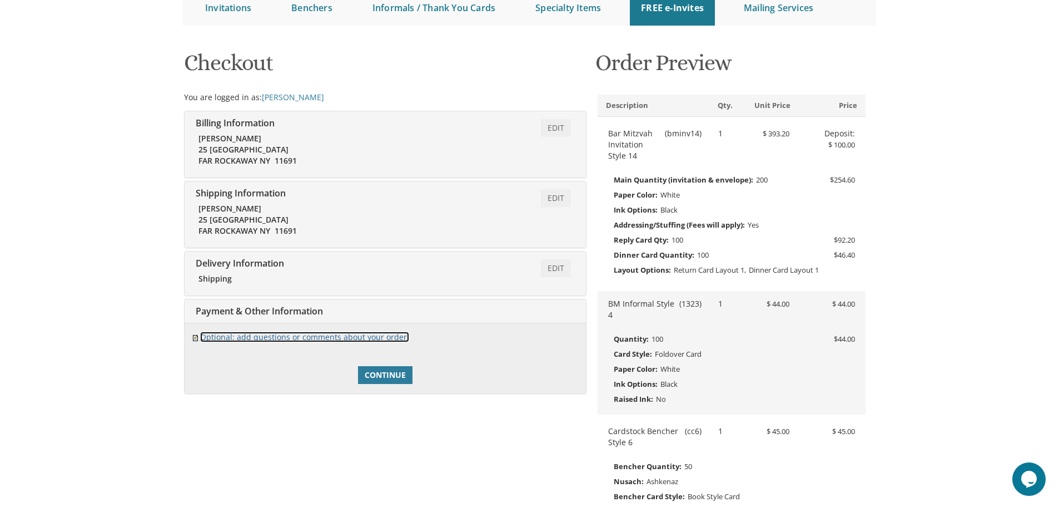
click at [341, 336] on link "Optional: add questions or comments about your order." at bounding box center [304, 336] width 209 height 11
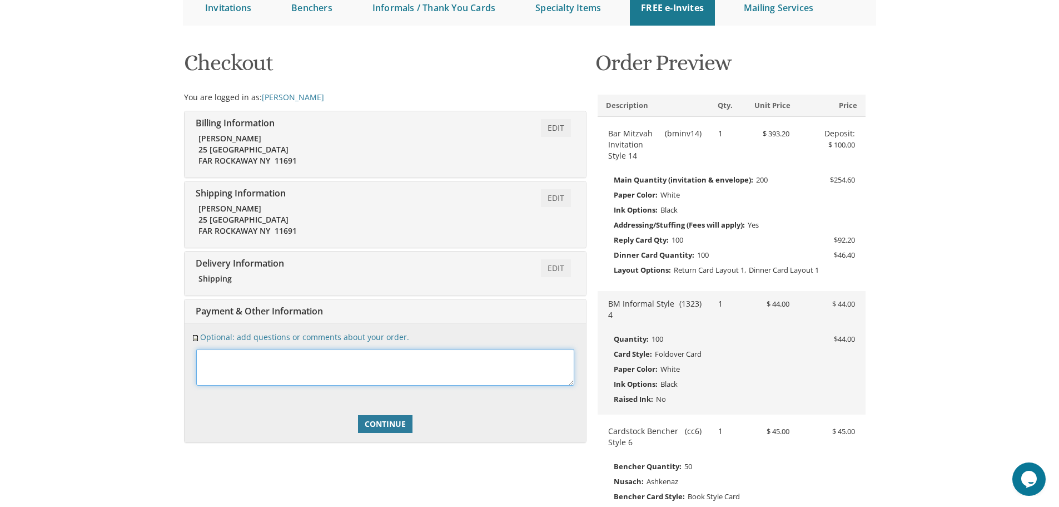
click at [334, 350] on textarea at bounding box center [385, 367] width 378 height 37
click at [321, 356] on textarea at bounding box center [385, 367] width 378 height 37
click at [373, 359] on textarea at bounding box center [385, 367] width 378 height 37
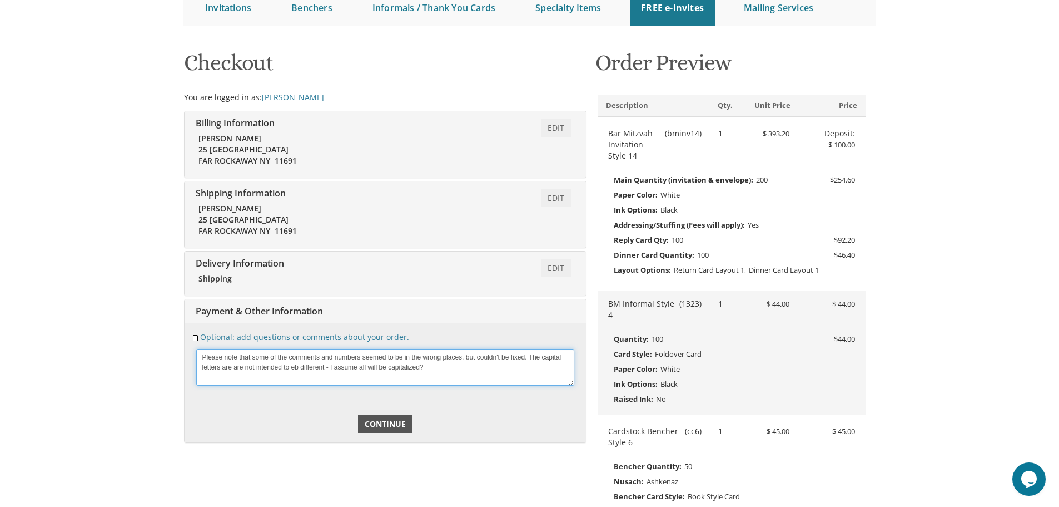
type textarea "Please note that some of the comments and numbers seemed to be in the wrong pla…"
click at [399, 422] on span "Continue" at bounding box center [385, 423] width 41 height 11
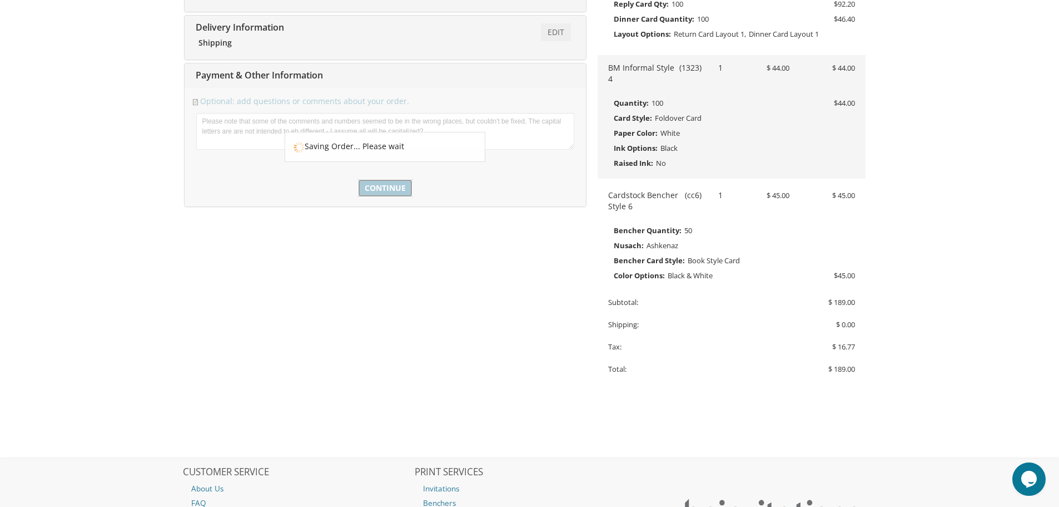
scroll to position [460, 0]
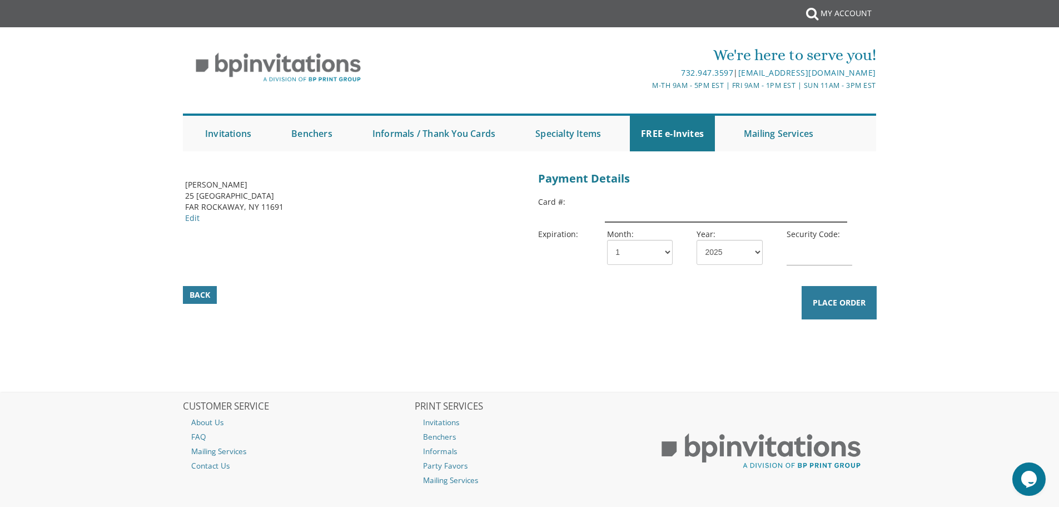
click at [650, 201] on input "text" at bounding box center [726, 209] width 242 height 26
click at [190, 220] on link "Edit" at bounding box center [192, 217] width 14 height 11
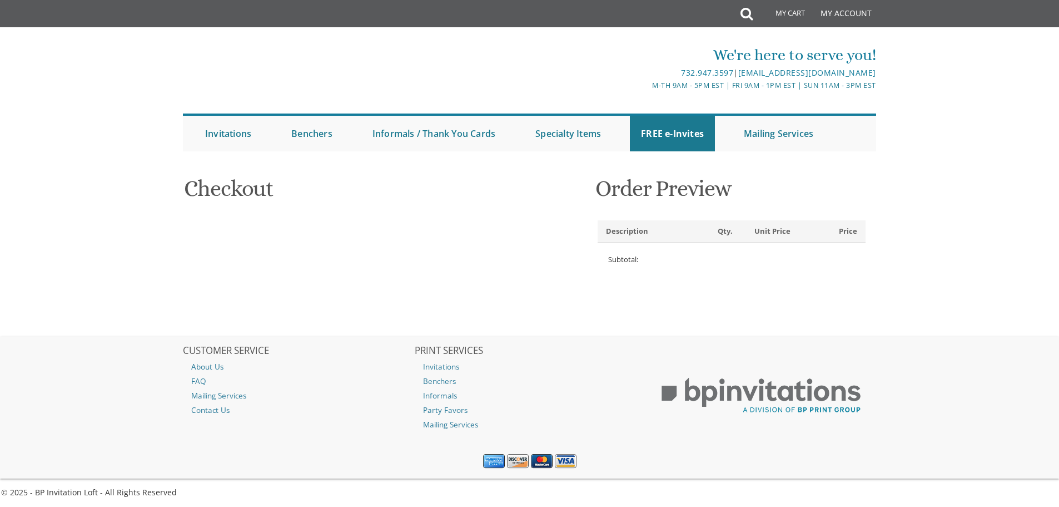
select select
type input "[PERSON_NAME]"
type input "25 [GEOGRAPHIC_DATA]"
type input "FAR ROCKAWAY"
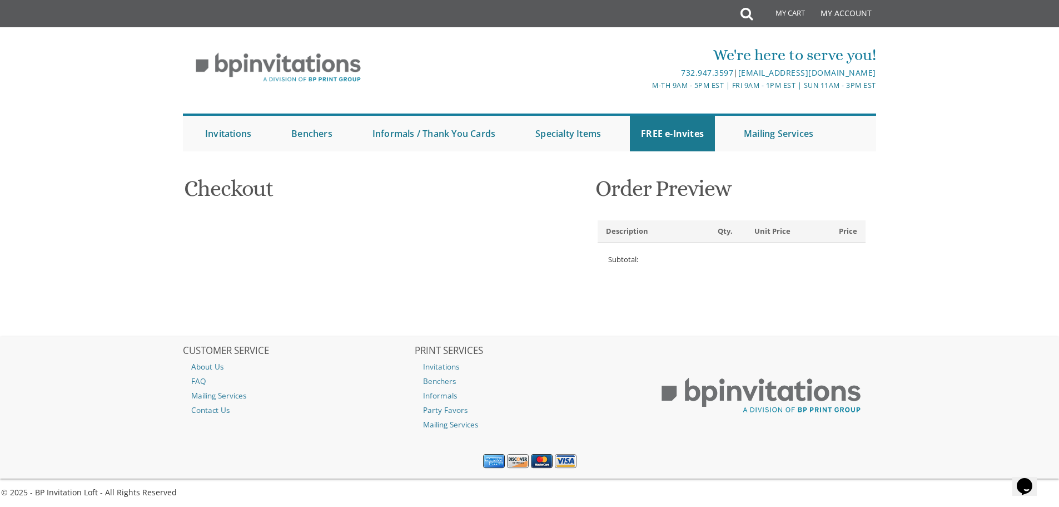
type input "11691"
select select "US"
select select "NY"
type input "3476197537"
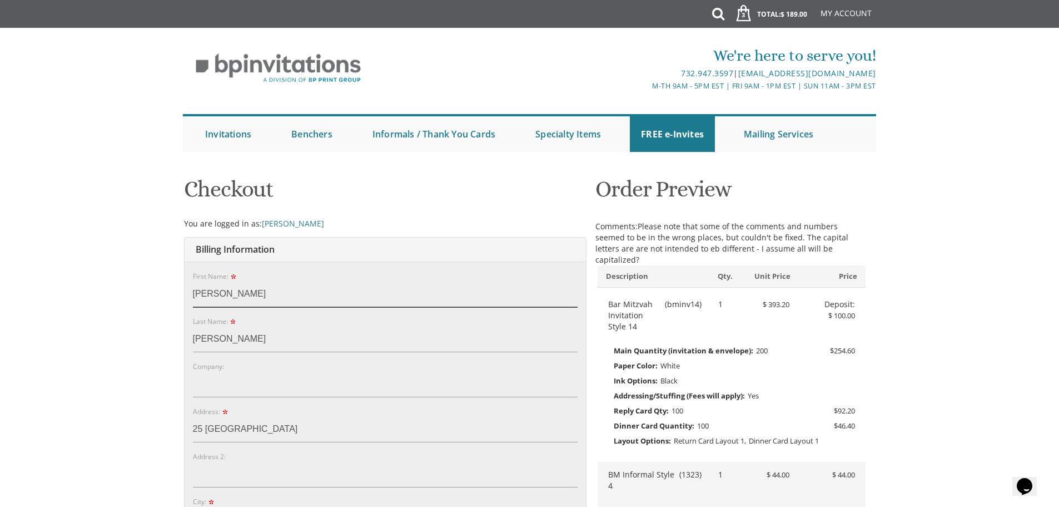
click at [205, 294] on input "Yehoshua" at bounding box center [385, 294] width 385 height 26
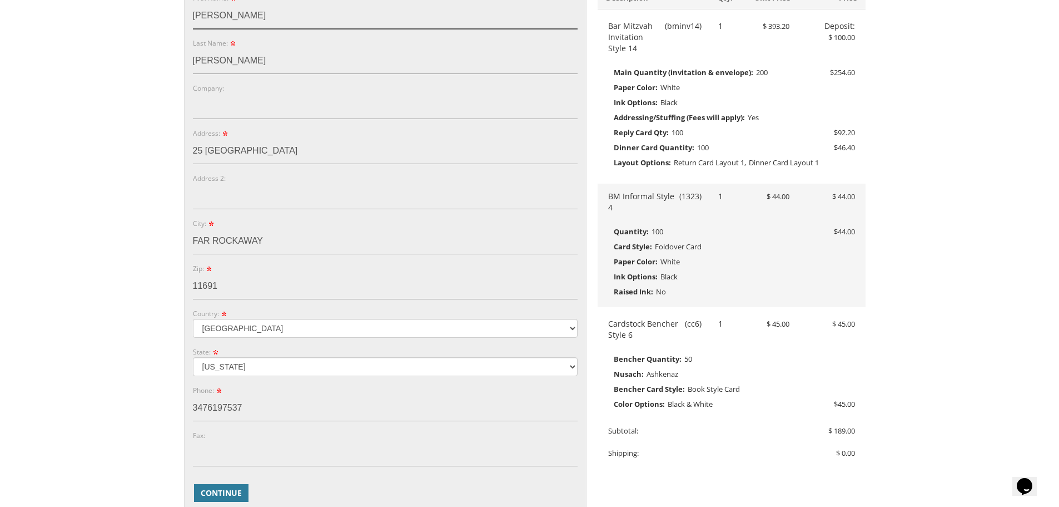
scroll to position [556, 0]
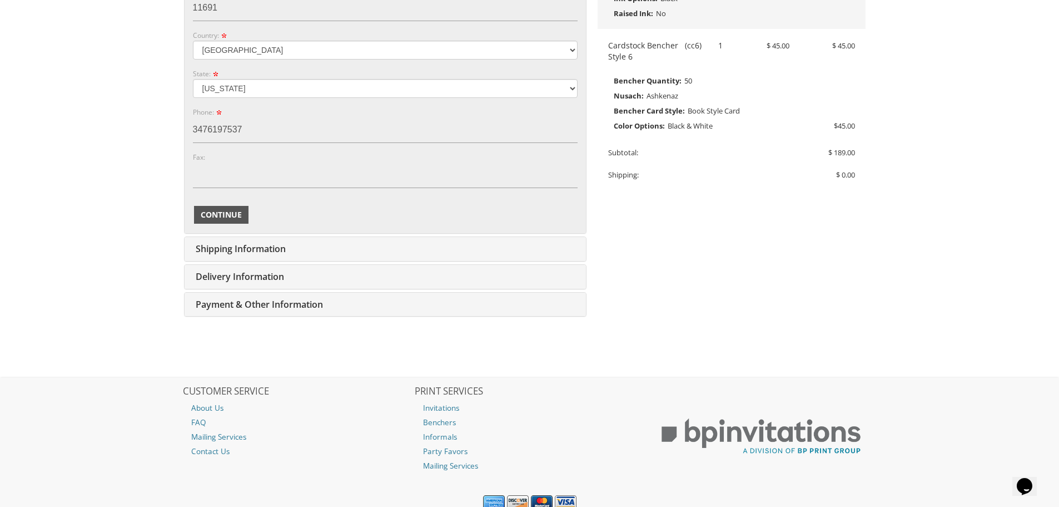
type input "Joshua"
click at [228, 211] on span "Continue" at bounding box center [221, 214] width 41 height 11
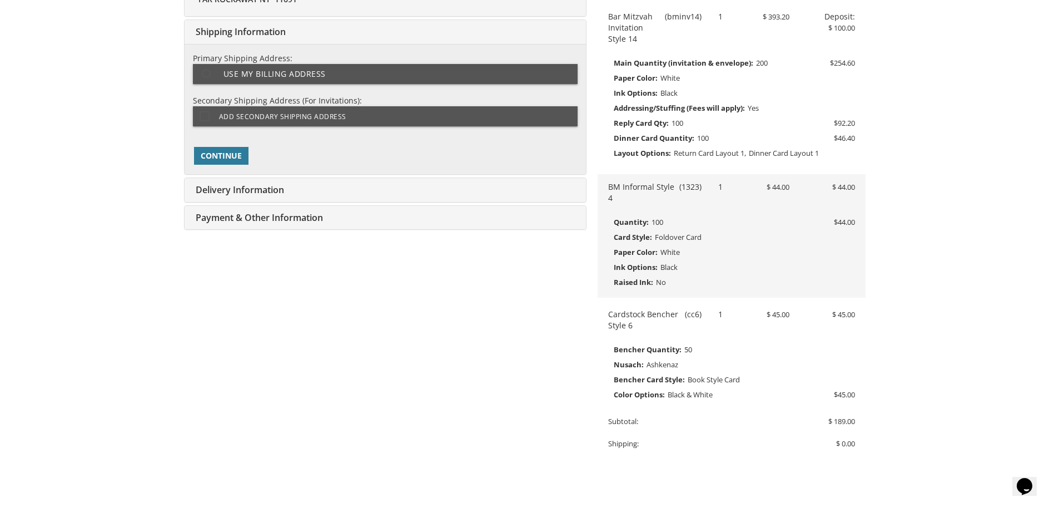
type input "joshtorah1@gmail.com"
type input "25 [GEOGRAPHIC_DATA]"
type input "FAR ROCKAWAY"
type input "11691"
select select "US"
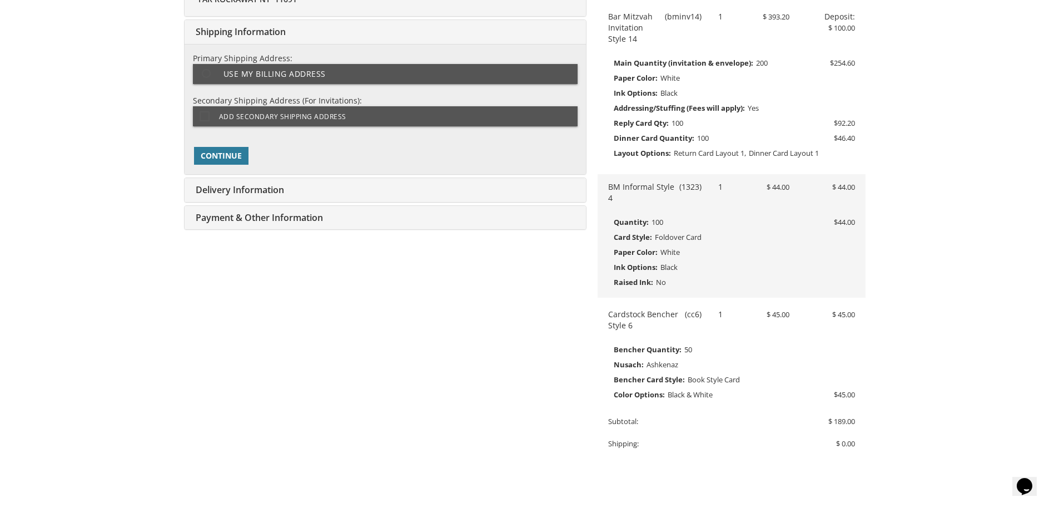
type input "3476197537"
select select "NY"
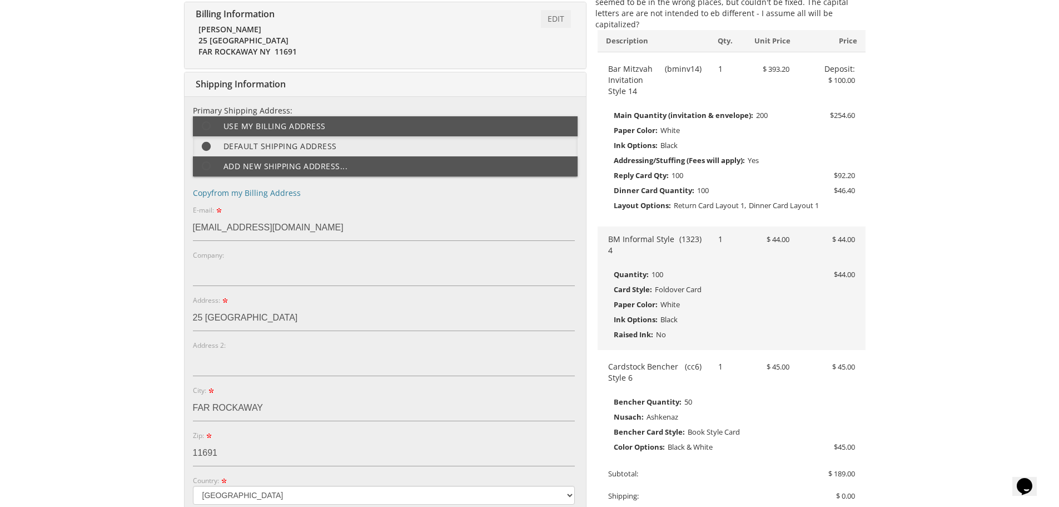
scroll to position [231, 0]
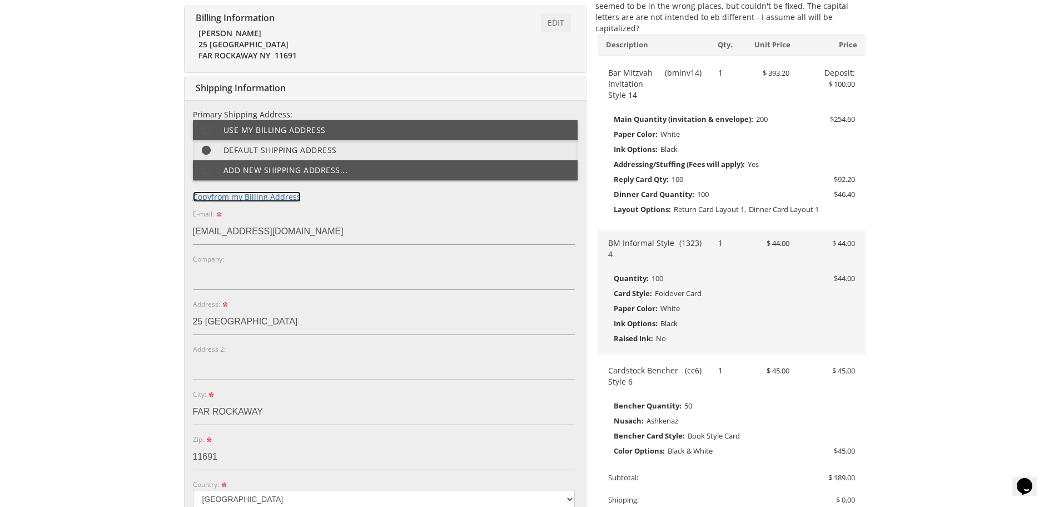
click at [265, 198] on link "Copy from my Billing Address" at bounding box center [247, 196] width 108 height 11
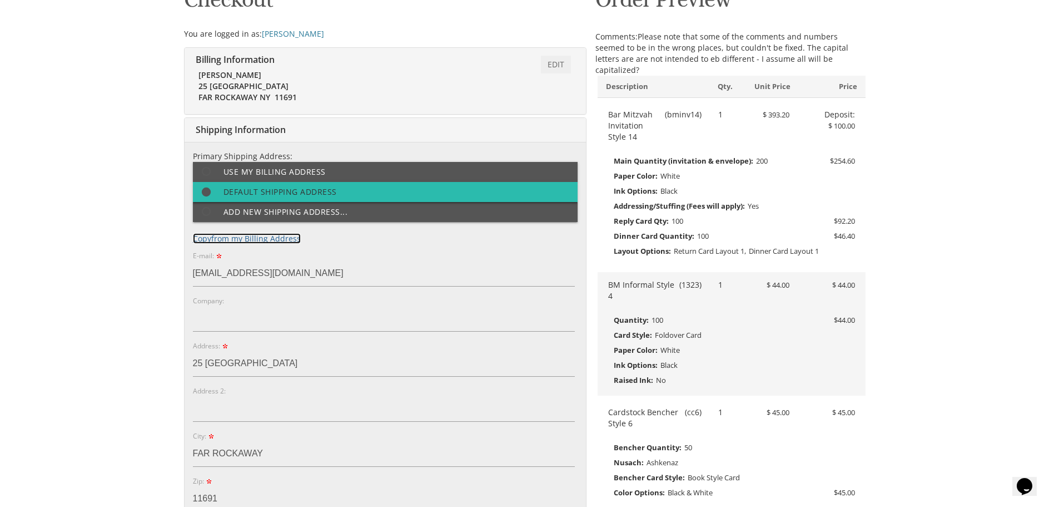
scroll to position [287, 0]
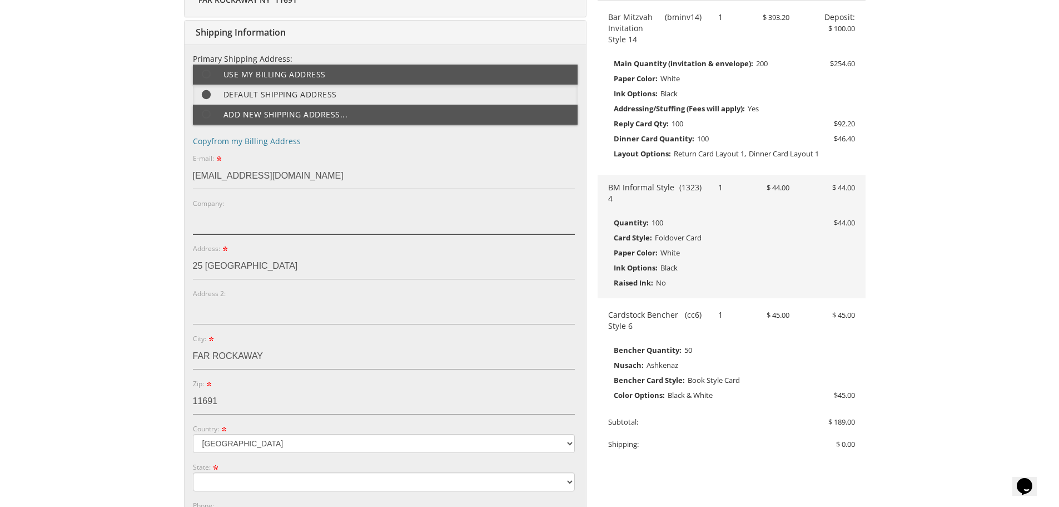
click at [228, 215] on input "Company:" at bounding box center [384, 222] width 382 height 26
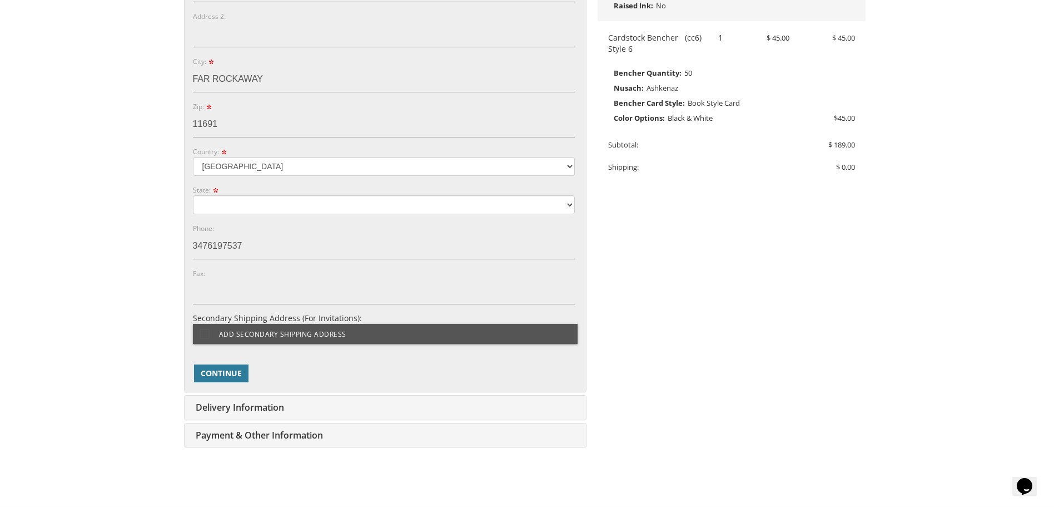
scroll to position [565, 0]
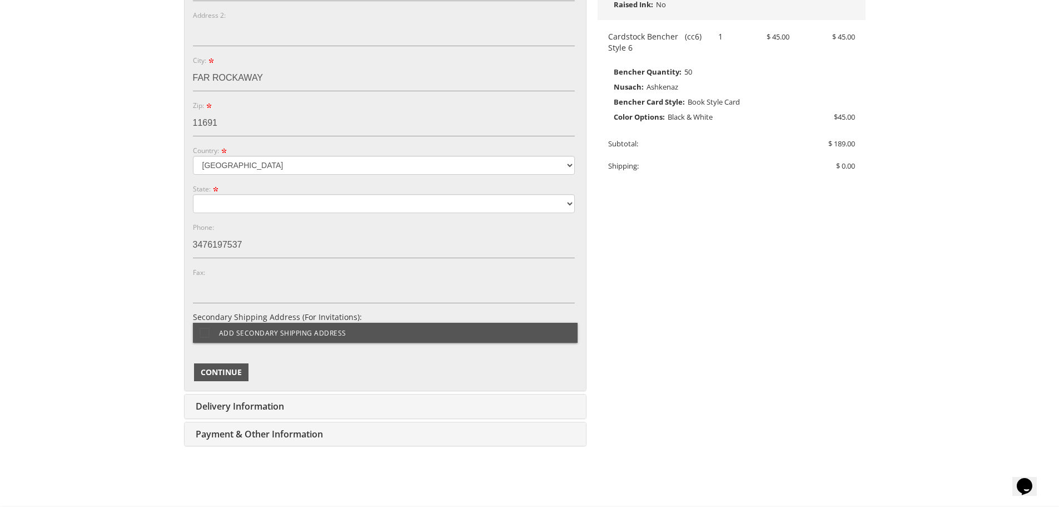
type input "[PERSON_NAME]"
click at [219, 371] on span "Continue" at bounding box center [221, 371] width 41 height 11
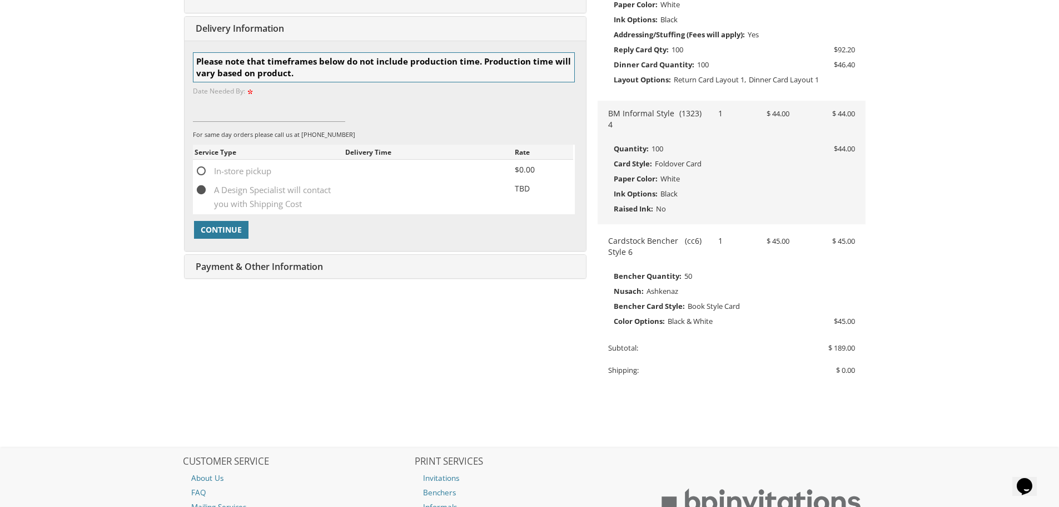
scroll to position [357, 0]
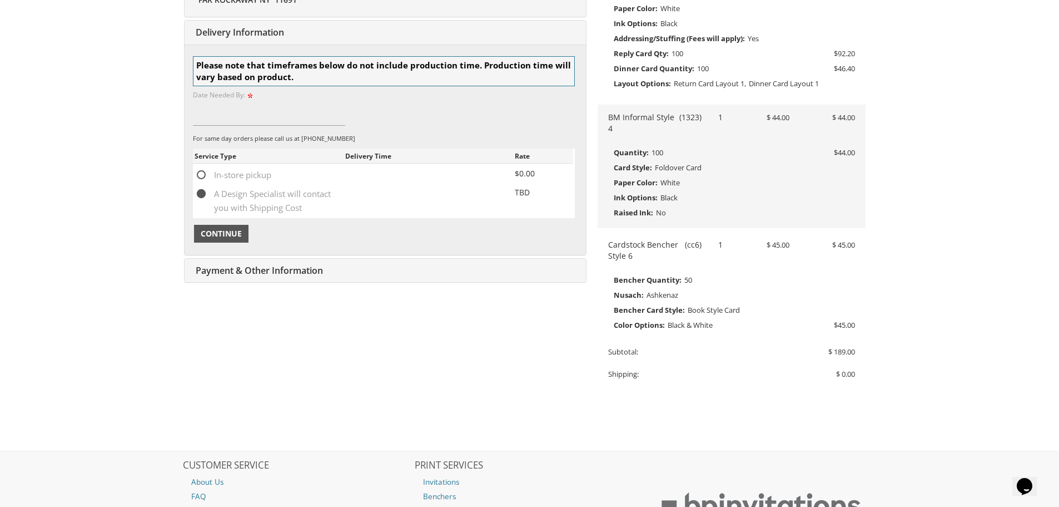
click at [232, 231] on span "Continue" at bounding box center [221, 233] width 41 height 11
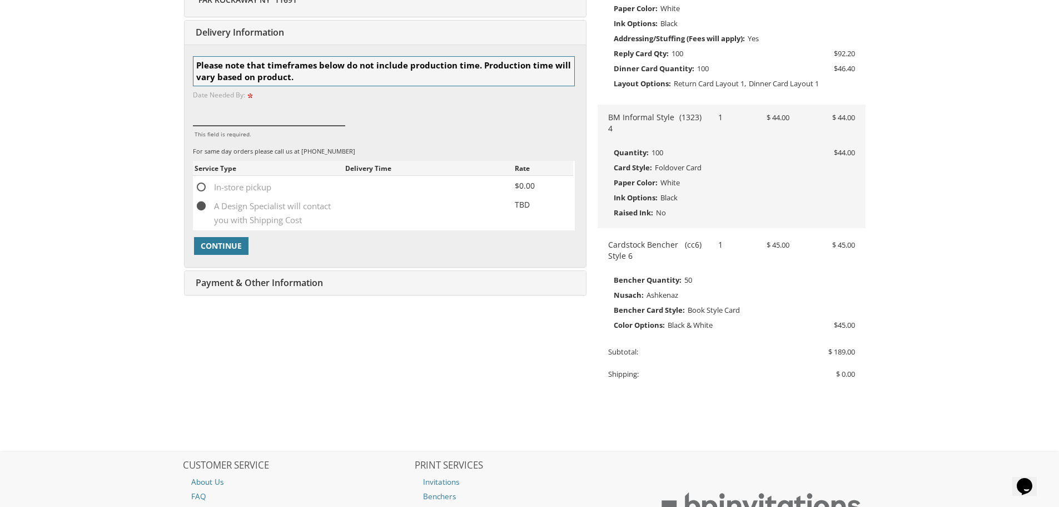
click at [258, 118] on input "This field is required." at bounding box center [269, 113] width 153 height 26
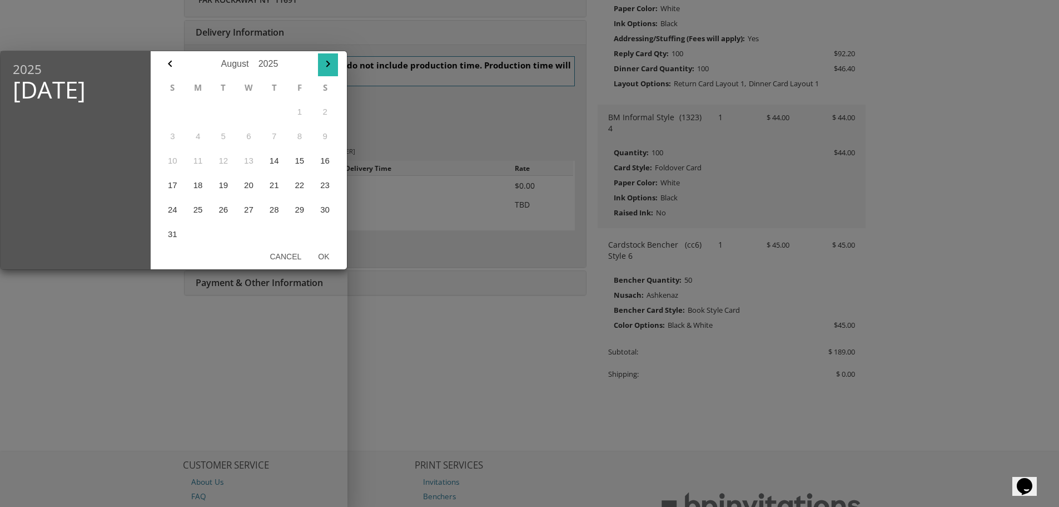
click at [326, 63] on icon "button" at bounding box center [327, 63] width 13 height 13
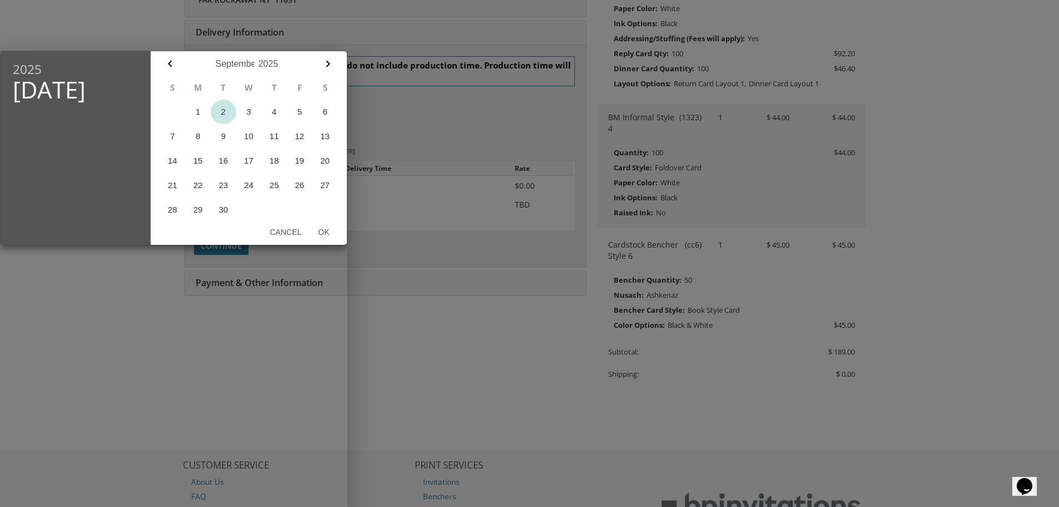
click at [220, 110] on button "2" at bounding box center [224, 112] width 26 height 24
click at [247, 112] on button "3" at bounding box center [249, 112] width 26 height 24
click at [321, 228] on button "Ok" at bounding box center [324, 232] width 28 height 20
type input "Sep 03, 2025"
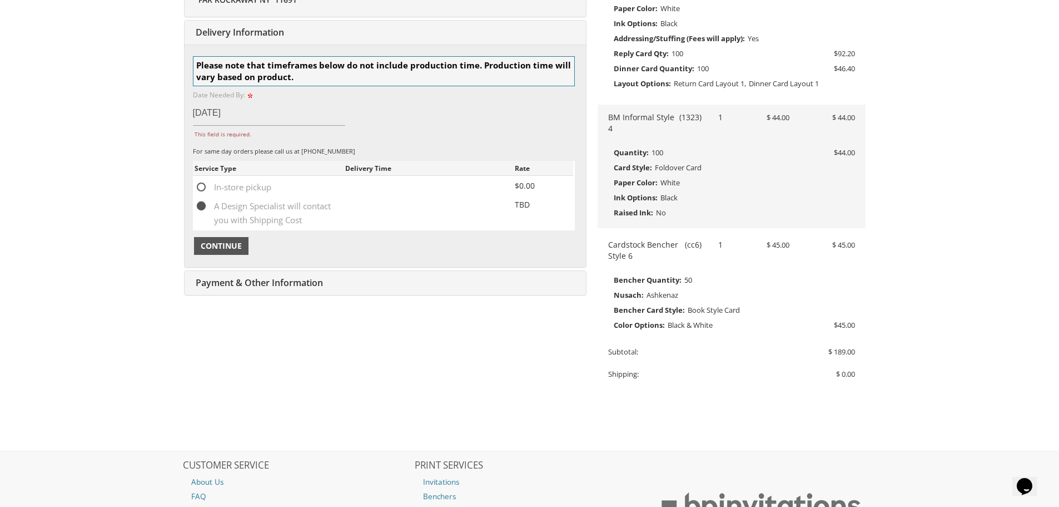
click at [231, 246] on span "Continue" at bounding box center [221, 245] width 41 height 11
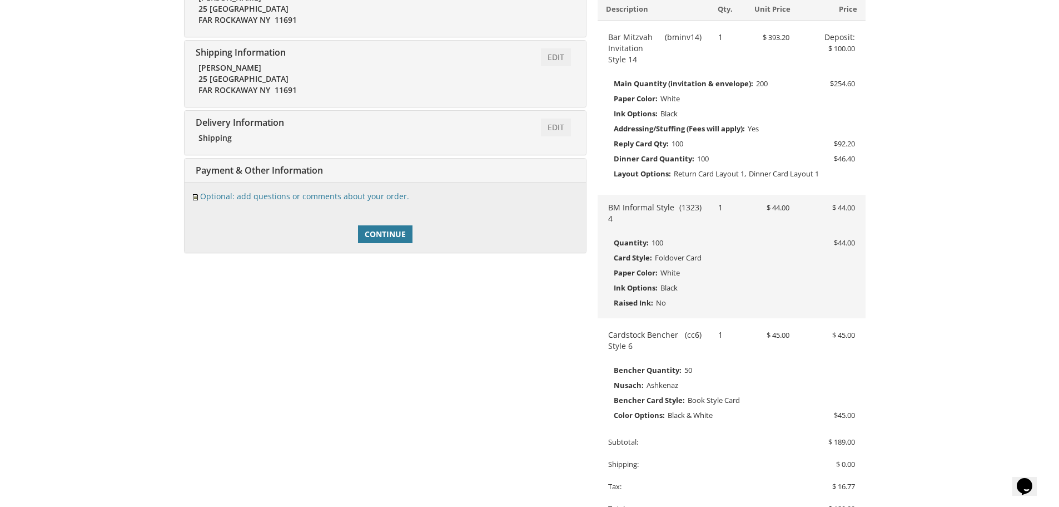
scroll to position [237, 0]
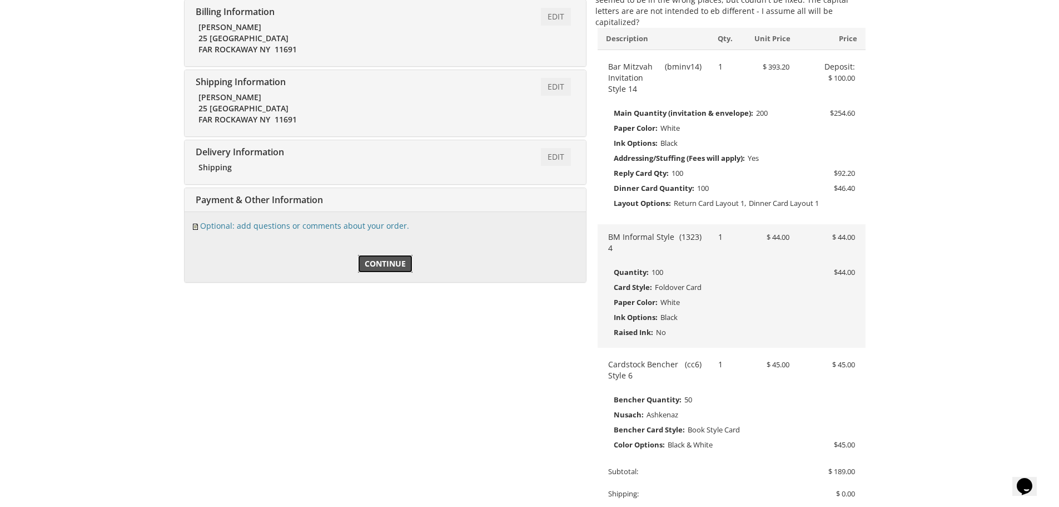
click at [382, 261] on span "Continue" at bounding box center [385, 263] width 41 height 11
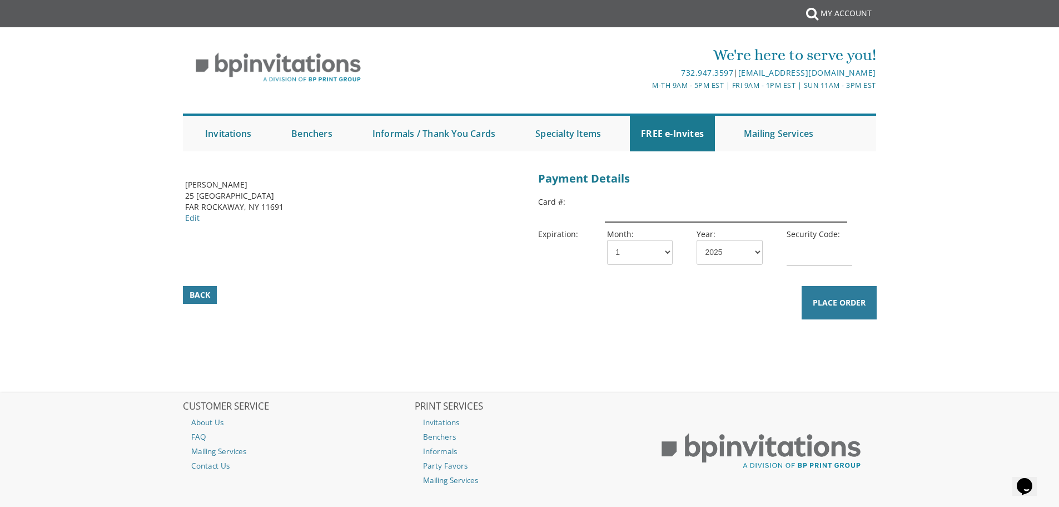
click at [648, 205] on input "text" at bounding box center [726, 209] width 242 height 26
type input "[CREDIT_CARD_NUMBER]"
select select "02"
select select "27"
type input "020"
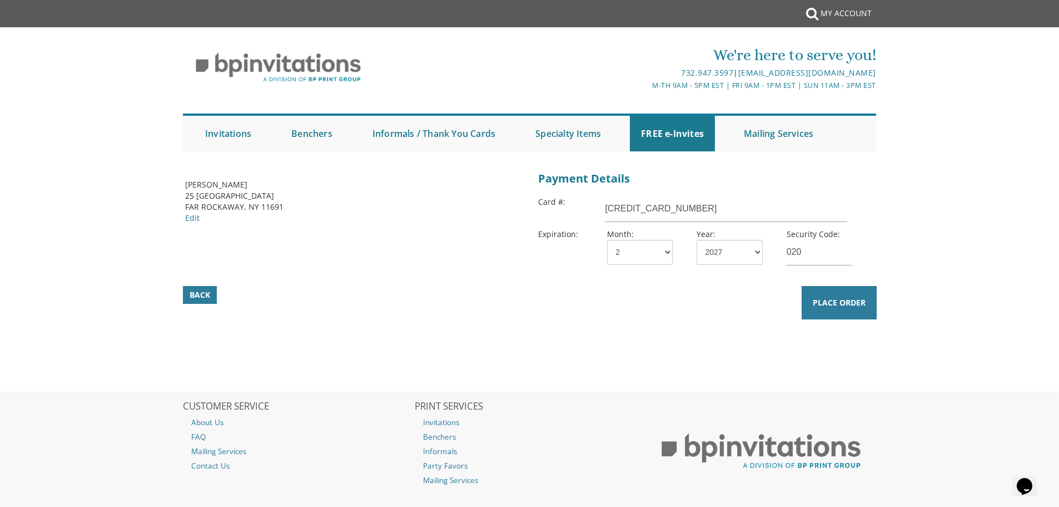
click at [630, 318] on div "Back Place Order" at bounding box center [530, 301] width 719 height 38
click at [837, 300] on span "Place Order" at bounding box center [839, 302] width 53 height 11
